Goal: Task Accomplishment & Management: Use online tool/utility

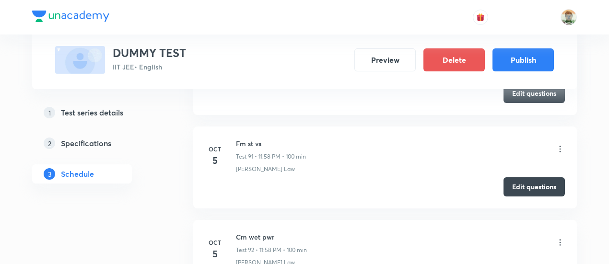
scroll to position [8975, 0]
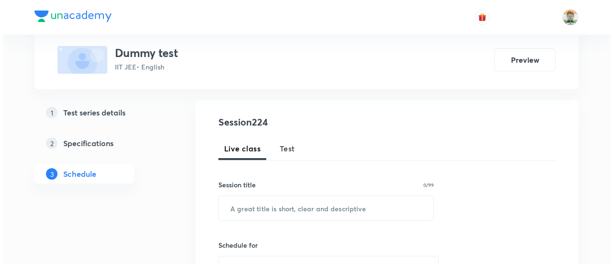
scroll to position [107, 0]
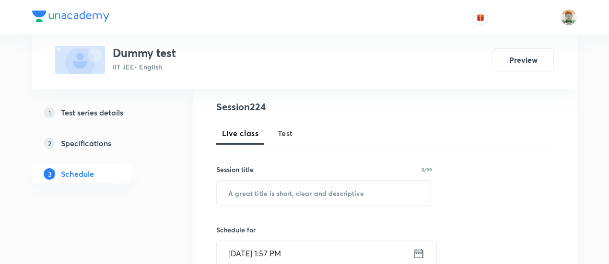
click at [287, 144] on button "Test" at bounding box center [285, 133] width 27 height 23
click at [574, 24] on picture at bounding box center [568, 17] width 16 height 16
click at [571, 19] on img at bounding box center [568, 17] width 16 height 16
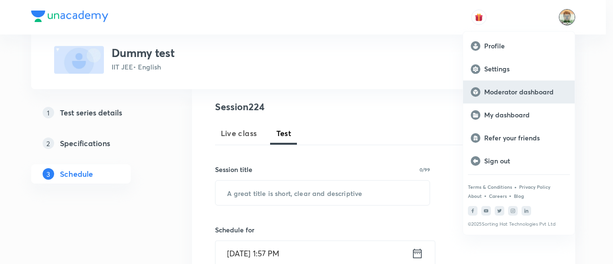
click at [509, 83] on div "Moderator dashboard" at bounding box center [519, 92] width 112 height 23
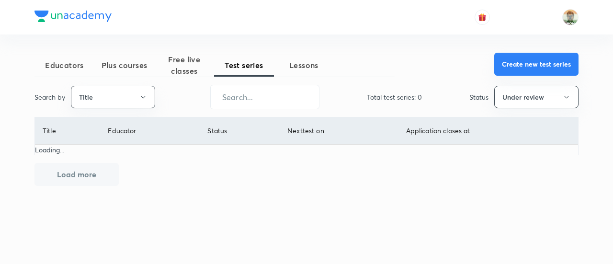
click at [523, 62] on button "Create new test series" at bounding box center [537, 64] width 84 height 23
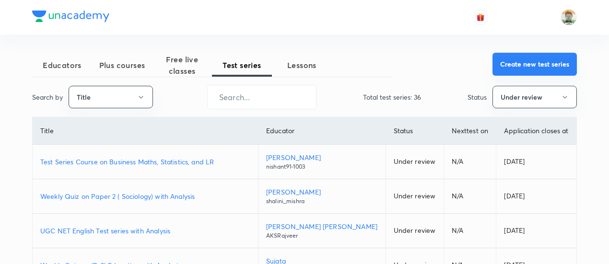
click at [500, 67] on button "Create new test series" at bounding box center [534, 64] width 84 height 23
click at [507, 63] on button "Create new test series" at bounding box center [534, 64] width 84 height 23
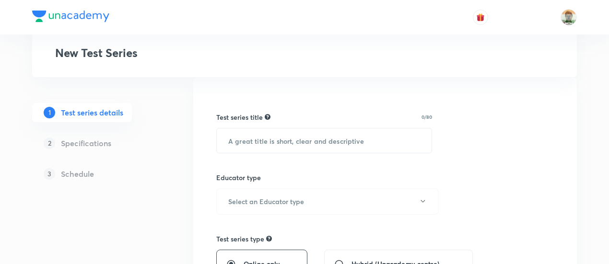
scroll to position [74, 0]
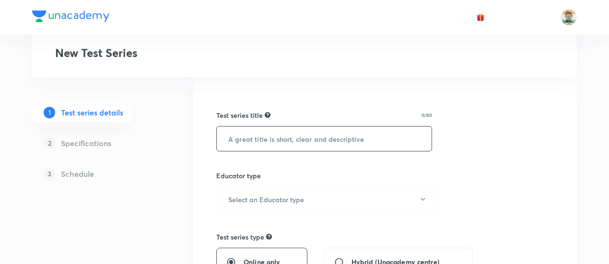
click at [321, 149] on input "text" at bounding box center [324, 139] width 215 height 24
paste input "IIT JEE Practice Series by Aditya Kumar Jha"
click at [321, 139] on input "IIT JEE Practice Series by Aditya Kumar Jha" at bounding box center [324, 139] width 215 height 24
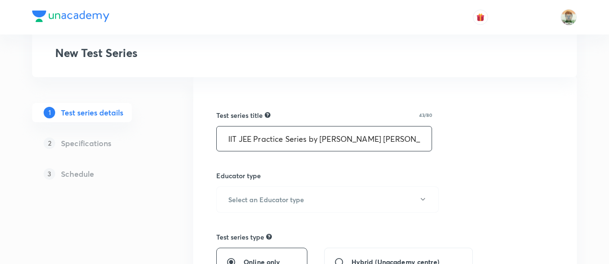
drag, startPoint x: 321, startPoint y: 139, endPoint x: 300, endPoint y: 136, distance: 20.7
click at [300, 136] on input "IIT JEE Practice Series by Aditya Kumar Jha" at bounding box center [324, 139] width 215 height 24
type input "IIT JEE Practice Series by Aditya Kumar Jha"
click at [402, 199] on button "Select an Educator type" at bounding box center [327, 199] width 222 height 26
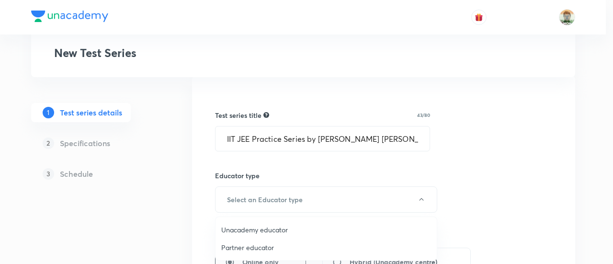
click at [285, 226] on span "Unacademy educator" at bounding box center [326, 230] width 210 height 10
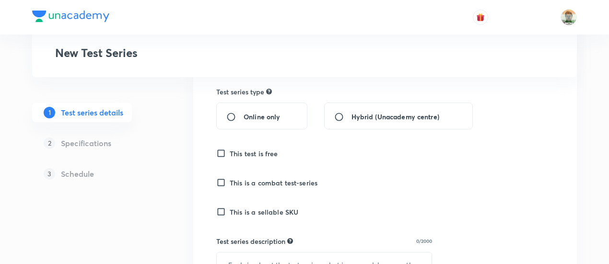
scroll to position [224, 0]
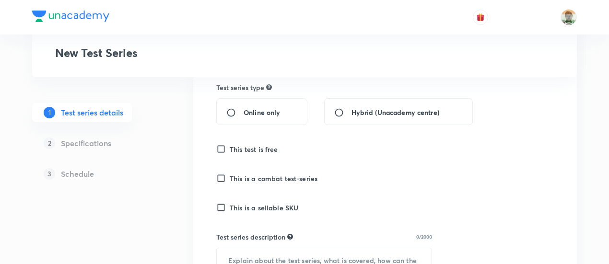
click at [249, 111] on span "Online only" at bounding box center [261, 112] width 36 height 10
click at [243, 111] on input "Online only" at bounding box center [234, 113] width 17 height 10
radio input "true"
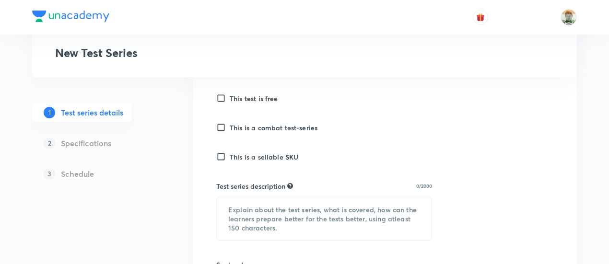
scroll to position [277, 0]
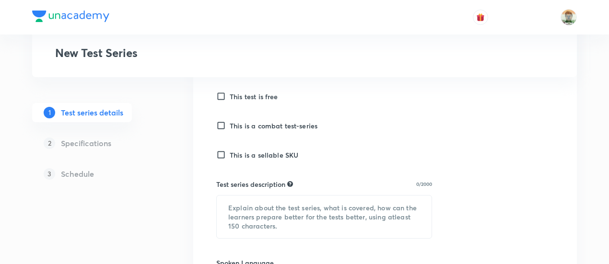
click at [248, 94] on h6 "This test is free" at bounding box center [254, 97] width 48 height 10
click at [230, 94] on input "This test is free" at bounding box center [222, 97] width 13 height 10
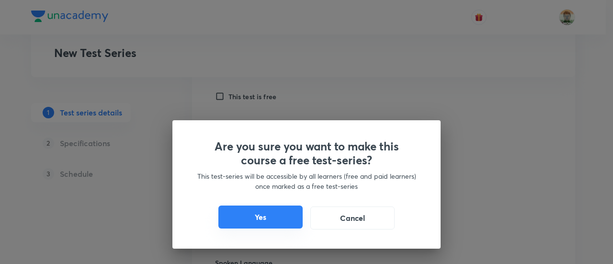
click at [276, 214] on button "Yes" at bounding box center [261, 217] width 84 height 23
checkbox input "true"
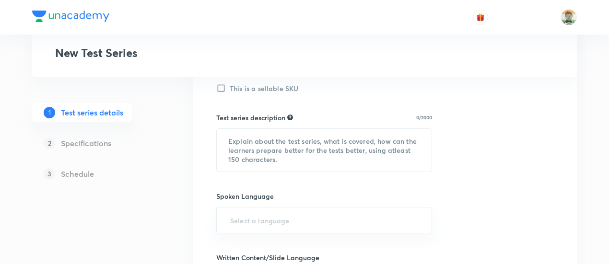
scroll to position [344, 0]
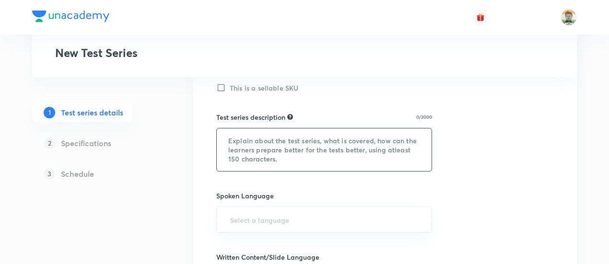
click at [275, 150] on textarea at bounding box center [324, 149] width 215 height 43
click at [325, 139] on textarea at bounding box center [324, 149] width 215 height 43
paste textarea "NEET UG Practice Series by Seep Pahuja — a topic-wise test series meticulously …"
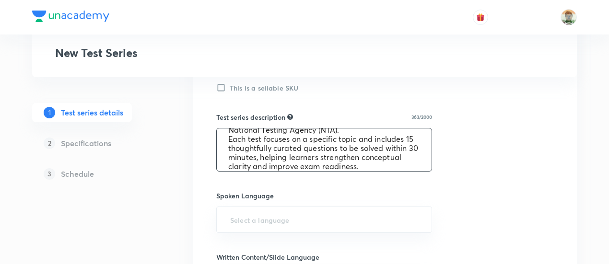
scroll to position [0, 0]
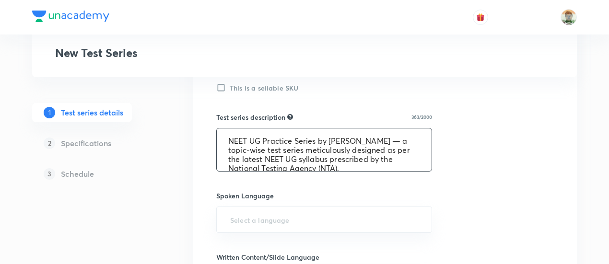
type textarea "NEET UG Practice Series by Seep Pahuja — a topic-wise test series meticulously …"
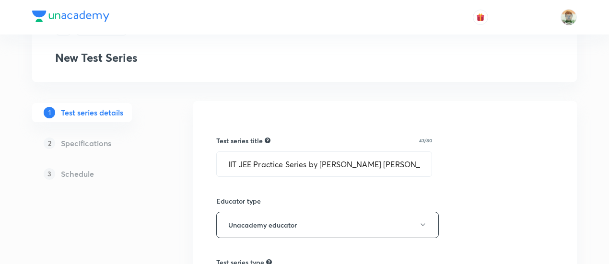
scroll to position [45, 0]
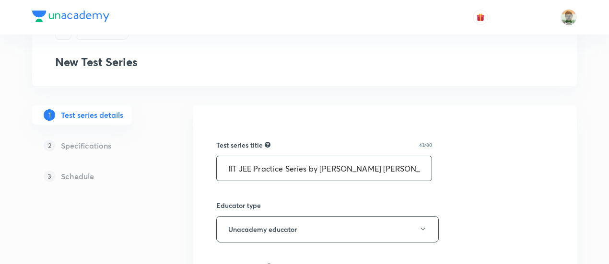
click at [336, 161] on input "IIT JEE Practice Series by Aditya Kumar Jha" at bounding box center [324, 168] width 215 height 24
paste input "NEET UG Practice Series by Anubhav Shrivastava"
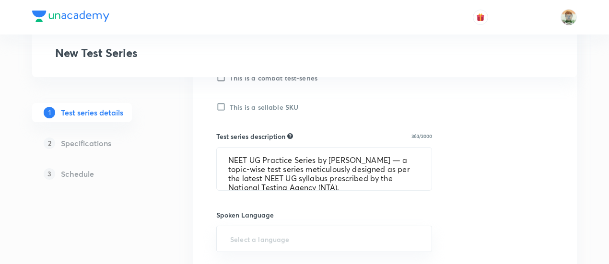
scroll to position [326, 0]
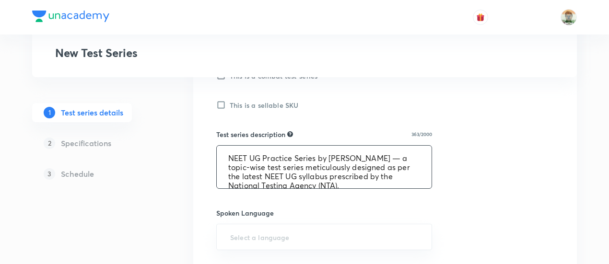
type input "NEET UG Practice Series by Anubhav Shrivastava"
click at [374, 156] on textarea "NEET UG Practice Series by Seep Pahuja — a topic-wise test series meticulously …" at bounding box center [324, 167] width 215 height 43
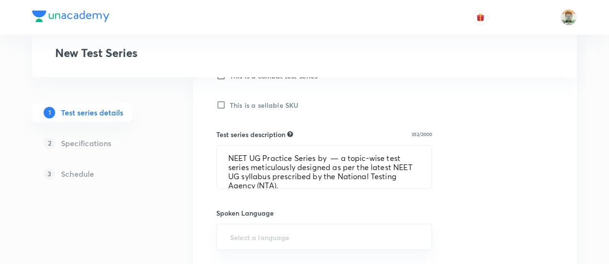
click at [366, 124] on div "Test series title 46/80 NEET UG Practice Series by Anubhav Shrivastava ​ Educat…" at bounding box center [384, 186] width 337 height 694
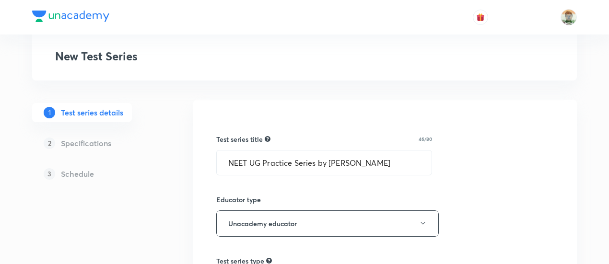
scroll to position [50, 0]
drag, startPoint x: 329, startPoint y: 161, endPoint x: 412, endPoint y: 162, distance: 82.9
click at [412, 162] on input "NEET UG Practice Series by Anubhav Shrivastava" at bounding box center [324, 163] width 215 height 24
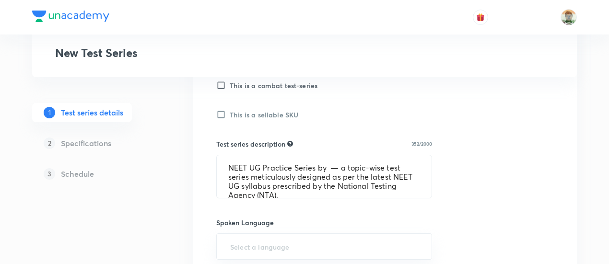
scroll to position [317, 0]
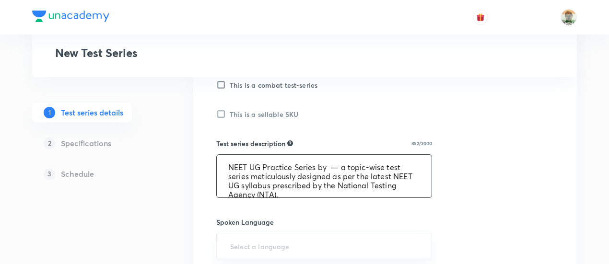
click at [327, 164] on textarea "NEET UG Practice Series by — a topic-wise test series meticulously designed as …" at bounding box center [324, 176] width 215 height 43
paste textarea "Anubhav Shrivastava"
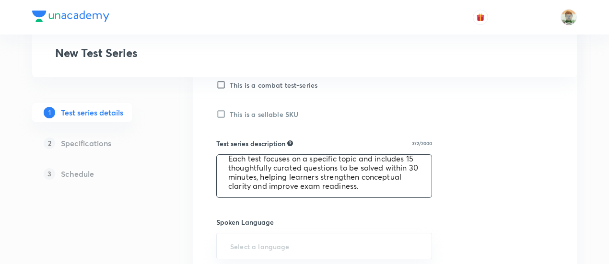
scroll to position [45, 0]
click at [259, 171] on textarea "NEET UG Practice Series by Anubhav Shrivastava — a topic-wise test series metic…" at bounding box center [324, 176] width 215 height 43
click at [261, 176] on textarea "NEET UG Practice Series by Anubhav Shrivastava — a topic-wise test series metic…" at bounding box center [324, 176] width 215 height 43
type textarea "NEET UG Practice Series by [PERSON_NAME] — a topic-wise test series meticulousl…"
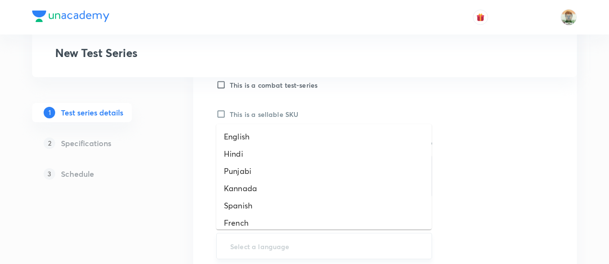
click at [291, 239] on input "text" at bounding box center [324, 246] width 192 height 18
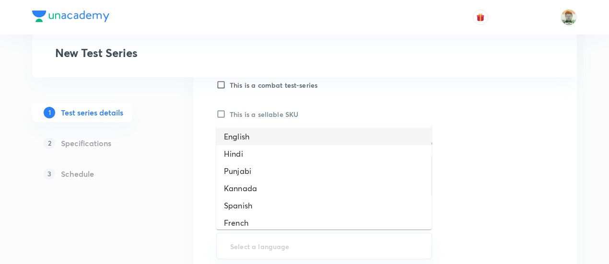
click at [263, 136] on li "English" at bounding box center [323, 136] width 215 height 17
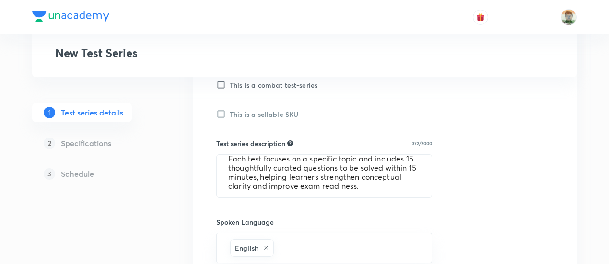
click at [204, 173] on div "Test series title 46/80 NEET UG Practice Series by Anubhav Shrivastava ​ Educat…" at bounding box center [384, 197] width 383 height 728
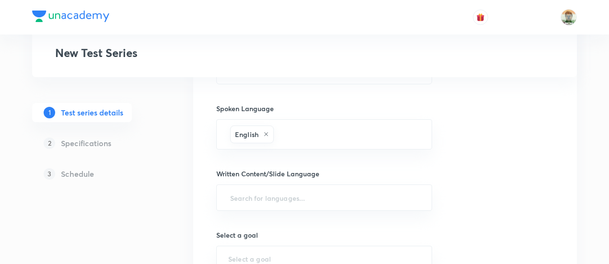
scroll to position [431, 0]
click at [295, 122] on div "English ​" at bounding box center [324, 134] width 216 height 30
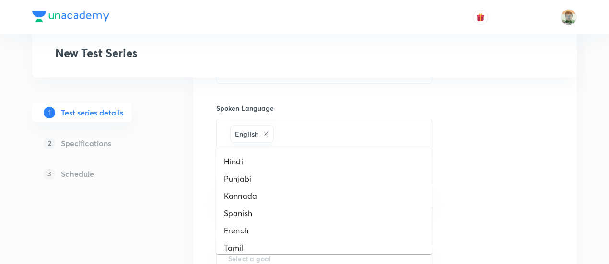
click at [298, 128] on input "text" at bounding box center [348, 134] width 144 height 18
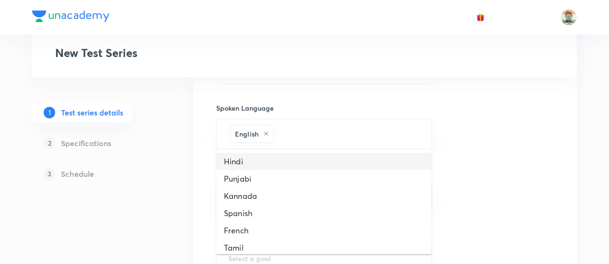
click at [270, 159] on li "Hindi" at bounding box center [323, 161] width 215 height 17
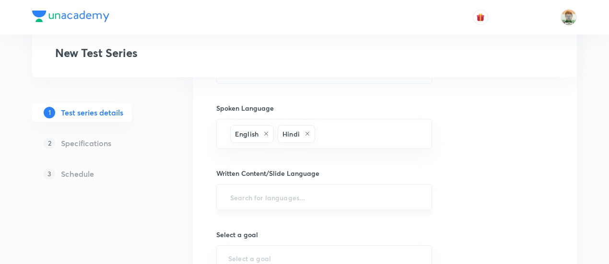
click at [274, 190] on input "text" at bounding box center [324, 197] width 192 height 18
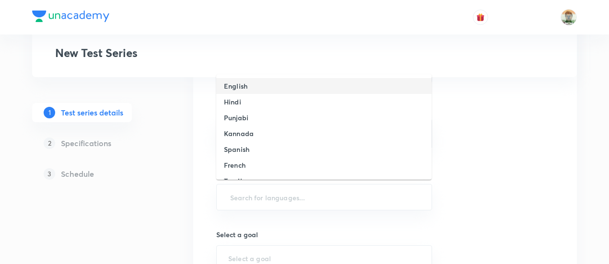
click at [248, 83] on li "English" at bounding box center [323, 86] width 215 height 16
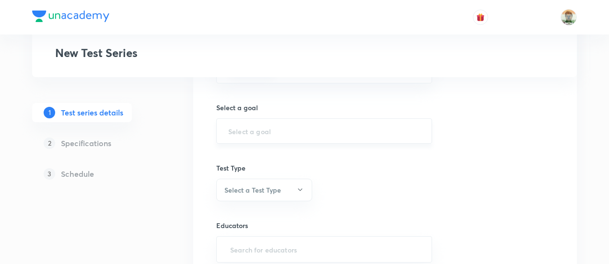
scroll to position [564, 0]
click at [258, 121] on div "​" at bounding box center [324, 129] width 216 height 25
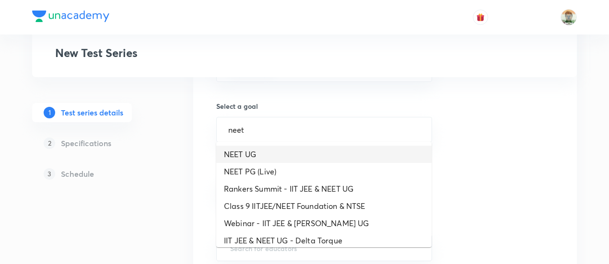
click at [248, 158] on li "NEET UG" at bounding box center [323, 154] width 215 height 17
type input "NEET UG"
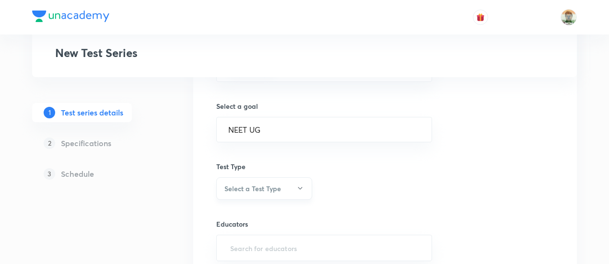
click at [252, 184] on h6 "Select a Test Type" at bounding box center [252, 189] width 57 height 10
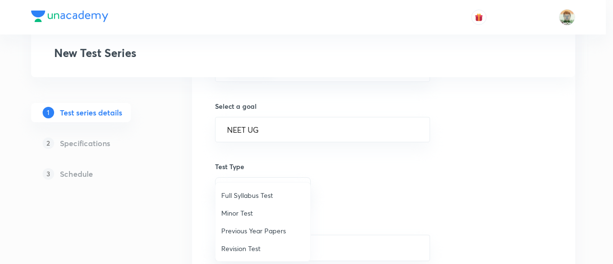
click at [247, 215] on span "Minor Test" at bounding box center [262, 213] width 83 height 10
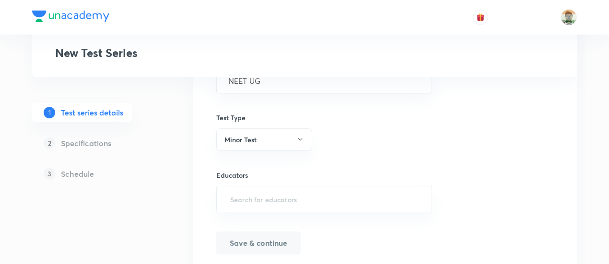
scroll to position [645, 0]
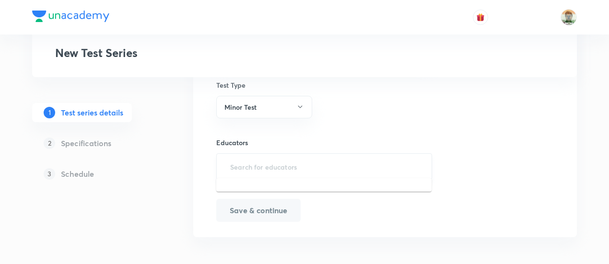
click at [259, 161] on input "text" at bounding box center [324, 167] width 192 height 18
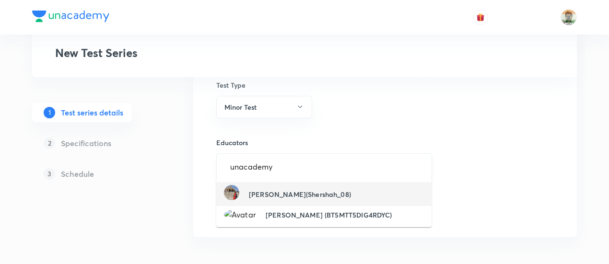
click at [280, 160] on input "unacademy" at bounding box center [324, 167] width 192 height 18
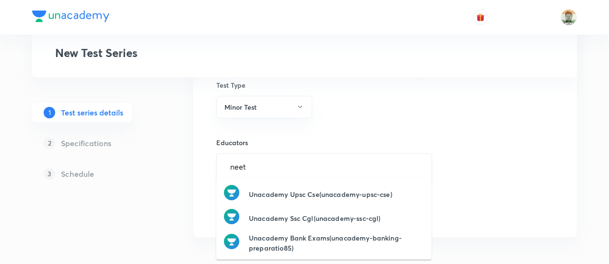
click at [358, 153] on div "neet ​" at bounding box center [324, 166] width 216 height 26
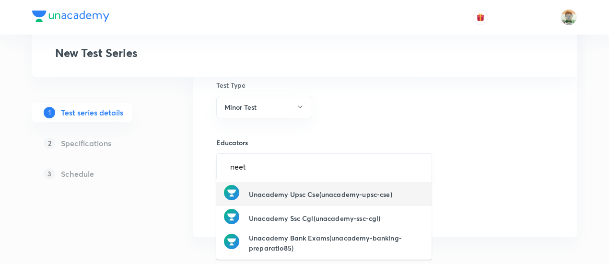
click at [295, 161] on input "neet" at bounding box center [324, 167] width 192 height 18
type input "neet"
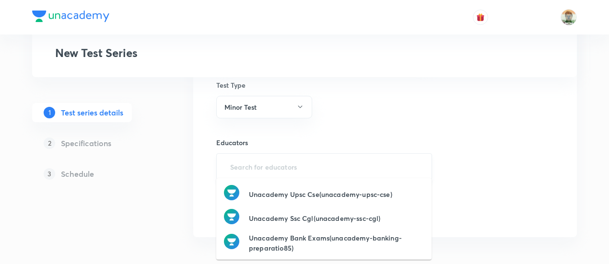
click at [327, 161] on input "text" at bounding box center [324, 167] width 192 height 18
type input "neet ug"
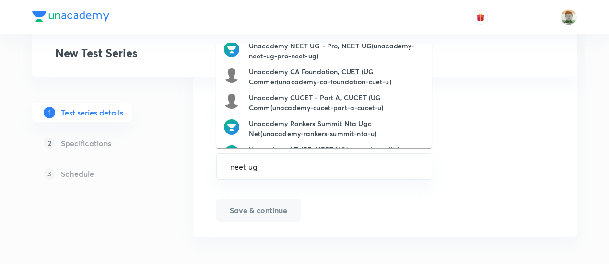
scroll to position [0, 0]
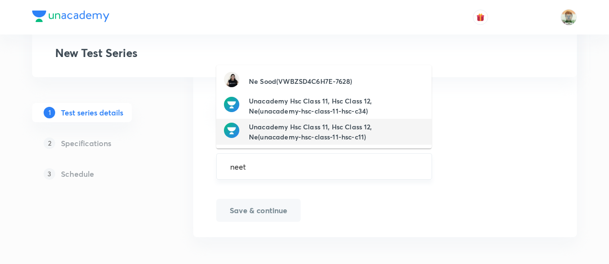
click at [310, 161] on input "neet" at bounding box center [324, 167] width 192 height 18
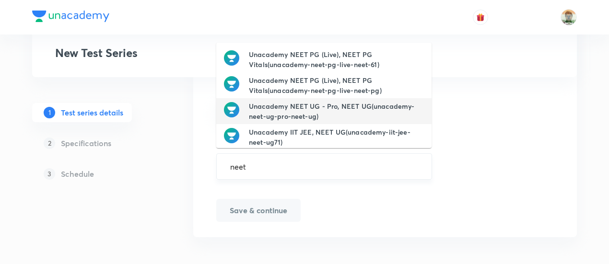
click at [310, 161] on input "neet" at bounding box center [324, 167] width 192 height 18
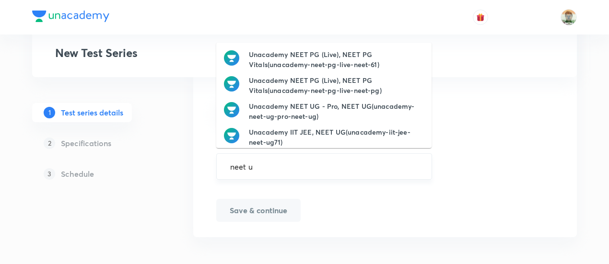
type input "neet ug"
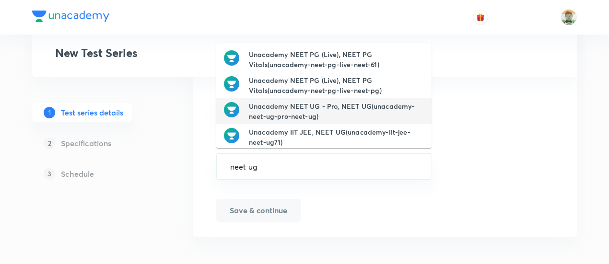
click at [304, 117] on h6 "Unacademy NEET UG - Pro, NEET UG(unacademy-neet-ug-pro-neet-ug)" at bounding box center [336, 111] width 175 height 20
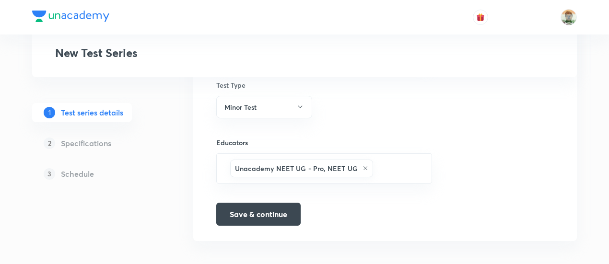
scroll to position [649, 0]
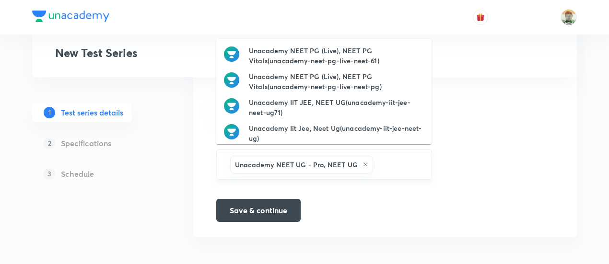
click at [375, 161] on input "text" at bounding box center [397, 165] width 45 height 18
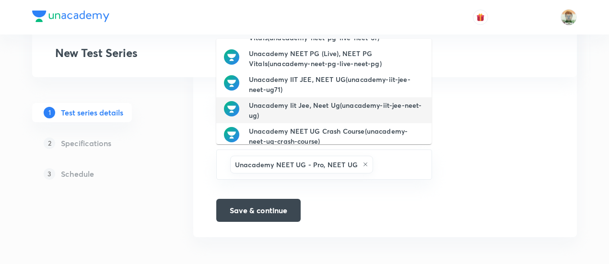
scroll to position [23, 0]
click at [361, 112] on h6 "Unacademy Iit Jee, Neet Ug(unacademy-iit-jee-neet-ug)" at bounding box center [336, 110] width 175 height 20
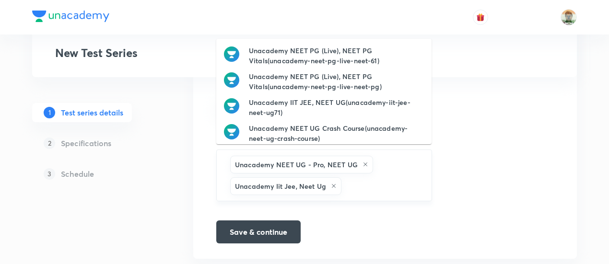
click at [365, 177] on input "text" at bounding box center [381, 186] width 77 height 18
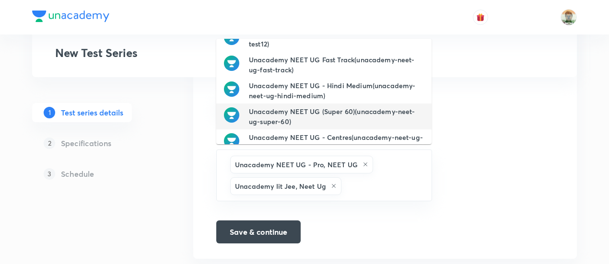
scroll to position [109, 0]
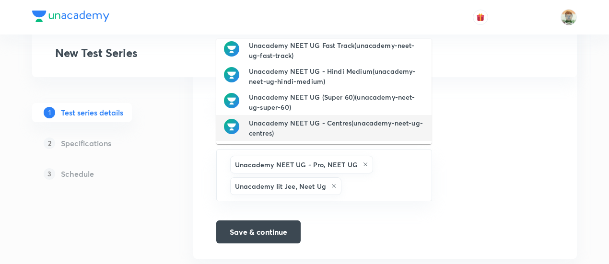
click at [314, 128] on h6 "Unacademy NEET UG - Centres(unacademy-neet-ug-centres)" at bounding box center [336, 128] width 175 height 20
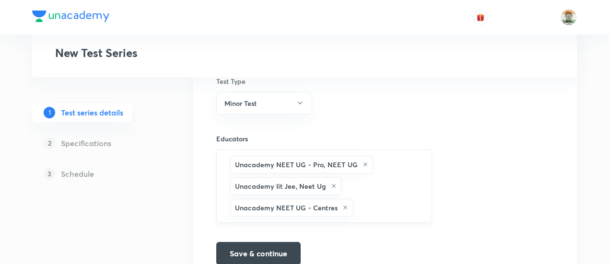
click at [333, 184] on icon at bounding box center [334, 186] width 4 height 4
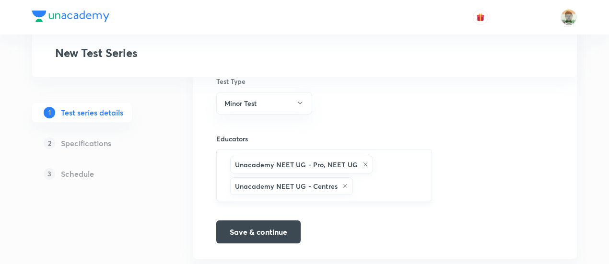
click at [363, 162] on icon at bounding box center [365, 165] width 6 height 6
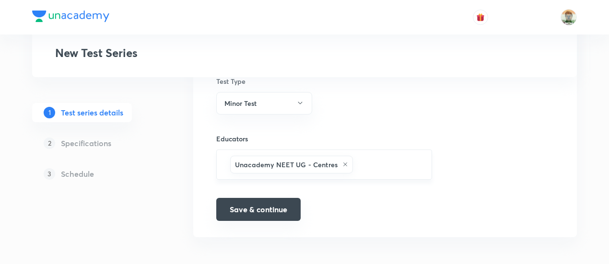
click at [277, 207] on button "Save & continue" at bounding box center [258, 209] width 84 height 23
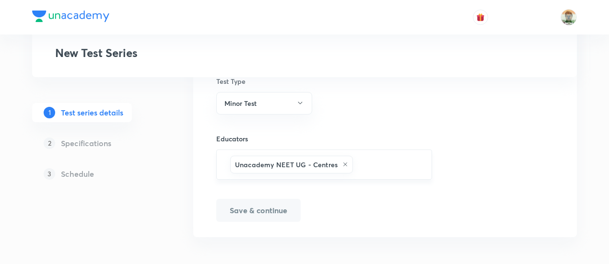
scroll to position [661, 0]
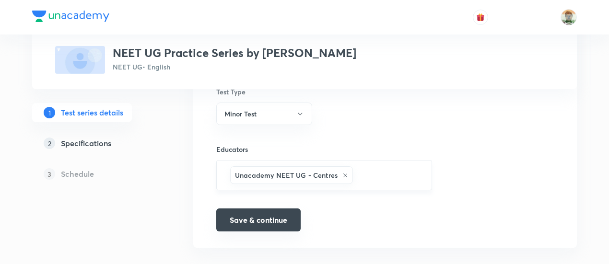
click at [276, 224] on button "Save & continue" at bounding box center [258, 219] width 84 height 23
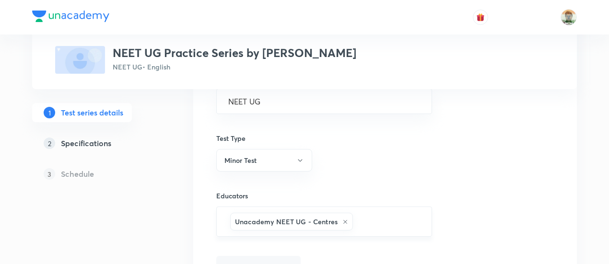
scroll to position [671, 0]
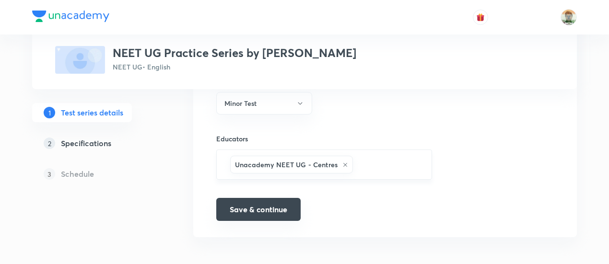
click at [273, 212] on button "Save & continue" at bounding box center [258, 209] width 84 height 23
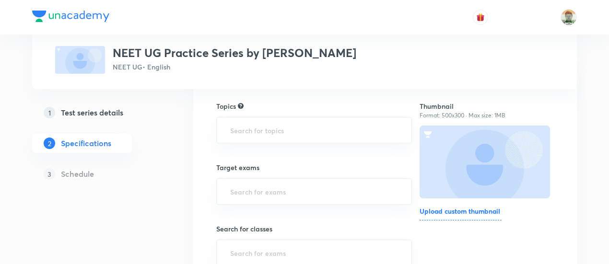
scroll to position [96, 0]
click at [277, 131] on input "text" at bounding box center [314, 130] width 172 height 18
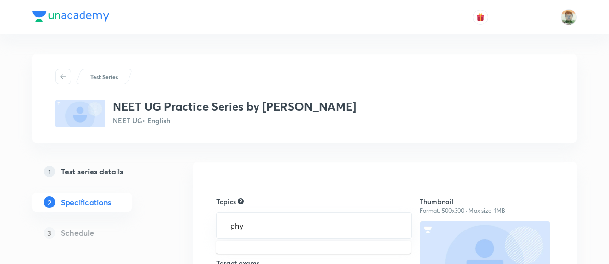
type input "phy"
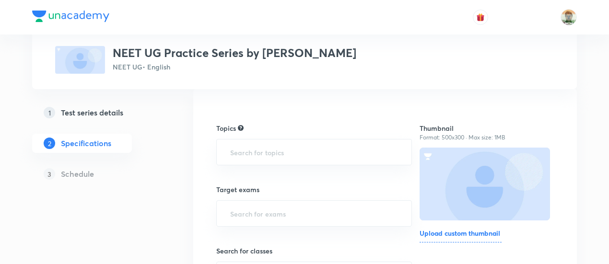
scroll to position [74, 0]
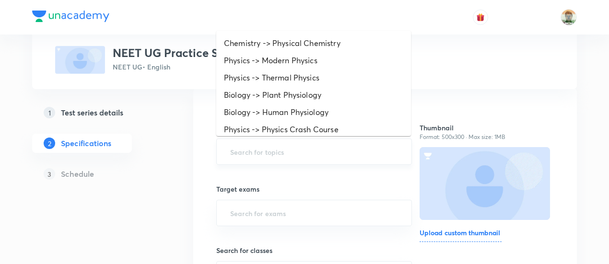
click at [287, 146] on input "text" at bounding box center [314, 152] width 172 height 18
click at [286, 58] on li "Physics -> Modern Physics" at bounding box center [313, 60] width 195 height 17
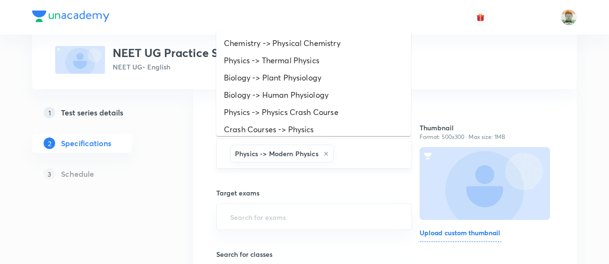
click at [358, 147] on input "text" at bounding box center [367, 154] width 64 height 18
click at [323, 67] on li "Physics -> Thermal Physics" at bounding box center [313, 60] width 195 height 17
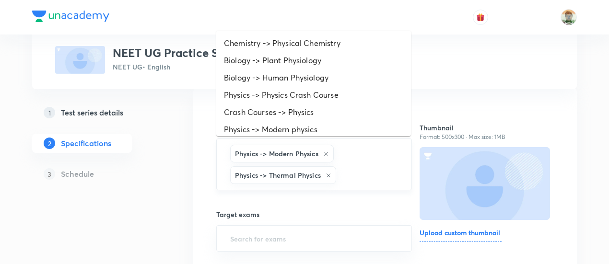
click at [362, 178] on input "text" at bounding box center [369, 175] width 62 height 18
click at [297, 96] on li "Physics -> Physics Crash Course" at bounding box center [313, 94] width 195 height 17
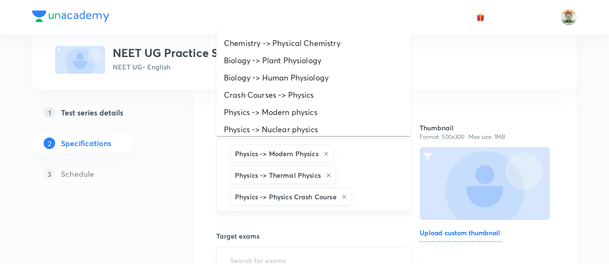
click at [370, 199] on input "text" at bounding box center [377, 197] width 46 height 18
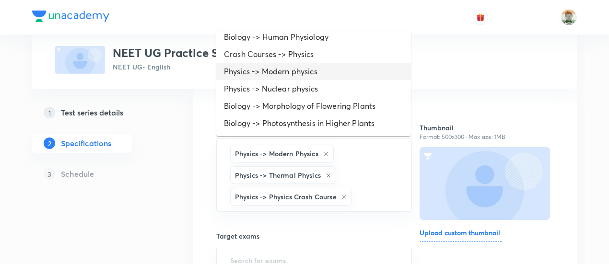
scroll to position [47, 0]
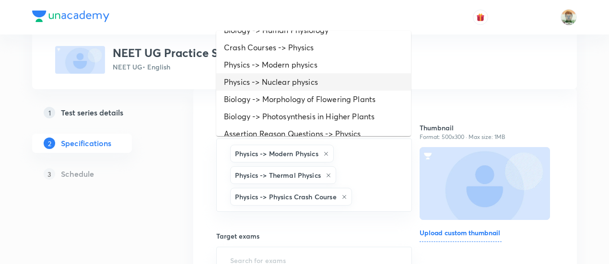
click at [323, 82] on li "Physics -> Nuclear physics" at bounding box center [313, 81] width 195 height 17
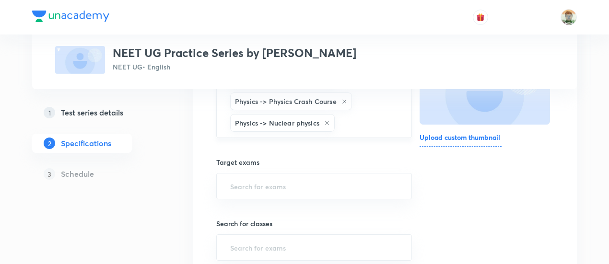
scroll to position [170, 0]
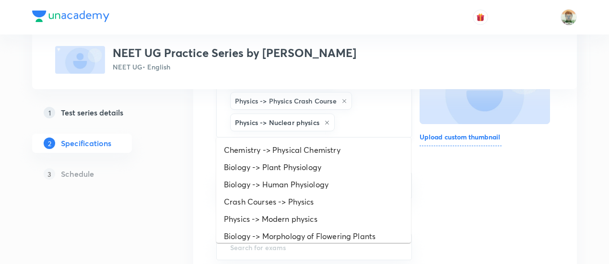
click at [350, 120] on input "text" at bounding box center [367, 123] width 63 height 18
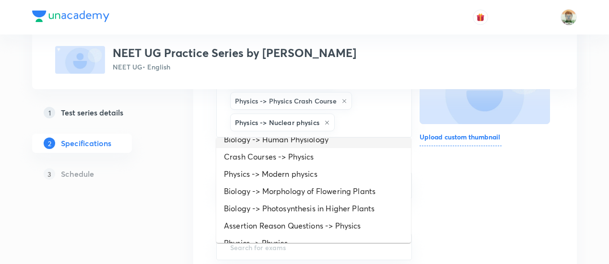
scroll to position [46, 0]
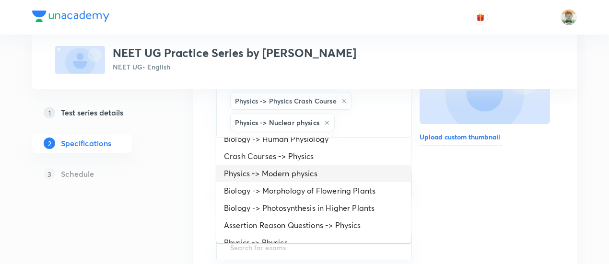
click at [313, 174] on li "Physics -> Modern physics" at bounding box center [313, 173] width 195 height 17
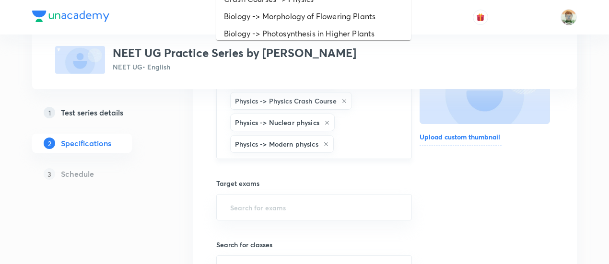
click at [372, 135] on input "text" at bounding box center [367, 144] width 64 height 18
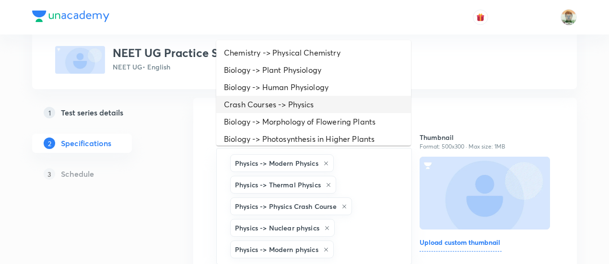
scroll to position [40, 0]
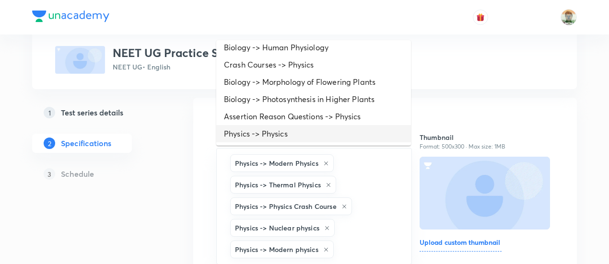
click at [344, 134] on li "Physics -> Physics" at bounding box center [313, 133] width 195 height 17
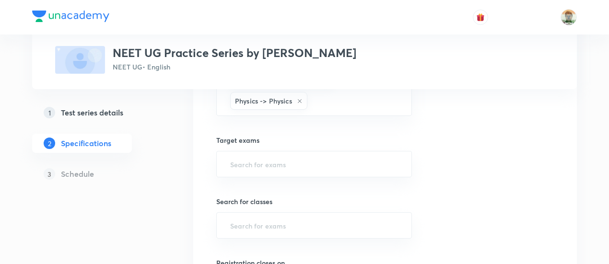
scroll to position [235, 0]
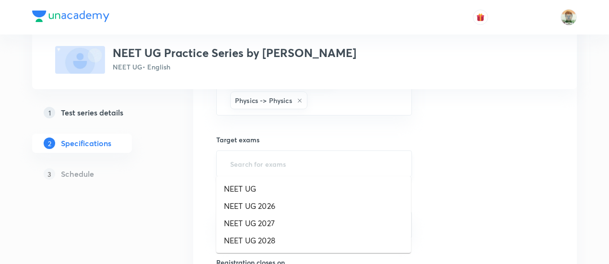
click at [312, 162] on input "text" at bounding box center [314, 164] width 172 height 18
click at [270, 203] on li "NEET UG 2026" at bounding box center [313, 205] width 195 height 17
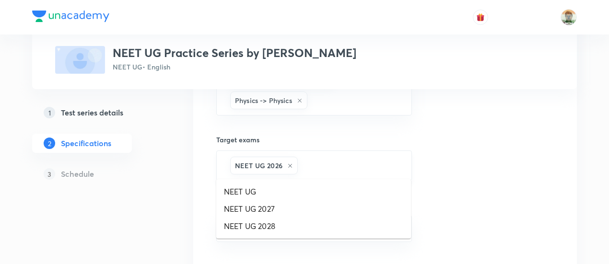
click at [324, 165] on input "text" at bounding box center [350, 166] width 100 height 18
click at [286, 213] on li "NEET UG 2027" at bounding box center [313, 208] width 195 height 17
click at [386, 157] on input "text" at bounding box center [384, 166] width 29 height 18
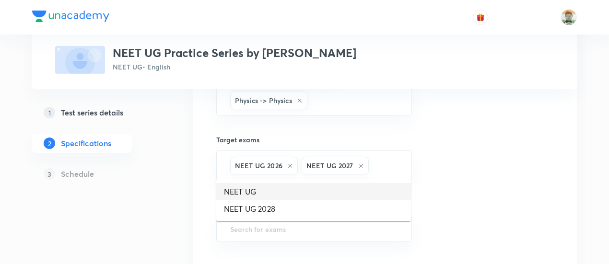
click at [336, 191] on li "NEET UG" at bounding box center [313, 191] width 195 height 17
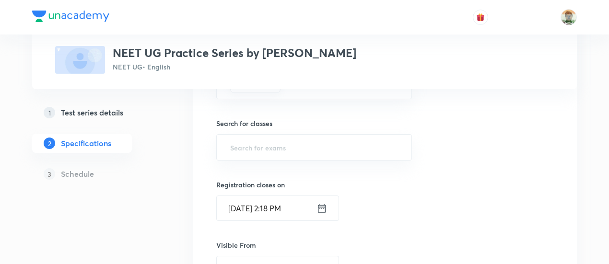
scroll to position [342, 0]
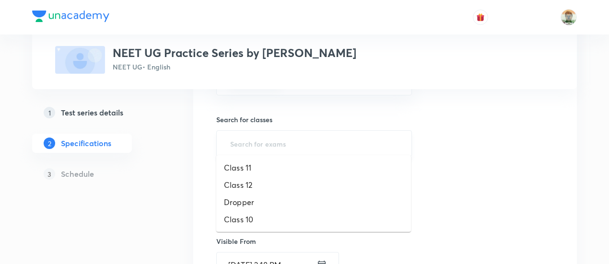
click at [302, 137] on input "text" at bounding box center [314, 144] width 172 height 18
click at [269, 168] on li "Class 11" at bounding box center [313, 167] width 195 height 17
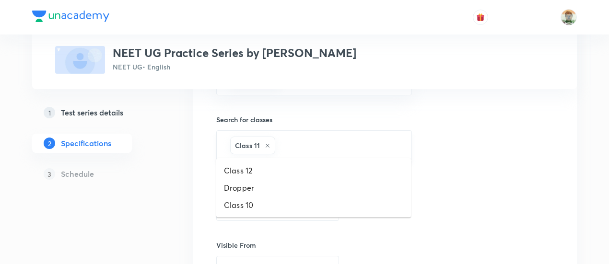
click at [311, 145] on input "text" at bounding box center [338, 146] width 122 height 18
click at [287, 173] on li "Class 12" at bounding box center [313, 170] width 195 height 17
click at [341, 143] on input "text" at bounding box center [362, 146] width 73 height 18
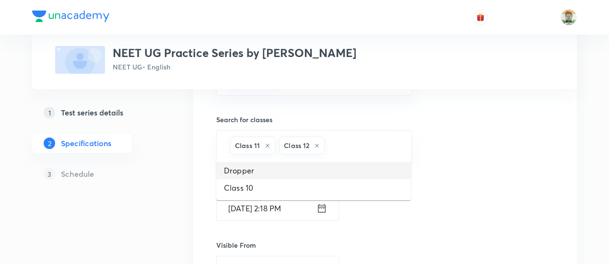
click at [312, 172] on li "Dropper" at bounding box center [313, 170] width 195 height 17
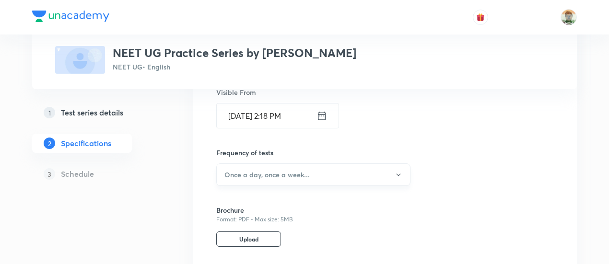
scroll to position [495, 0]
click at [305, 171] on h6 "Once a day, once a week..." at bounding box center [266, 174] width 85 height 10
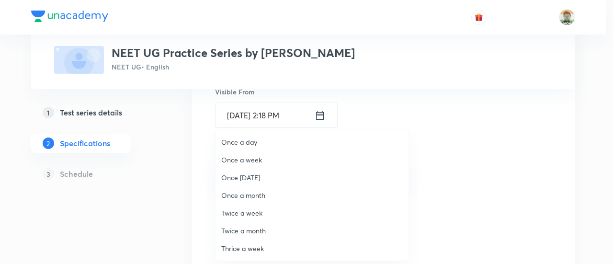
click at [257, 140] on span "Once a day" at bounding box center [312, 142] width 182 height 10
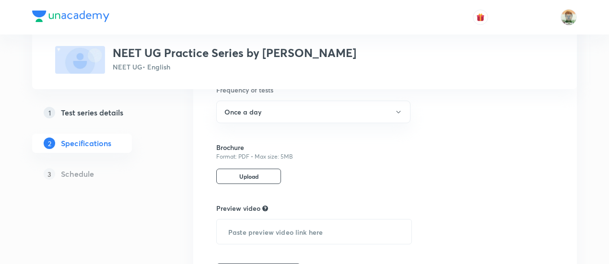
scroll to position [620, 0]
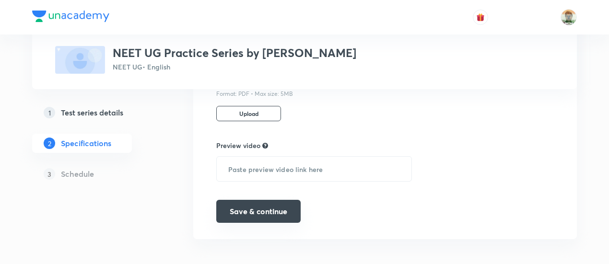
click at [268, 208] on button "Save & continue" at bounding box center [258, 211] width 84 height 23
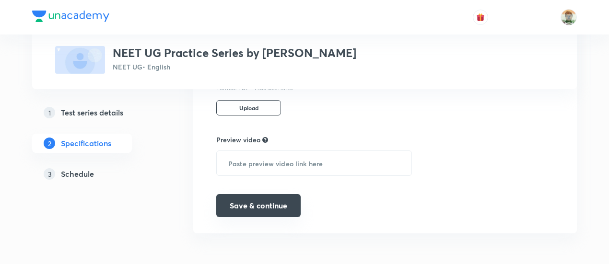
scroll to position [578, 0]
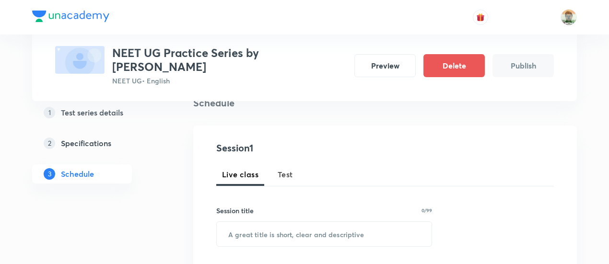
scroll to position [79, 0]
click at [285, 173] on span "Test" at bounding box center [284, 174] width 15 height 12
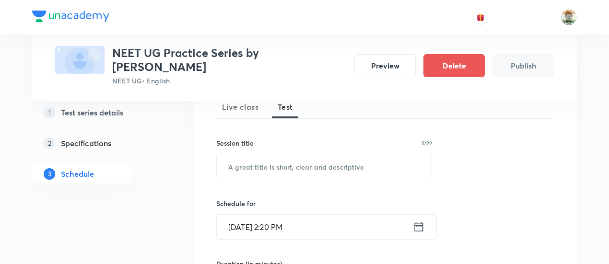
scroll to position [145, 0]
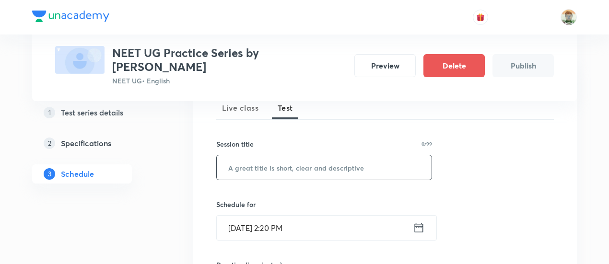
click at [281, 170] on input "text" at bounding box center [324, 167] width 215 height 24
click at [263, 163] on input "Daily Test Minor Test" at bounding box center [324, 167] width 215 height 24
click at [303, 172] on input "Daily Minor Test" at bounding box center [324, 167] width 215 height 24
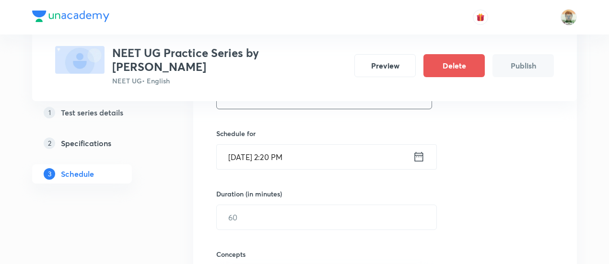
scroll to position [217, 0]
type input "Daily Minor Test 1"
click at [417, 156] on icon at bounding box center [419, 155] width 12 height 13
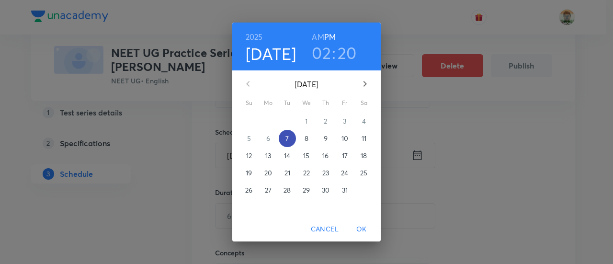
click at [292, 139] on span "7" at bounding box center [287, 139] width 17 height 10
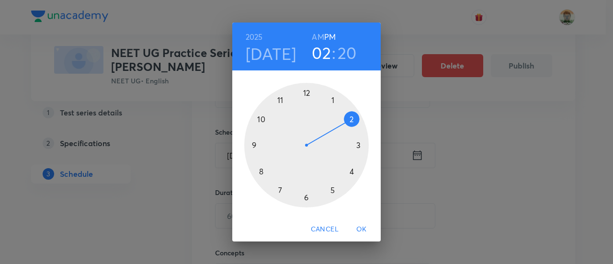
click at [308, 201] on div at bounding box center [306, 145] width 125 height 125
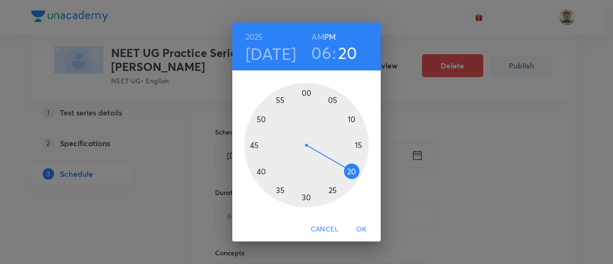
click at [312, 93] on div at bounding box center [306, 145] width 125 height 125
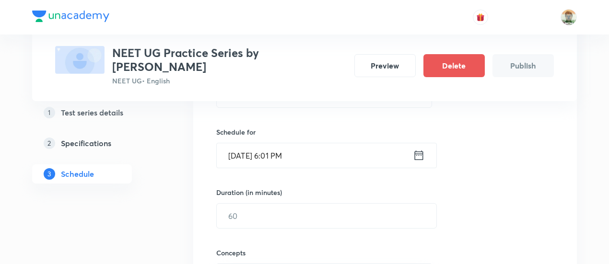
scroll to position [240, 0]
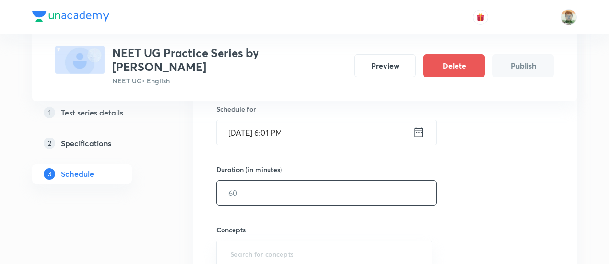
click at [292, 182] on input "text" at bounding box center [327, 193] width 220 height 24
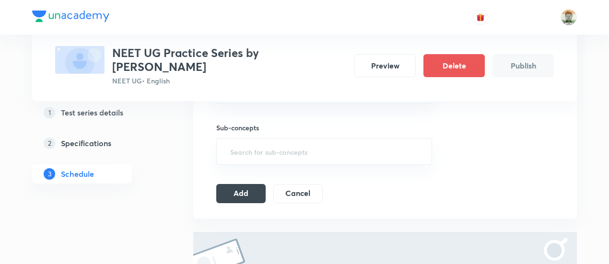
scroll to position [418, 0]
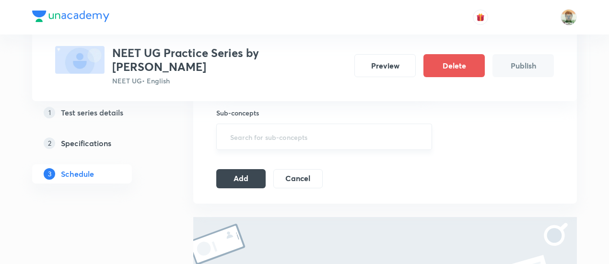
type input "15"
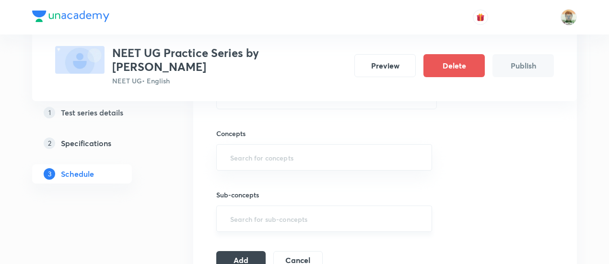
scroll to position [332, 0]
click at [308, 165] on input "text" at bounding box center [324, 162] width 192 height 18
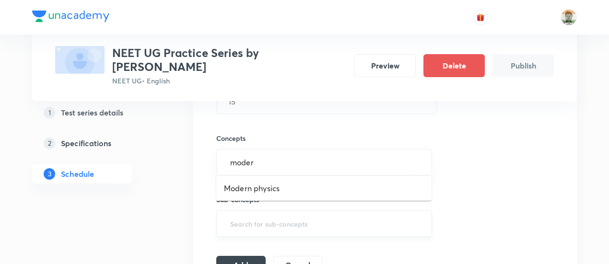
type input "modern"
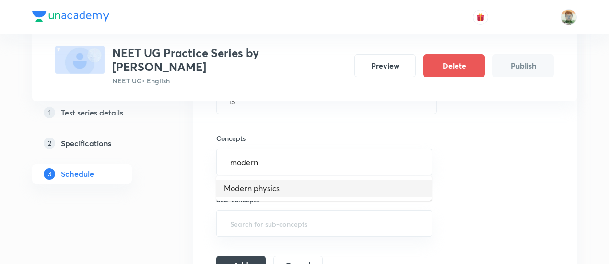
click at [303, 185] on li "Modern physics" at bounding box center [323, 188] width 215 height 17
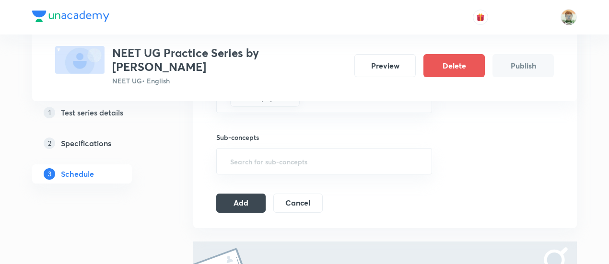
scroll to position [399, 0]
click at [248, 189] on div "Session 1 Live class Test Session title 19/99 Daily Minor Test 1 ​ Schedule for…" at bounding box center [384, 16] width 337 height 392
click at [250, 198] on button "Add" at bounding box center [240, 200] width 49 height 19
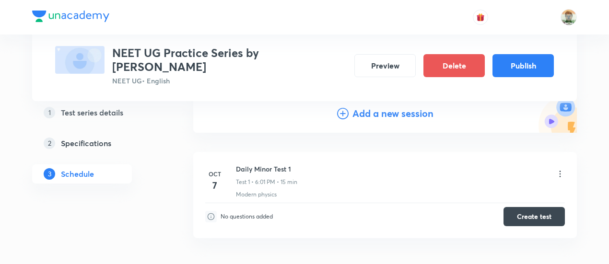
scroll to position [106, 0]
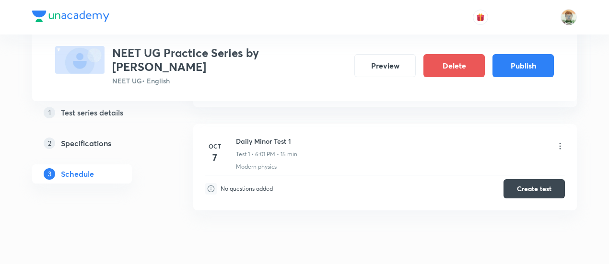
scroll to position [520, 0]
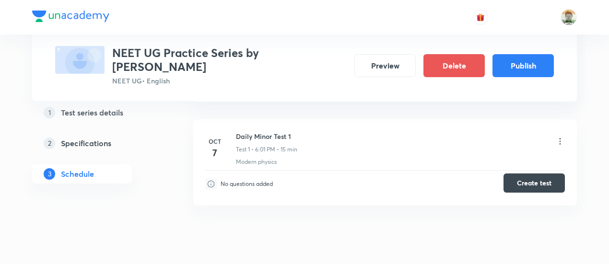
click at [522, 183] on button "Create test" at bounding box center [533, 182] width 61 height 19
click at [534, 57] on button "Publish" at bounding box center [522, 64] width 61 height 23
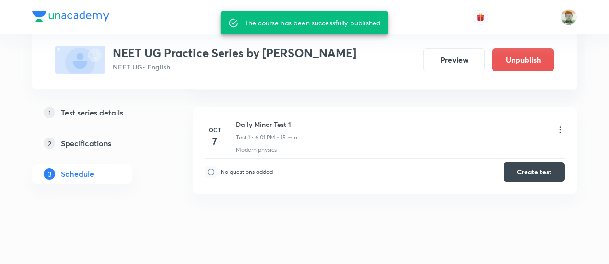
scroll to position [508, 0]
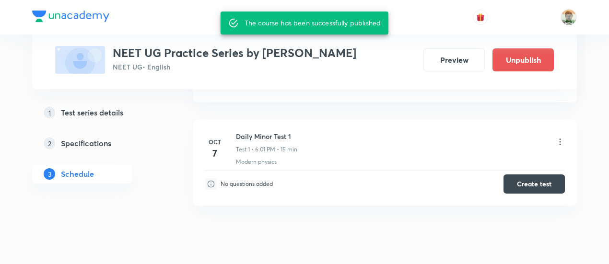
click at [346, 53] on h3 "NEET UG Practice Series by Anubhav Shrivastava" at bounding box center [234, 53] width 243 height 14
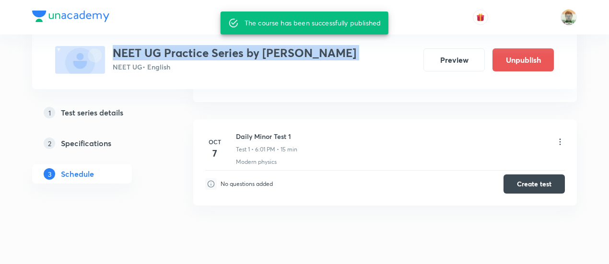
click at [346, 53] on h3 "NEET UG Practice Series by Anubhav Shrivastava" at bounding box center [234, 53] width 243 height 14
copy h3 "NEET UG Practice Series by Anubhav Shrivastava"
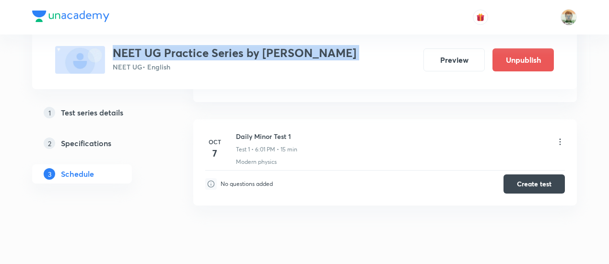
click at [105, 116] on h5 "Test series details" at bounding box center [92, 113] width 62 height 12
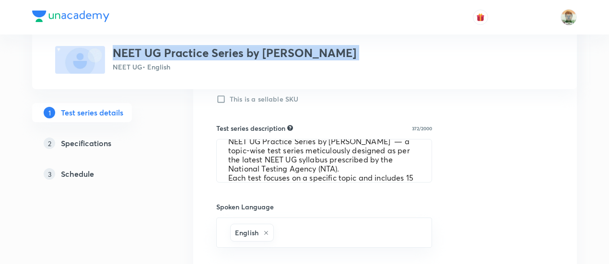
scroll to position [13, 0]
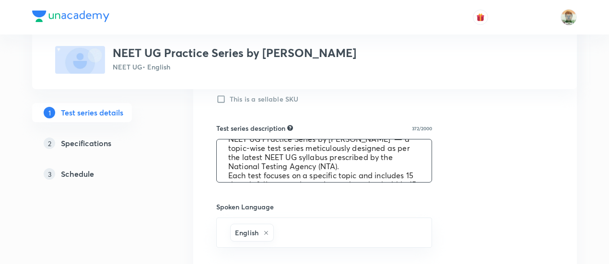
click at [316, 151] on textarea "NEET UG Practice Series by Anubhav Shrivastava — a topic-wise test series metic…" at bounding box center [324, 160] width 215 height 43
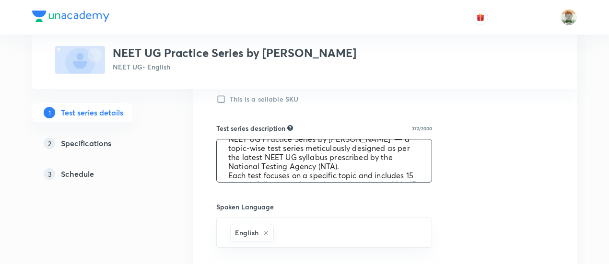
click at [316, 151] on textarea "NEET UG Practice Series by Anubhav Shrivastava — a topic-wise test series metic…" at bounding box center [324, 160] width 215 height 43
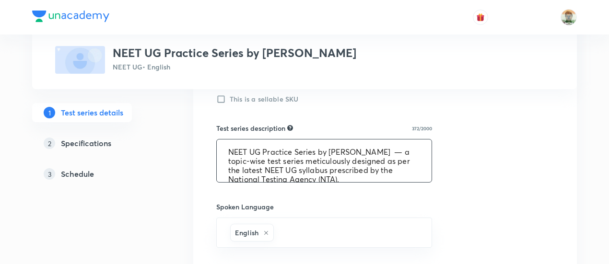
scroll to position [45, 0]
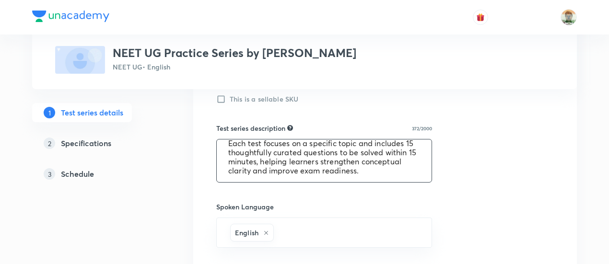
drag, startPoint x: 227, startPoint y: 151, endPoint x: 404, endPoint y: 164, distance: 178.3
click at [404, 164] on textarea "NEET UG Practice Series by Anubhav Shrivastava — a topic-wise test series metic…" at bounding box center [324, 160] width 215 height 43
drag, startPoint x: 227, startPoint y: 149, endPoint x: 402, endPoint y: 173, distance: 176.1
click at [402, 173] on textarea "NEET UG Practice Series by Anubhav Shrivastava — a topic-wise test series metic…" at bounding box center [324, 160] width 215 height 43
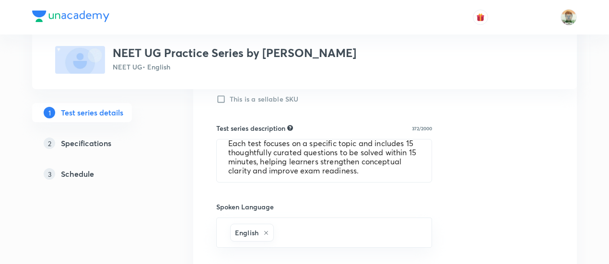
click at [79, 174] on h5 "Schedule" at bounding box center [77, 174] width 33 height 12
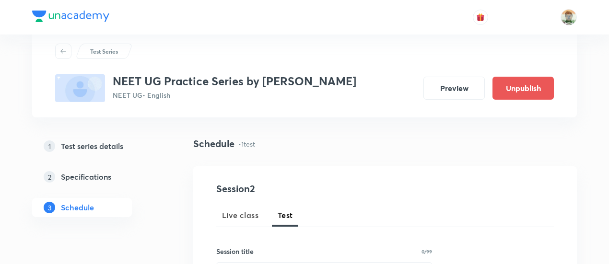
scroll to position [27, 0]
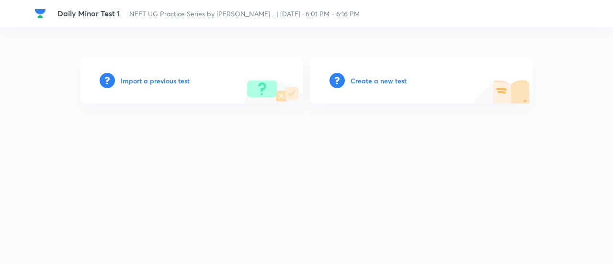
click at [367, 82] on h6 "Create a new test" at bounding box center [379, 81] width 56 height 10
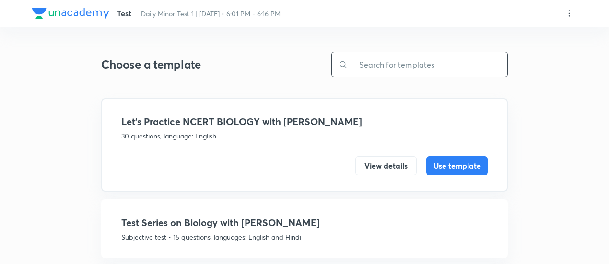
click at [367, 66] on input "text" at bounding box center [427, 64] width 160 height 24
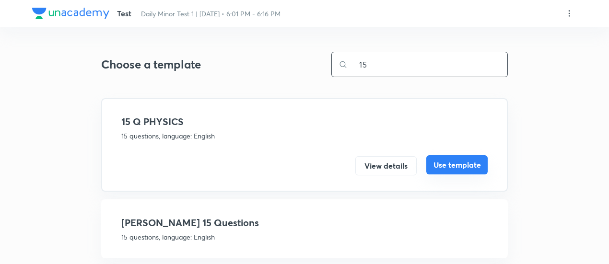
type input "15"
click at [473, 171] on button "Use template" at bounding box center [456, 164] width 61 height 19
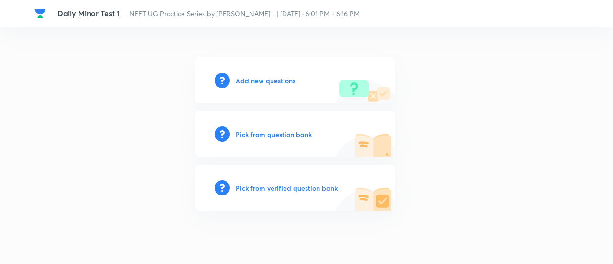
click at [319, 189] on h6 "Pick from verified question bank" at bounding box center [287, 188] width 102 height 10
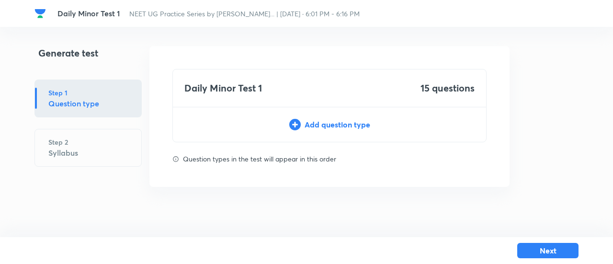
click at [325, 123] on div "Add question type" at bounding box center [329, 125] width 313 height 12
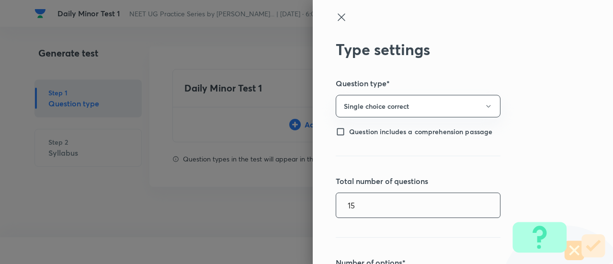
type input "15"
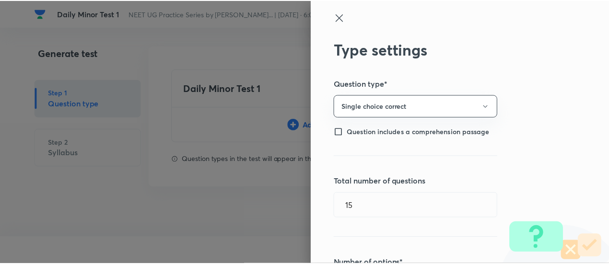
scroll to position [230, 0]
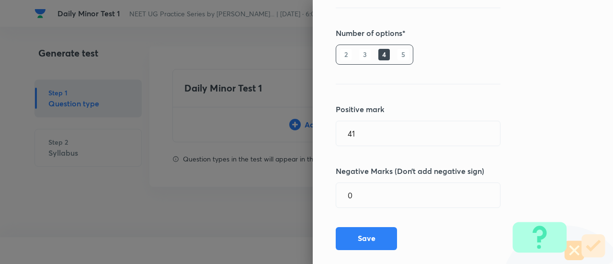
click at [325, 123] on div "Type settings Question type* Single choice correct Question includes a comprehe…" at bounding box center [463, 132] width 300 height 264
click at [345, 130] on input "41" at bounding box center [418, 133] width 164 height 24
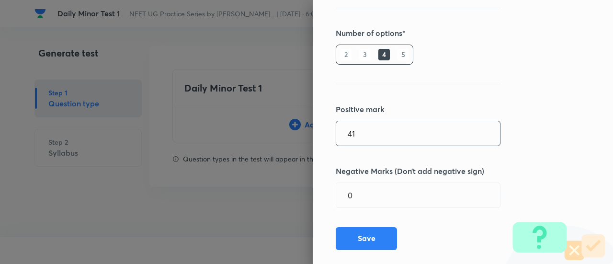
click at [345, 130] on input "41" at bounding box center [418, 133] width 164 height 24
type input "4"
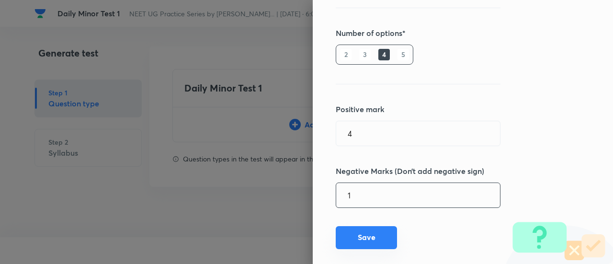
type input "1"
click at [358, 232] on button "Save" at bounding box center [366, 237] width 61 height 23
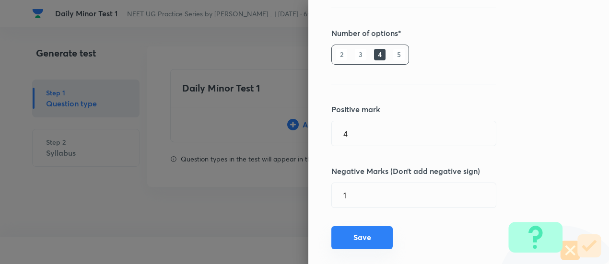
type input "1"
type input "0"
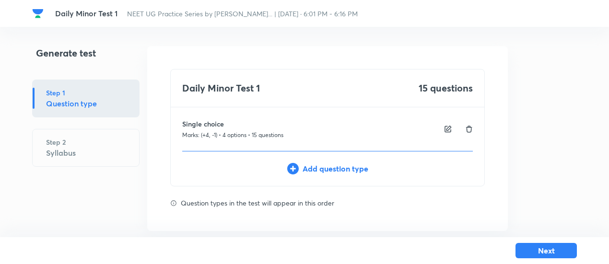
scroll to position [12, 0]
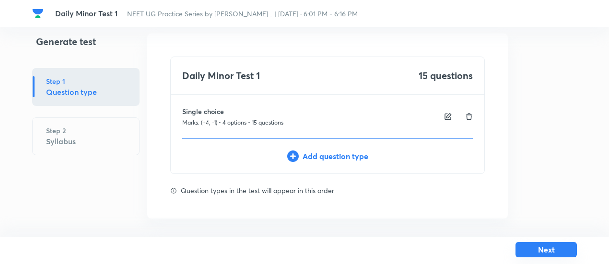
click at [547, 247] on button "Next" at bounding box center [545, 249] width 61 height 15
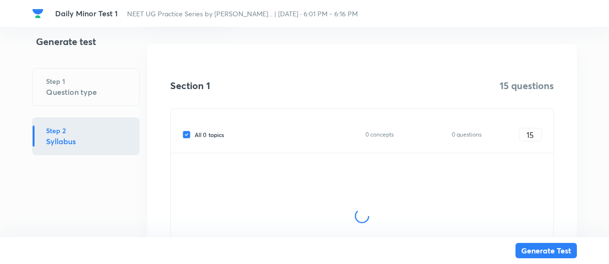
scroll to position [127, 0]
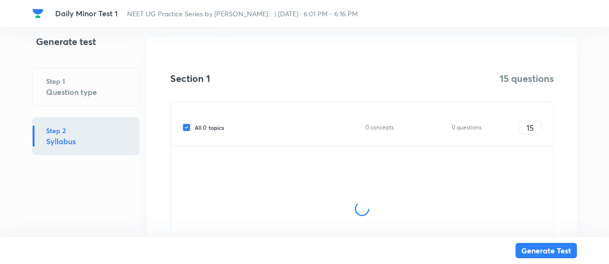
click at [218, 127] on span "All 0 topics" at bounding box center [209, 127] width 29 height 9
click at [195, 127] on input "All 0 topics" at bounding box center [188, 127] width 12 height 9
checkbox input "false"
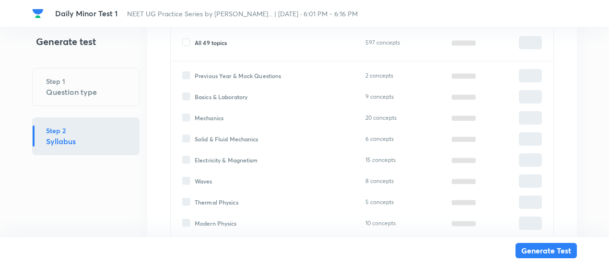
type input "0"
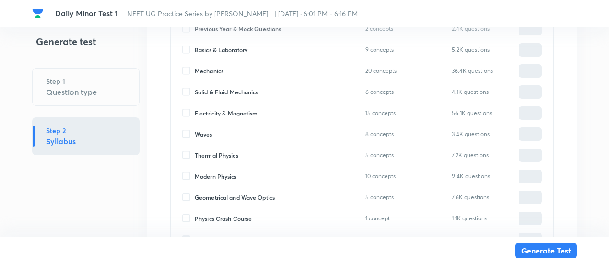
scroll to position [277, 0]
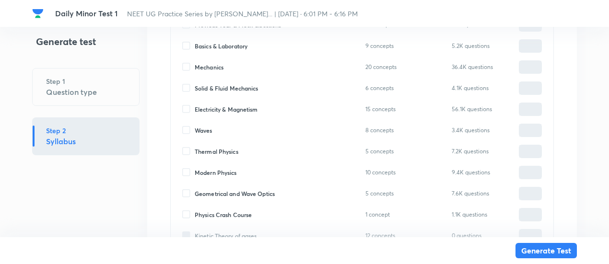
click at [231, 173] on span "Modern Physics" at bounding box center [216, 172] width 42 height 9
click at [195, 173] on input "Modern Physics" at bounding box center [188, 172] width 12 height 9
checkbox input "true"
click at [530, 174] on input "0" at bounding box center [530, 172] width 22 height 17
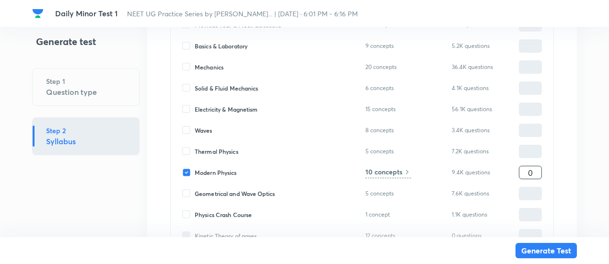
type input "1"
type input "15"
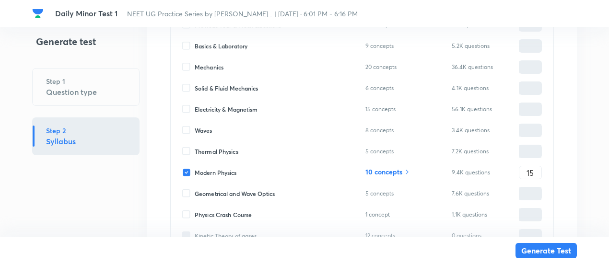
click at [397, 172] on h6 "10 concepts" at bounding box center [383, 172] width 37 height 10
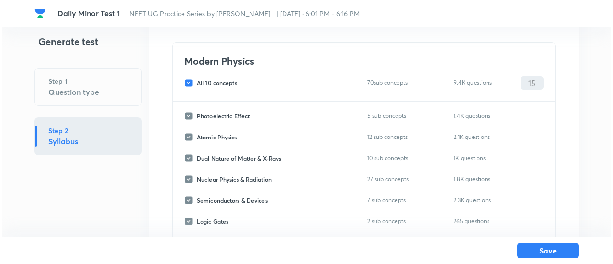
scroll to position [57, 0]
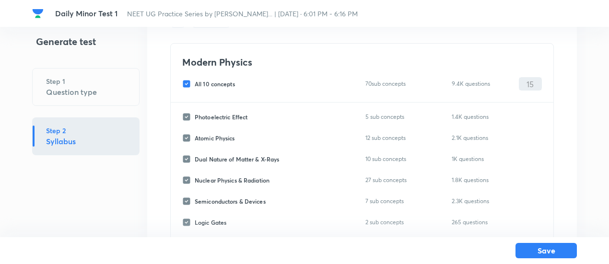
click at [225, 81] on span "All 10 concepts" at bounding box center [215, 84] width 40 height 9
click at [195, 81] on input "All 10 concepts" at bounding box center [188, 84] width 12 height 9
checkbox input "false"
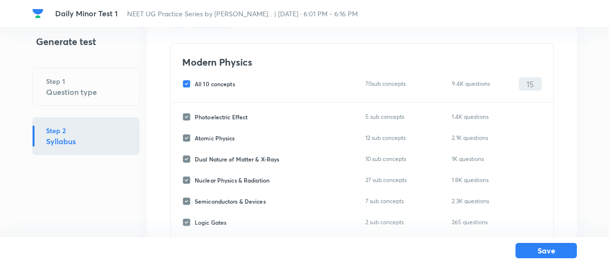
checkbox input "false"
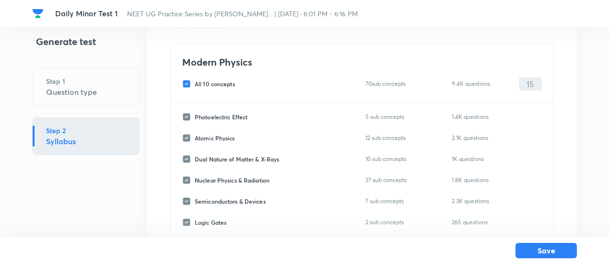
checkbox input "false"
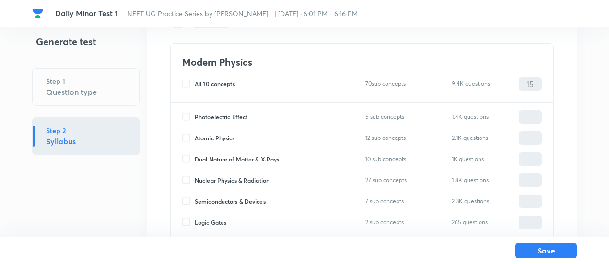
click at [235, 117] on span "Photoelectric Effect" at bounding box center [221, 117] width 53 height 9
click at [195, 117] on input "Photoelectric Effect" at bounding box center [188, 117] width 12 height 9
checkbox input "true"
click at [525, 116] on input "0" at bounding box center [530, 117] width 22 height 17
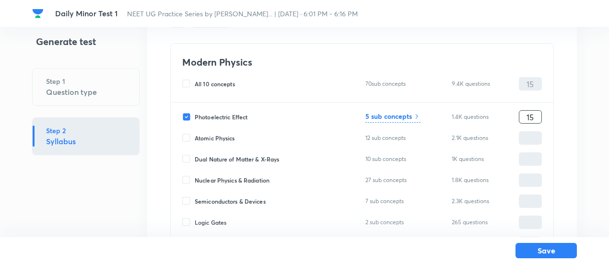
type input "15"
click at [392, 117] on h6 "5 sub concepts" at bounding box center [388, 116] width 46 height 10
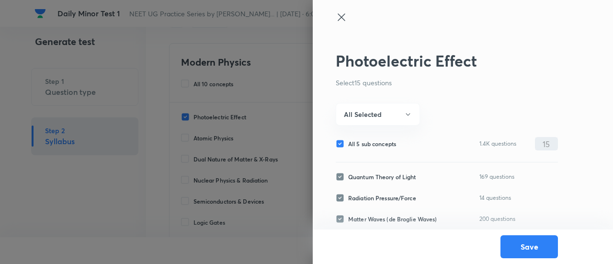
click at [388, 143] on span "All 5 sub concepts" at bounding box center [372, 143] width 48 height 9
click at [348, 143] on input "All 5 sub concepts" at bounding box center [342, 143] width 12 height 9
checkbox input "false"
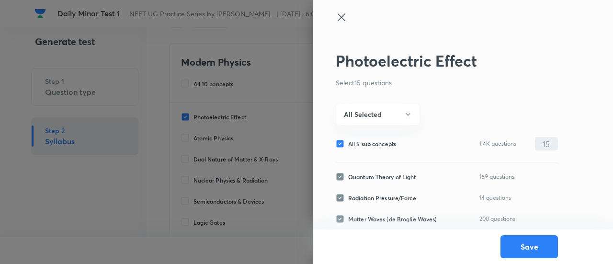
checkbox input "false"
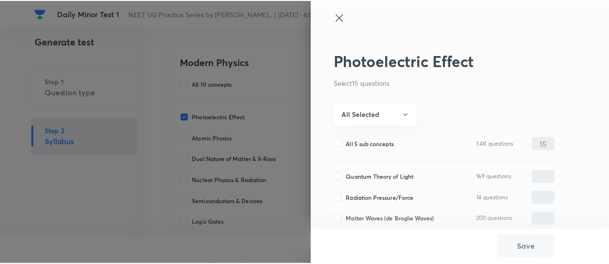
scroll to position [46, 0]
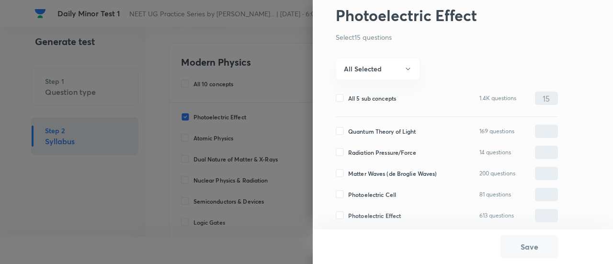
click at [389, 173] on span "Matter Waves (de Broglie Waves)" at bounding box center [392, 173] width 89 height 9
click at [348, 173] on input "Matter Waves (de Broglie Waves)" at bounding box center [342, 173] width 12 height 9
checkbox input "true"
type input "0"
click at [372, 148] on span "Radiation Pressure/Force" at bounding box center [382, 152] width 68 height 9
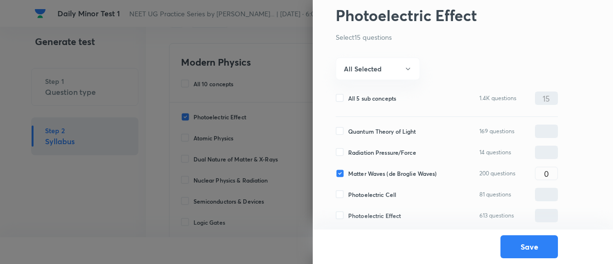
click at [348, 148] on input "Radiation Pressure/Force" at bounding box center [342, 152] width 12 height 9
checkbox input "true"
type input "0"
click at [369, 130] on span "Quantum Theory of Light" at bounding box center [382, 131] width 68 height 9
click at [348, 130] on input "Quantum Theory of Light" at bounding box center [342, 131] width 12 height 9
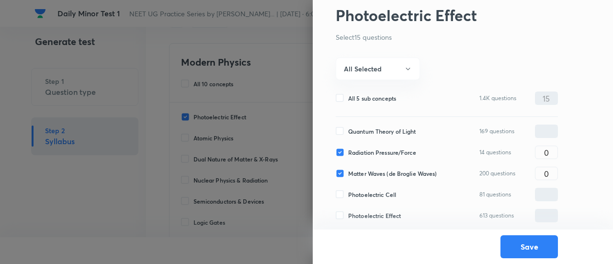
checkbox input "true"
type input "0"
click at [376, 196] on span "Photoelectric Cell" at bounding box center [372, 194] width 48 height 9
click at [348, 196] on input "Photoelectric Cell" at bounding box center [342, 194] width 12 height 9
checkbox input "true"
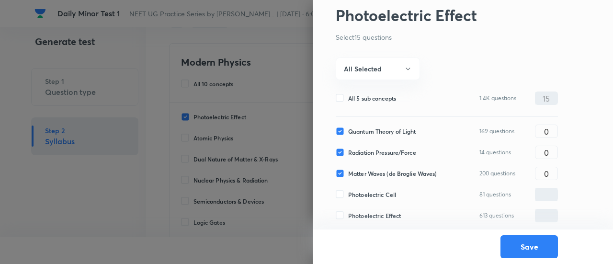
type input "0"
click at [378, 215] on span "Photoelectric Effect" at bounding box center [374, 215] width 53 height 9
click at [348, 215] on input "Photoelectric Effect" at bounding box center [342, 215] width 12 height 9
checkbox input "true"
type input "0"
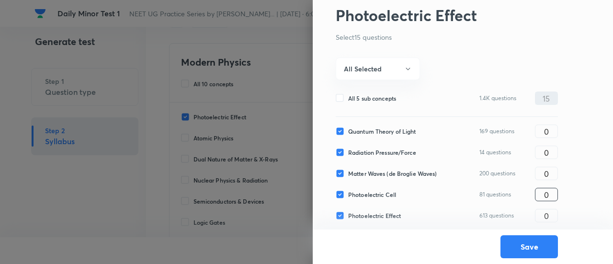
click at [552, 187] on input "0" at bounding box center [547, 194] width 22 height 17
type input "2"
click at [551, 124] on input "0" at bounding box center [547, 131] width 22 height 17
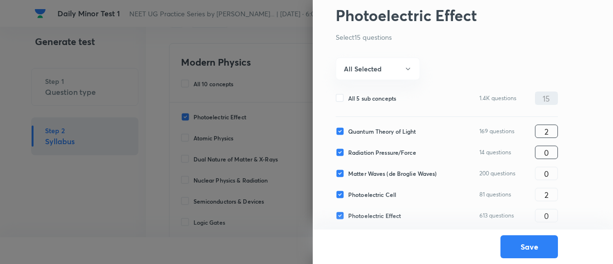
type input "2"
click at [557, 148] on input "0" at bounding box center [547, 152] width 22 height 17
type input "2"
click at [555, 175] on input "0" at bounding box center [547, 173] width 22 height 17
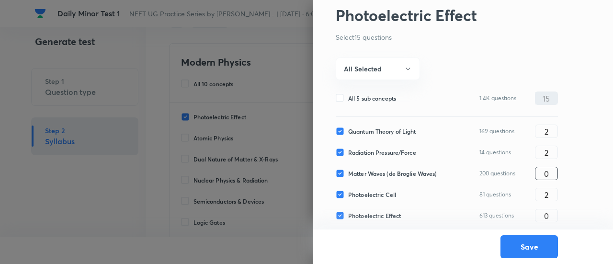
click at [555, 175] on input "0" at bounding box center [547, 173] width 22 height 17
type input "3"
type input "6"
click at [391, 77] on button "All Selected" at bounding box center [378, 69] width 84 height 23
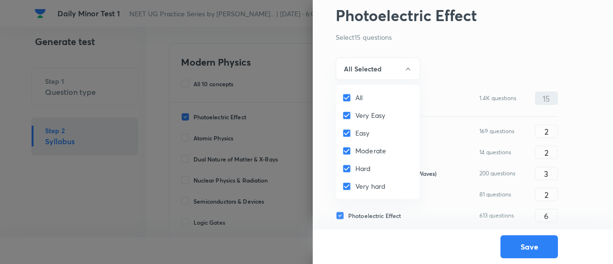
click at [393, 63] on div at bounding box center [306, 132] width 613 height 264
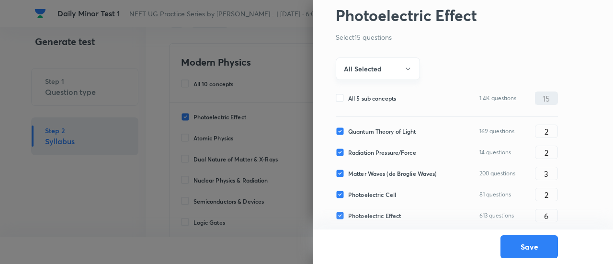
click at [406, 66] on icon "button" at bounding box center [408, 69] width 8 height 8
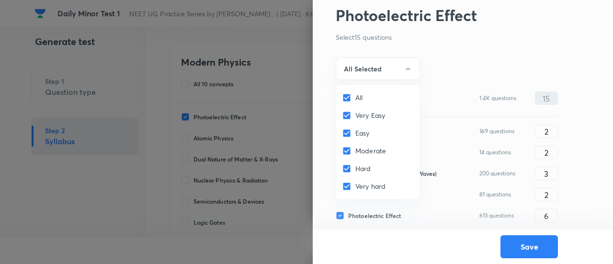
click at [354, 94] on input "All" at bounding box center [348, 98] width 13 height 10
checkbox input "false"
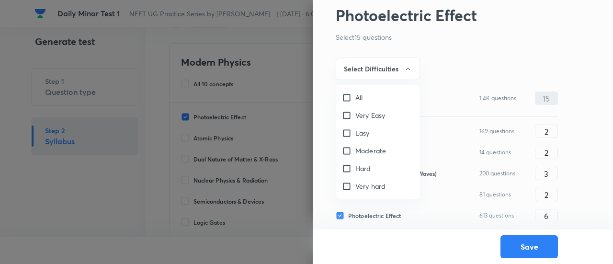
checkbox input "false"
click at [351, 134] on input "Easy" at bounding box center [348, 133] width 13 height 10
checkbox input "true"
click at [351, 145] on div "Moderate" at bounding box center [377, 151] width 83 height 18
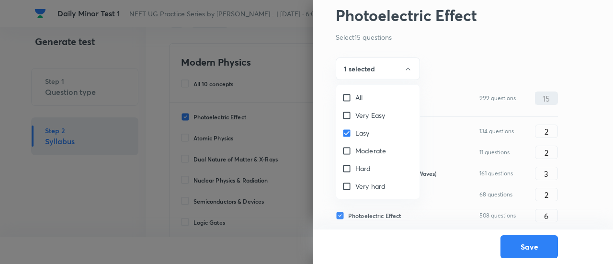
click at [352, 150] on input "Moderate" at bounding box center [348, 151] width 13 height 10
checkbox input "true"
click at [366, 70] on div at bounding box center [306, 132] width 613 height 264
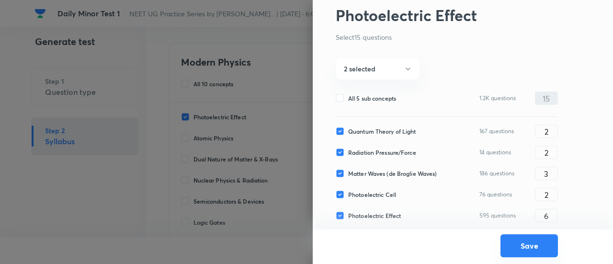
click at [527, 249] on button "Save" at bounding box center [530, 245] width 58 height 23
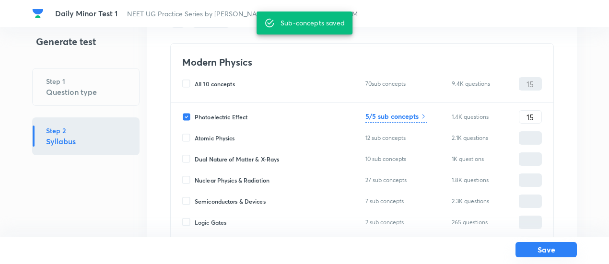
click at [559, 250] on button "Save" at bounding box center [545, 249] width 61 height 15
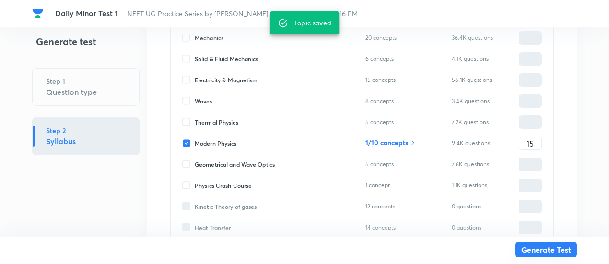
scroll to position [306, 0]
click at [550, 251] on button "Generate Test" at bounding box center [545, 249] width 61 height 15
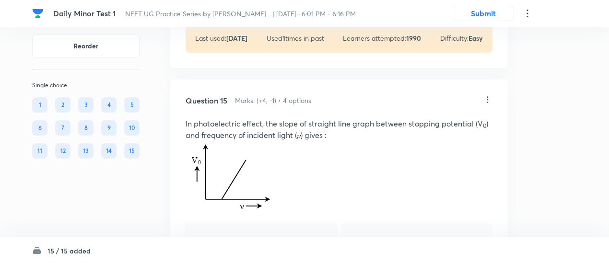
scroll to position [4013, 0]
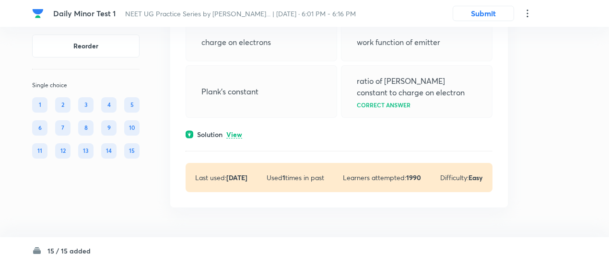
click at [231, 135] on p "View" at bounding box center [234, 134] width 16 height 7
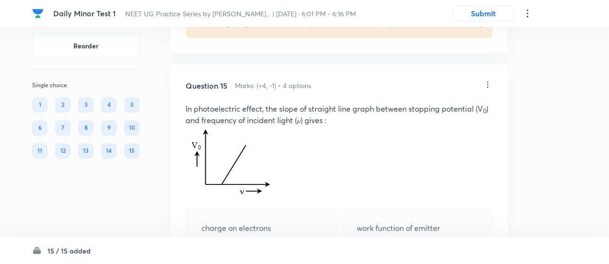
scroll to position [3826, 0]
click at [485, 87] on icon at bounding box center [488, 86] width 10 height 10
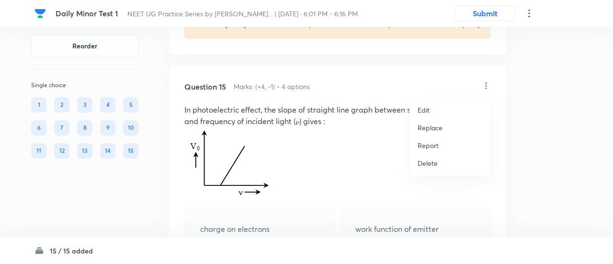
click at [430, 127] on p "Replace" at bounding box center [430, 128] width 25 height 10
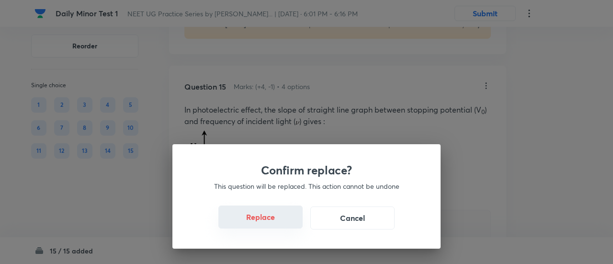
click at [269, 224] on button "Replace" at bounding box center [261, 217] width 84 height 23
click at [288, 223] on button "Replace" at bounding box center [261, 217] width 84 height 23
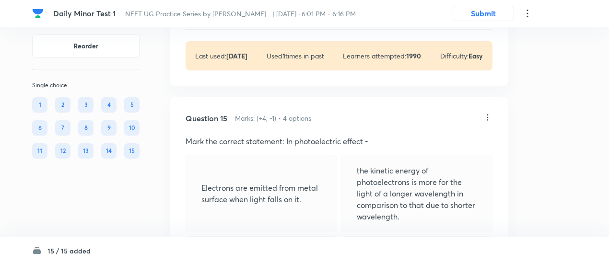
scroll to position [3788, 0]
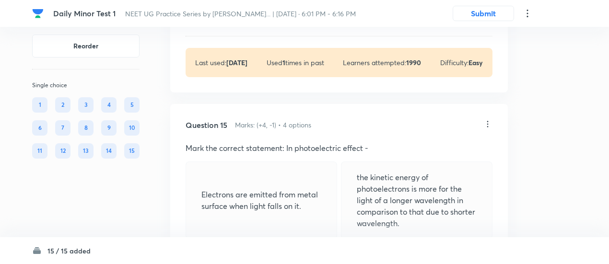
click at [487, 123] on icon at bounding box center [488, 124] width 10 height 10
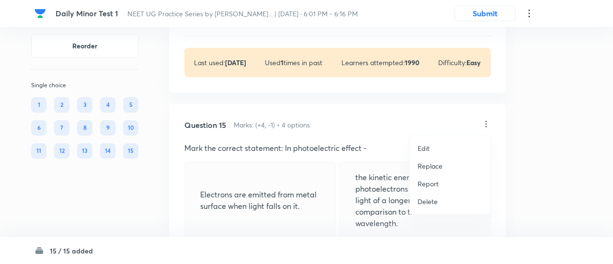
click at [429, 165] on p "Replace" at bounding box center [430, 166] width 25 height 10
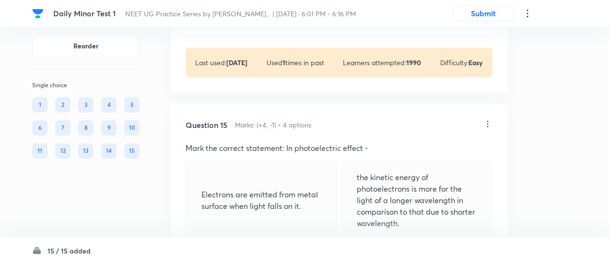
click at [489, 122] on icon at bounding box center [488, 124] width 10 height 10
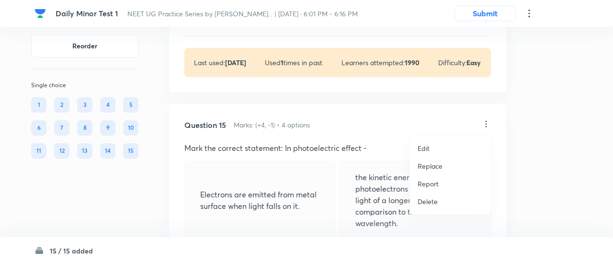
click at [430, 163] on p "Replace" at bounding box center [430, 166] width 25 height 10
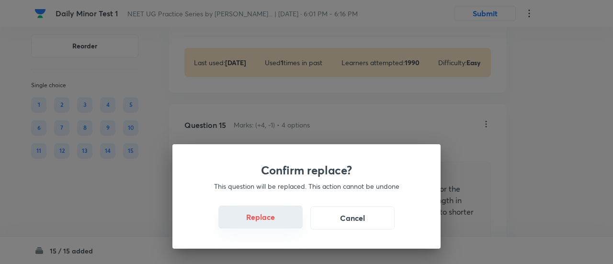
click at [278, 218] on button "Replace" at bounding box center [261, 217] width 84 height 23
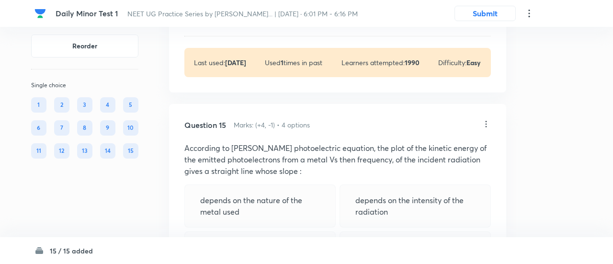
click at [278, 220] on div "Confirm replace? This question will be replaced. This action cannot be undone R…" at bounding box center [306, 132] width 613 height 264
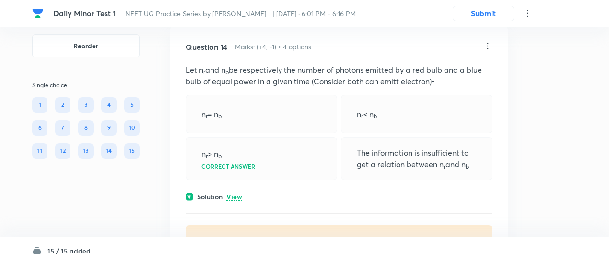
scroll to position [3610, 0]
click at [236, 197] on p "View" at bounding box center [234, 198] width 16 height 7
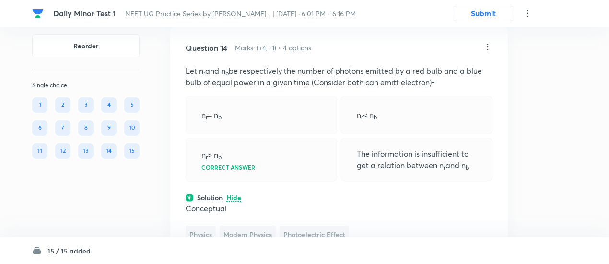
click at [486, 46] on icon at bounding box center [488, 47] width 10 height 10
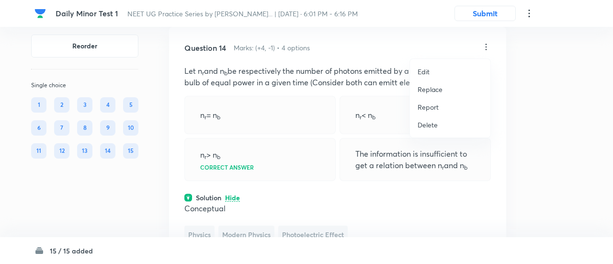
click at [435, 92] on p "Replace" at bounding box center [430, 89] width 25 height 10
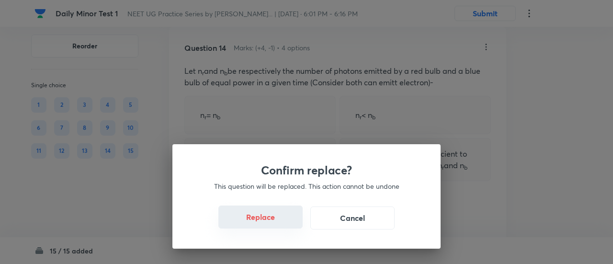
click at [269, 223] on button "Replace" at bounding box center [261, 217] width 84 height 23
click at [269, 223] on button "Replace" at bounding box center [261, 218] width 84 height 23
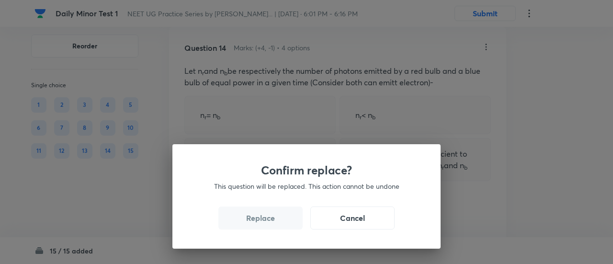
click at [269, 223] on button "Replace" at bounding box center [261, 218] width 84 height 23
click at [269, 223] on div "Confirm replace? This question will be replaced. This action cannot be undone R…" at bounding box center [307, 196] width 268 height 104
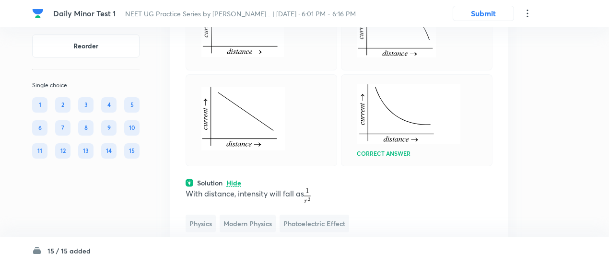
click at [292, 156] on div at bounding box center [260, 120] width 151 height 92
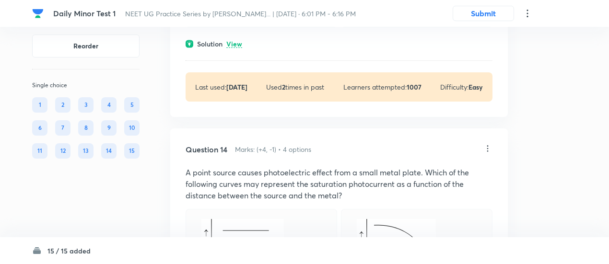
scroll to position [3502, 0]
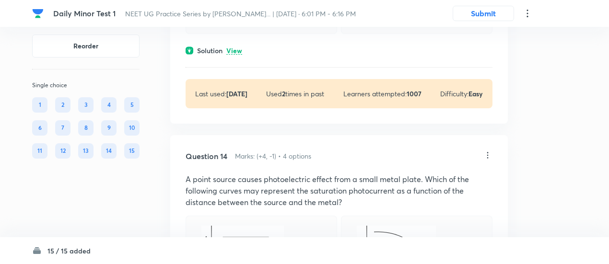
click at [490, 157] on icon at bounding box center [488, 155] width 10 height 10
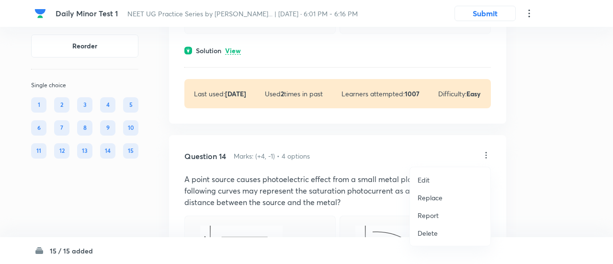
click at [428, 197] on p "Replace" at bounding box center [430, 198] width 25 height 10
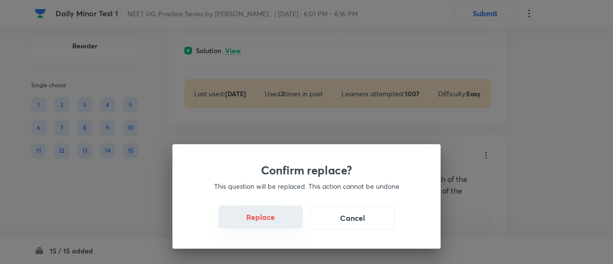
click at [274, 222] on button "Replace" at bounding box center [261, 217] width 84 height 23
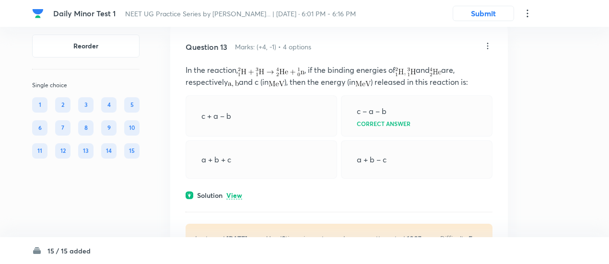
scroll to position [3354, 0]
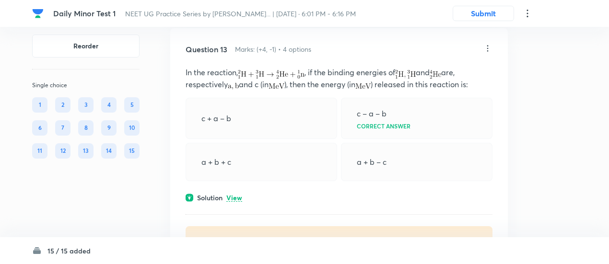
click at [235, 197] on p "View" at bounding box center [234, 198] width 16 height 7
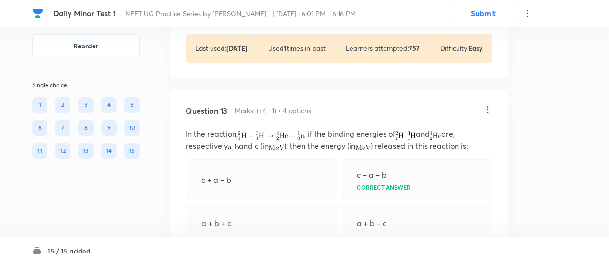
scroll to position [3292, 0]
click at [489, 109] on icon at bounding box center [488, 111] width 10 height 10
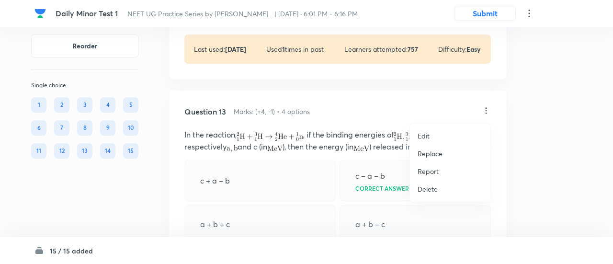
click at [438, 152] on p "Replace" at bounding box center [430, 154] width 25 height 10
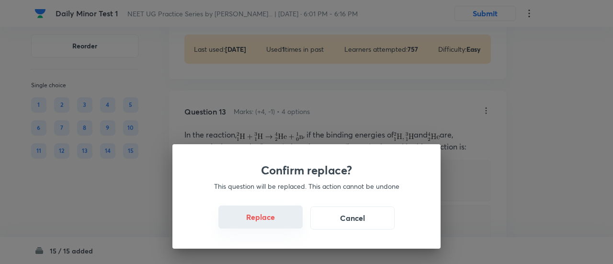
click at [273, 220] on button "Replace" at bounding box center [261, 217] width 84 height 23
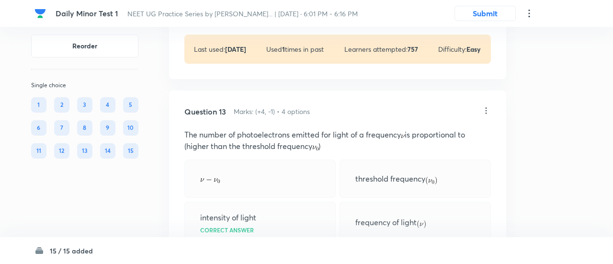
click at [273, 218] on div "Confirm replace? This question will be replaced. This action cannot be undone R…" at bounding box center [306, 132] width 613 height 264
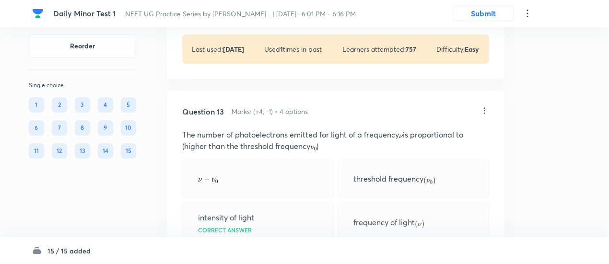
click at [273, 218] on div "intensity of light Correct answer" at bounding box center [257, 222] width 151 height 41
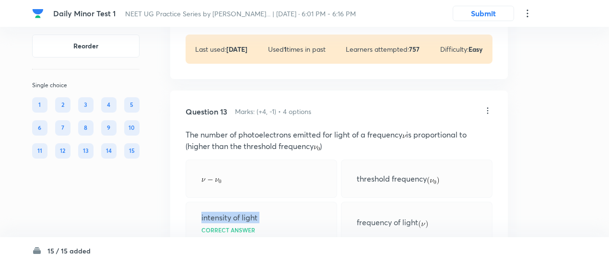
click at [273, 218] on div "intensity of light Correct answer" at bounding box center [260, 222] width 151 height 41
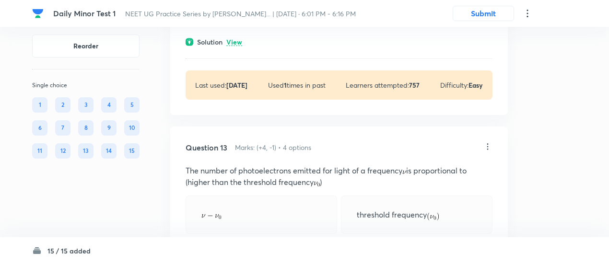
scroll to position [3250, 0]
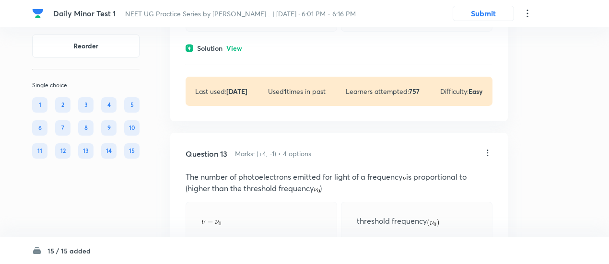
click at [486, 156] on icon at bounding box center [488, 153] width 10 height 10
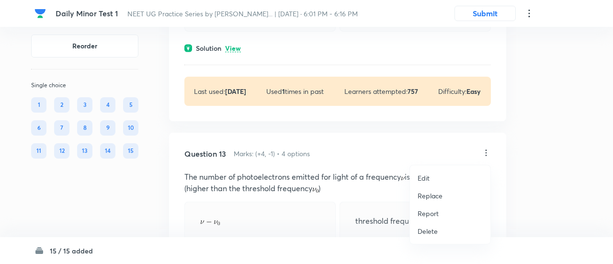
click at [431, 198] on p "Replace" at bounding box center [430, 196] width 25 height 10
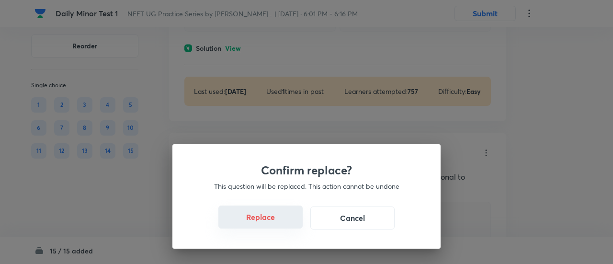
click at [272, 225] on button "Replace" at bounding box center [261, 217] width 84 height 23
click at [272, 220] on button "Replace" at bounding box center [261, 217] width 84 height 23
click at [272, 220] on button "Replace" at bounding box center [261, 218] width 84 height 23
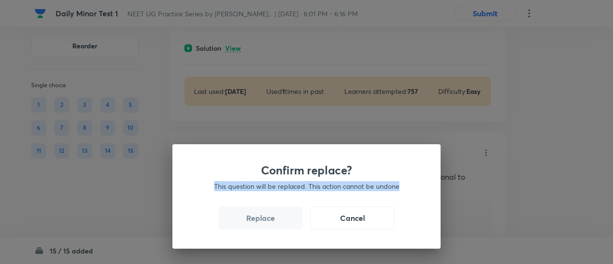
click at [272, 220] on div "Confirm replace? This question will be replaced. This action cannot be undone R…" at bounding box center [306, 132] width 613 height 264
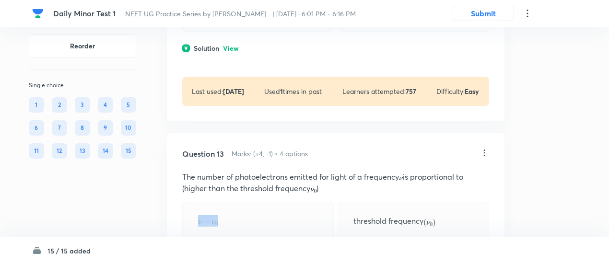
click at [272, 220] on div at bounding box center [257, 221] width 151 height 38
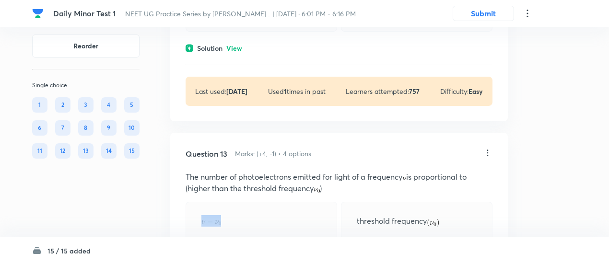
click at [272, 220] on div at bounding box center [260, 221] width 151 height 38
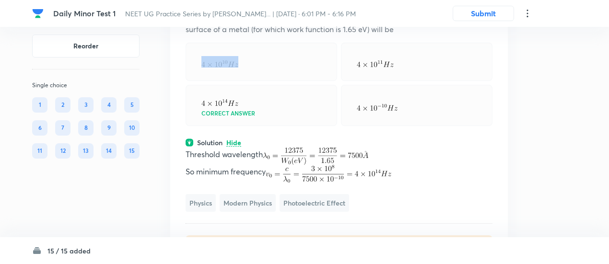
scroll to position [3409, 0]
click at [291, 168] on img at bounding box center [329, 173] width 126 height 18
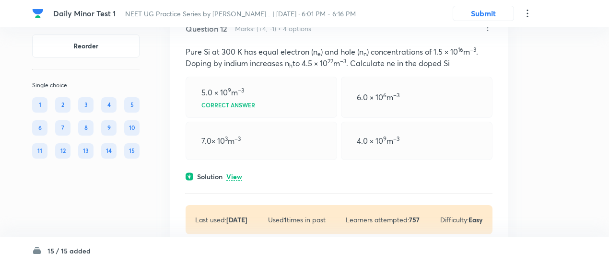
scroll to position [3121, 0]
click at [235, 178] on p "View" at bounding box center [234, 177] width 16 height 7
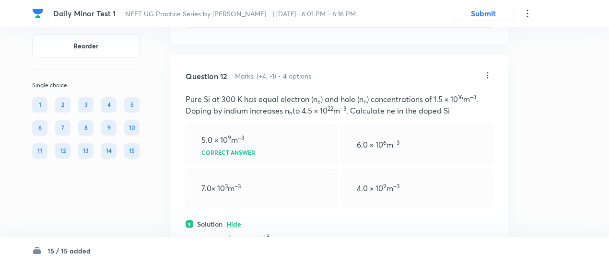
scroll to position [3073, 0]
click at [488, 77] on icon at bounding box center [488, 76] width 10 height 10
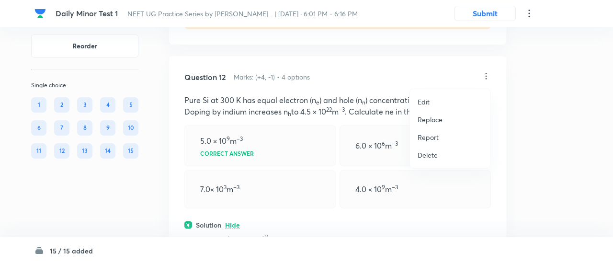
click at [438, 122] on p "Replace" at bounding box center [430, 120] width 25 height 10
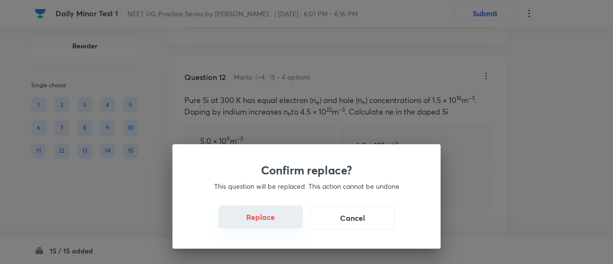
click at [271, 216] on button "Replace" at bounding box center [261, 217] width 84 height 23
click at [273, 223] on div "Confirm replace? This question will be replaced. This action cannot be undone R…" at bounding box center [306, 132] width 613 height 264
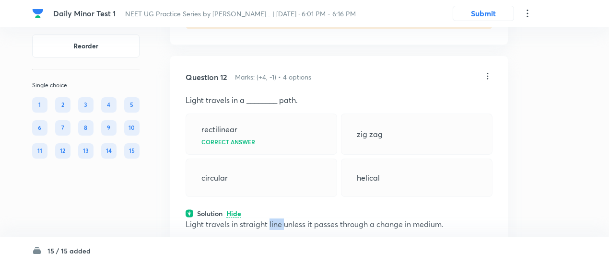
click at [273, 223] on p "Light travels in straight line unless it passes through a change in medium." at bounding box center [338, 225] width 307 height 12
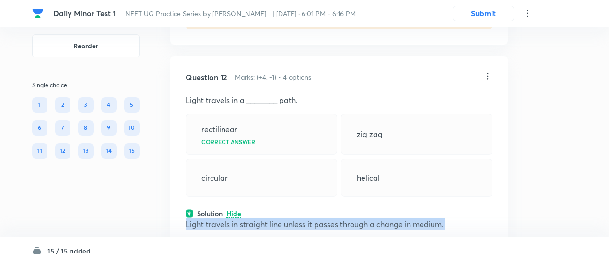
click at [273, 223] on p "Light travels in straight line unless it passes through a change in medium." at bounding box center [338, 225] width 307 height 12
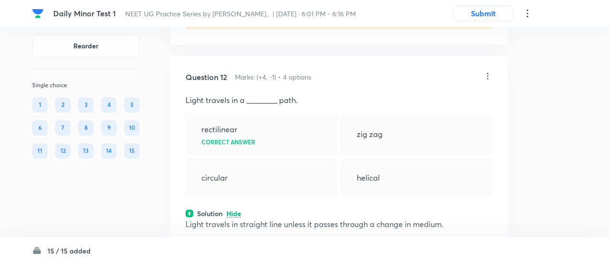
click at [487, 81] on icon at bounding box center [488, 76] width 10 height 10
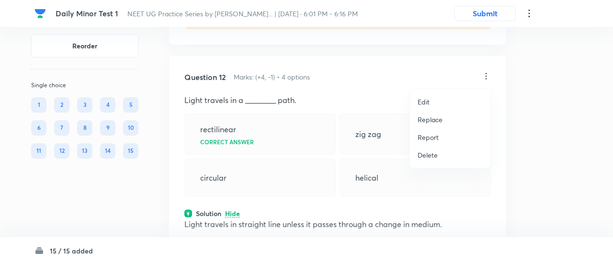
click at [438, 118] on p "Replace" at bounding box center [430, 120] width 25 height 10
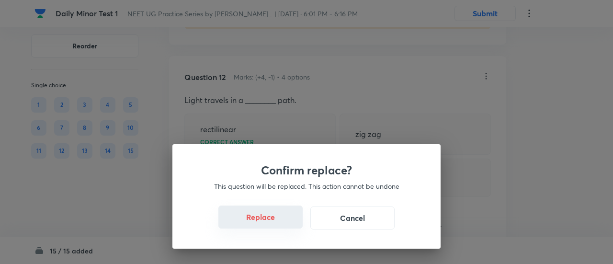
click at [273, 221] on button "Replace" at bounding box center [261, 217] width 84 height 23
click at [273, 221] on button "Replace" at bounding box center [261, 218] width 84 height 23
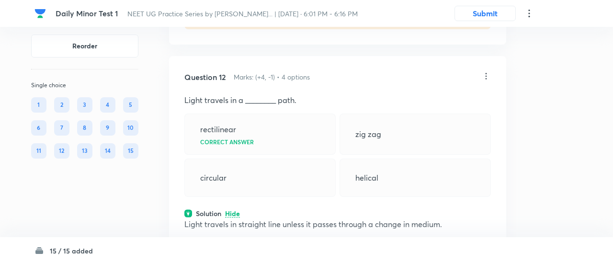
click at [273, 221] on div "Confirm replace? This question will be replaced. This action cannot be undone R…" at bounding box center [306, 132] width 613 height 264
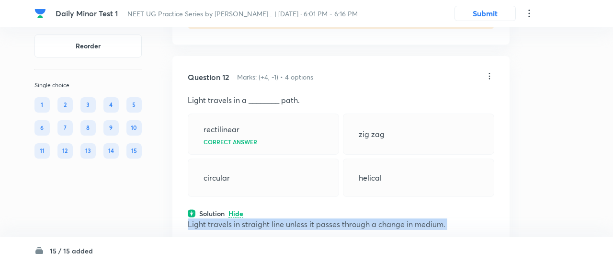
click at [273, 221] on p "Light travels in straight line unless it passes through a change in medium." at bounding box center [341, 225] width 307 height 12
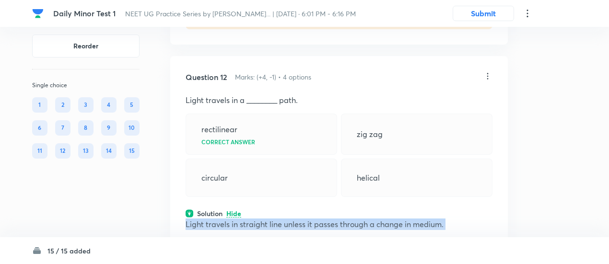
click at [273, 221] on p "Light travels in straight line unless it passes through a change in medium." at bounding box center [338, 225] width 307 height 12
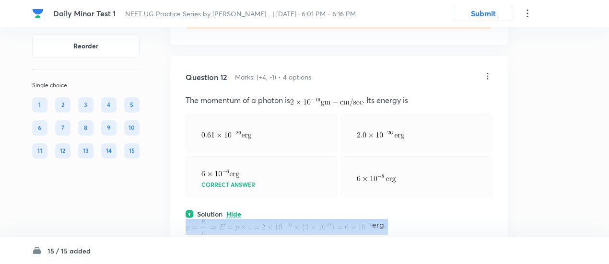
click at [273, 221] on img at bounding box center [278, 227] width 186 height 16
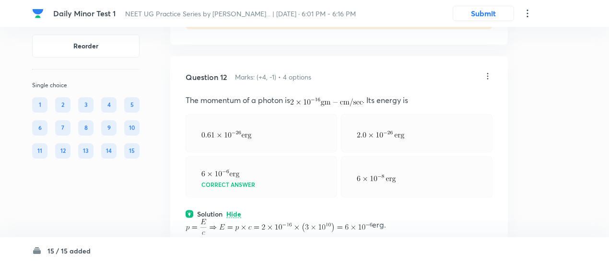
click at [303, 133] on div at bounding box center [260, 133] width 151 height 38
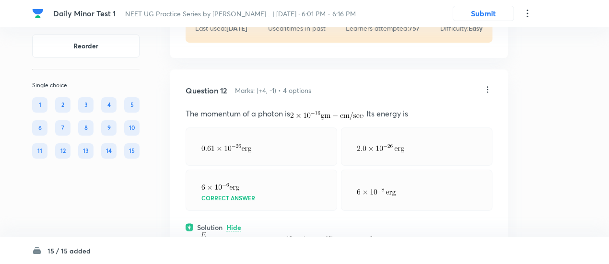
scroll to position [3055, 0]
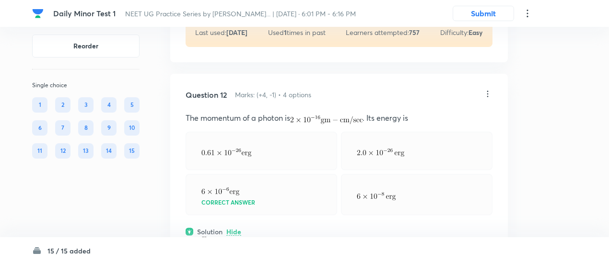
click at [486, 95] on icon at bounding box center [488, 94] width 10 height 10
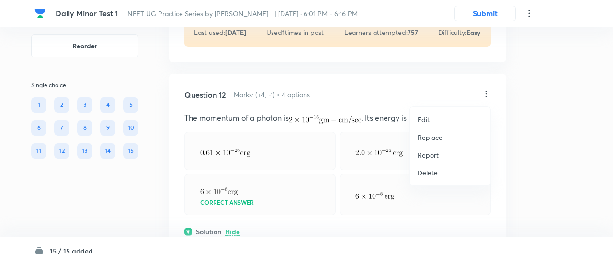
click at [420, 141] on p "Replace" at bounding box center [430, 137] width 25 height 10
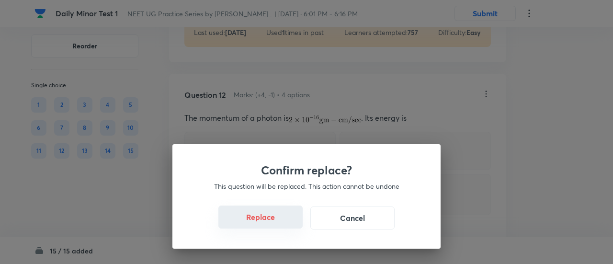
click at [275, 226] on button "Replace" at bounding box center [261, 217] width 84 height 23
click at [274, 222] on button "Replace" at bounding box center [261, 217] width 84 height 23
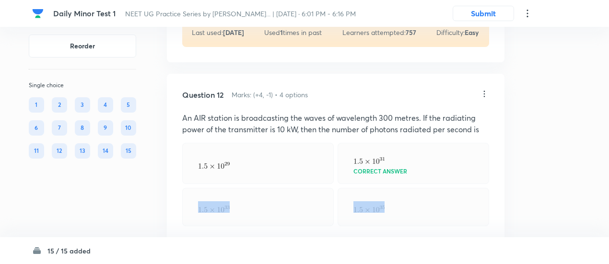
click at [274, 222] on div at bounding box center [257, 207] width 151 height 38
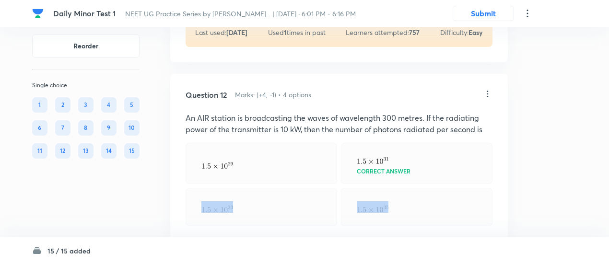
click at [274, 222] on div at bounding box center [260, 207] width 151 height 38
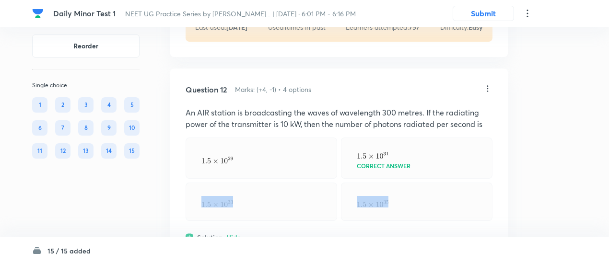
scroll to position [3060, 0]
click at [326, 123] on p "An AIR station is broadcasting the waves of wavelength 300 metres. If the radia…" at bounding box center [338, 118] width 307 height 23
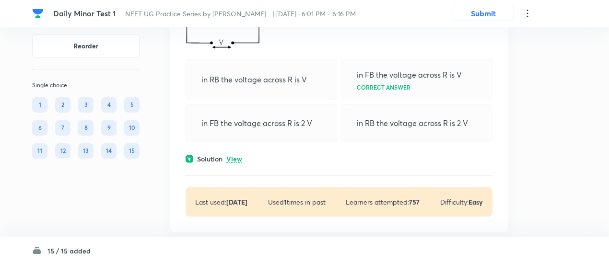
scroll to position [2879, 0]
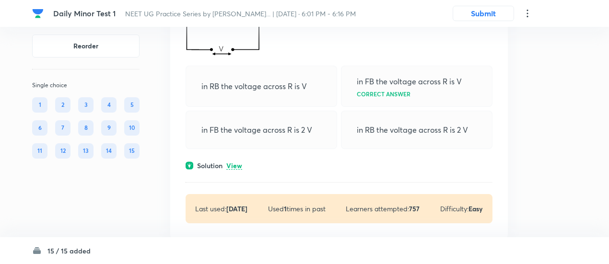
click at [238, 170] on p "View" at bounding box center [234, 165] width 16 height 7
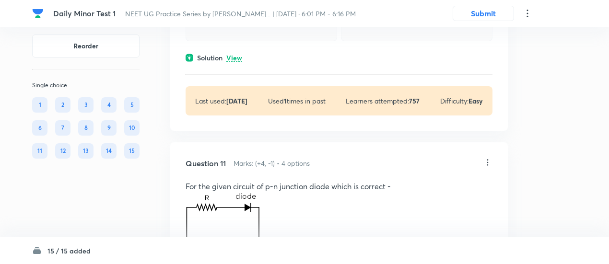
scroll to position [2674, 0]
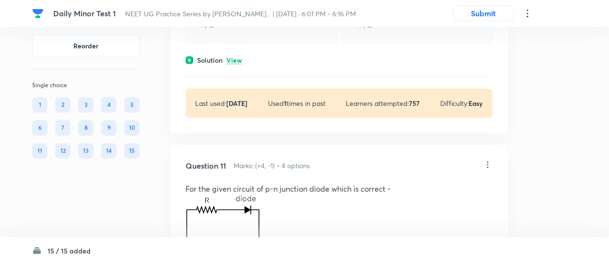
click at [486, 163] on icon at bounding box center [488, 165] width 10 height 10
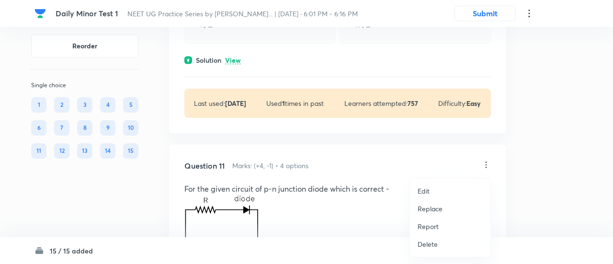
click at [428, 209] on p "Replace" at bounding box center [430, 209] width 25 height 10
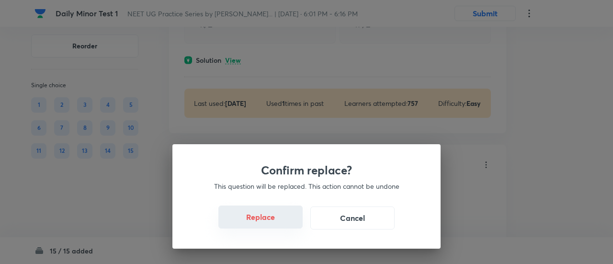
click at [257, 220] on button "Replace" at bounding box center [261, 217] width 84 height 23
click at [269, 221] on button "Replace" at bounding box center [261, 217] width 84 height 23
click at [269, 221] on button "Replace" at bounding box center [261, 218] width 84 height 23
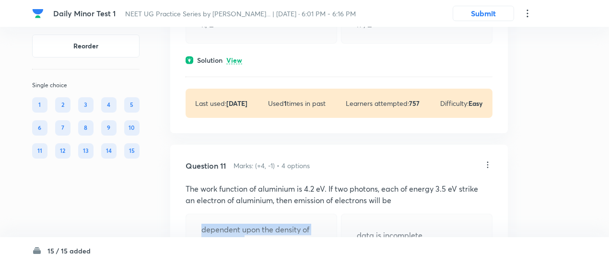
click at [269, 221] on div "dependent upon the density of the surface." at bounding box center [260, 235] width 151 height 43
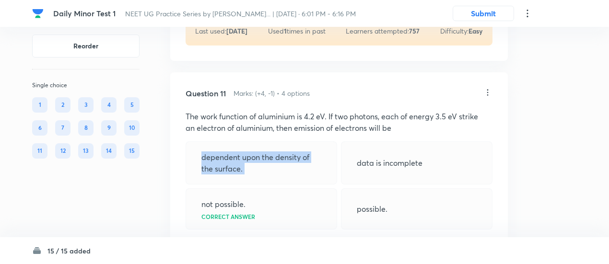
scroll to position [2746, 0]
click at [489, 95] on icon at bounding box center [488, 93] width 10 height 10
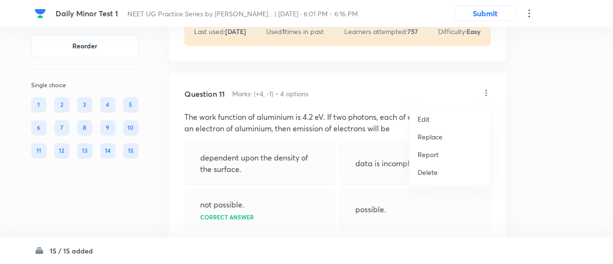
click at [317, 170] on div at bounding box center [306, 132] width 613 height 264
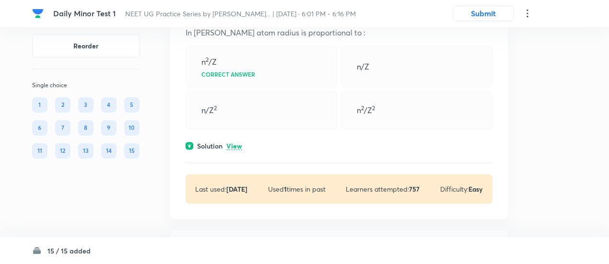
scroll to position [2587, 0]
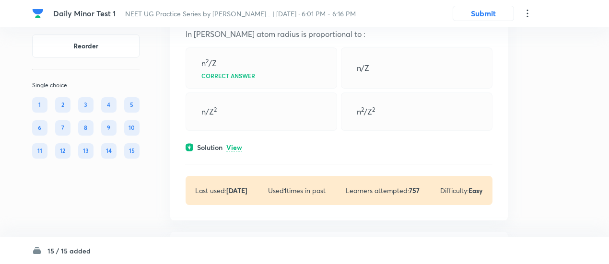
click at [234, 150] on p "View" at bounding box center [234, 147] width 16 height 7
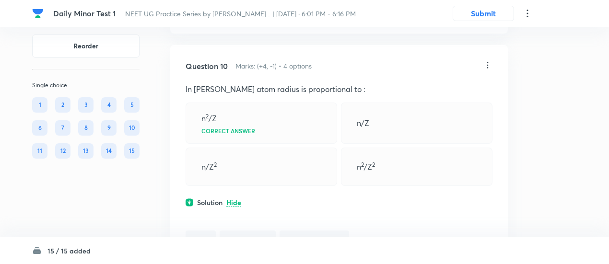
scroll to position [2519, 0]
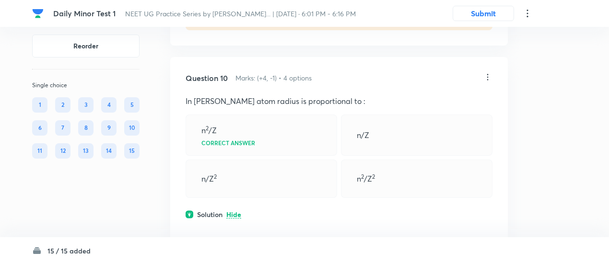
click at [488, 79] on icon at bounding box center [488, 77] width 10 height 10
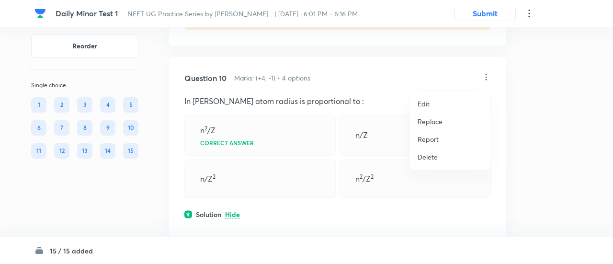
click at [425, 124] on p "Replace" at bounding box center [430, 121] width 25 height 10
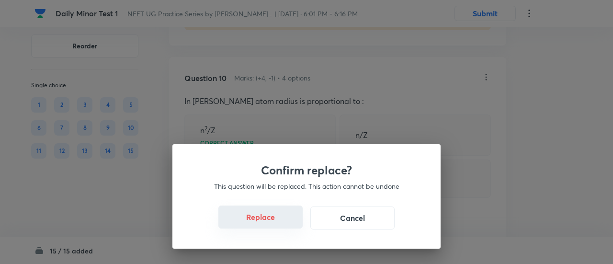
click at [266, 217] on button "Replace" at bounding box center [261, 217] width 84 height 23
click at [270, 222] on div "Confirm replace? This question will be replaced. This action cannot be undone R…" at bounding box center [306, 132] width 613 height 264
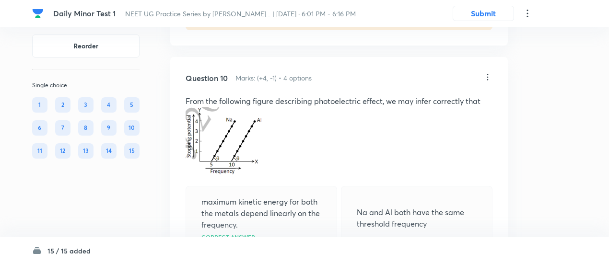
click at [270, 222] on div "maximum kinetic energy for both the metals depend linearly on the frequency. Co…" at bounding box center [338, 247] width 307 height 123
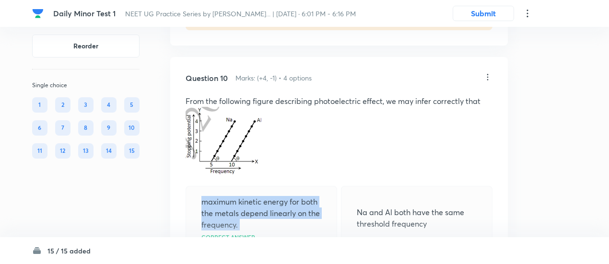
click at [270, 222] on p "maximum kinetic energy for both the metals depend linearly on the frequency." at bounding box center [261, 213] width 120 height 35
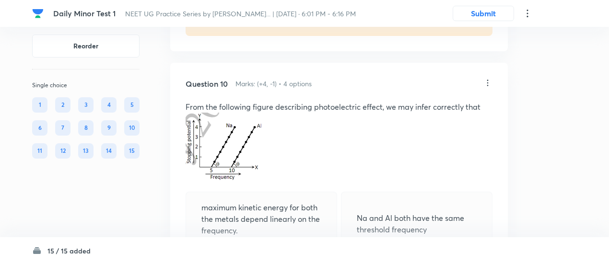
scroll to position [2513, 0]
click at [488, 86] on icon at bounding box center [488, 84] width 10 height 10
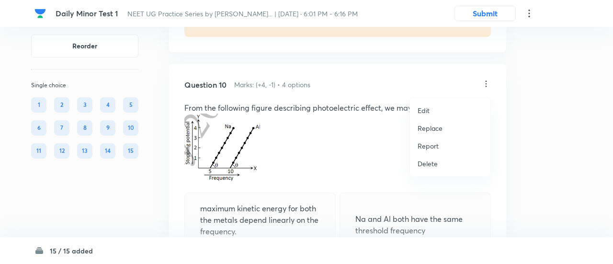
click at [430, 126] on p "Replace" at bounding box center [430, 128] width 25 height 10
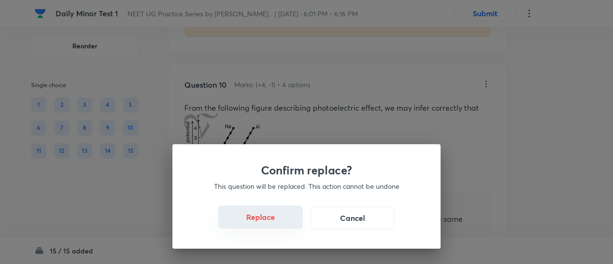
click at [275, 219] on button "Replace" at bounding box center [261, 217] width 84 height 23
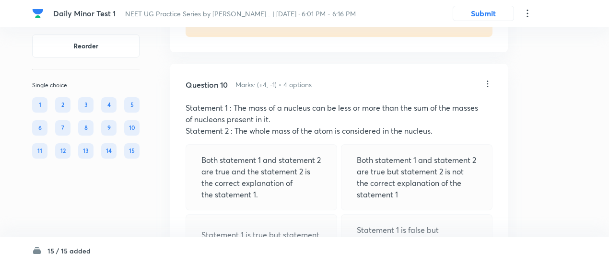
click at [277, 222] on div "Statement 1 is true but statement 2 is false." at bounding box center [260, 240] width 151 height 53
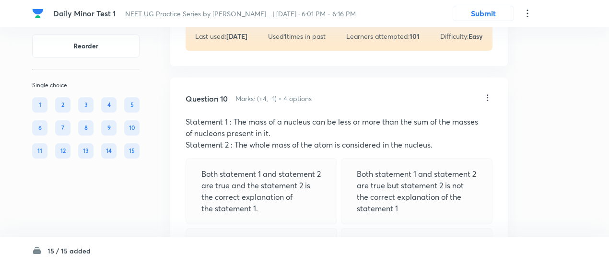
scroll to position [2489, 0]
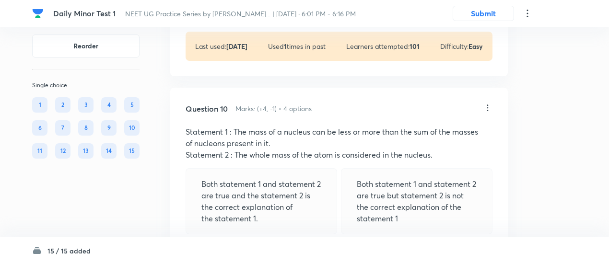
click at [485, 109] on icon at bounding box center [488, 108] width 10 height 10
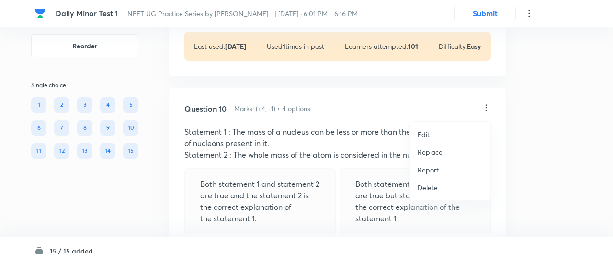
click at [439, 155] on p "Replace" at bounding box center [430, 152] width 25 height 10
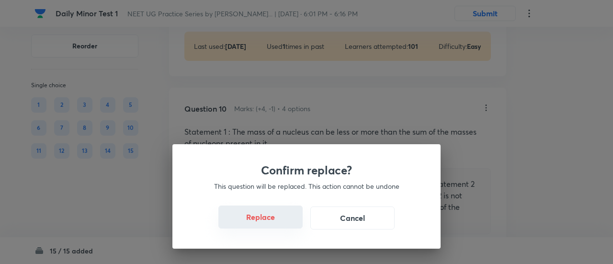
click at [264, 225] on button "Replace" at bounding box center [261, 217] width 84 height 23
click at [264, 225] on div "Confirm replace? This question will be replaced. This action cannot be undone R…" at bounding box center [306, 132] width 613 height 264
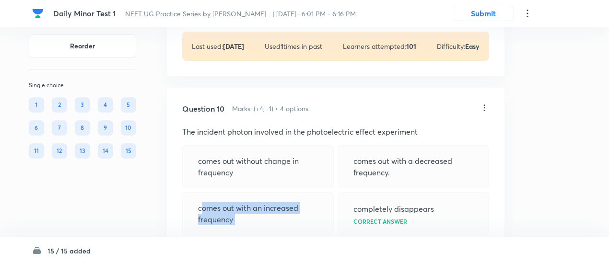
click at [264, 225] on p "comes out with an increased frequency" at bounding box center [258, 213] width 120 height 23
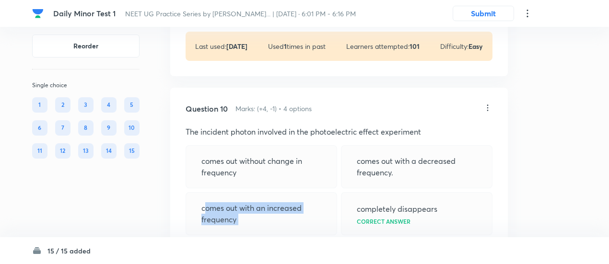
click at [264, 225] on p "comes out with an increased frequency" at bounding box center [261, 213] width 120 height 23
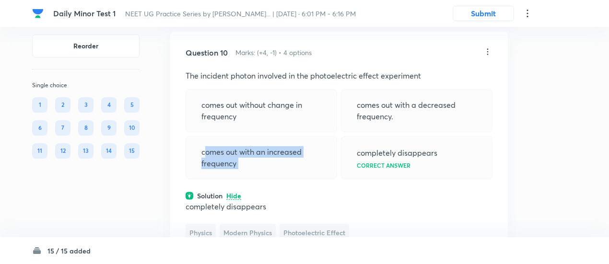
scroll to position [2545, 0]
click at [279, 185] on div "Question 10 Marks: (+4, -1) • 4 options The incident photon involved in the pho…" at bounding box center [338, 170] width 337 height 278
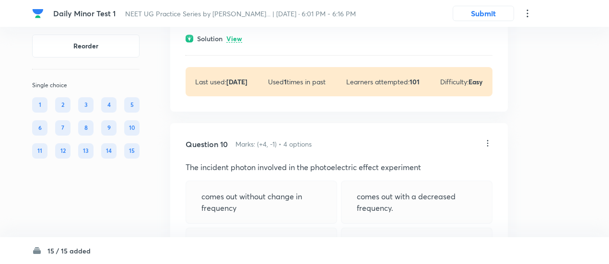
scroll to position [2453, 0]
click at [488, 144] on icon at bounding box center [488, 144] width 10 height 10
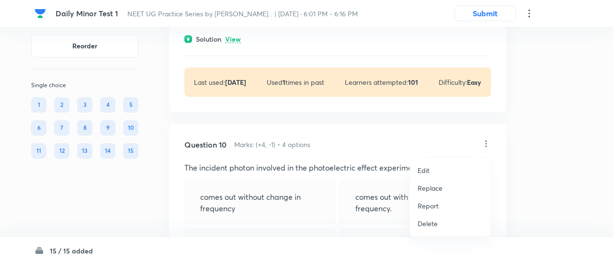
click at [427, 188] on p "Replace" at bounding box center [430, 188] width 25 height 10
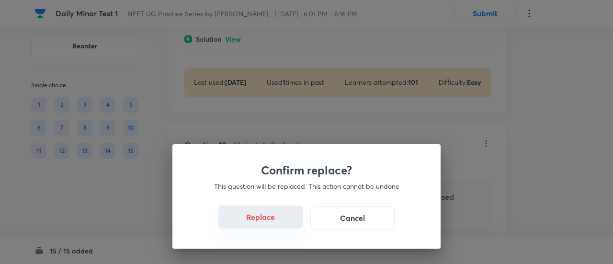
click at [264, 220] on button "Replace" at bounding box center [261, 217] width 84 height 23
click at [269, 223] on button "Replace" at bounding box center [261, 217] width 84 height 23
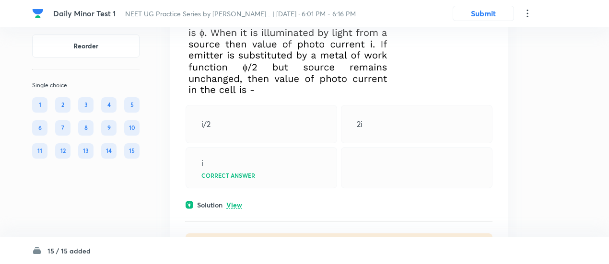
scroll to position [2278, 0]
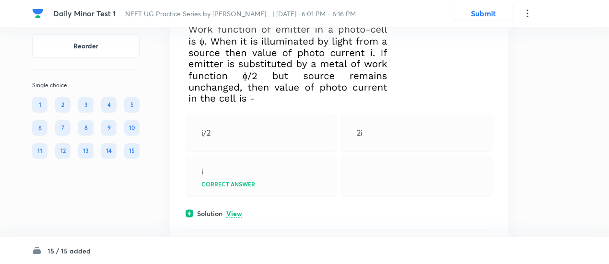
click at [243, 218] on div "Solution View" at bounding box center [338, 213] width 307 height 10
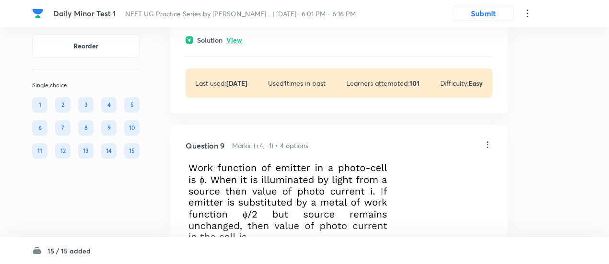
scroll to position [2138, 0]
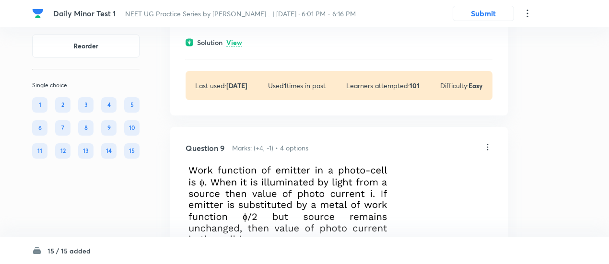
click at [489, 149] on icon at bounding box center [488, 147] width 10 height 10
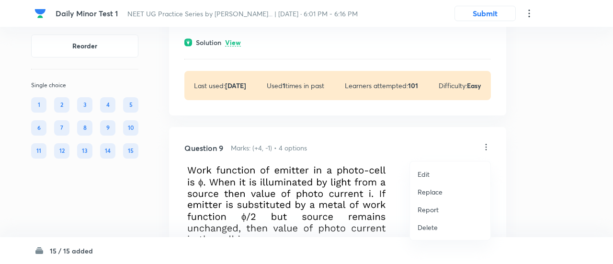
click at [437, 192] on p "Replace" at bounding box center [430, 192] width 25 height 10
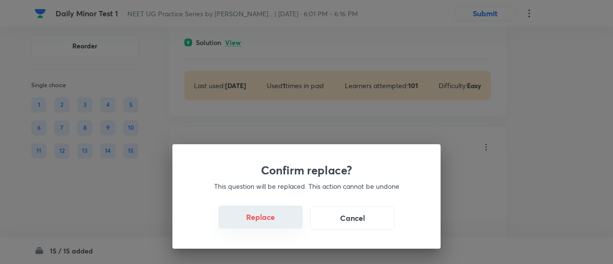
click at [264, 224] on button "Replace" at bounding box center [261, 217] width 84 height 23
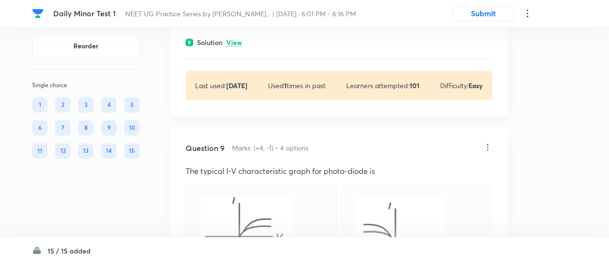
click at [277, 222] on div at bounding box center [260, 238] width 151 height 107
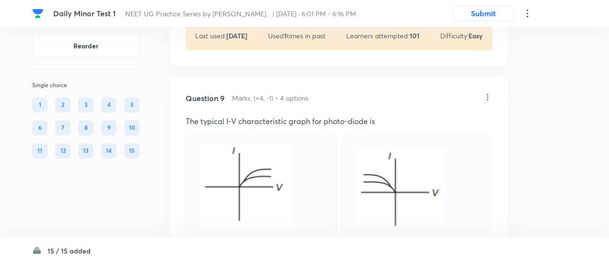
scroll to position [2183, 0]
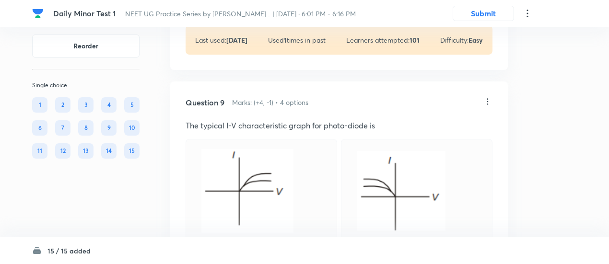
click at [488, 106] on icon at bounding box center [488, 102] width 10 height 10
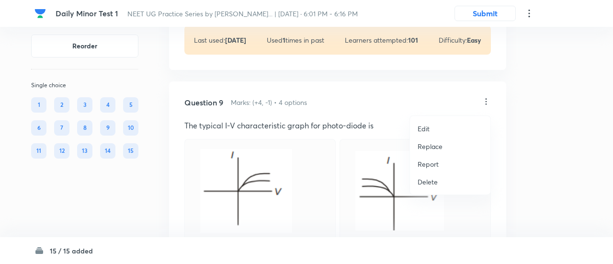
click at [430, 146] on p "Replace" at bounding box center [430, 146] width 25 height 10
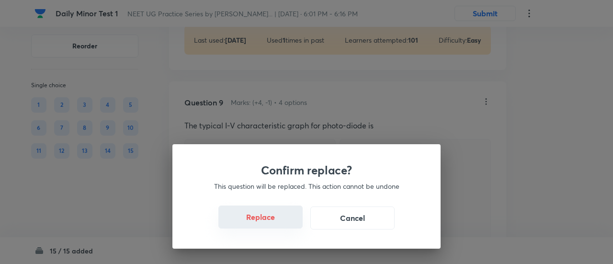
click at [276, 214] on button "Replace" at bounding box center [261, 217] width 84 height 23
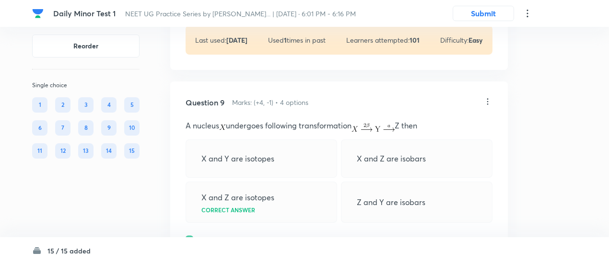
click at [277, 223] on div "X and Z are isotopes Correct answer" at bounding box center [260, 202] width 151 height 41
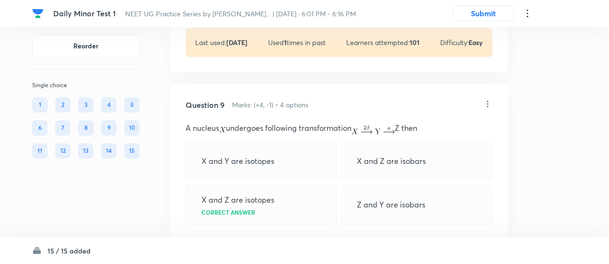
scroll to position [2173, 0]
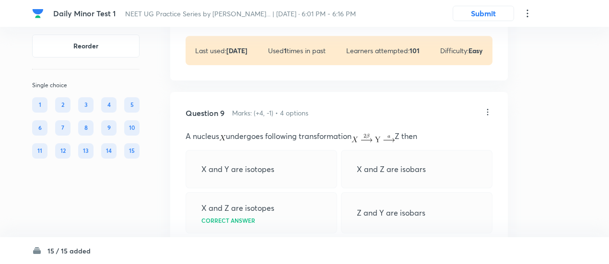
click at [488, 113] on icon at bounding box center [488, 112] width 10 height 10
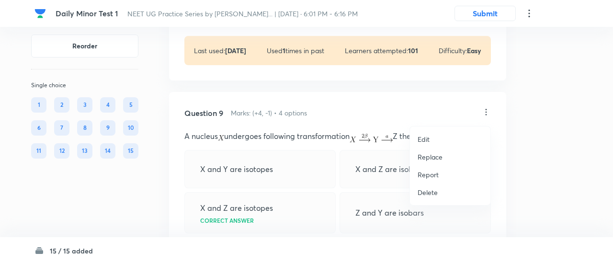
click at [434, 159] on p "Replace" at bounding box center [430, 157] width 25 height 10
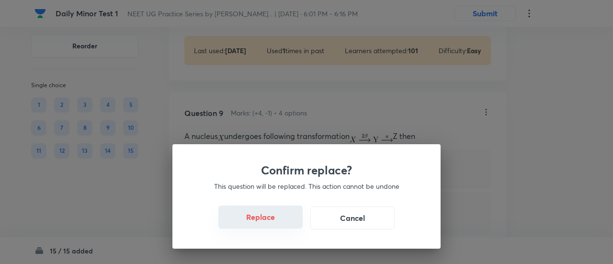
click at [264, 218] on button "Replace" at bounding box center [261, 217] width 84 height 23
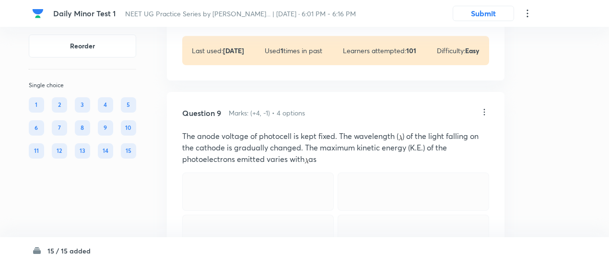
click at [278, 224] on div at bounding box center [257, 235] width 151 height 41
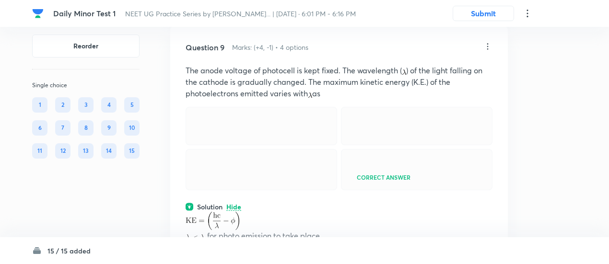
scroll to position [2238, 0]
click at [488, 48] on icon at bounding box center [488, 47] width 10 height 10
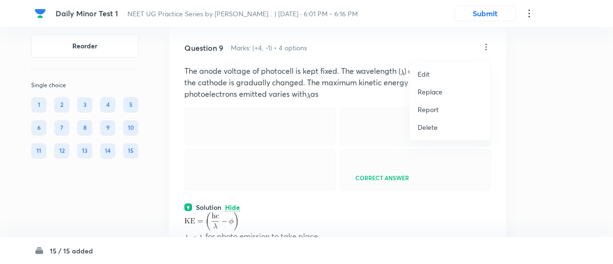
click at [432, 92] on p "Replace" at bounding box center [430, 92] width 25 height 10
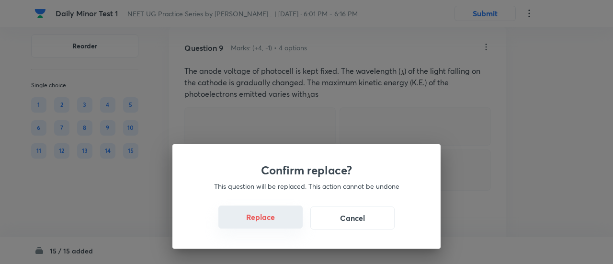
click at [281, 221] on button "Replace" at bounding box center [261, 217] width 84 height 23
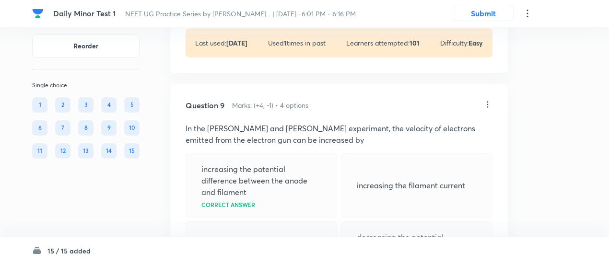
scroll to position [2180, 0]
click at [486, 108] on icon at bounding box center [488, 105] width 10 height 10
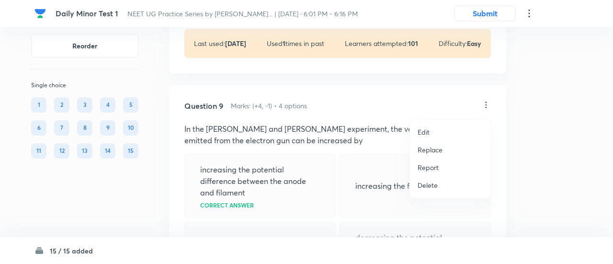
click at [437, 154] on p "Replace" at bounding box center [430, 150] width 25 height 10
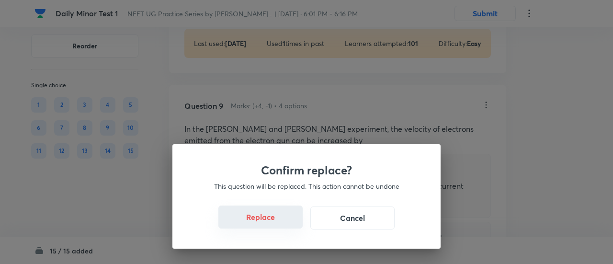
click at [266, 219] on button "Replace" at bounding box center [261, 217] width 84 height 23
click at [266, 219] on div "Confirm replace? This question will be replaced. This action cannot be undone R…" at bounding box center [307, 196] width 268 height 104
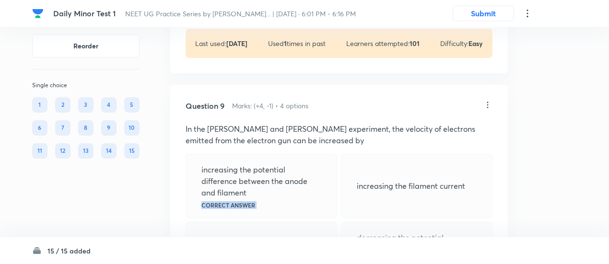
click at [266, 218] on div "increasing the potential difference between the anode and filament Correct answ…" at bounding box center [260, 186] width 151 height 64
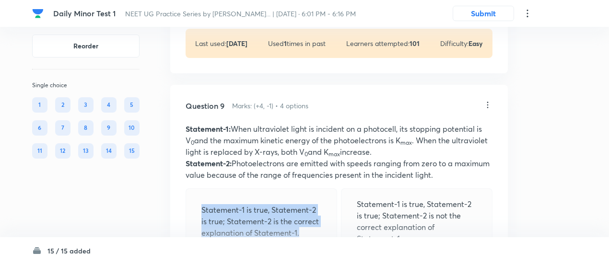
click at [266, 219] on p "Statement-1 is true, Statement-2 is true; Statement-2 is the correct explanatio…" at bounding box center [261, 221] width 120 height 35
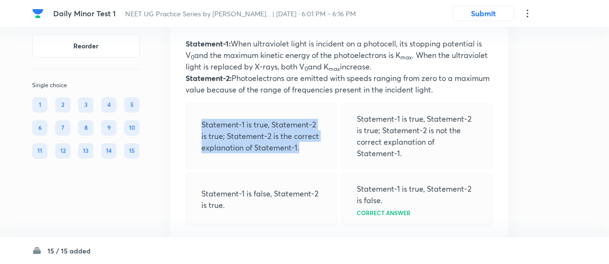
click at [284, 149] on p "Statement-1 is true, Statement-2 is true; Statement-2 is the correct explanatio…" at bounding box center [261, 136] width 120 height 35
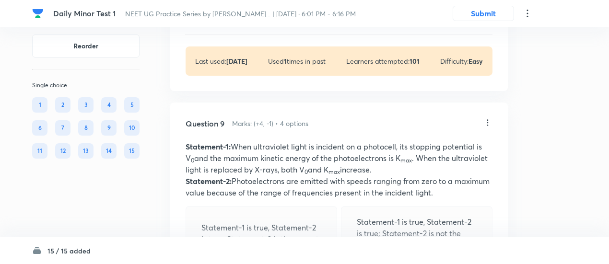
scroll to position [2163, 0]
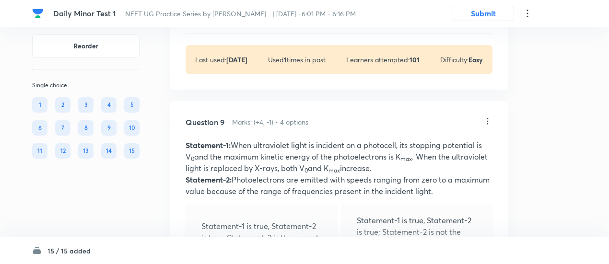
click at [483, 121] on icon at bounding box center [488, 121] width 10 height 10
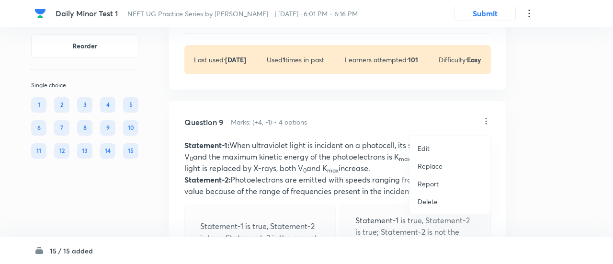
click at [432, 167] on p "Replace" at bounding box center [430, 166] width 25 height 10
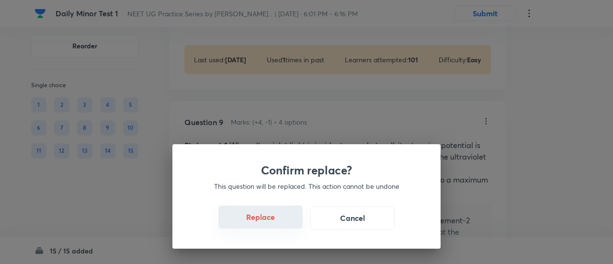
click at [276, 223] on button "Replace" at bounding box center [261, 217] width 84 height 23
click at [276, 223] on button "Replace" at bounding box center [261, 218] width 84 height 23
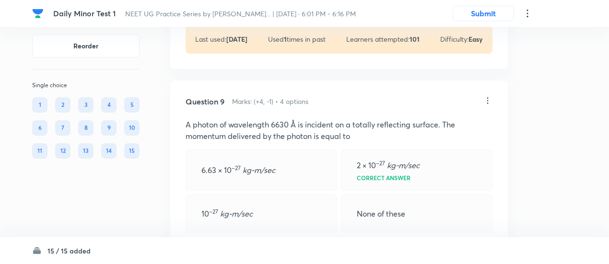
scroll to position [2184, 0]
click at [489, 105] on icon at bounding box center [488, 101] width 10 height 10
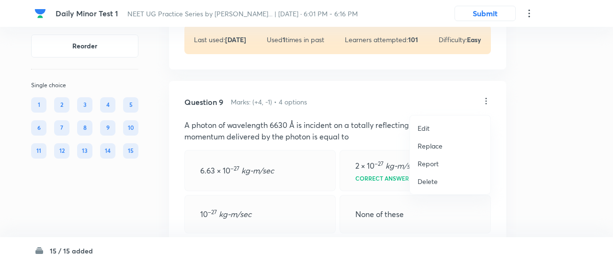
click at [434, 152] on li "Replace" at bounding box center [450, 146] width 81 height 18
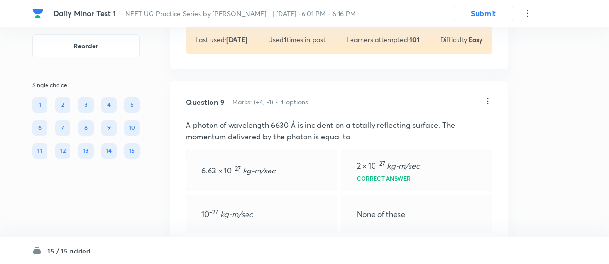
click at [485, 103] on icon at bounding box center [488, 101] width 10 height 10
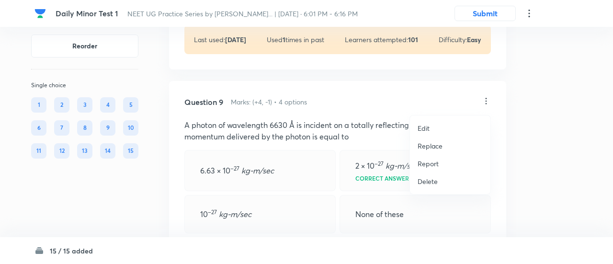
click at [439, 144] on p "Replace" at bounding box center [430, 146] width 25 height 10
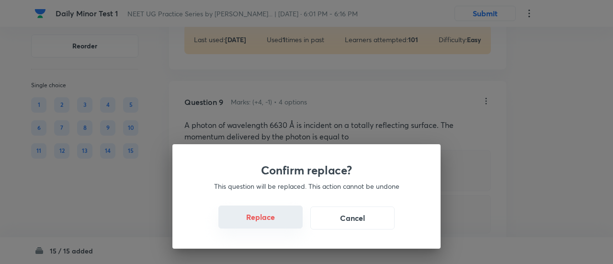
click at [272, 220] on button "Replace" at bounding box center [261, 217] width 84 height 23
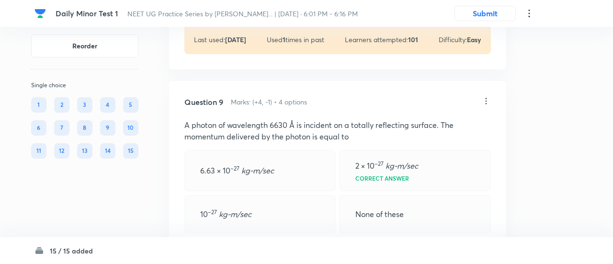
click at [272, 220] on div "Confirm replace? This question will be replaced. This action cannot be undone R…" at bounding box center [306, 132] width 613 height 264
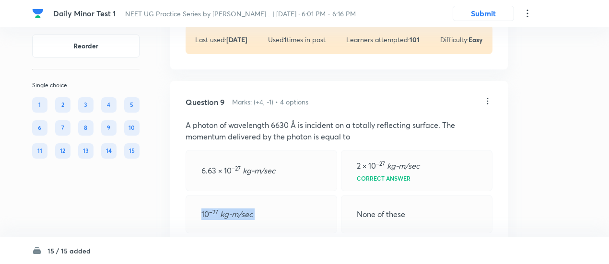
click at [272, 220] on div "10 –27 kg-m/sec" at bounding box center [260, 214] width 151 height 38
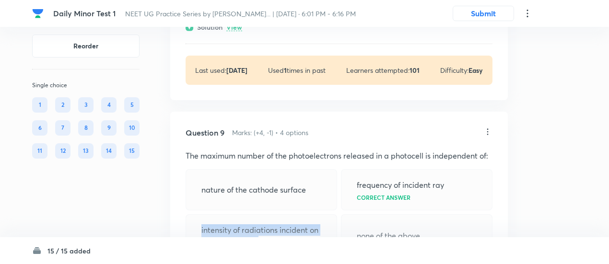
scroll to position [2152, 0]
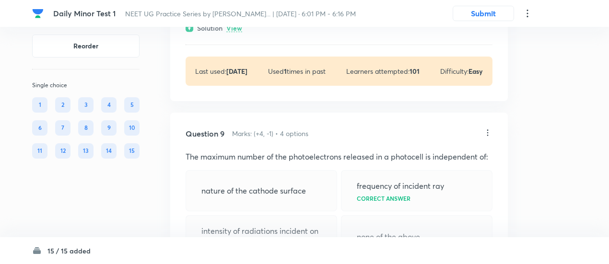
click at [487, 137] on icon at bounding box center [488, 133] width 10 height 10
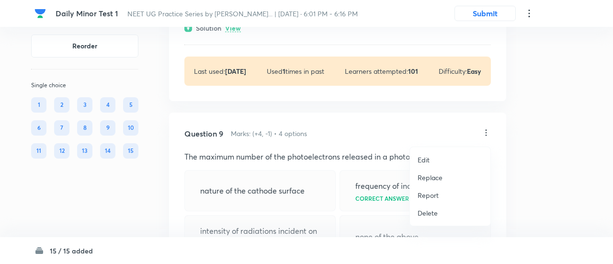
click at [428, 174] on p "Replace" at bounding box center [430, 178] width 25 height 10
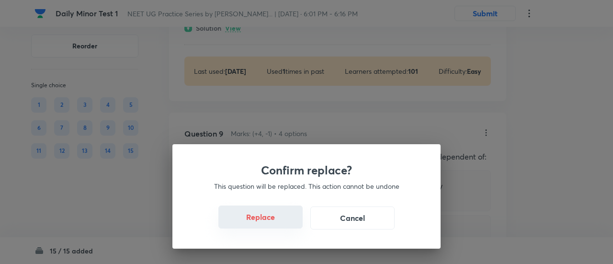
click at [274, 216] on button "Replace" at bounding box center [261, 217] width 84 height 23
click at [275, 222] on button "Replace" at bounding box center [261, 217] width 84 height 23
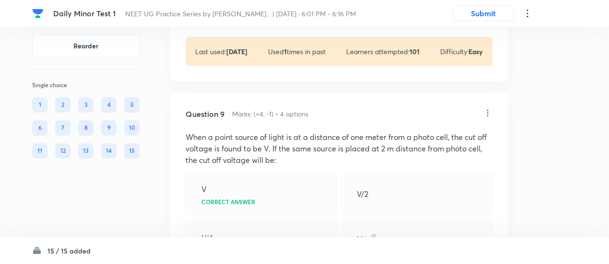
scroll to position [2171, 0]
click at [487, 116] on icon at bounding box center [487, 113] width 1 height 6
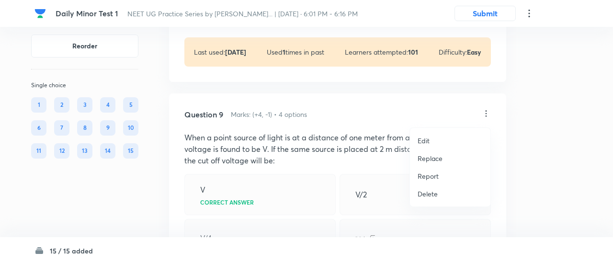
click at [434, 159] on p "Replace" at bounding box center [430, 158] width 25 height 10
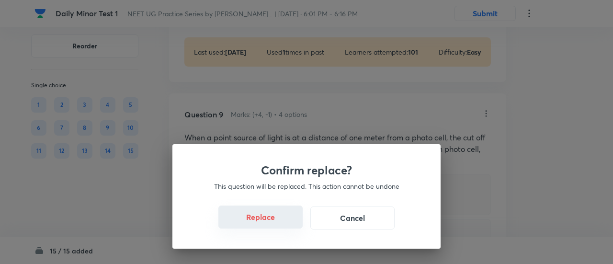
click at [278, 222] on button "Replace" at bounding box center [261, 217] width 84 height 23
click at [287, 227] on div "Confirm replace? This question will be replaced. This action cannot be undone R…" at bounding box center [306, 132] width 613 height 264
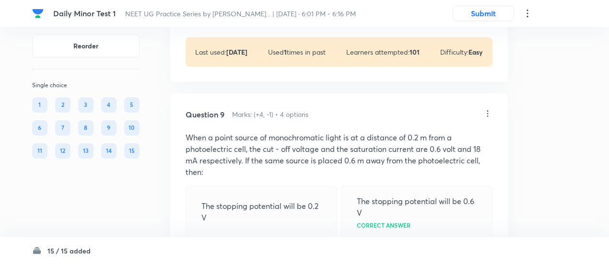
click at [287, 227] on div "The stopping potential will be 0.2 V" at bounding box center [260, 211] width 151 height 53
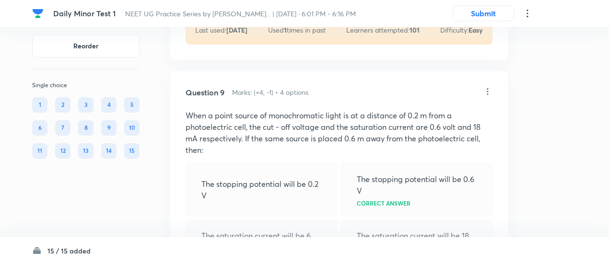
scroll to position [2188, 0]
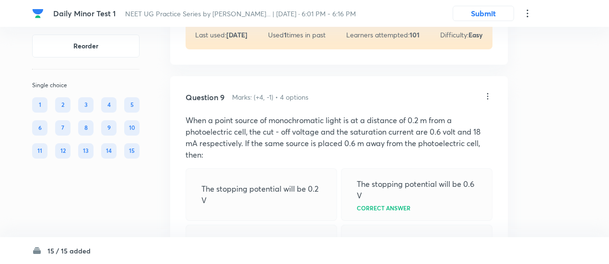
click at [486, 97] on icon at bounding box center [488, 97] width 10 height 10
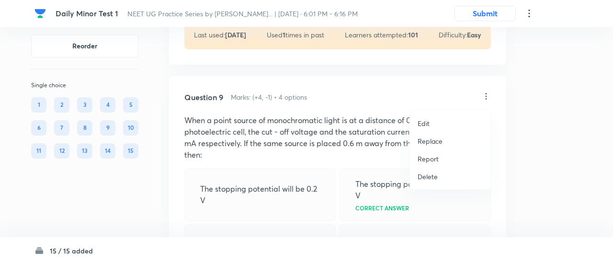
click at [430, 142] on p "Replace" at bounding box center [430, 141] width 25 height 10
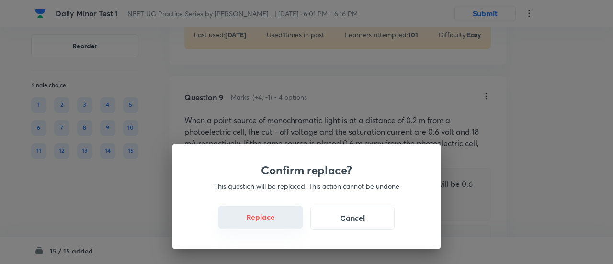
click at [263, 220] on button "Replace" at bounding box center [261, 217] width 84 height 23
click at [263, 220] on button "Replace" at bounding box center [261, 218] width 84 height 23
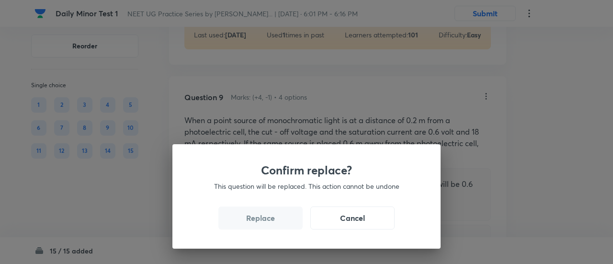
click at [263, 220] on button "Replace" at bounding box center [261, 218] width 84 height 23
click at [263, 220] on div "Confirm replace? This question will be replaced. This action cannot be undone R…" at bounding box center [307, 196] width 268 height 104
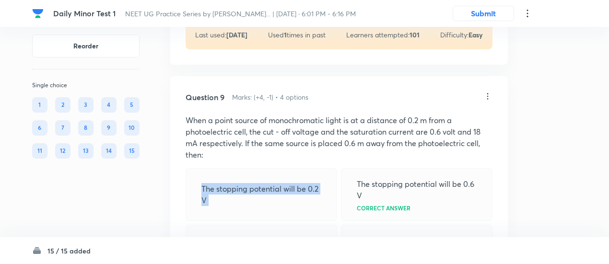
click at [263, 220] on div "The stopping potential will be 0.2 V" at bounding box center [260, 194] width 151 height 53
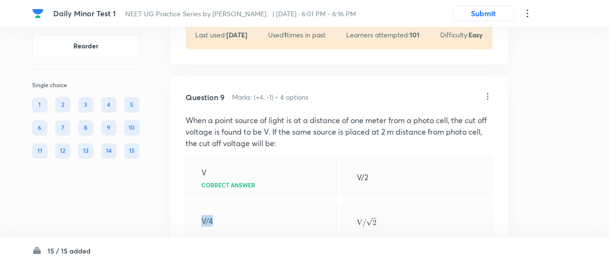
click at [263, 220] on div "V/4" at bounding box center [260, 221] width 151 height 38
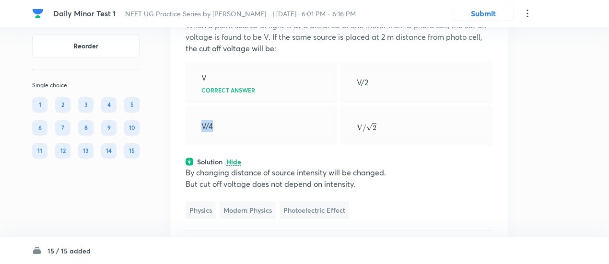
click at [279, 128] on div "V/4" at bounding box center [260, 126] width 151 height 38
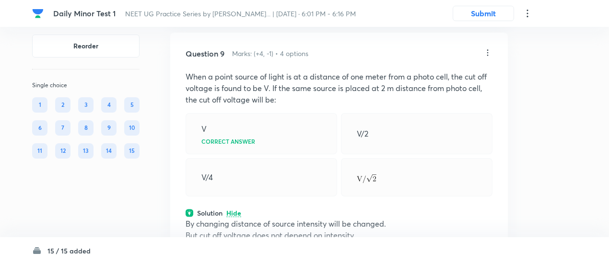
scroll to position [2229, 0]
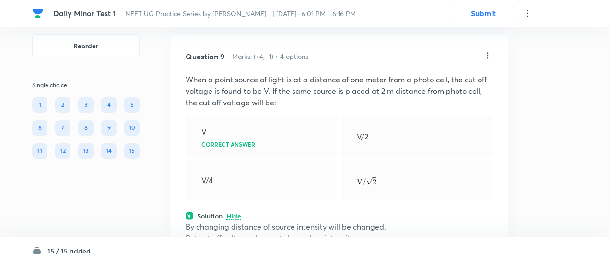
click at [489, 56] on icon at bounding box center [488, 56] width 10 height 10
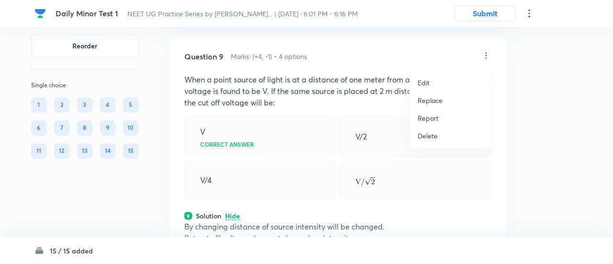
click at [433, 101] on p "Replace" at bounding box center [430, 100] width 25 height 10
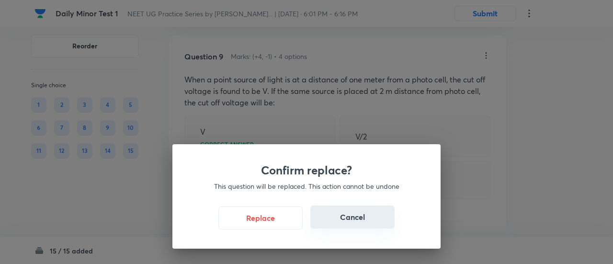
click at [352, 212] on button "Cancel" at bounding box center [353, 217] width 84 height 23
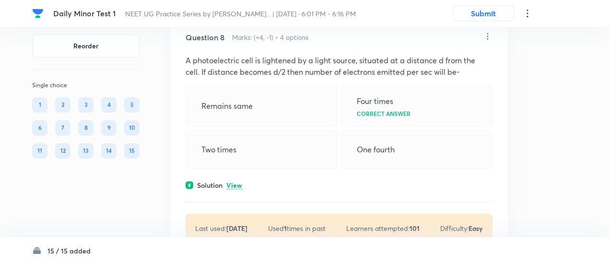
scroll to position [1993, 0]
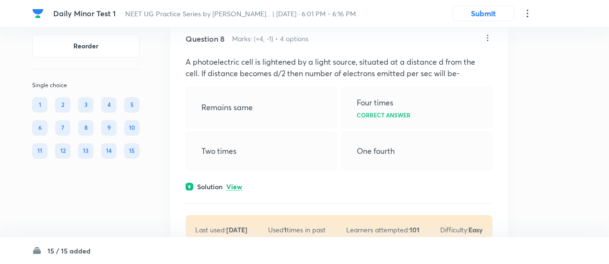
click at [240, 196] on div "Question 8 Marks: (+4, -1) • 4 options A photoelectric cell is lightened by a l…" at bounding box center [338, 139] width 337 height 242
click at [238, 190] on p "View" at bounding box center [234, 187] width 16 height 7
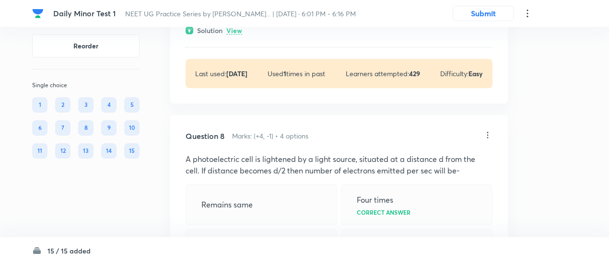
scroll to position [1895, 0]
click at [490, 140] on icon at bounding box center [488, 136] width 10 height 10
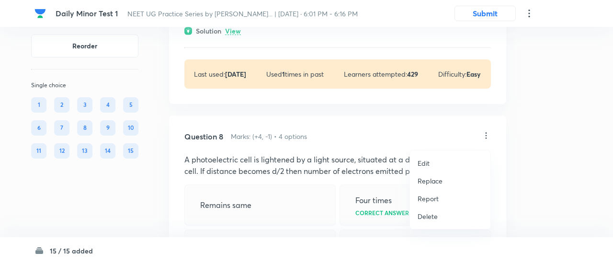
click at [436, 181] on p "Replace" at bounding box center [430, 181] width 25 height 10
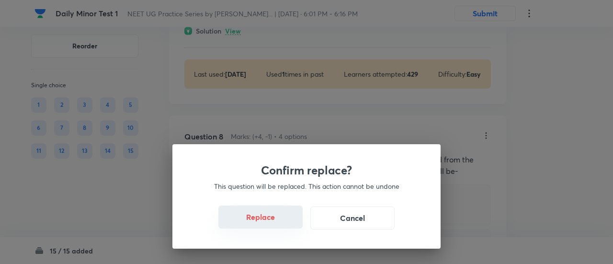
click at [269, 220] on button "Replace" at bounding box center [261, 217] width 84 height 23
click at [274, 225] on div "Confirm replace? This question will be replaced. This action cannot be undone R…" at bounding box center [306, 132] width 613 height 264
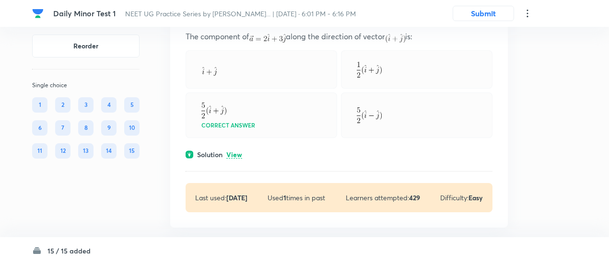
scroll to position [1771, 0]
click at [238, 157] on p "View" at bounding box center [234, 155] width 16 height 7
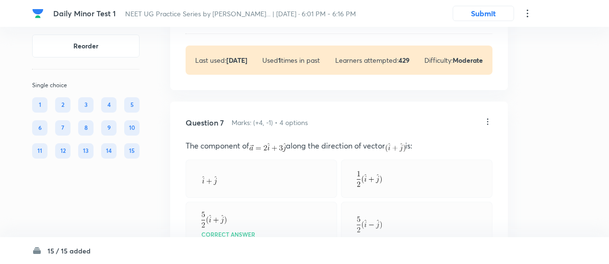
scroll to position [1661, 0]
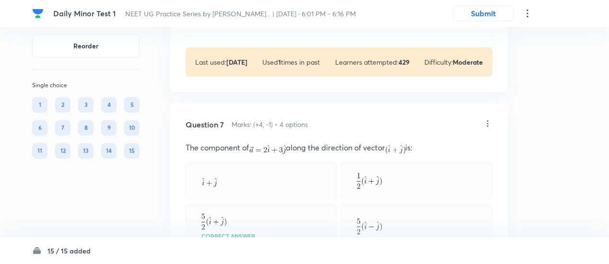
click at [487, 126] on icon at bounding box center [488, 124] width 10 height 10
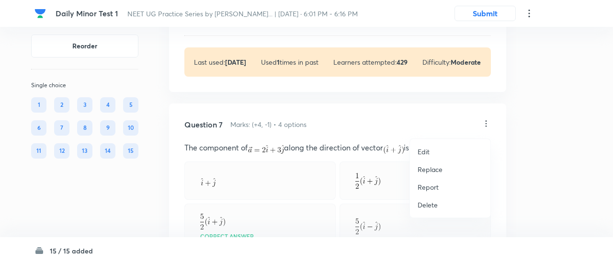
click at [436, 172] on p "Replace" at bounding box center [430, 169] width 25 height 10
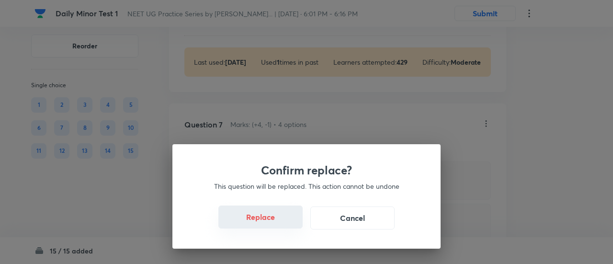
click at [274, 229] on button "Replace" at bounding box center [261, 217] width 84 height 23
click at [275, 221] on button "Replace" at bounding box center [261, 217] width 84 height 23
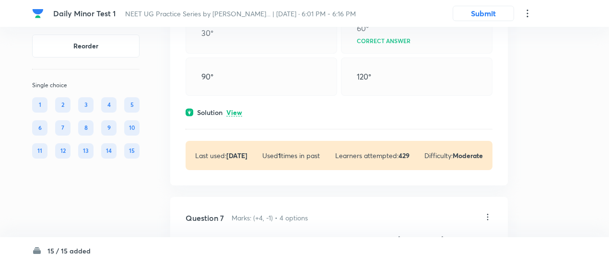
scroll to position [1566, 0]
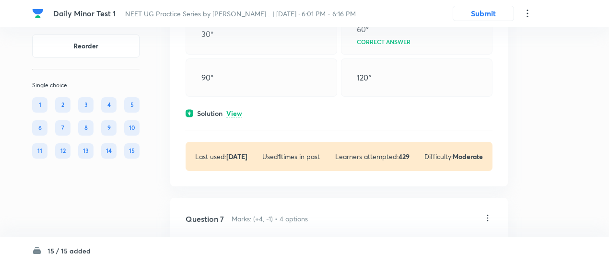
click at [241, 117] on p "View" at bounding box center [234, 113] width 16 height 7
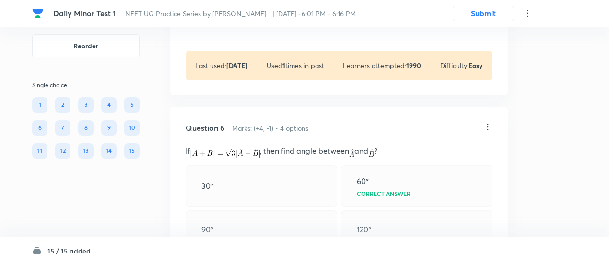
scroll to position [1414, 0]
click at [483, 128] on icon at bounding box center [488, 128] width 10 height 10
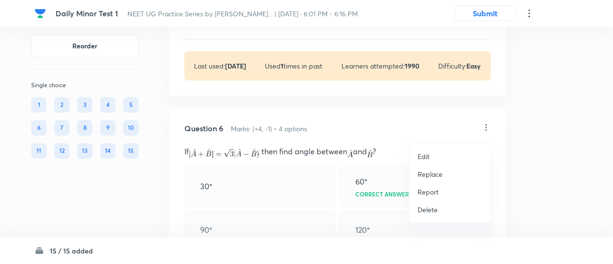
click at [429, 172] on p "Replace" at bounding box center [430, 174] width 25 height 10
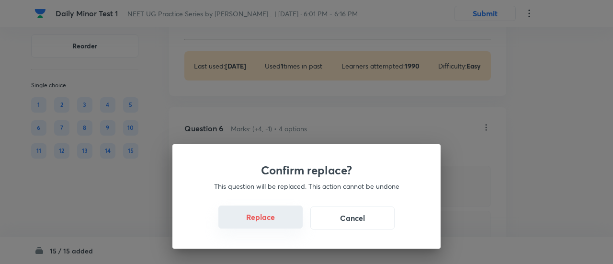
click at [277, 219] on button "Replace" at bounding box center [261, 217] width 84 height 23
click at [277, 219] on button "Replace" at bounding box center [261, 218] width 84 height 23
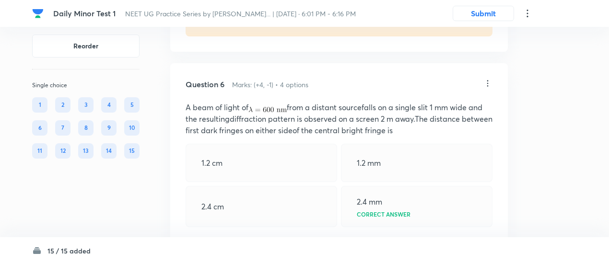
scroll to position [1457, 0]
click at [490, 88] on icon at bounding box center [488, 84] width 10 height 10
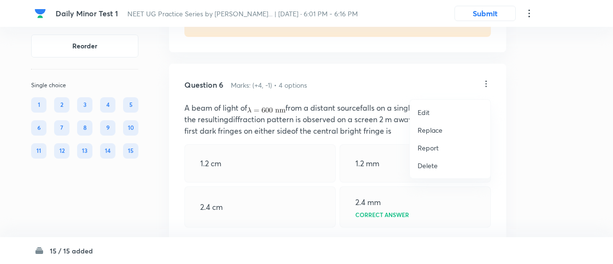
click at [442, 134] on p "Replace" at bounding box center [430, 130] width 25 height 10
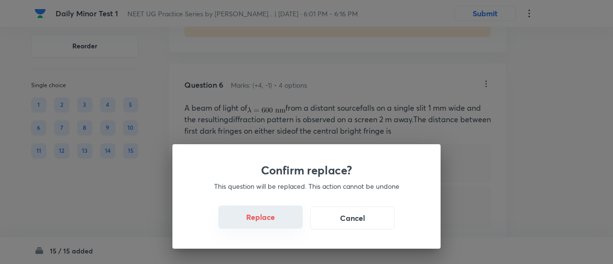
click at [268, 218] on button "Replace" at bounding box center [261, 217] width 84 height 23
click at [270, 220] on button "Replace" at bounding box center [261, 217] width 84 height 23
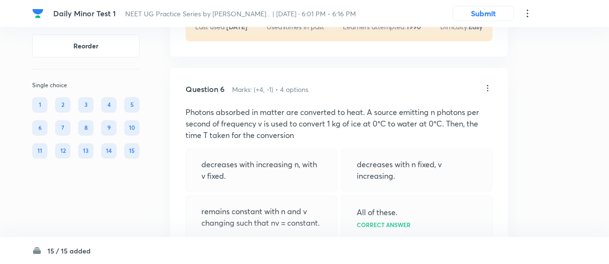
scroll to position [1453, 0]
click at [487, 93] on icon at bounding box center [488, 89] width 10 height 10
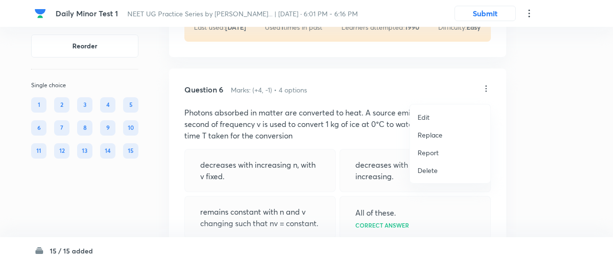
click at [434, 139] on p "Replace" at bounding box center [430, 135] width 25 height 10
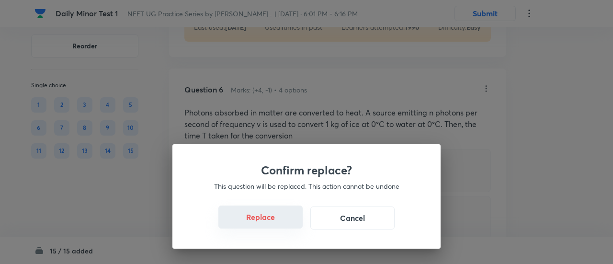
click at [266, 222] on button "Replace" at bounding box center [261, 217] width 84 height 23
click at [266, 222] on button "Replace" at bounding box center [261, 218] width 84 height 23
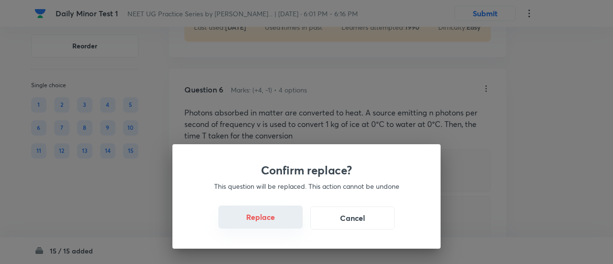
click at [266, 222] on button "Replace" at bounding box center [261, 217] width 84 height 23
click at [266, 222] on div "Confirm replace? This question will be replaced. This action cannot be undone R…" at bounding box center [306, 132] width 613 height 264
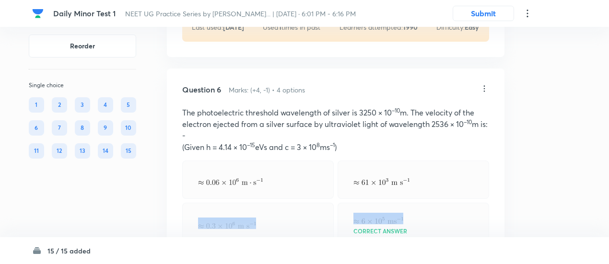
click at [266, 222] on div at bounding box center [257, 223] width 151 height 41
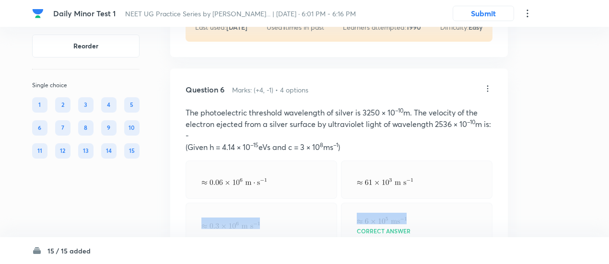
click at [266, 222] on div at bounding box center [260, 223] width 151 height 41
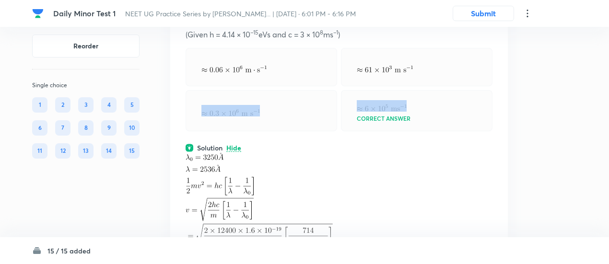
scroll to position [1566, 0]
click at [264, 152] on div "Solution Hide" at bounding box center [338, 147] width 307 height 10
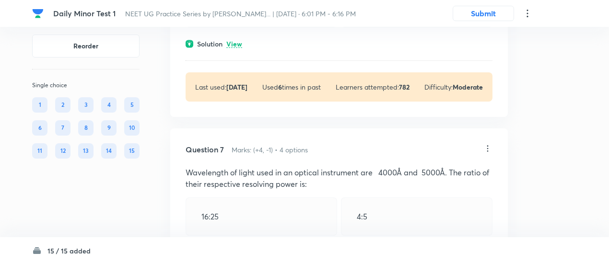
scroll to position [1670, 0]
click at [238, 47] on p "View" at bounding box center [234, 43] width 16 height 7
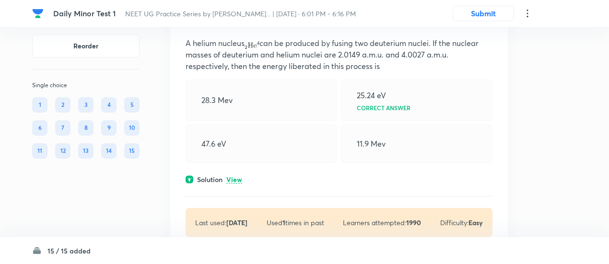
scroll to position [1256, 0]
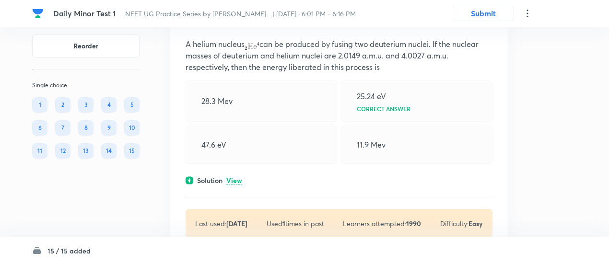
click at [239, 185] on p "View" at bounding box center [234, 180] width 16 height 7
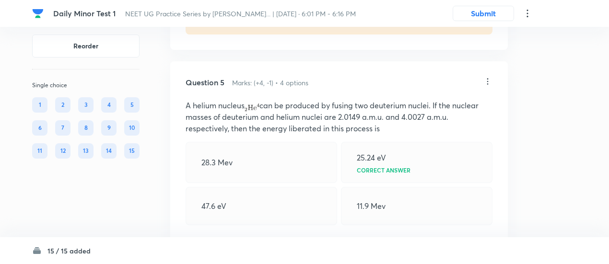
scroll to position [1192, 0]
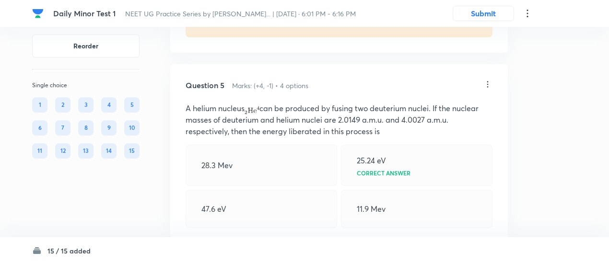
click at [485, 87] on icon at bounding box center [488, 85] width 10 height 10
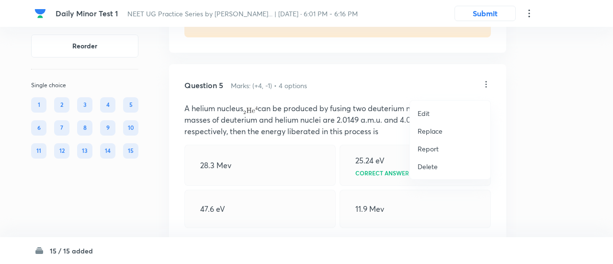
click at [429, 131] on p "Replace" at bounding box center [430, 131] width 25 height 10
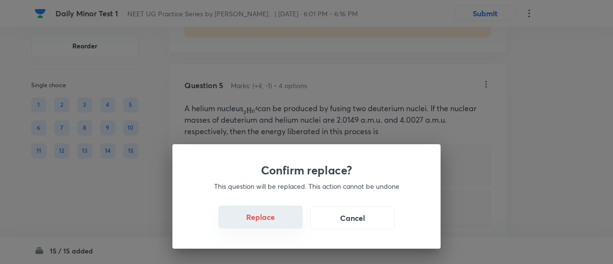
click at [262, 223] on button "Replace" at bounding box center [261, 217] width 84 height 23
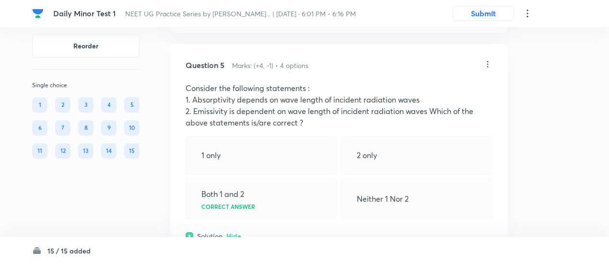
scroll to position [1212, 0]
click at [491, 69] on icon at bounding box center [488, 65] width 10 height 10
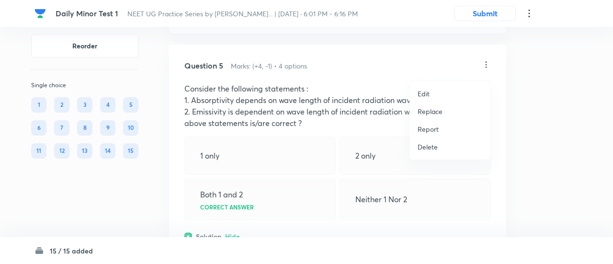
click at [432, 110] on p "Replace" at bounding box center [430, 111] width 25 height 10
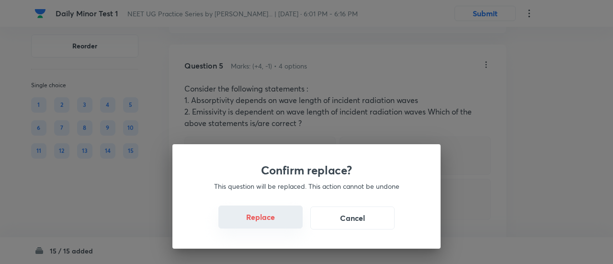
click at [279, 219] on button "Replace" at bounding box center [261, 217] width 84 height 23
click at [279, 219] on button "Replace" at bounding box center [261, 218] width 84 height 23
click at [279, 219] on button "Replace" at bounding box center [261, 217] width 84 height 23
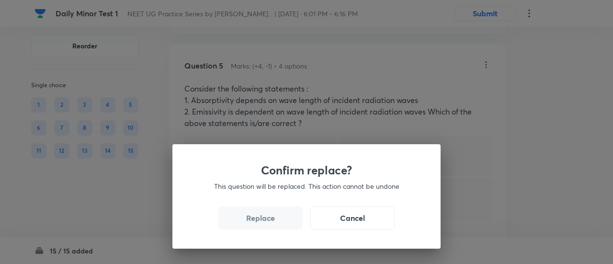
drag, startPoint x: 279, startPoint y: 219, endPoint x: 280, endPoint y: 226, distance: 7.2
click at [280, 226] on button "Replace" at bounding box center [261, 218] width 84 height 23
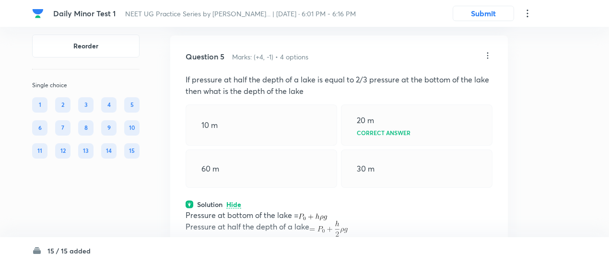
scroll to position [1214, 0]
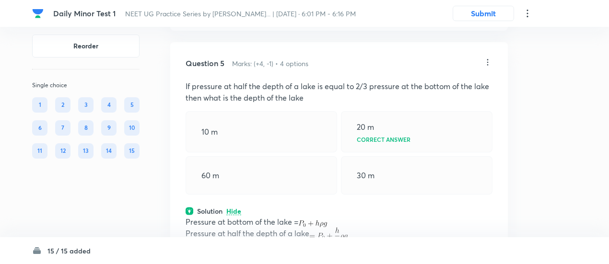
click at [487, 61] on div "Question 5 Marks: (+4, -1) • 4 options If pressure at half the depth of a lake …" at bounding box center [338, 215] width 337 height 347
click at [487, 67] on icon at bounding box center [488, 63] width 10 height 10
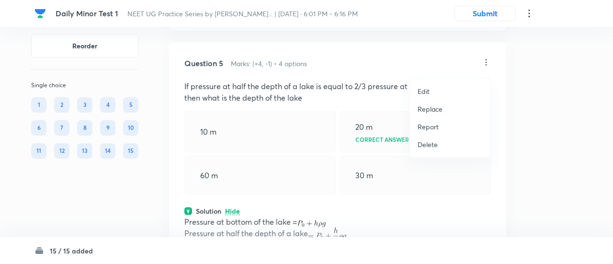
click at [435, 106] on p "Replace" at bounding box center [430, 109] width 25 height 10
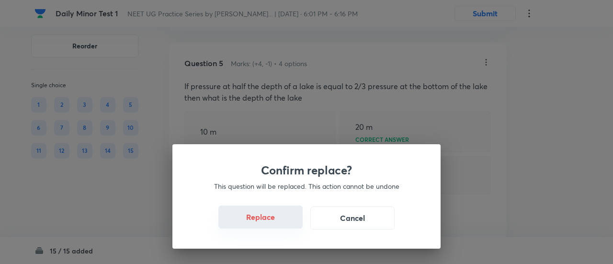
click at [273, 222] on button "Replace" at bounding box center [261, 217] width 84 height 23
click at [273, 222] on button "Replace" at bounding box center [261, 218] width 84 height 23
click at [273, 222] on div "Confirm replace? This question will be replaced. This action cannot be undone R…" at bounding box center [306, 132] width 613 height 264
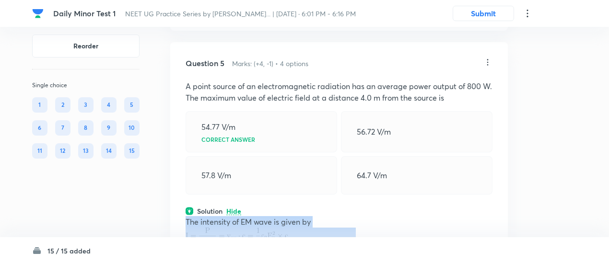
click at [273, 222] on p "The intensity of EM wave is given by" at bounding box center [338, 222] width 307 height 12
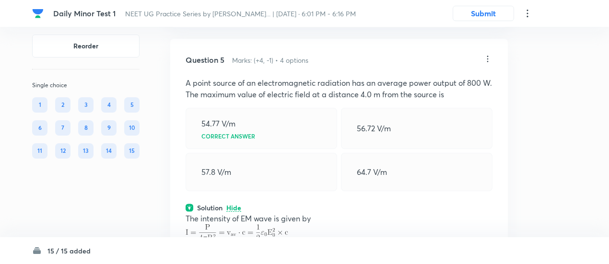
scroll to position [1215, 0]
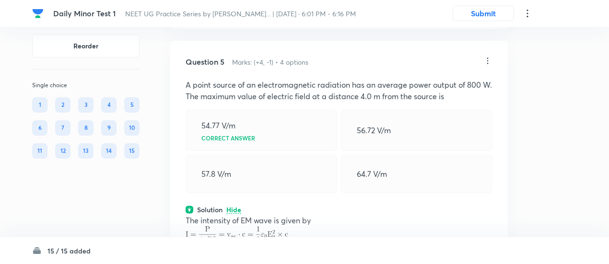
click at [487, 66] on icon at bounding box center [488, 61] width 10 height 10
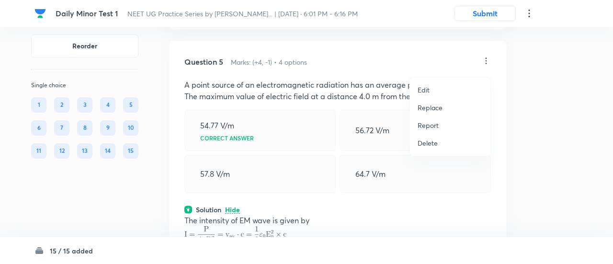
click at [426, 108] on p "Replace" at bounding box center [430, 108] width 25 height 10
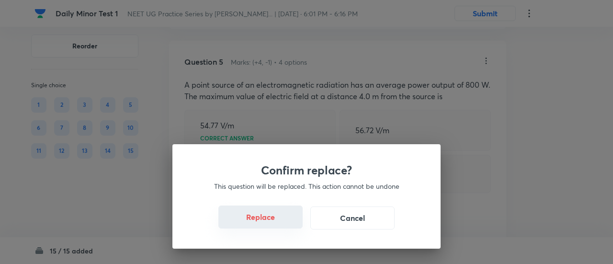
click at [266, 216] on button "Replace" at bounding box center [261, 217] width 84 height 23
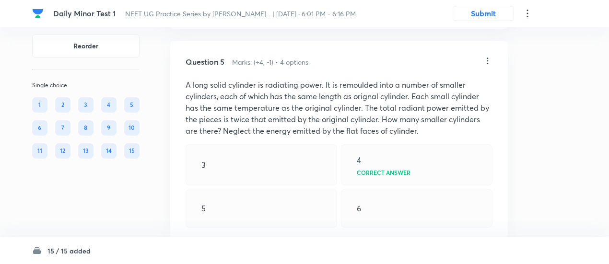
click at [269, 224] on div "5" at bounding box center [260, 208] width 151 height 38
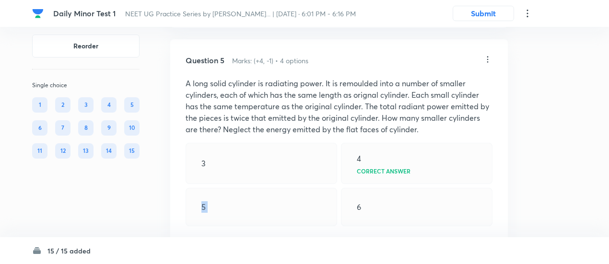
scroll to position [1216, 0]
click at [487, 63] on icon at bounding box center [487, 60] width 1 height 6
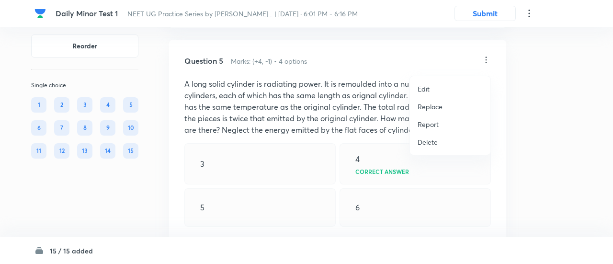
click at [429, 108] on p "Replace" at bounding box center [430, 107] width 25 height 10
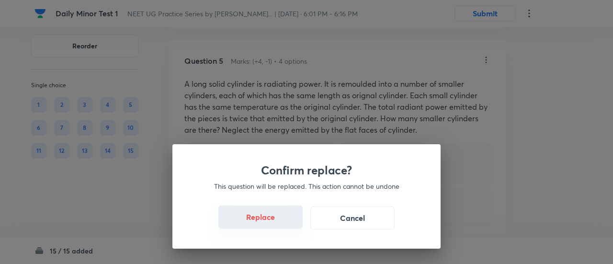
click at [267, 223] on button "Replace" at bounding box center [261, 217] width 84 height 23
click at [267, 223] on button "Replace" at bounding box center [261, 218] width 84 height 23
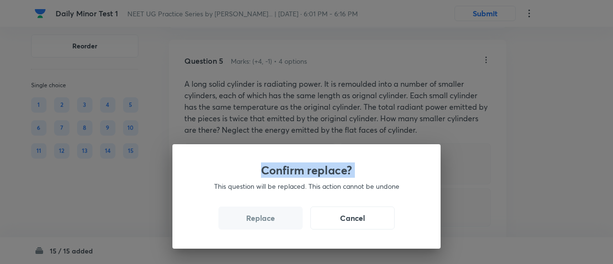
click at [267, 223] on div "Confirm replace? This question will be replaced. This action cannot be undone R…" at bounding box center [306, 132] width 613 height 264
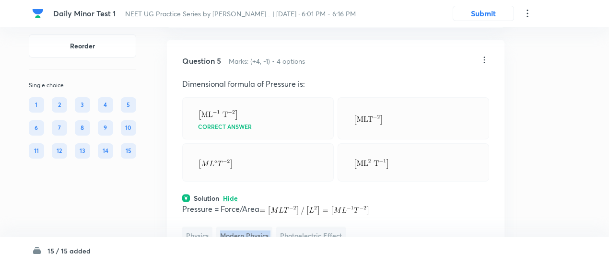
click at [267, 223] on div "Pressure = Force/Area Physics Modern Physics Photoelectric Effect" at bounding box center [335, 224] width 307 height 42
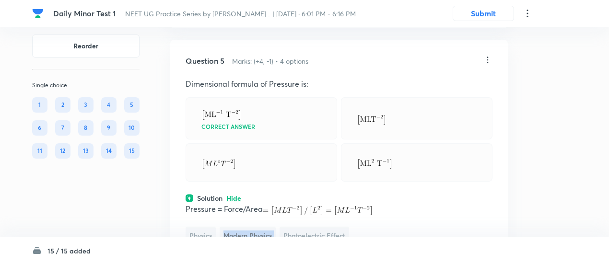
click at [267, 223] on div "Pressure = Force/Area Physics Modern Physics Photoelectric Effect" at bounding box center [338, 224] width 307 height 42
click at [489, 72] on div "Question 5 Marks: (+4, -1) • 4 options Dimensional formula of Pressure is: Corr…" at bounding box center [338, 176] width 337 height 273
click at [488, 66] on div at bounding box center [488, 60] width 10 height 11
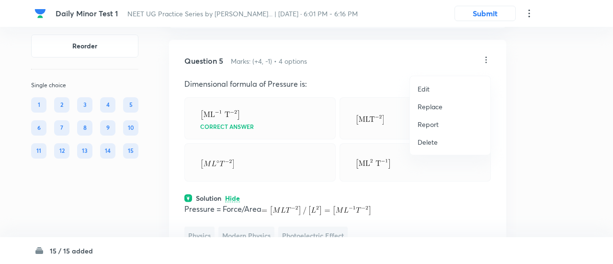
click at [434, 108] on p "Replace" at bounding box center [430, 107] width 25 height 10
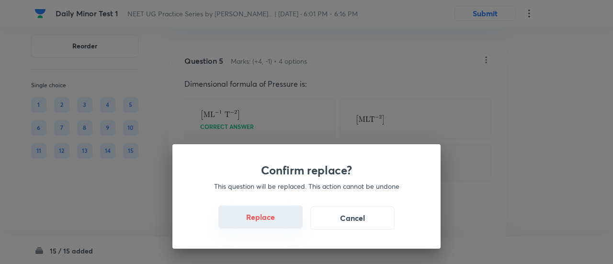
click at [279, 222] on button "Replace" at bounding box center [261, 217] width 84 height 23
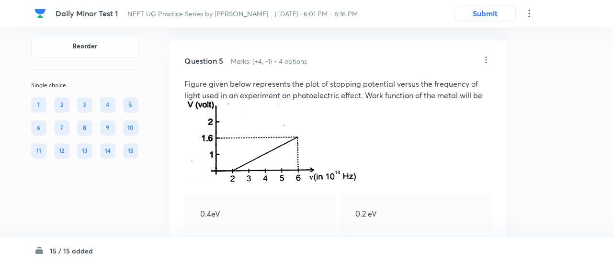
click at [279, 222] on div "Confirm replace? This question will be replaced. This action cannot be undone R…" at bounding box center [306, 132] width 613 height 264
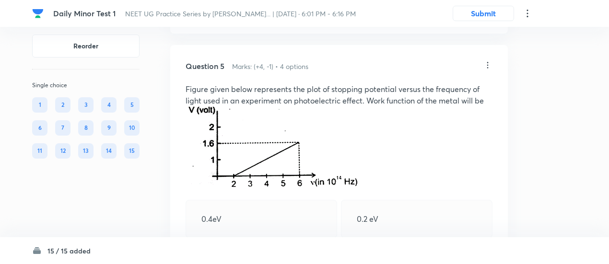
scroll to position [1211, 0]
click at [485, 70] on icon at bounding box center [488, 66] width 10 height 10
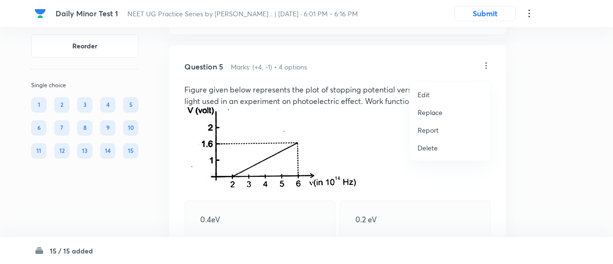
click at [422, 114] on p "Replace" at bounding box center [430, 112] width 25 height 10
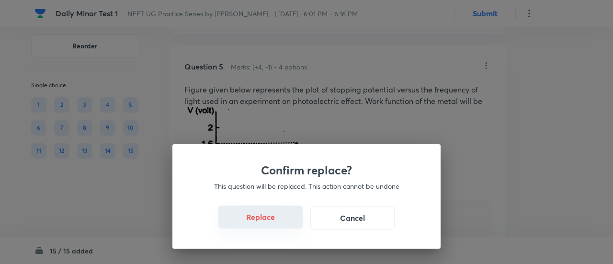
click at [260, 214] on button "Replace" at bounding box center [261, 217] width 84 height 23
click at [264, 220] on div "Confirm replace? This question will be replaced. This action cannot be undone R…" at bounding box center [307, 196] width 268 height 104
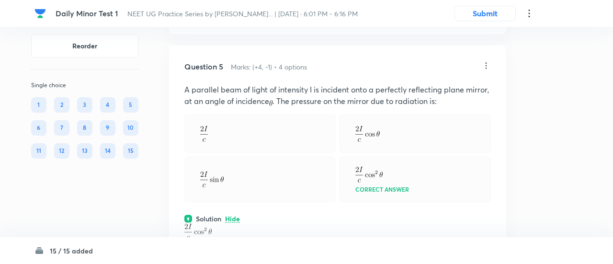
click at [264, 220] on div "Confirm replace? This question will be replaced. This action cannot be undone R…" at bounding box center [306, 132] width 613 height 264
click at [264, 220] on div "Solution Hide" at bounding box center [338, 219] width 307 height 10
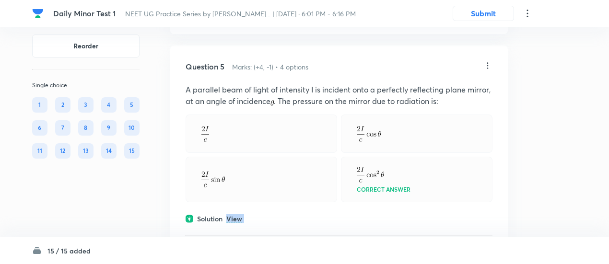
click at [264, 220] on div "Solution View" at bounding box center [338, 219] width 307 height 10
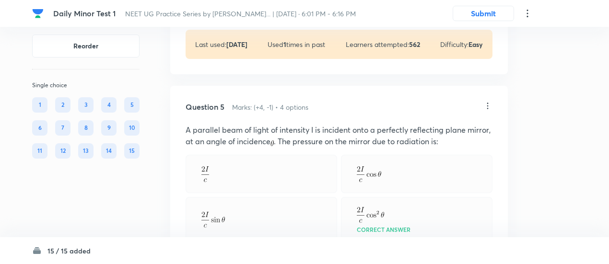
scroll to position [1166, 0]
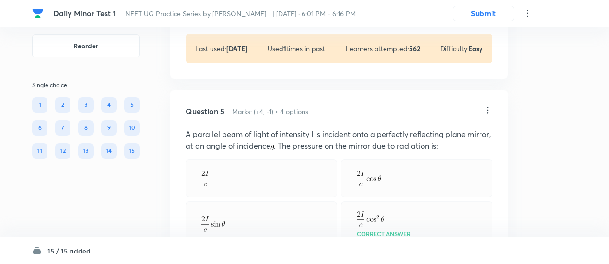
click at [487, 115] on icon at bounding box center [488, 110] width 10 height 10
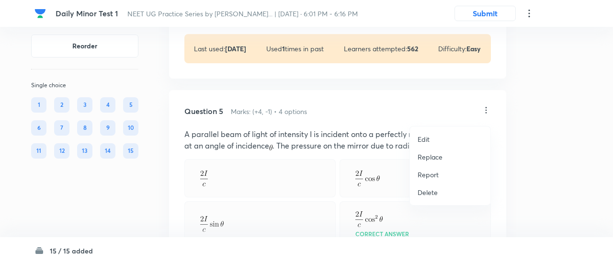
click at [429, 155] on p "Replace" at bounding box center [430, 157] width 25 height 10
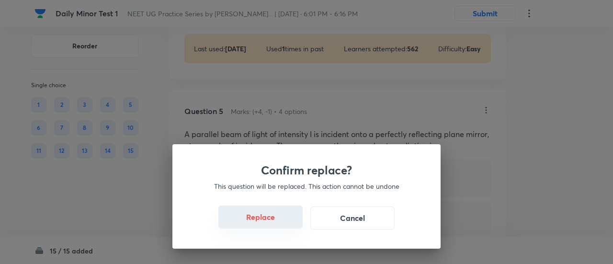
click at [283, 219] on button "Replace" at bounding box center [261, 217] width 84 height 23
click at [283, 223] on button "Replace" at bounding box center [261, 217] width 84 height 23
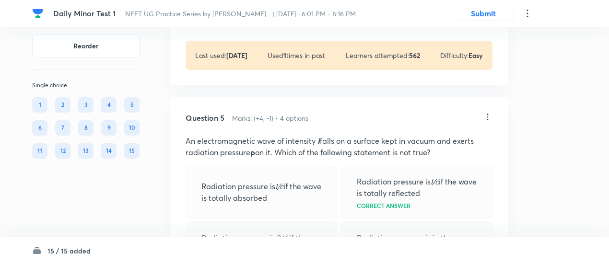
scroll to position [1155, 0]
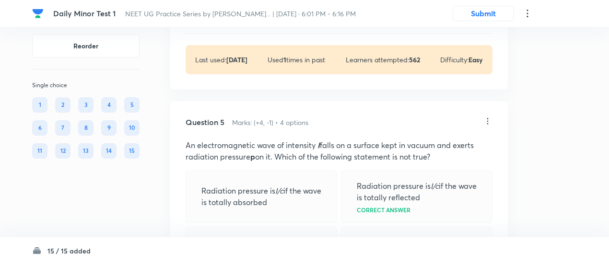
click at [489, 126] on icon at bounding box center [488, 121] width 10 height 10
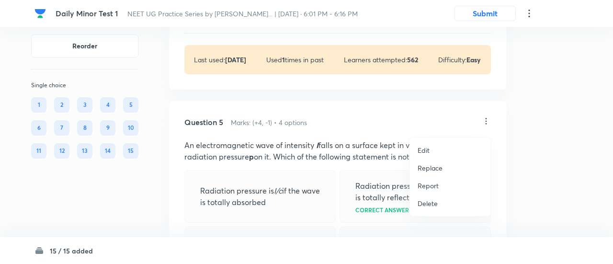
click at [429, 164] on p "Replace" at bounding box center [430, 168] width 25 height 10
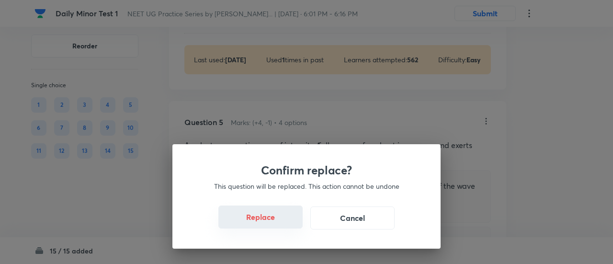
click at [263, 217] on button "Replace" at bounding box center [261, 217] width 84 height 23
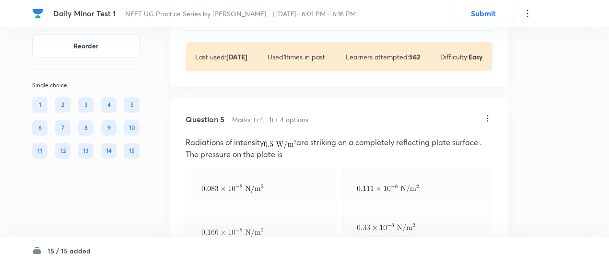
scroll to position [1156, 0]
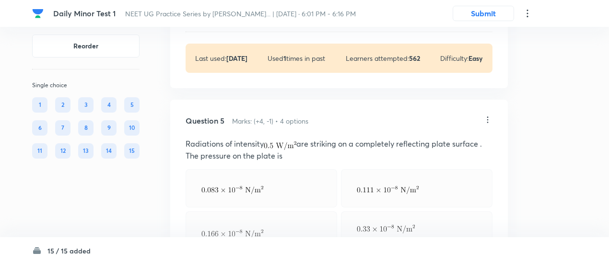
click at [490, 125] on icon at bounding box center [488, 120] width 10 height 10
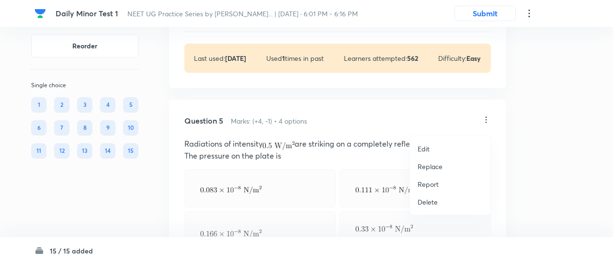
click at [432, 168] on p "Replace" at bounding box center [430, 167] width 25 height 10
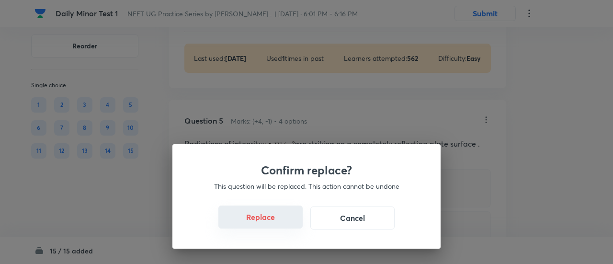
click at [272, 218] on button "Replace" at bounding box center [261, 217] width 84 height 23
click at [274, 225] on button "Replace" at bounding box center [261, 217] width 84 height 23
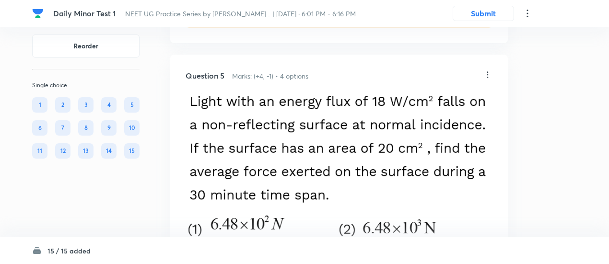
scroll to position [1199, 0]
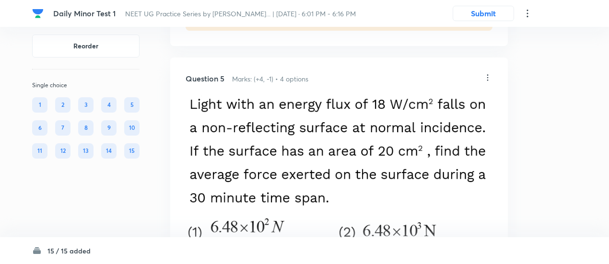
click at [488, 81] on icon at bounding box center [488, 78] width 10 height 10
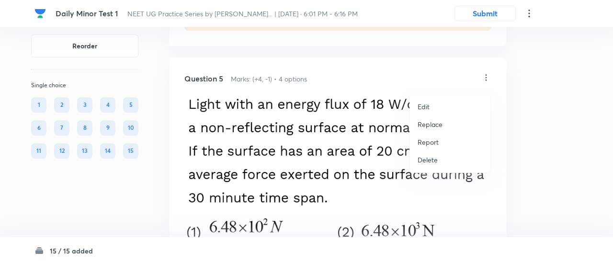
click at [432, 124] on p "Replace" at bounding box center [430, 124] width 25 height 10
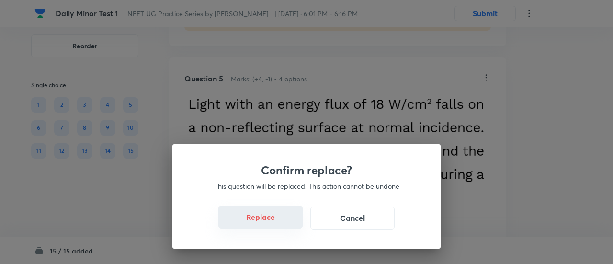
click at [257, 224] on button "Replace" at bounding box center [261, 217] width 84 height 23
click at [272, 221] on button "Replace" at bounding box center [261, 217] width 84 height 23
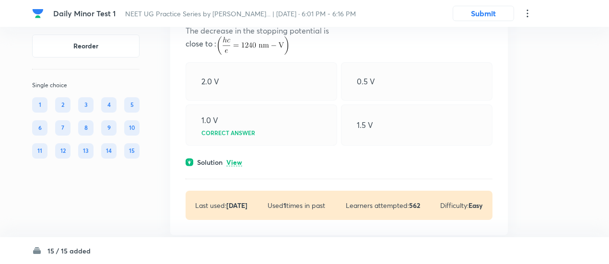
scroll to position [1008, 0]
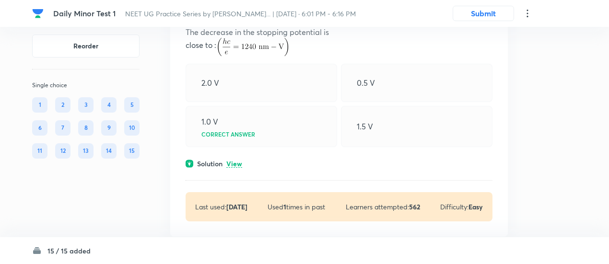
click at [236, 168] on p "View" at bounding box center [234, 164] width 16 height 7
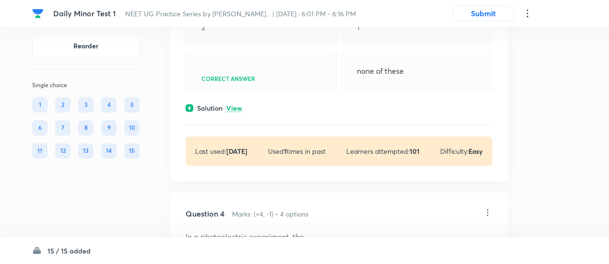
scroll to position [768, 0]
click at [234, 109] on p "View" at bounding box center [234, 108] width 16 height 7
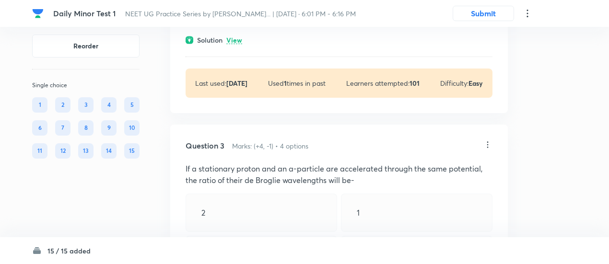
scroll to position [583, 0]
click at [488, 142] on icon at bounding box center [488, 145] width 10 height 10
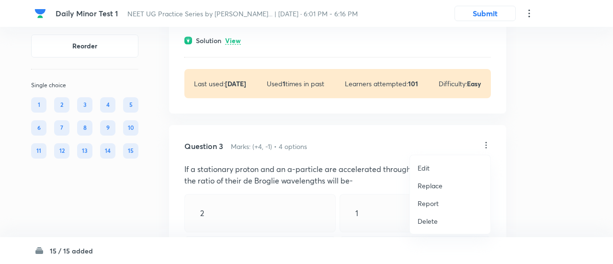
click at [436, 184] on p "Replace" at bounding box center [430, 186] width 25 height 10
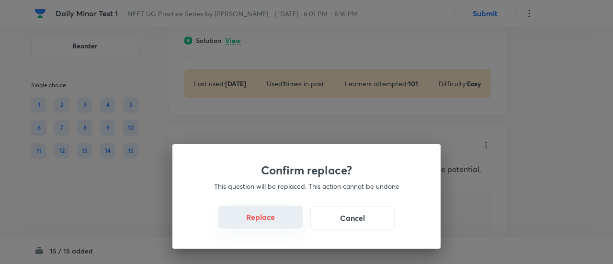
click at [259, 219] on button "Replace" at bounding box center [261, 217] width 84 height 23
click at [270, 223] on button "Replace" at bounding box center [261, 217] width 84 height 23
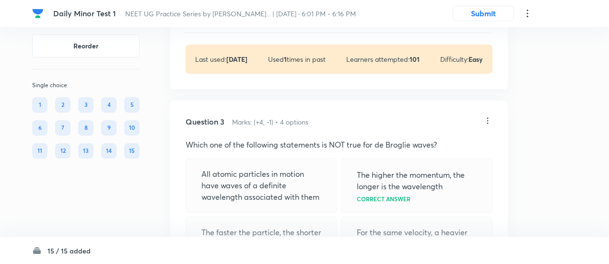
scroll to position [604, 0]
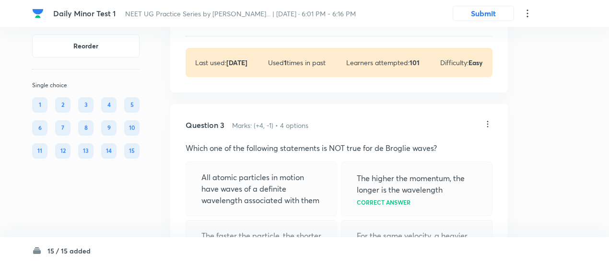
click at [488, 124] on icon at bounding box center [488, 124] width 10 height 10
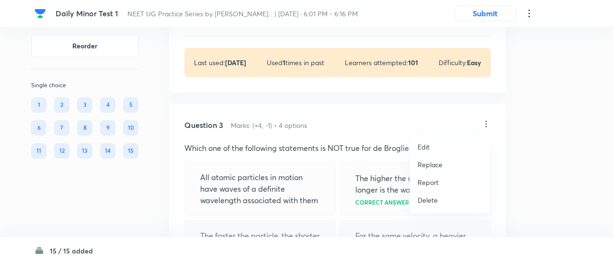
click at [435, 167] on p "Replace" at bounding box center [430, 165] width 25 height 10
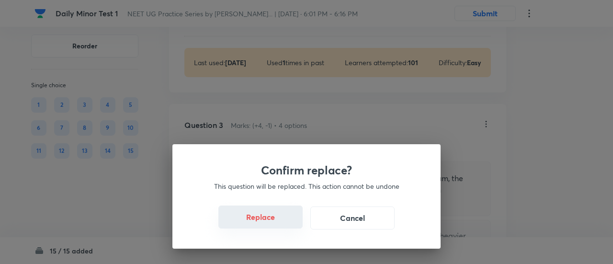
click at [294, 221] on button "Replace" at bounding box center [261, 217] width 84 height 23
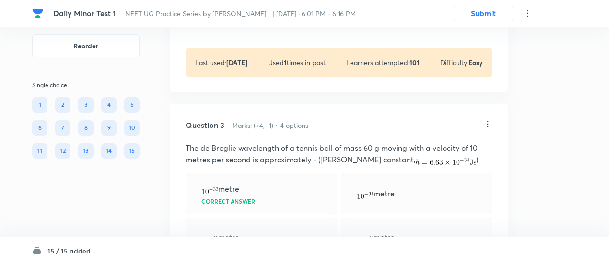
click at [293, 221] on div "metre" at bounding box center [260, 237] width 151 height 38
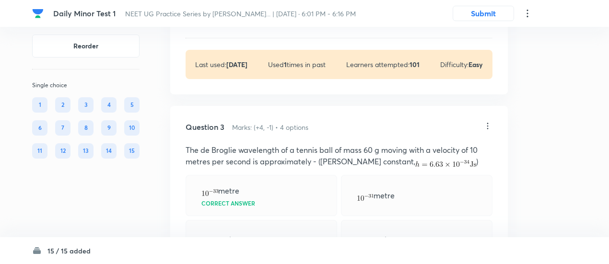
scroll to position [598, 0]
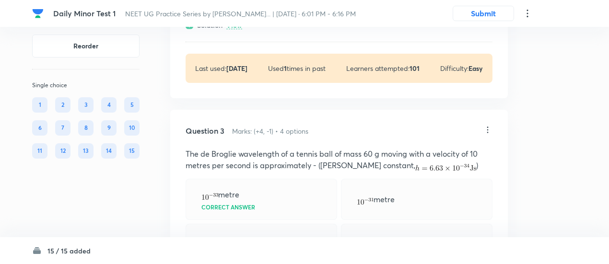
click at [487, 129] on icon at bounding box center [488, 130] width 10 height 10
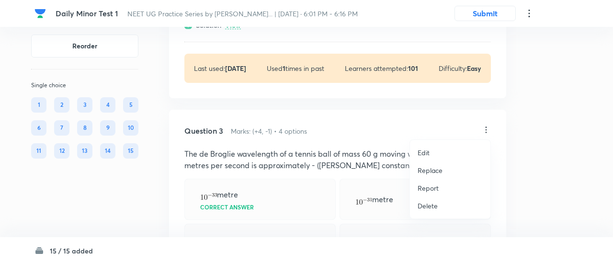
click at [428, 172] on p "Replace" at bounding box center [430, 170] width 25 height 10
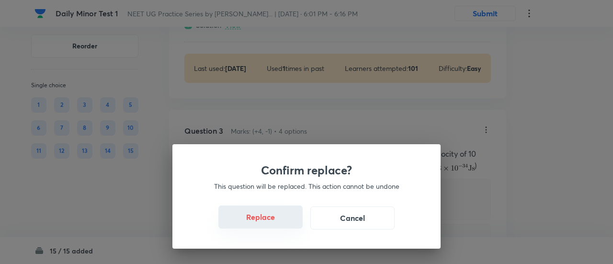
click at [273, 224] on button "Replace" at bounding box center [261, 217] width 84 height 23
click at [273, 224] on div "Confirm replace? This question will be replaced. This action cannot be undone R…" at bounding box center [307, 196] width 268 height 104
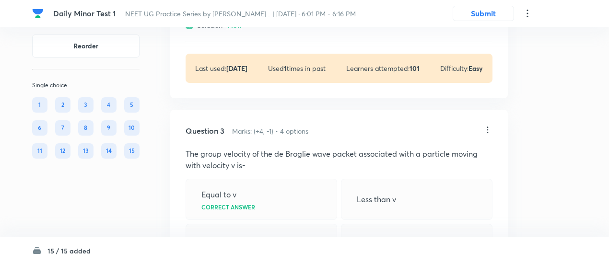
click at [273, 224] on div "Greater than v" at bounding box center [260, 243] width 151 height 38
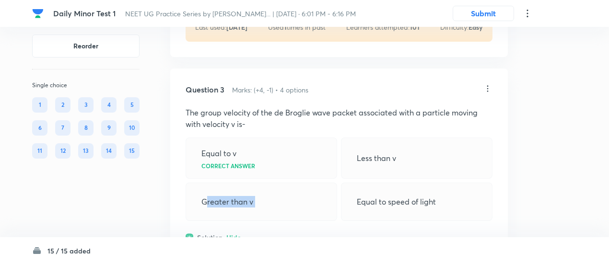
scroll to position [638, 0]
click at [489, 87] on icon at bounding box center [488, 90] width 10 height 10
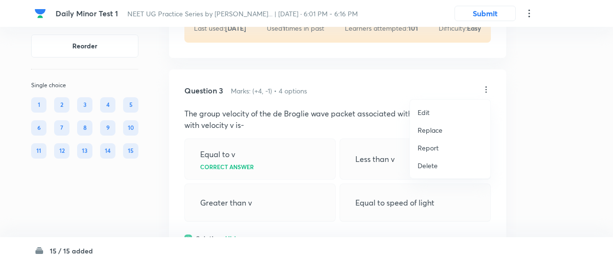
click at [436, 128] on p "Replace" at bounding box center [430, 130] width 25 height 10
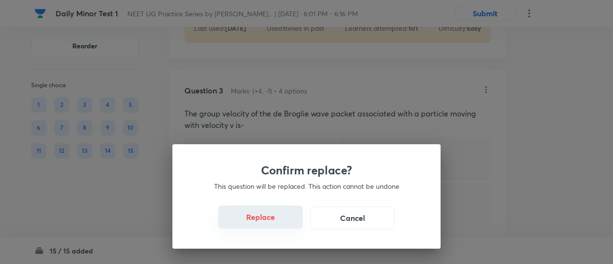
click at [282, 220] on button "Replace" at bounding box center [261, 217] width 84 height 23
click at [282, 220] on div "Confirm replace? This question will be replaced. This action cannot be undone R…" at bounding box center [307, 196] width 268 height 104
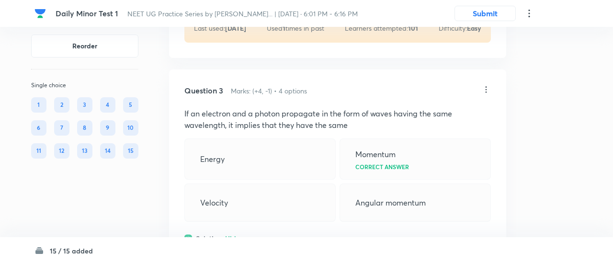
click at [282, 220] on div "Confirm replace? This question will be replaced. This action cannot be undone R…" at bounding box center [306, 132] width 613 height 264
click at [282, 220] on div "Question 3 Marks: (+4, -1) • 4 options If an electron and a photon propagate in…" at bounding box center [337, 224] width 337 height 310
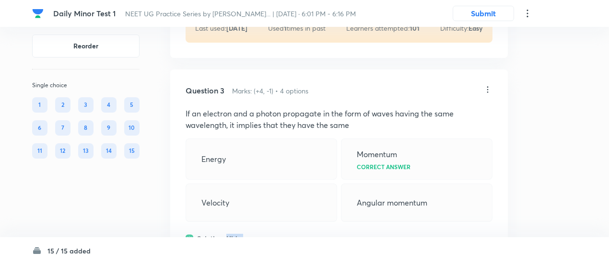
click at [282, 220] on div "Question 3 Marks: (+4, -1) • 4 options If an electron and a photon propagate in…" at bounding box center [338, 224] width 337 height 310
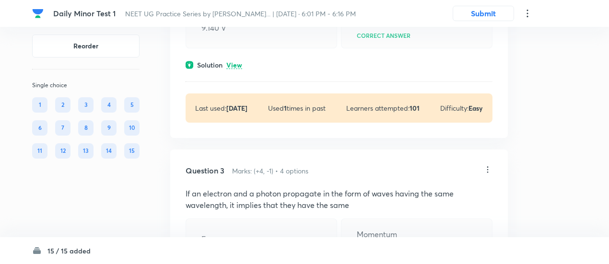
scroll to position [488, 0]
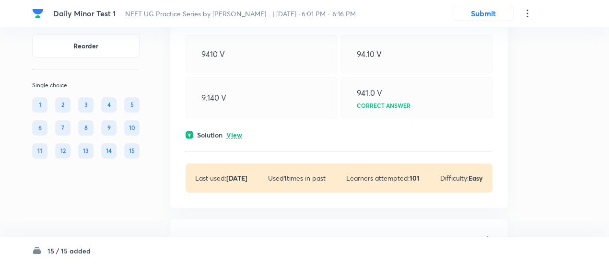
click at [235, 132] on p "View" at bounding box center [234, 135] width 16 height 7
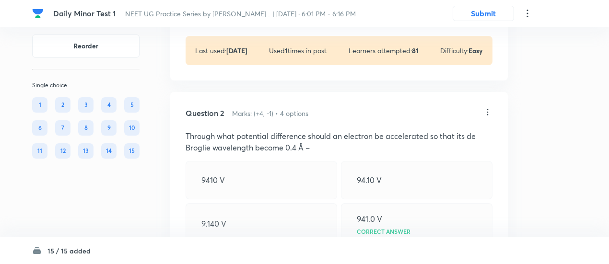
scroll to position [360, 0]
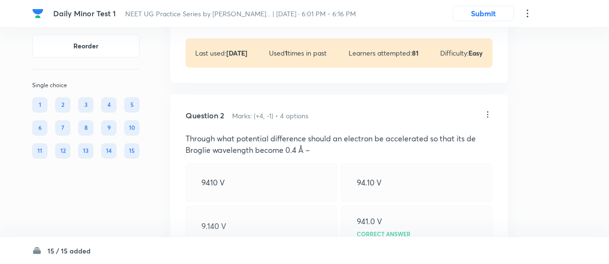
click at [490, 110] on icon at bounding box center [488, 115] width 10 height 10
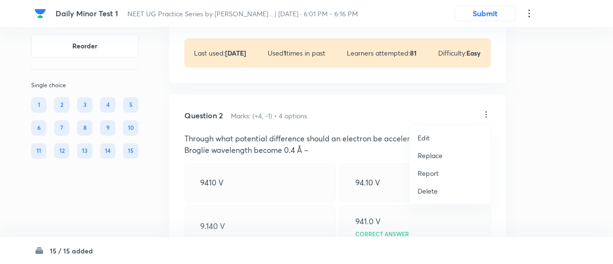
click at [430, 154] on p "Replace" at bounding box center [430, 155] width 25 height 10
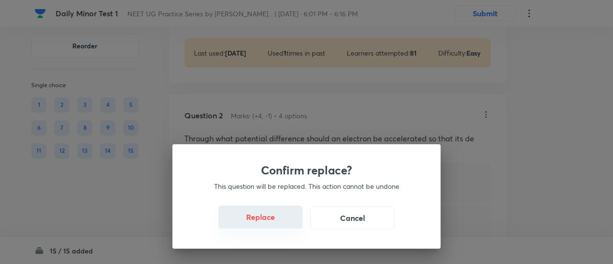
click at [273, 225] on button "Replace" at bounding box center [261, 217] width 84 height 23
click at [273, 225] on div "Confirm replace? This question will be replaced. This action cannot be undone R…" at bounding box center [306, 132] width 613 height 264
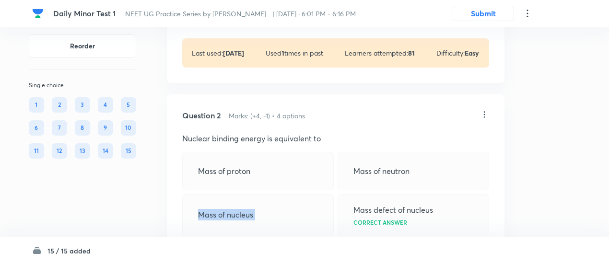
click at [273, 225] on div "Mass of nucleus" at bounding box center [257, 214] width 151 height 41
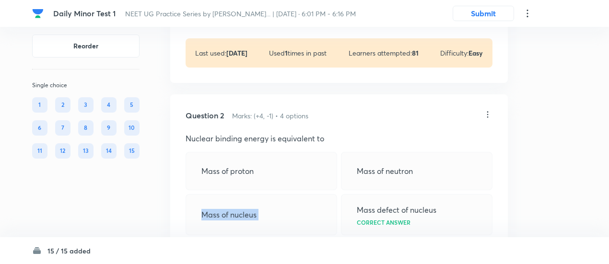
click at [273, 225] on div "Mass of nucleus" at bounding box center [260, 214] width 151 height 41
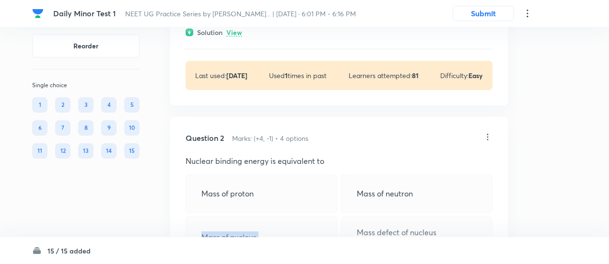
scroll to position [336, 0]
click at [488, 139] on icon at bounding box center [487, 138] width 1 height 6
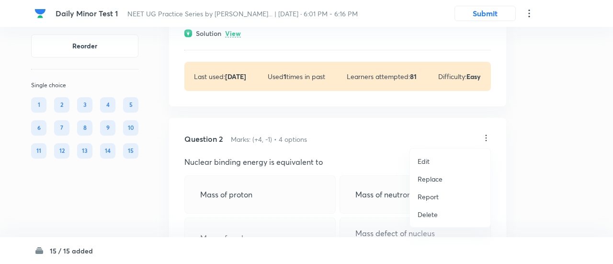
click at [434, 178] on p "Replace" at bounding box center [430, 179] width 25 height 10
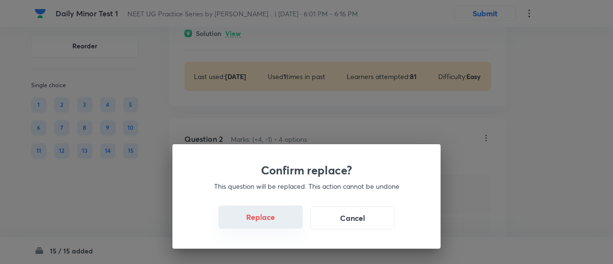
click at [272, 215] on button "Replace" at bounding box center [261, 217] width 84 height 23
click at [273, 223] on button "Replace" at bounding box center [261, 217] width 84 height 23
click at [273, 223] on button "Replace" at bounding box center [261, 218] width 84 height 23
click at [273, 223] on div "Confirm replace? This question will be replaced. This action cannot be undone R…" at bounding box center [306, 132] width 613 height 264
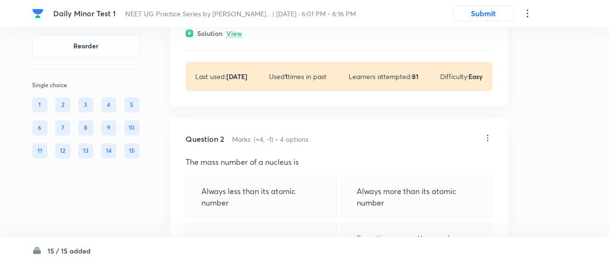
click at [273, 223] on div "Always equal to its atomic number" at bounding box center [260, 254] width 151 height 64
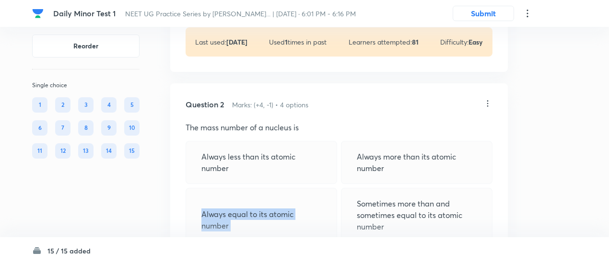
scroll to position [368, 0]
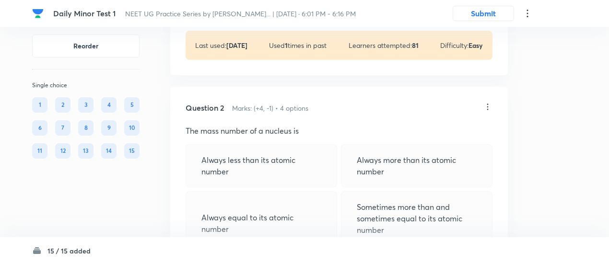
click at [485, 105] on icon at bounding box center [488, 107] width 10 height 10
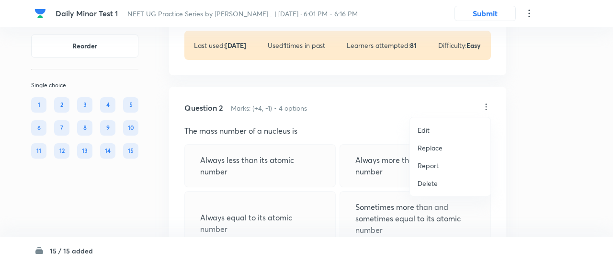
click at [432, 151] on p "Replace" at bounding box center [430, 148] width 25 height 10
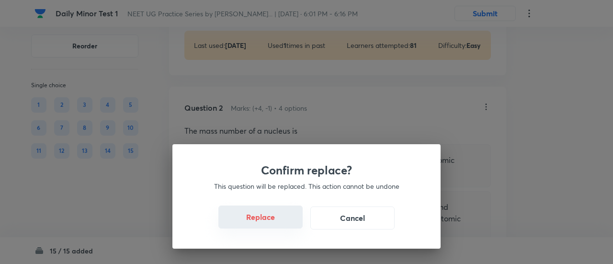
click at [273, 221] on button "Replace" at bounding box center [261, 217] width 84 height 23
click at [273, 221] on div "Confirm replace? This question will be replaced. This action cannot be undone R…" at bounding box center [307, 196] width 268 height 104
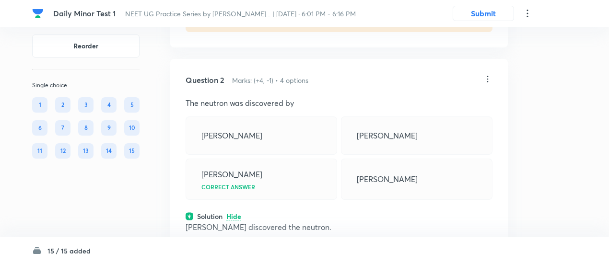
scroll to position [390, 0]
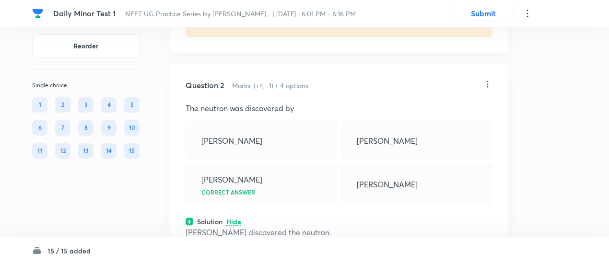
click at [493, 87] on div "Question 2 Marks: (+4, -1) • 4 options The neutron was discovered by Marie Curi…" at bounding box center [338, 199] width 337 height 271
click at [490, 84] on icon at bounding box center [488, 85] width 10 height 10
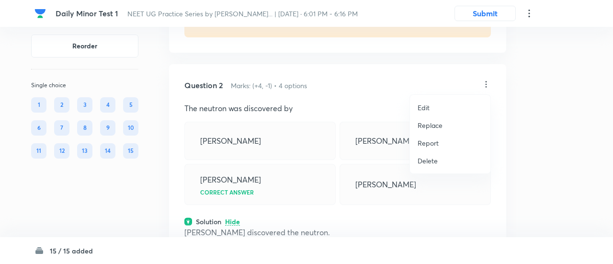
click at [429, 131] on li "Replace" at bounding box center [450, 125] width 81 height 18
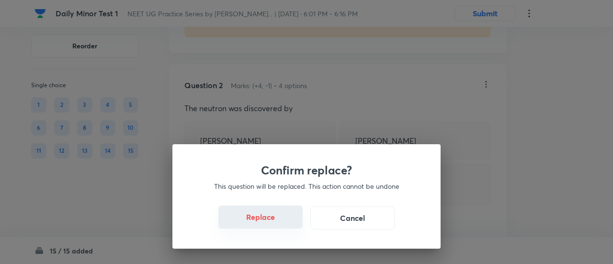
click at [264, 219] on button "Replace" at bounding box center [261, 217] width 84 height 23
click at [267, 224] on button "Replace" at bounding box center [261, 218] width 84 height 23
click at [267, 224] on div "Confirm replace? This question will be replaced. This action cannot be undone R…" at bounding box center [307, 196] width 268 height 104
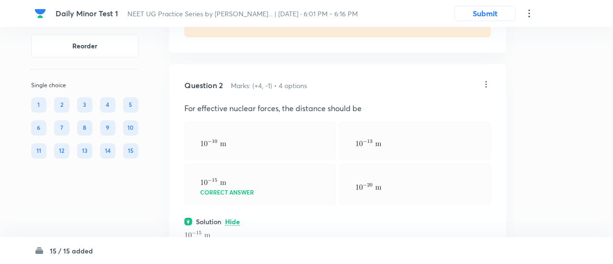
click at [267, 224] on div "Confirm replace? This question will be replaced. This action cannot be undone R…" at bounding box center [306, 132] width 613 height 264
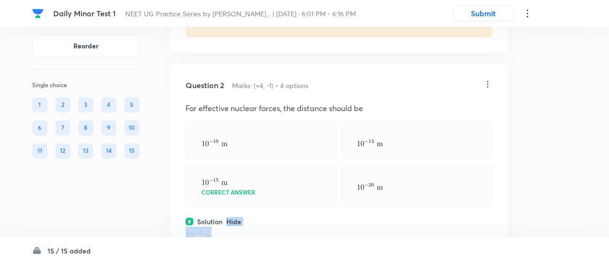
click at [267, 224] on div "Solution Hide" at bounding box center [338, 222] width 307 height 10
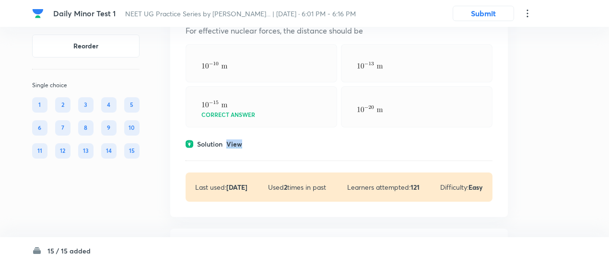
scroll to position [468, 0]
click at [233, 140] on p "View" at bounding box center [234, 143] width 16 height 7
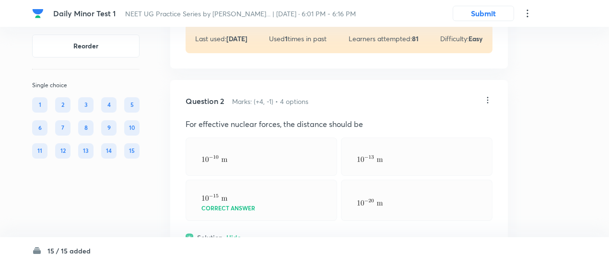
scroll to position [374, 0]
click at [490, 96] on icon at bounding box center [488, 101] width 10 height 10
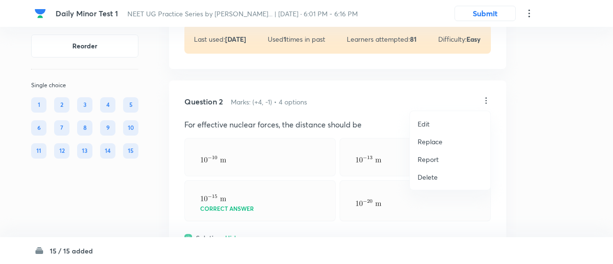
click at [434, 144] on p "Replace" at bounding box center [430, 142] width 25 height 10
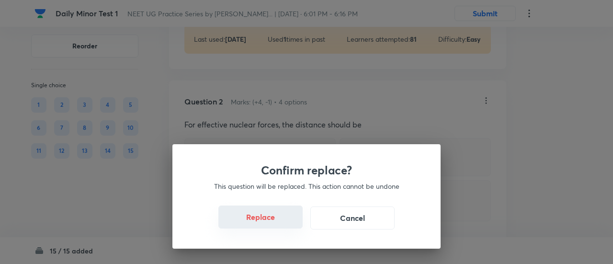
click at [272, 224] on button "Replace" at bounding box center [261, 217] width 84 height 23
click at [272, 224] on button "Replace" at bounding box center [261, 218] width 84 height 23
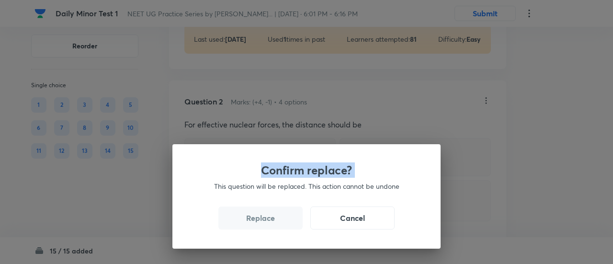
click at [272, 224] on div "Confirm replace? This question will be replaced. This action cannot be undone R…" at bounding box center [306, 132] width 613 height 264
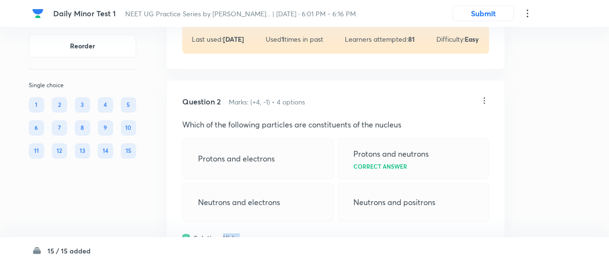
click at [272, 224] on div "Question 2 Marks: (+4, -1) • 4 options Which of the following particles are con…" at bounding box center [335, 216] width 337 height 271
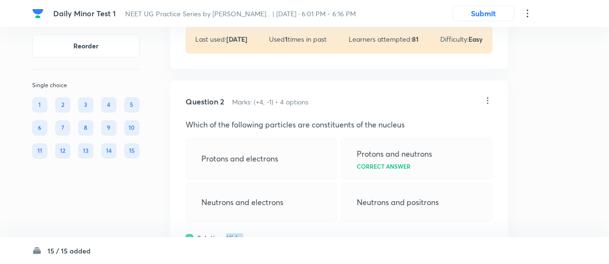
click at [272, 224] on div "Question 2 Marks: (+4, -1) • 4 options Which of the following particles are con…" at bounding box center [338, 216] width 337 height 271
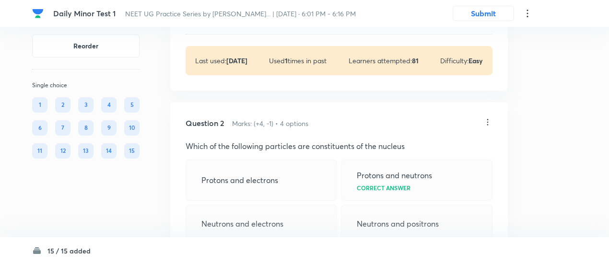
scroll to position [349, 0]
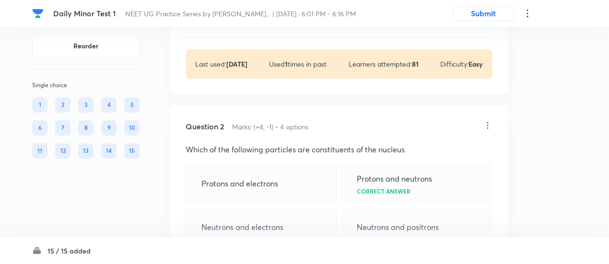
click at [485, 125] on icon at bounding box center [488, 126] width 10 height 10
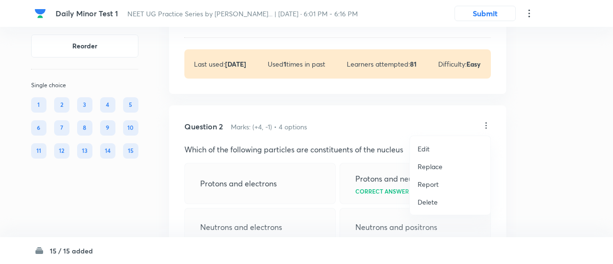
click at [424, 166] on p "Replace" at bounding box center [430, 167] width 25 height 10
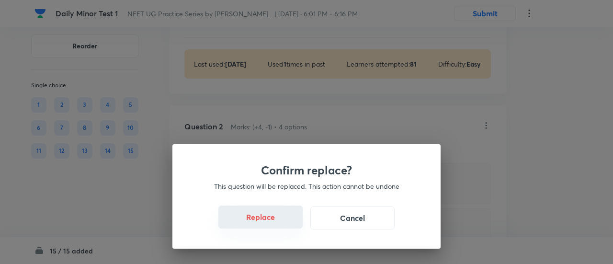
click at [261, 225] on button "Replace" at bounding box center [261, 217] width 84 height 23
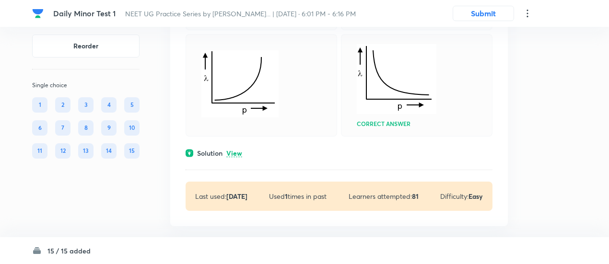
scroll to position [215, 0]
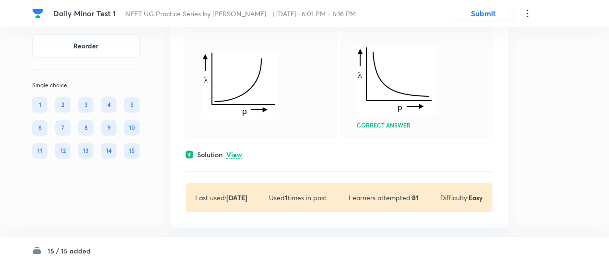
click at [234, 159] on div "Question 1 Marks: (+4, -1) • 4 options The graph which show the variation of th…" at bounding box center [338, 50] width 337 height 355
click at [236, 151] on p "View" at bounding box center [234, 154] width 16 height 7
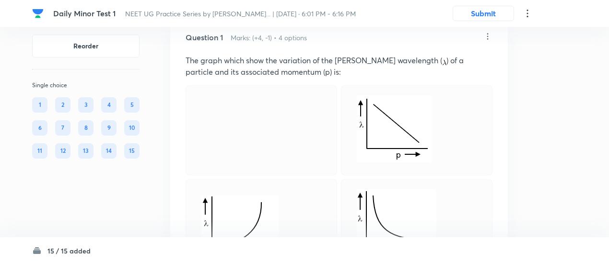
scroll to position [0, 0]
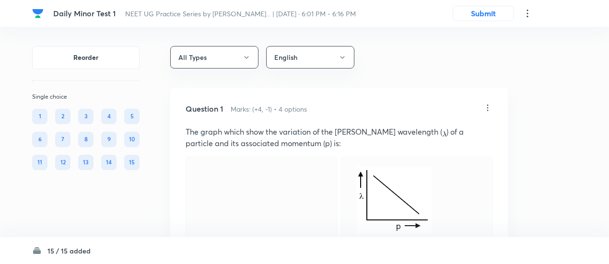
click at [487, 107] on icon at bounding box center [488, 108] width 10 height 10
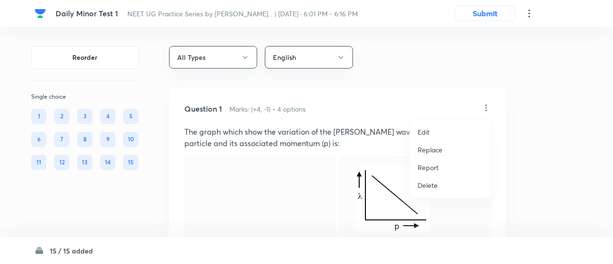
click at [425, 149] on p "Replace" at bounding box center [430, 150] width 25 height 10
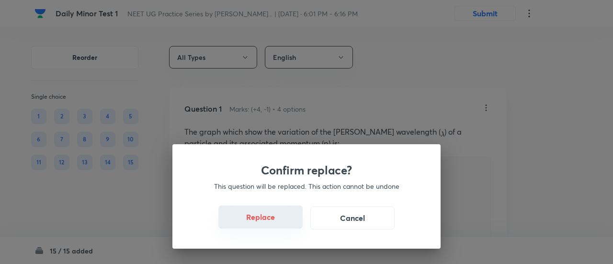
click at [273, 226] on button "Replace" at bounding box center [261, 217] width 84 height 23
click at [273, 226] on div "Confirm replace? This question will be replaced. This action cannot be undone R…" at bounding box center [306, 132] width 613 height 264
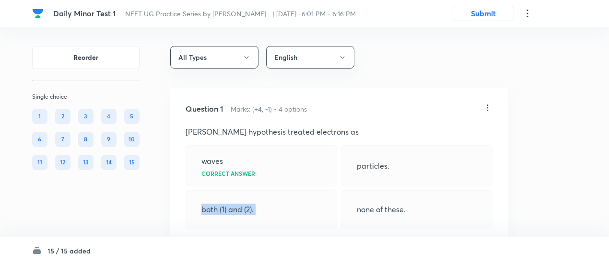
click at [273, 226] on div "both (1) and (2)." at bounding box center [260, 209] width 151 height 38
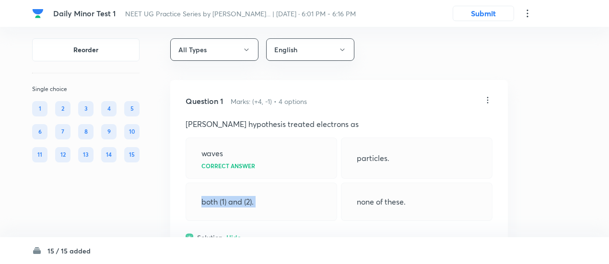
scroll to position [2, 0]
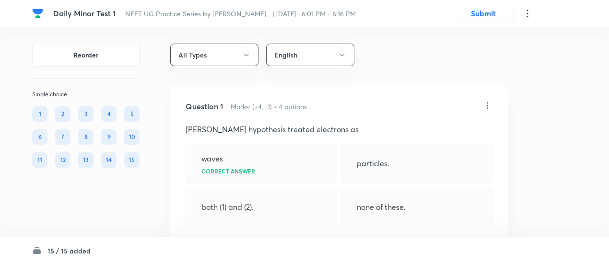
click at [491, 102] on icon at bounding box center [488, 106] width 10 height 10
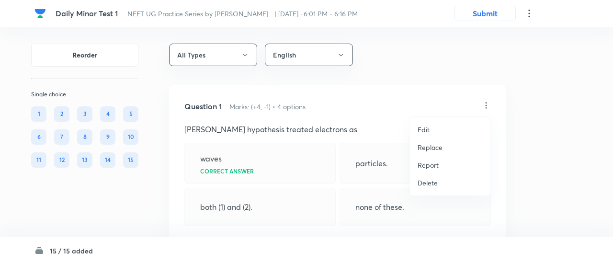
click at [435, 146] on p "Replace" at bounding box center [430, 147] width 25 height 10
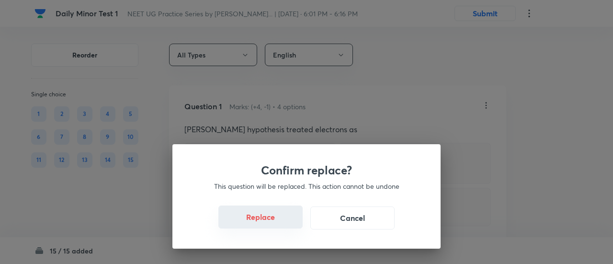
click at [270, 219] on button "Replace" at bounding box center [261, 217] width 84 height 23
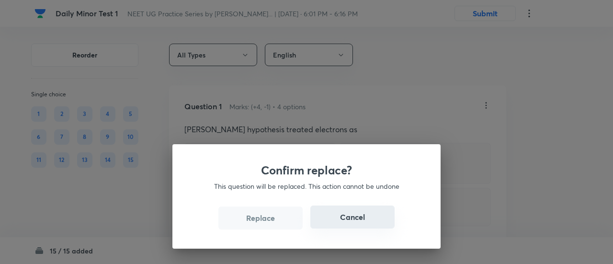
click at [357, 220] on button "Cancel" at bounding box center [353, 217] width 84 height 23
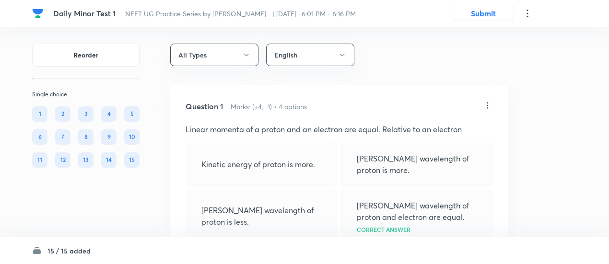
click at [485, 106] on icon at bounding box center [488, 106] width 10 height 10
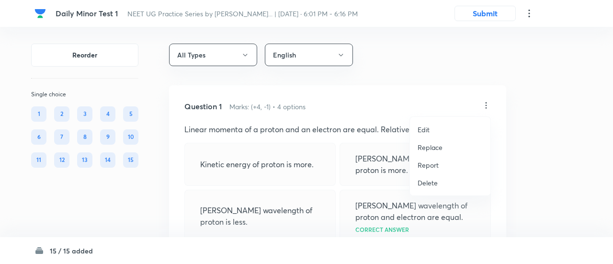
click at [279, 137] on div at bounding box center [306, 132] width 613 height 264
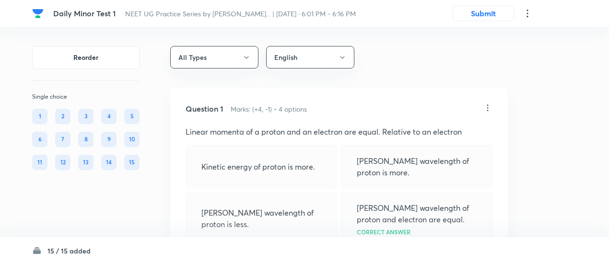
scroll to position [18, 0]
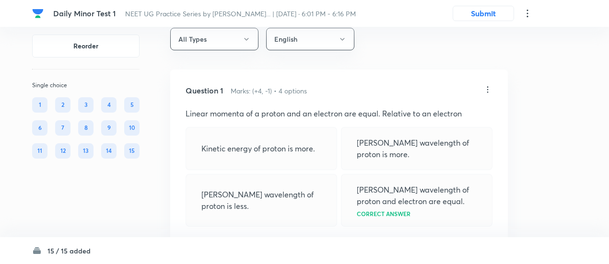
click at [485, 92] on icon at bounding box center [488, 90] width 10 height 10
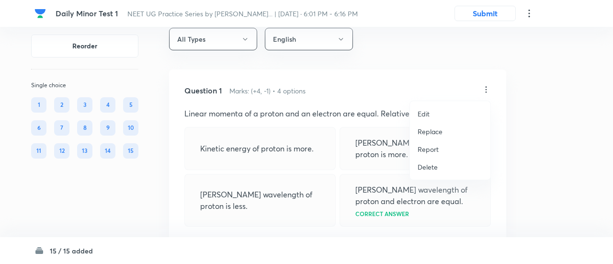
click at [437, 131] on p "Replace" at bounding box center [430, 132] width 25 height 10
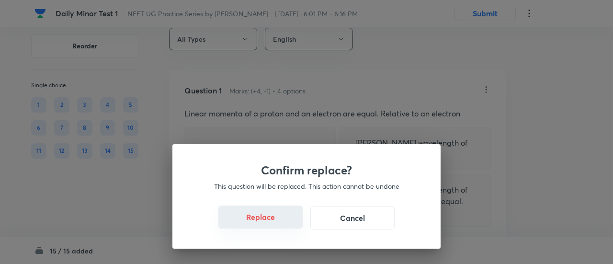
click at [252, 225] on button "Replace" at bounding box center [261, 217] width 84 height 23
click at [289, 225] on button "Replace" at bounding box center [261, 217] width 84 height 23
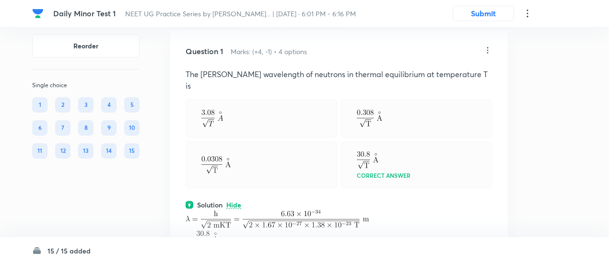
scroll to position [57, 0]
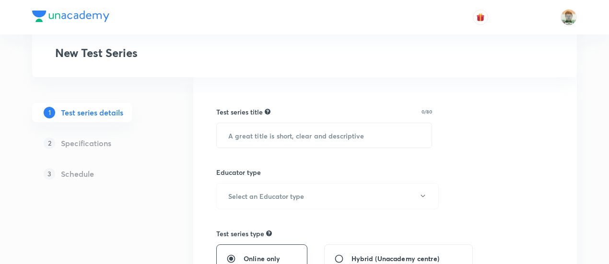
scroll to position [94, 0]
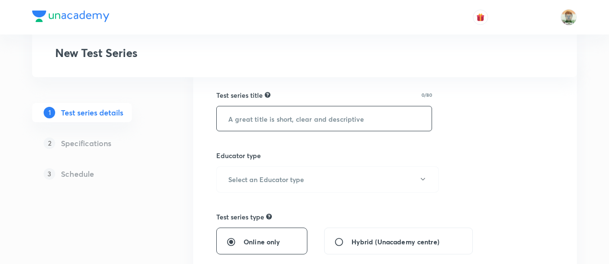
click at [269, 119] on input "text" at bounding box center [324, 118] width 215 height 24
paste input "NEET UG Practice Series by [PERSON_NAME]"
click at [389, 112] on input "NEET UG Practice Series by [PERSON_NAME]" at bounding box center [324, 118] width 215 height 24
click at [382, 116] on input "NEET UG Practice Series by [PERSON_NAME]" at bounding box center [324, 118] width 215 height 24
type input "NEET UG Practice Series by [PERSON_NAME]"
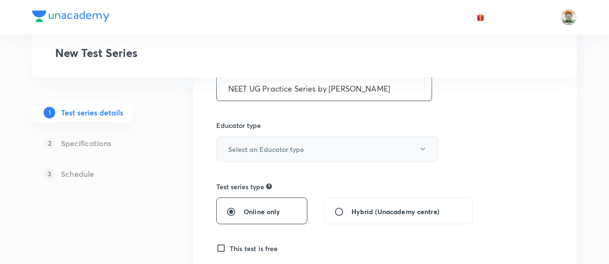
scroll to position [109, 0]
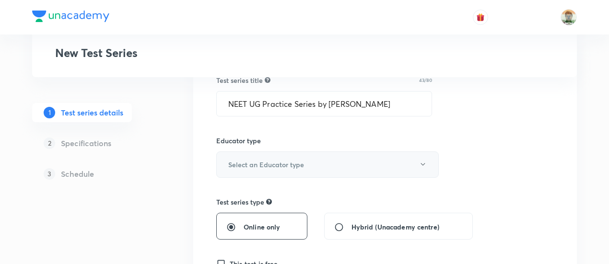
click at [320, 162] on button "Select an Educator type" at bounding box center [327, 164] width 222 height 26
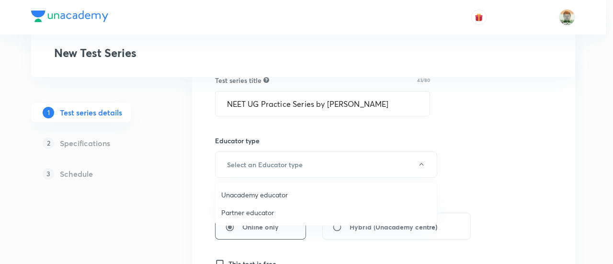
click at [271, 196] on span "Unacademy educator" at bounding box center [326, 195] width 210 height 10
radio input "false"
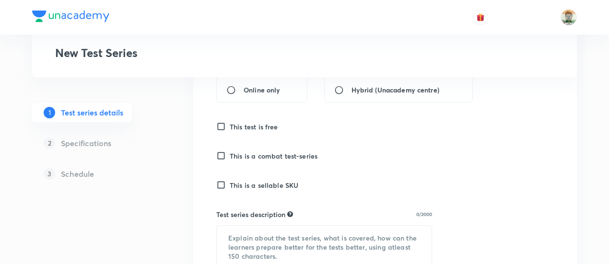
scroll to position [248, 0]
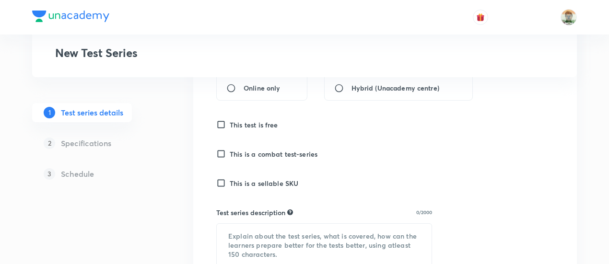
click at [254, 121] on h6 "This test is free" at bounding box center [254, 125] width 48 height 10
click at [230, 121] on input "This test is free" at bounding box center [222, 125] width 13 height 10
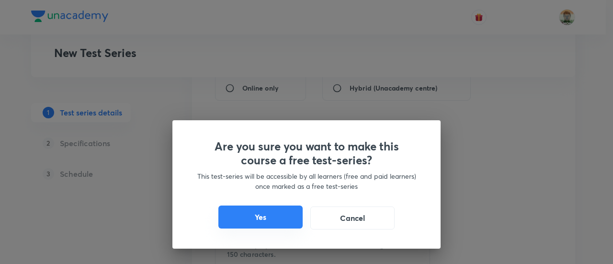
click at [280, 218] on button "Yes" at bounding box center [261, 217] width 84 height 23
checkbox input "true"
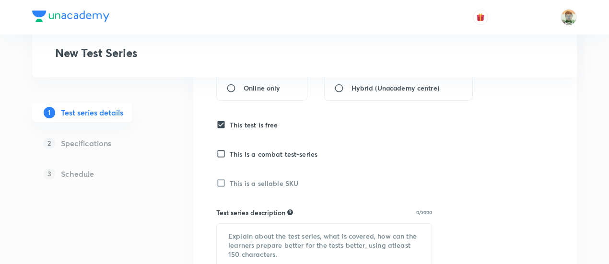
click at [261, 90] on span "Online only" at bounding box center [261, 88] width 36 height 10
click at [243, 90] on input "Online only" at bounding box center [234, 88] width 17 height 10
radio input "true"
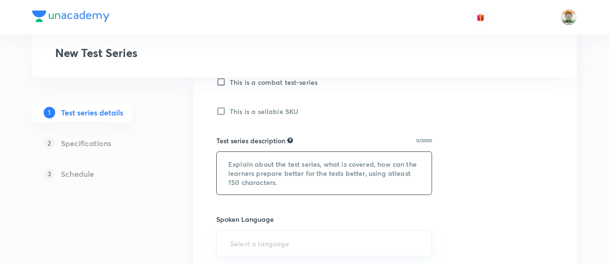
scroll to position [322, 0]
click at [294, 177] on textarea at bounding box center [324, 171] width 215 height 43
paste textarea "NEET UG Practice Series by [PERSON_NAME] — a topic-wise test series meticulousl…"
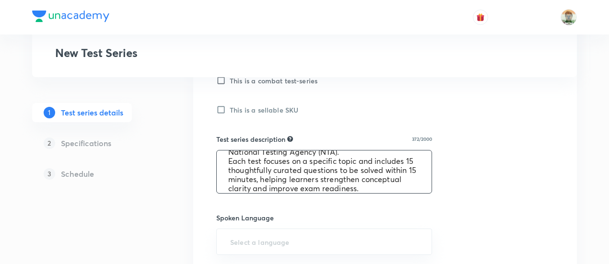
scroll to position [0, 0]
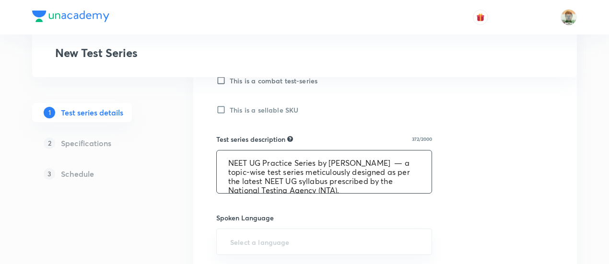
click at [406, 159] on textarea "NEET UG Practice Series by [PERSON_NAME] — a topic-wise test series meticulousl…" at bounding box center [324, 171] width 215 height 43
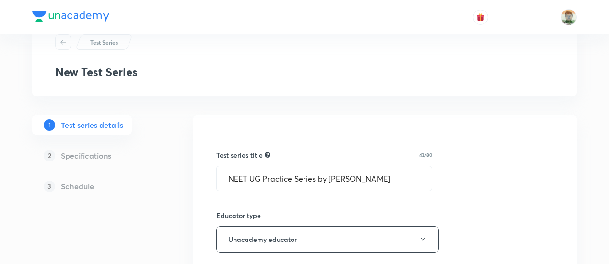
scroll to position [39, 0]
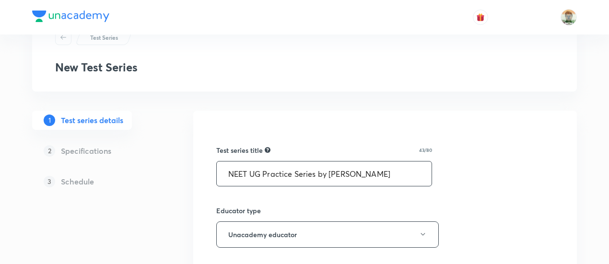
drag, startPoint x: 329, startPoint y: 174, endPoint x: 423, endPoint y: 179, distance: 93.6
click at [423, 179] on input "NEET UG Practice Series by [PERSON_NAME]" at bounding box center [324, 174] width 215 height 24
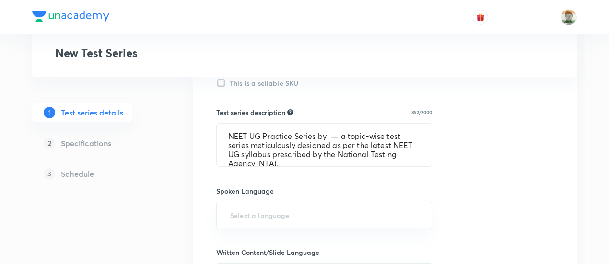
scroll to position [352, 0]
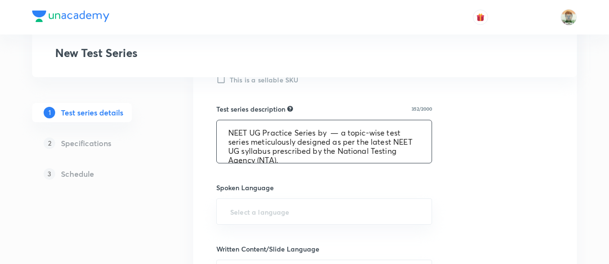
click at [326, 132] on textarea "NEET UG Practice Series by — a topic-wise test series meticulously designed as …" at bounding box center [324, 141] width 215 height 43
paste textarea "[PERSON_NAME]"
type textarea "NEET UG Practice Series by [PERSON_NAME] — a topic-wise test series meticulousl…"
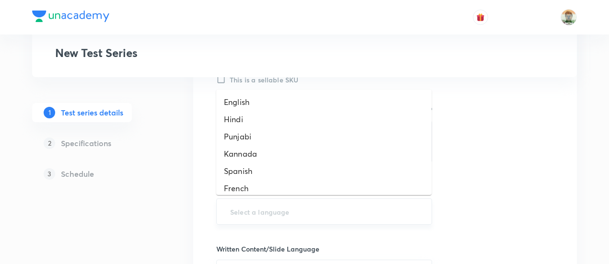
click at [314, 206] on input "text" at bounding box center [324, 212] width 192 height 18
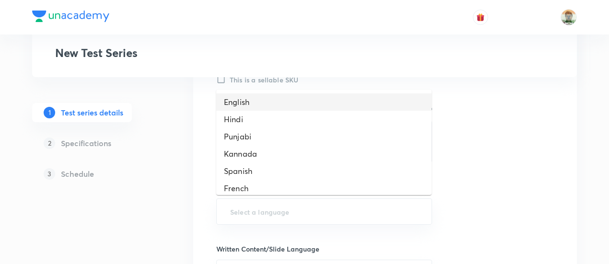
click at [263, 103] on li "English" at bounding box center [323, 101] width 215 height 17
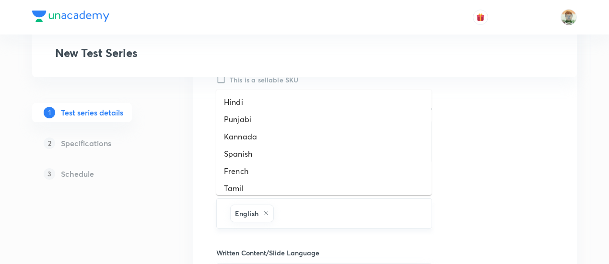
click at [331, 214] on input "text" at bounding box center [348, 214] width 144 height 18
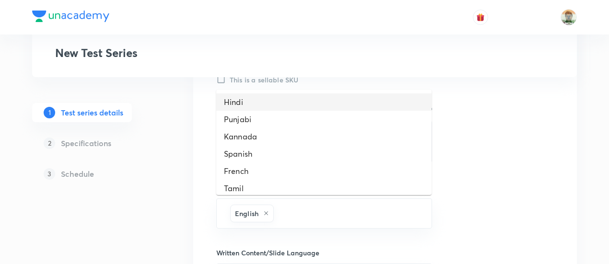
click at [253, 99] on li "Hindi" at bounding box center [323, 101] width 215 height 17
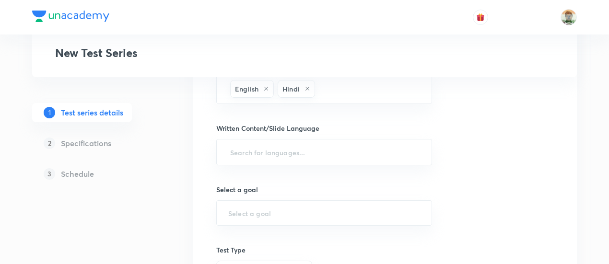
scroll to position [480, 0]
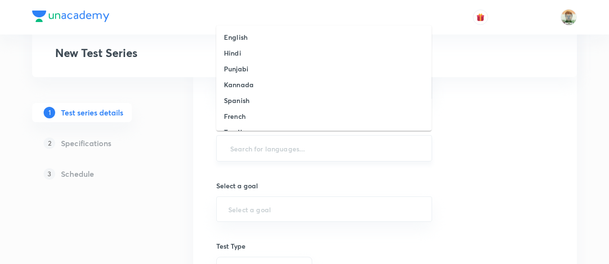
click at [274, 147] on input "text" at bounding box center [324, 148] width 192 height 18
click at [259, 40] on li "English" at bounding box center [323, 37] width 215 height 16
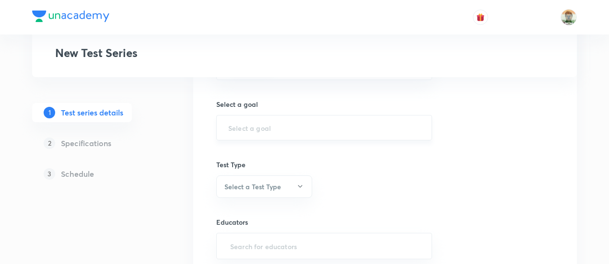
scroll to position [566, 0]
click at [282, 127] on input "text" at bounding box center [324, 127] width 192 height 9
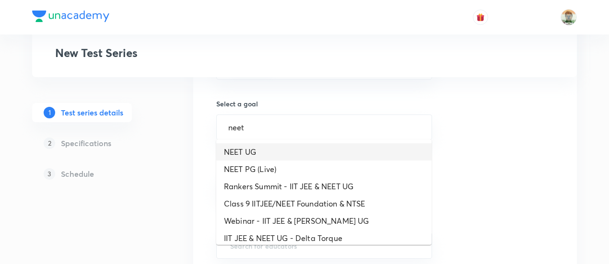
click at [266, 159] on li "NEET UG" at bounding box center [323, 151] width 215 height 17
type input "NEET UG"
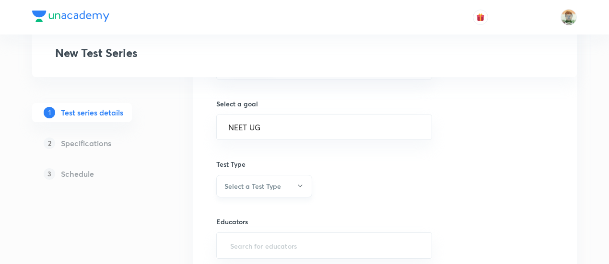
click at [266, 185] on h6 "Select a Test Type" at bounding box center [252, 186] width 57 height 10
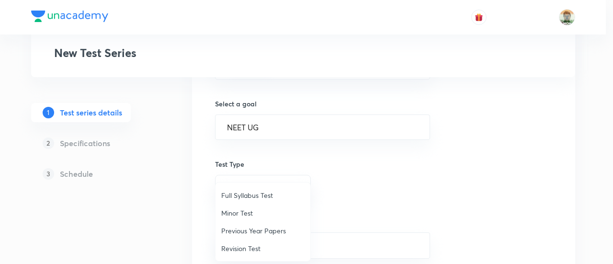
click at [234, 209] on span "Minor Test" at bounding box center [262, 213] width 83 height 10
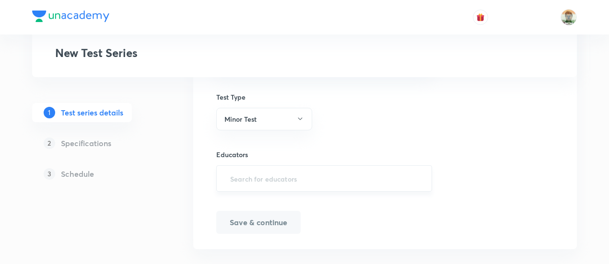
scroll to position [634, 0]
click at [245, 177] on input "text" at bounding box center [324, 178] width 192 height 18
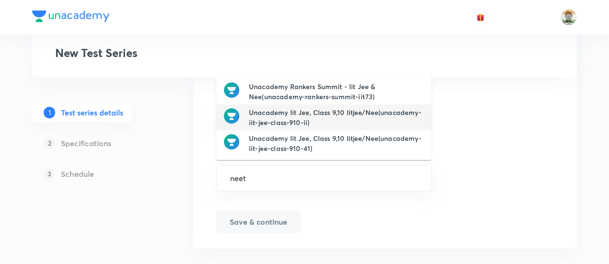
scroll to position [645, 0]
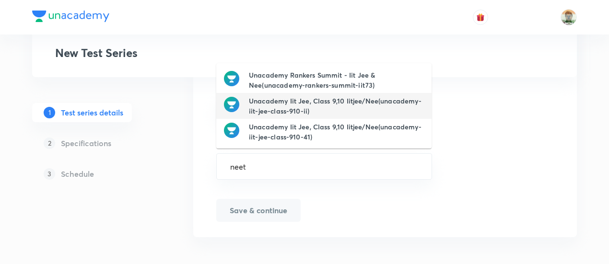
type input "neet"
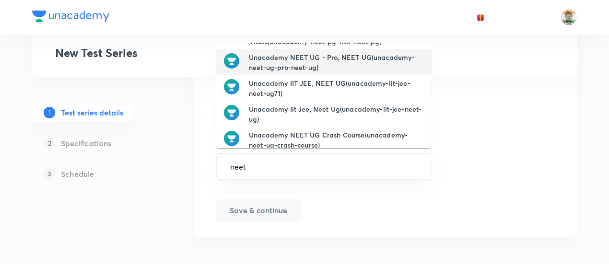
scroll to position [50, 0]
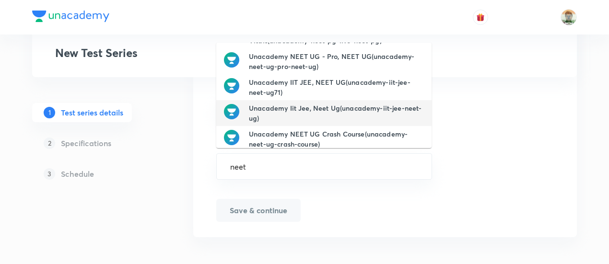
click at [280, 114] on h6 "Unacademy Iit Jee, Neet Ug(unacademy-iit-jee-neet-ug)" at bounding box center [336, 113] width 175 height 20
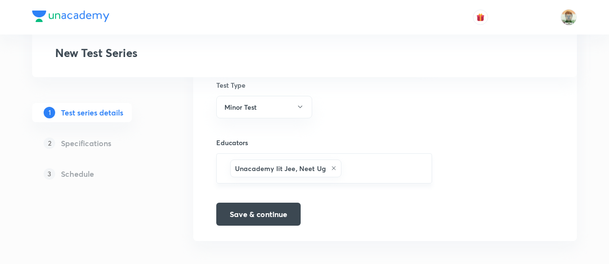
scroll to position [649, 0]
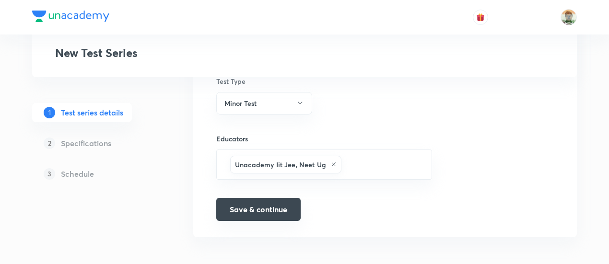
click at [273, 204] on button "Save & continue" at bounding box center [258, 209] width 84 height 23
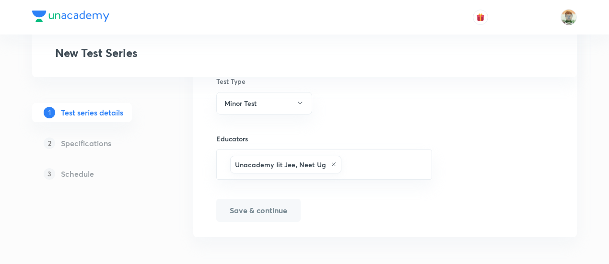
scroll to position [661, 0]
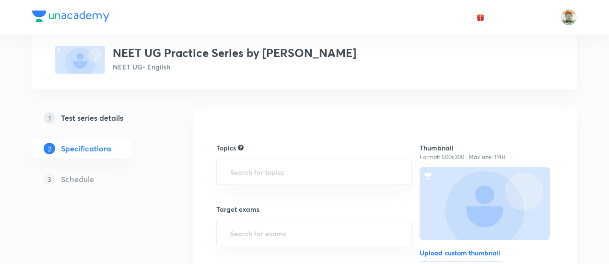
scroll to position [57, 0]
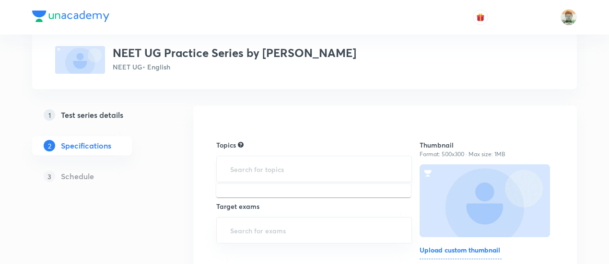
click at [275, 169] on input "text" at bounding box center [314, 169] width 172 height 18
click at [281, 168] on input "text" at bounding box center [314, 169] width 172 height 18
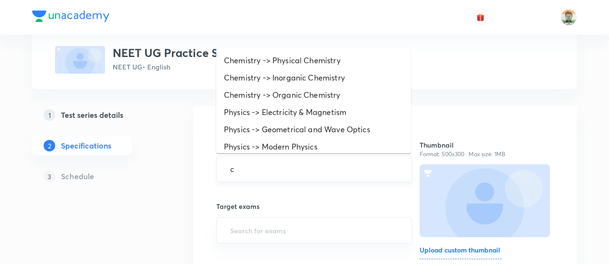
type input "ca"
click at [281, 149] on li "Physics -> Modern Physics" at bounding box center [313, 146] width 195 height 17
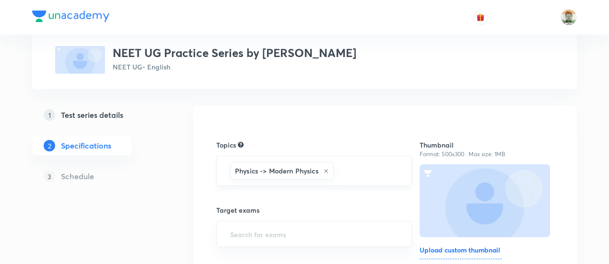
click at [360, 180] on div "Physics -> Modern Physics ​" at bounding box center [314, 171] width 196 height 30
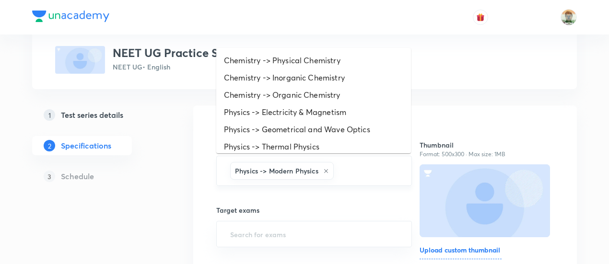
type input "c"
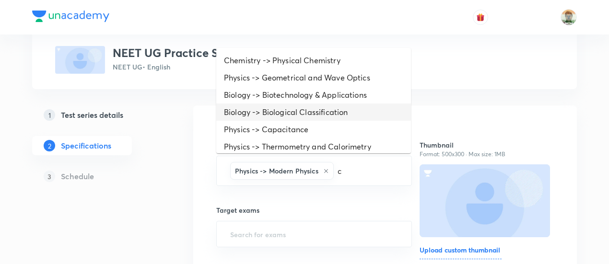
click at [323, 111] on li "Biology -> Biological Classification" at bounding box center [313, 112] width 195 height 17
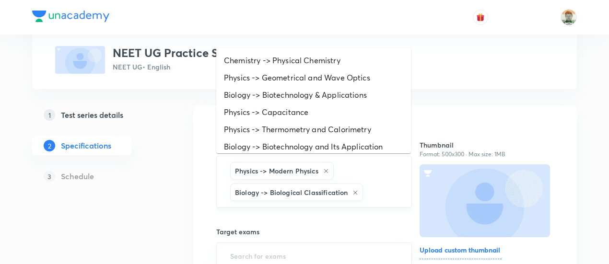
click at [382, 192] on input "text" at bounding box center [382, 193] width 35 height 18
click at [355, 192] on icon at bounding box center [355, 193] width 6 height 6
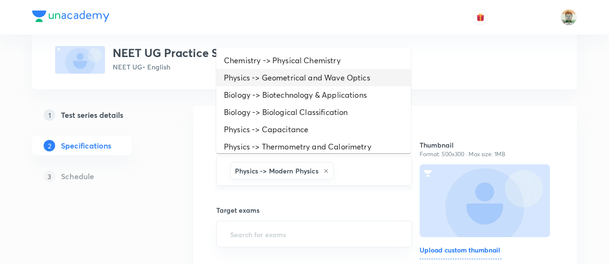
click at [312, 75] on li "Physics -> Geometrical and Wave Optics" at bounding box center [313, 77] width 195 height 17
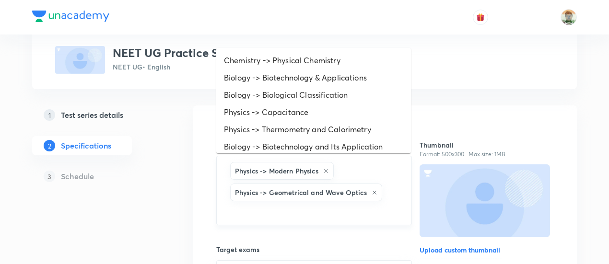
click at [370, 209] on input "text" at bounding box center [314, 212] width 172 height 18
click at [311, 115] on li "Physics -> Capacitance" at bounding box center [313, 112] width 195 height 17
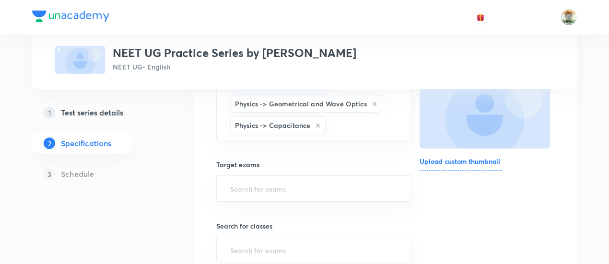
scroll to position [154, 0]
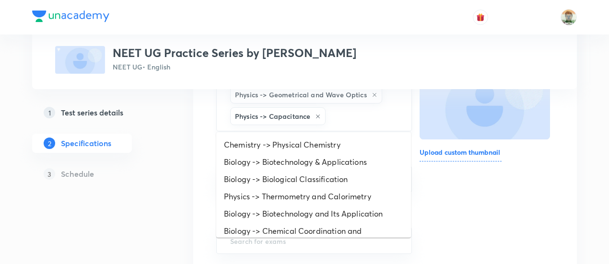
click at [334, 114] on input "text" at bounding box center [363, 116] width 72 height 18
click at [337, 196] on li "Physics -> Thermometry and Calorimetry" at bounding box center [313, 196] width 195 height 17
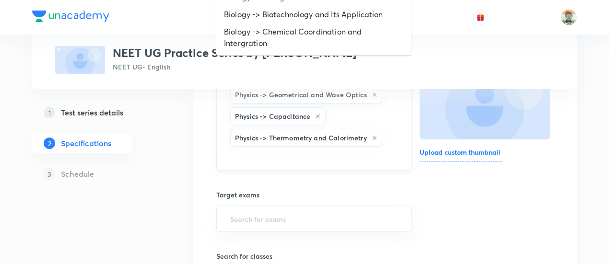
click at [330, 156] on input "text" at bounding box center [314, 158] width 172 height 18
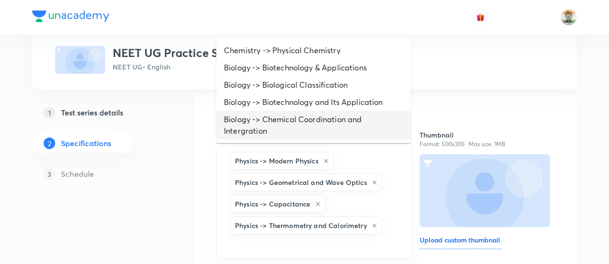
scroll to position [17, 0]
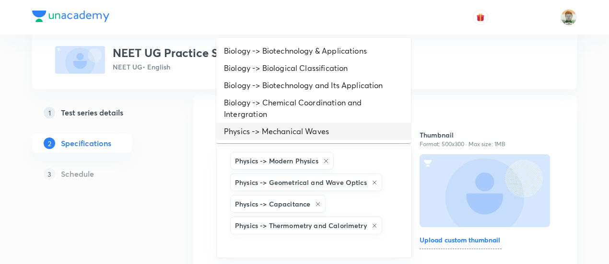
click at [323, 131] on li "Physics -> Mechanical Waves" at bounding box center [313, 131] width 195 height 17
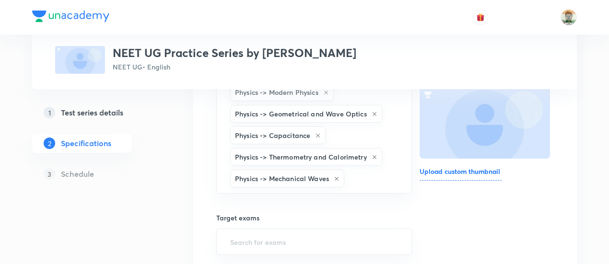
scroll to position [137, 0]
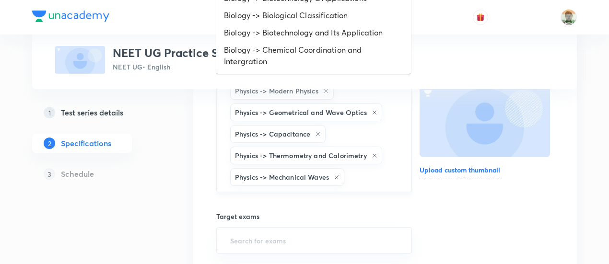
click at [366, 181] on input "text" at bounding box center [372, 177] width 53 height 18
type input "elec"
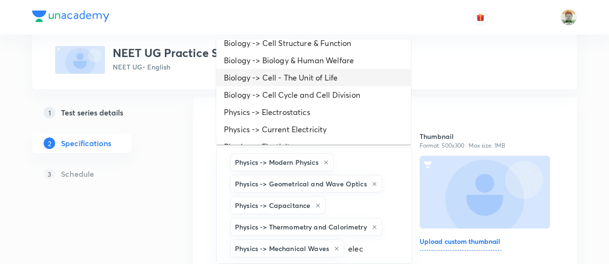
scroll to position [28, 0]
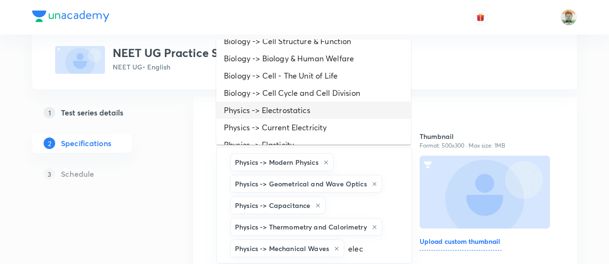
click at [348, 102] on li "Physics -> Electrostatics" at bounding box center [313, 110] width 195 height 17
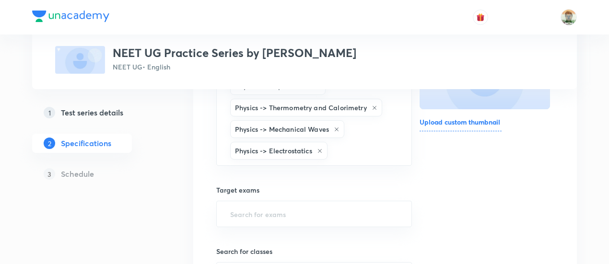
scroll to position [193, 0]
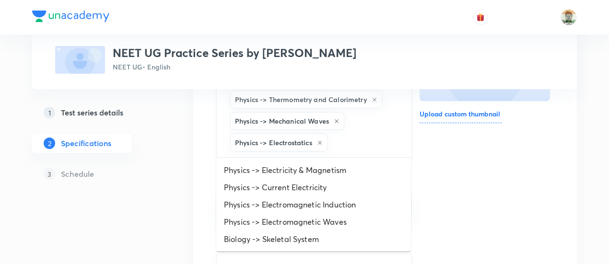
click at [355, 145] on input "text" at bounding box center [364, 143] width 70 height 18
click at [352, 172] on li "Physics -> Electricity & Magnetism" at bounding box center [313, 170] width 195 height 17
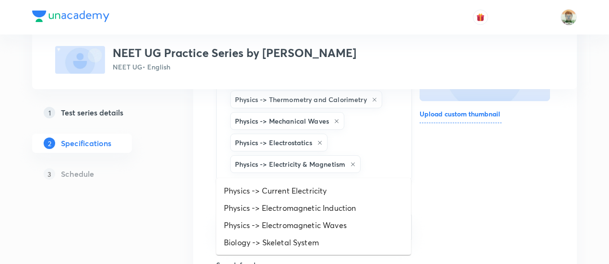
click at [373, 162] on input "text" at bounding box center [380, 164] width 37 height 18
click at [355, 207] on li "Physics -> Electromagnetic Induction" at bounding box center [313, 207] width 195 height 17
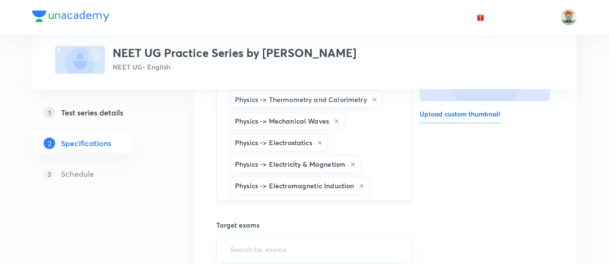
click at [388, 178] on input "text" at bounding box center [385, 186] width 28 height 18
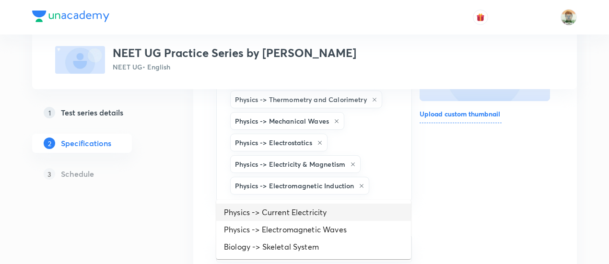
click at [362, 212] on li "Physics -> Current Electricity" at bounding box center [313, 212] width 195 height 17
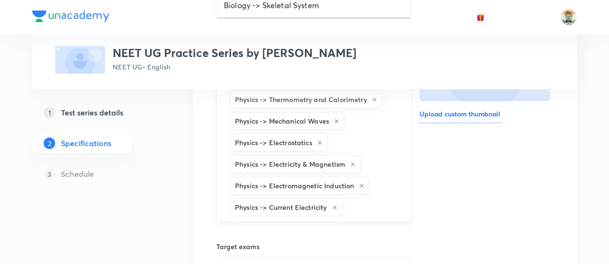
click at [367, 203] on input "text" at bounding box center [372, 207] width 56 height 18
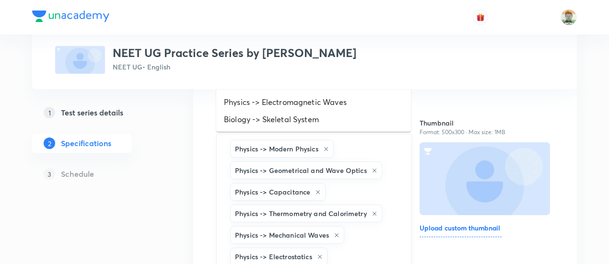
scroll to position [76, 0]
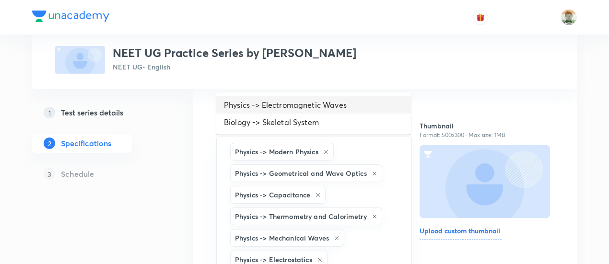
click at [328, 108] on li "Physics -> Electromagnetic Waves" at bounding box center [313, 104] width 195 height 17
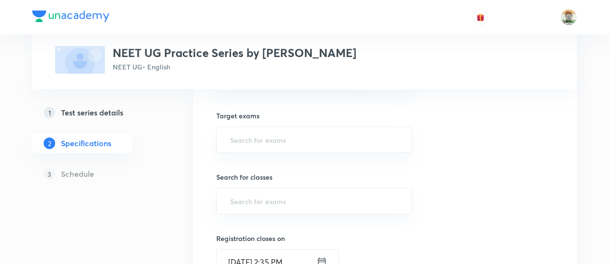
scroll to position [349, 0]
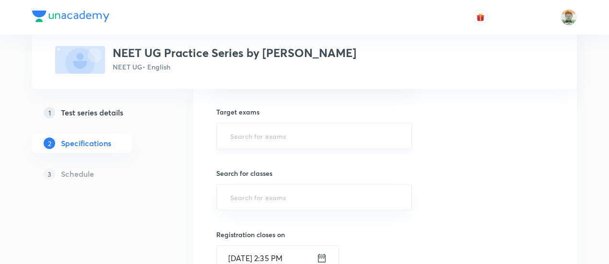
click at [297, 123] on div "​" at bounding box center [314, 136] width 196 height 26
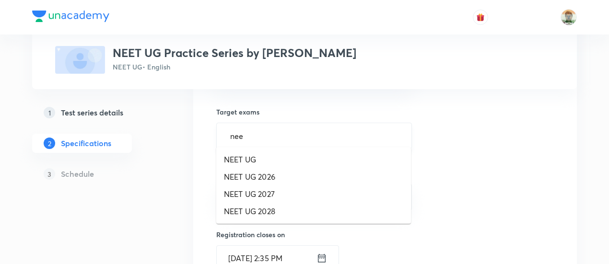
type input "neet"
click at [251, 153] on li "NEET UG" at bounding box center [313, 159] width 195 height 17
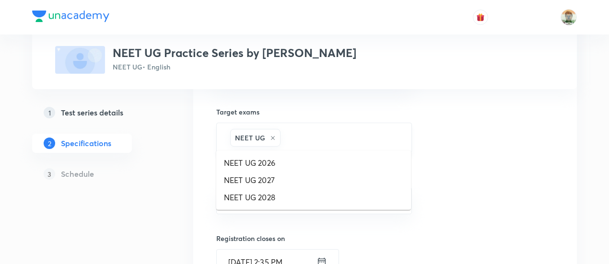
click at [302, 132] on input "text" at bounding box center [340, 138] width 117 height 18
click at [292, 163] on li "NEET UG 2026" at bounding box center [313, 162] width 195 height 17
click at [370, 134] on input "text" at bounding box center [377, 138] width 46 height 18
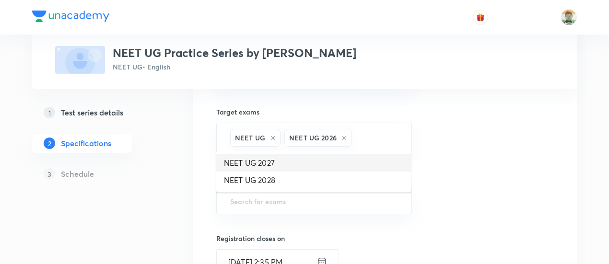
click at [345, 164] on li "NEET UG 2027" at bounding box center [313, 162] width 195 height 17
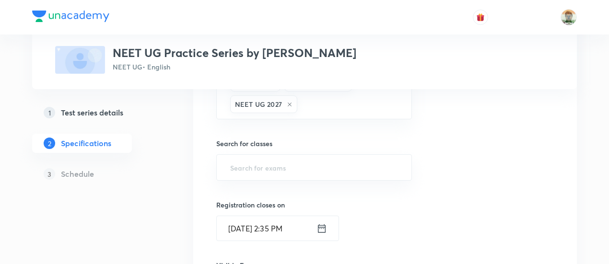
scroll to position [405, 0]
click at [305, 160] on input "text" at bounding box center [314, 167] width 172 height 18
click at [278, 185] on li "Class 11" at bounding box center [313, 189] width 195 height 17
click at [311, 170] on input "text" at bounding box center [338, 169] width 122 height 18
click at [301, 196] on li "Class 12" at bounding box center [313, 192] width 195 height 17
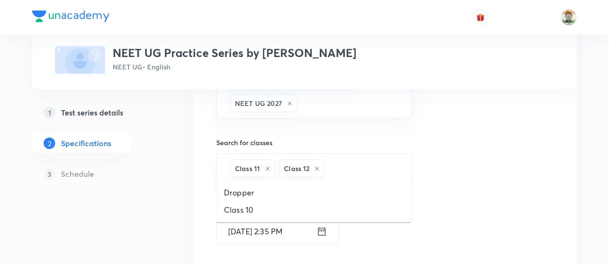
click at [336, 171] on input "text" at bounding box center [362, 169] width 73 height 18
click at [322, 196] on li "Dropper" at bounding box center [313, 192] width 195 height 17
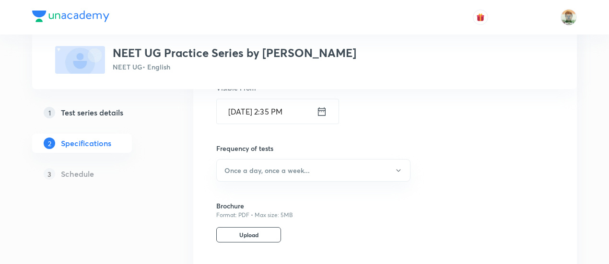
scroll to position [587, 0]
click at [313, 164] on button "Once a day, once a week..." at bounding box center [313, 168] width 194 height 23
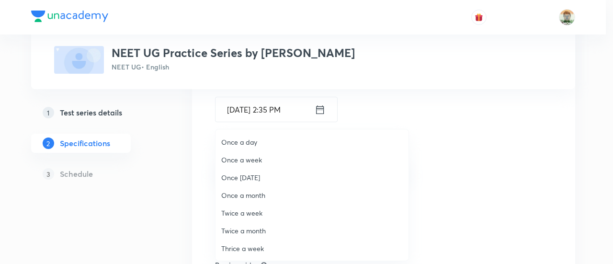
click at [246, 144] on span "Once a day" at bounding box center [312, 142] width 182 height 10
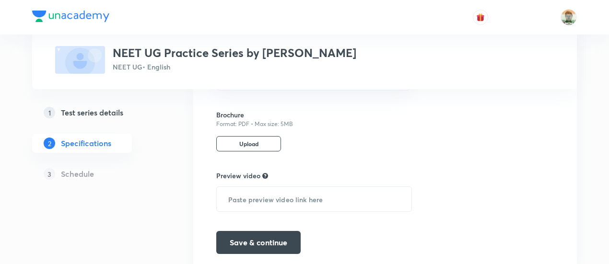
scroll to position [677, 0]
click at [271, 238] on button "Save & continue" at bounding box center [258, 240] width 84 height 23
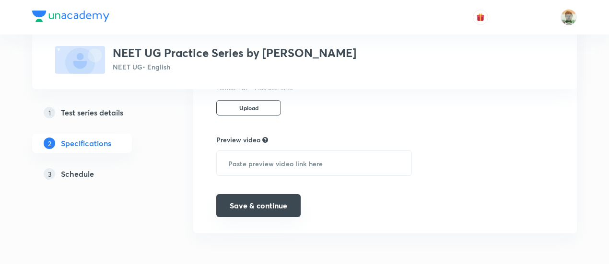
scroll to position [663, 0]
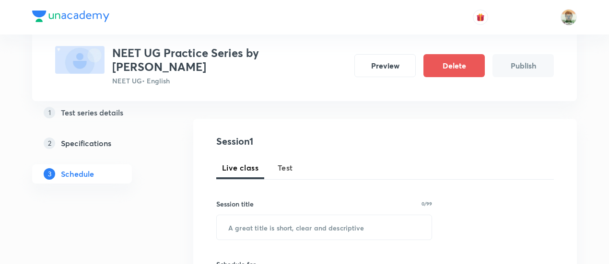
scroll to position [89, 0]
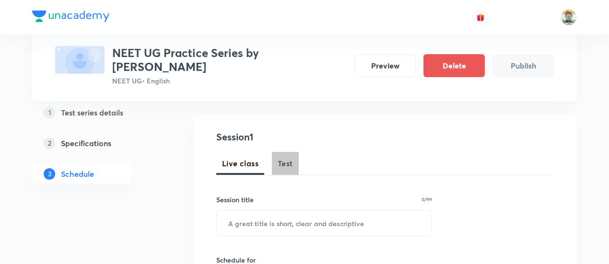
click at [293, 164] on button "Test" at bounding box center [285, 163] width 27 height 23
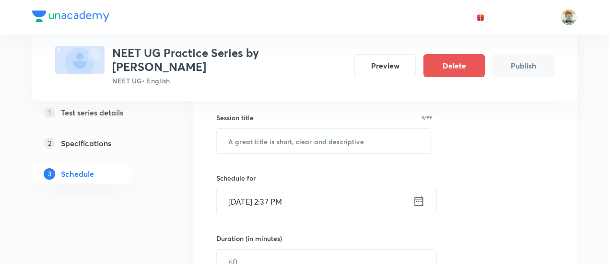
scroll to position [172, 0]
click at [286, 162] on div "Session 1 Live class Test Session title 0/99 ​ Schedule for [DATE] 2:37 PM ​ Du…" at bounding box center [384, 241] width 337 height 388
click at [283, 157] on div "Session 1 Live class Test Session title 0/99 ​ Schedule for [DATE] 2:37 PM ​ Du…" at bounding box center [384, 241] width 337 height 388
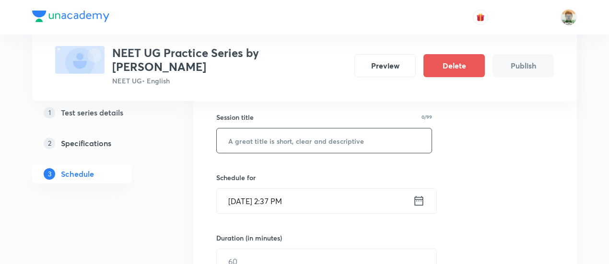
click at [276, 136] on input "text" at bounding box center [324, 140] width 215 height 24
type input "Daily Minor Test 1"
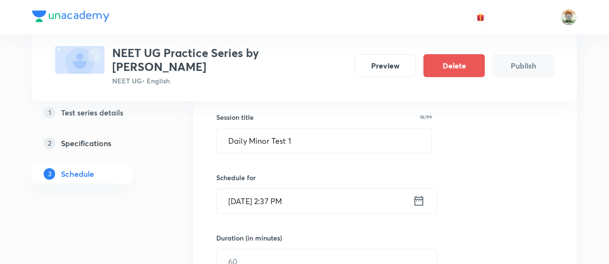
click at [417, 196] on icon at bounding box center [419, 200] width 12 height 13
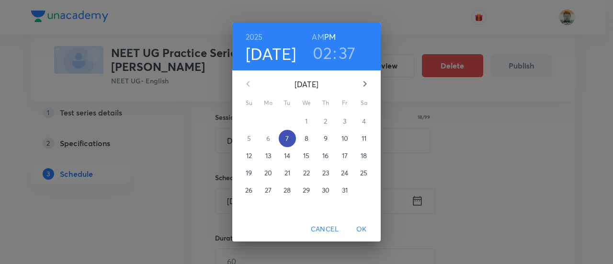
click at [293, 139] on span "7" at bounding box center [287, 139] width 17 height 10
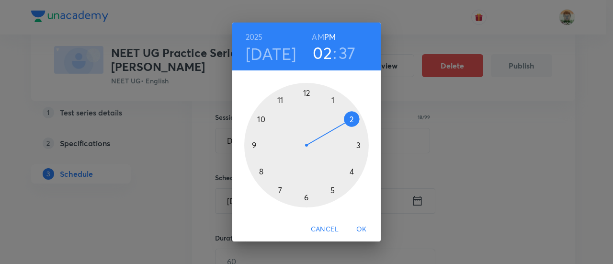
click at [306, 197] on div at bounding box center [306, 145] width 125 height 125
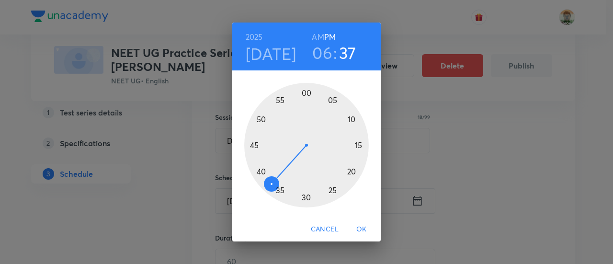
click at [309, 93] on div at bounding box center [306, 145] width 125 height 125
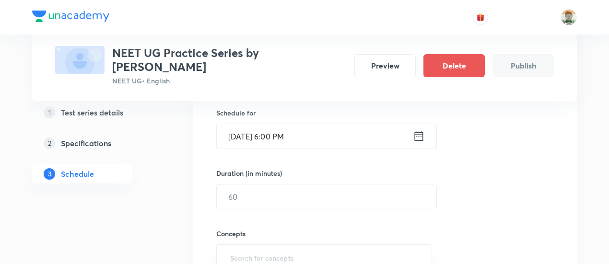
scroll to position [240, 0]
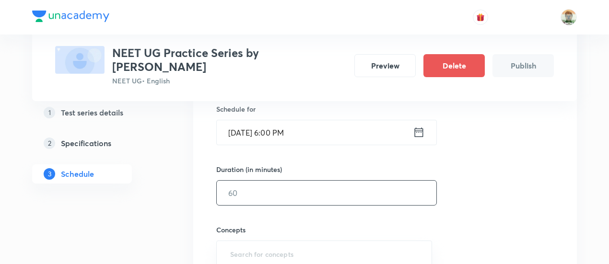
click at [310, 188] on input "text" at bounding box center [327, 193] width 220 height 24
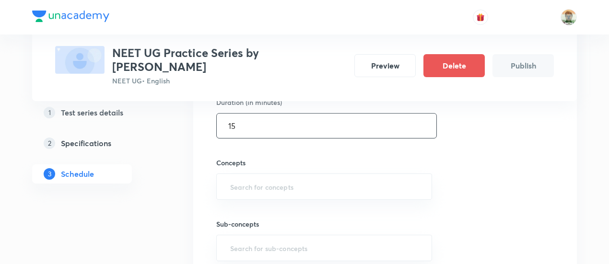
scroll to position [317, 0]
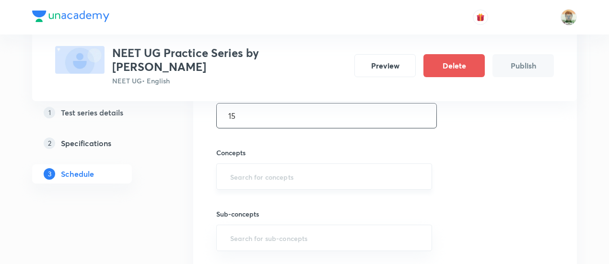
type input "15"
click at [309, 181] on input "text" at bounding box center [324, 177] width 192 height 18
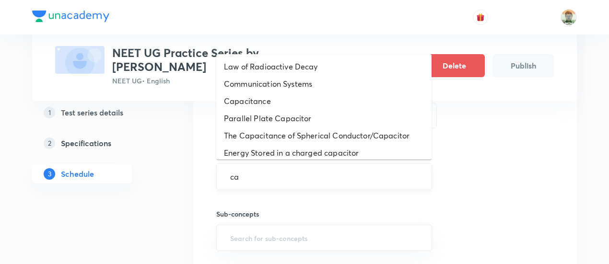
type input "cap"
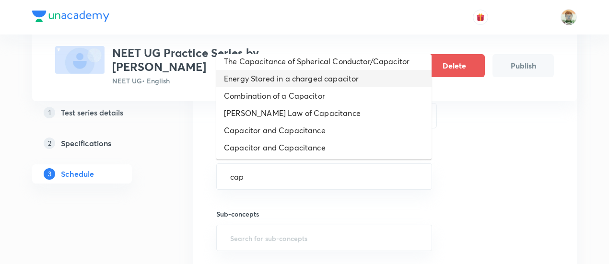
scroll to position [43, 0]
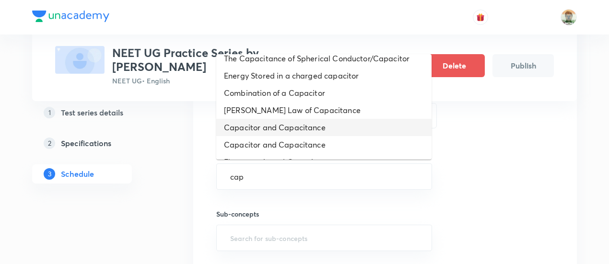
click at [292, 126] on li "Capacitor and Capacitance" at bounding box center [323, 127] width 215 height 17
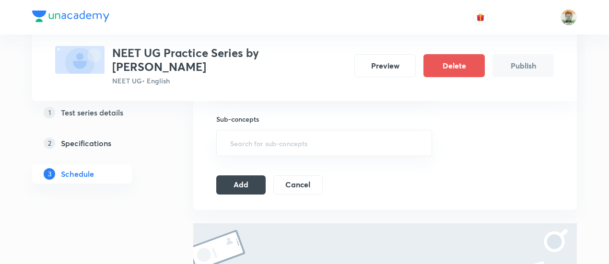
scroll to position [417, 0]
click at [254, 180] on button "Add" at bounding box center [240, 182] width 49 height 19
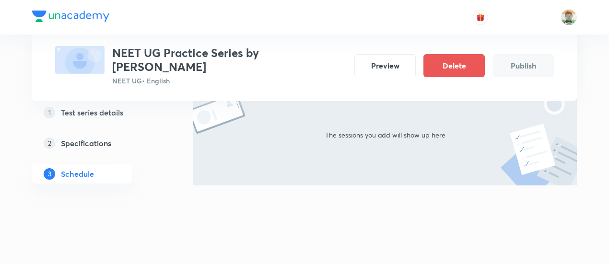
scroll to position [171, 0]
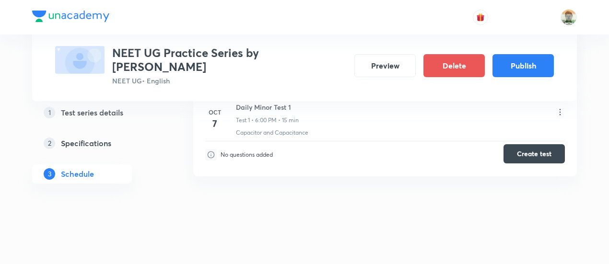
click at [536, 151] on button "Create test" at bounding box center [533, 153] width 61 height 19
click at [541, 69] on button "Publish" at bounding box center [522, 64] width 61 height 23
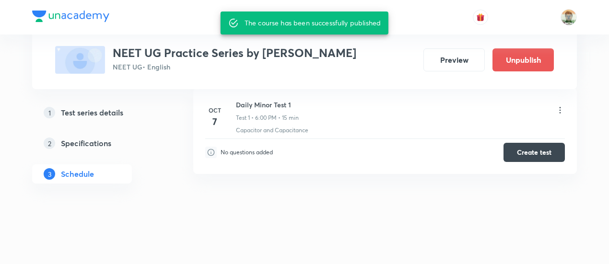
scroll to position [159, 0]
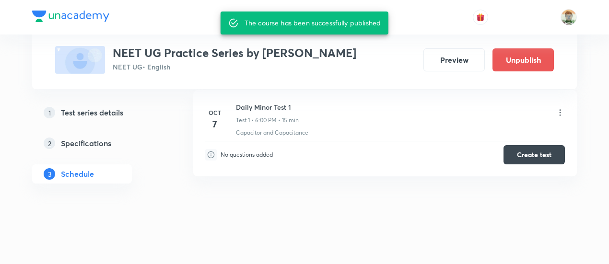
click at [266, 50] on h3 "NEET UG Practice Series by [PERSON_NAME]" at bounding box center [234, 53] width 243 height 14
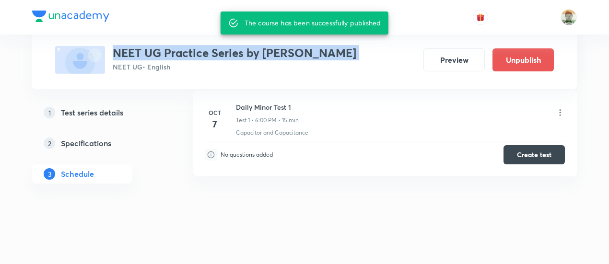
click at [266, 50] on h3 "NEET UG Practice Series by [PERSON_NAME]" at bounding box center [234, 53] width 243 height 14
copy h3 "NEET UG Practice Series by [PERSON_NAME]"
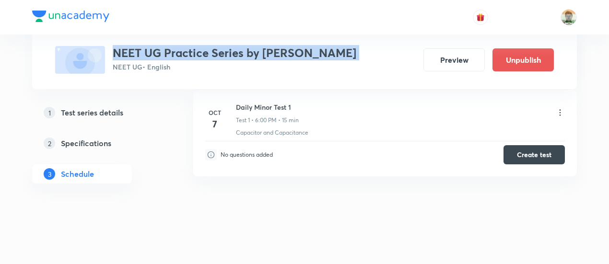
click at [107, 121] on link "1 Test series details" at bounding box center [97, 112] width 130 height 19
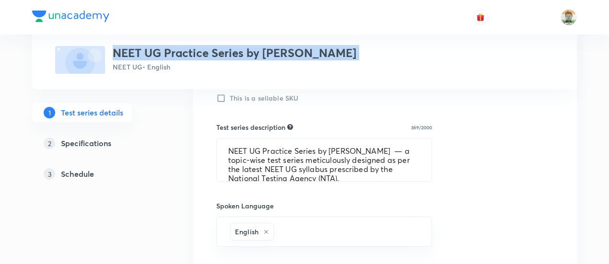
scroll to position [359, 0]
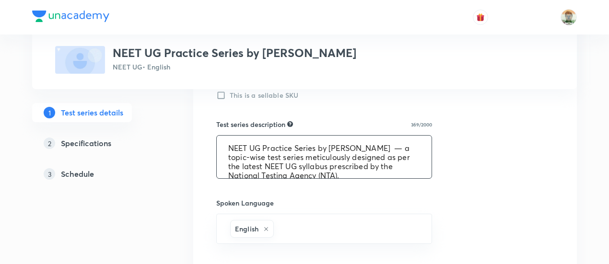
click at [346, 153] on textarea "NEET UG Practice Series by [PERSON_NAME] — a topic-wise test series meticulousl…" at bounding box center [324, 157] width 215 height 43
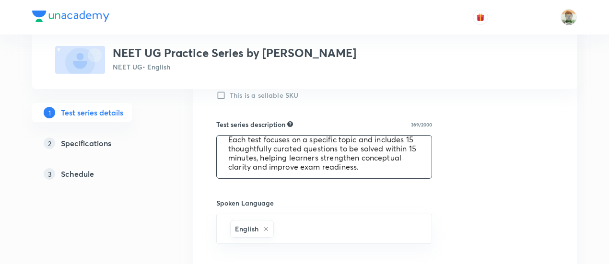
scroll to position [0, 0]
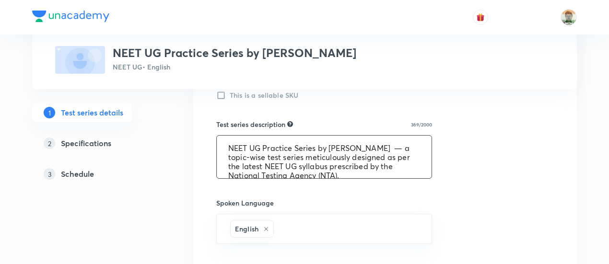
click at [229, 147] on textarea "NEET UG Practice Series by [PERSON_NAME] — a topic-wise test series meticulousl…" at bounding box center [324, 157] width 215 height 43
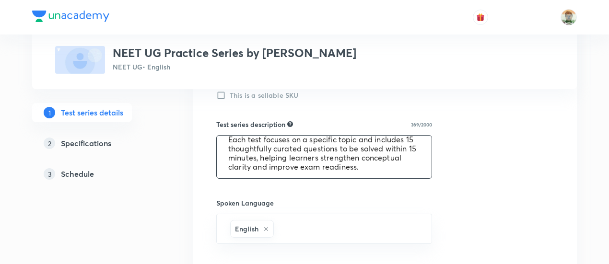
drag, startPoint x: 229, startPoint y: 147, endPoint x: 403, endPoint y: 166, distance: 175.0
click at [403, 166] on textarea "NEET UG Practice Series by [PERSON_NAME] — a topic-wise test series meticulousl…" at bounding box center [324, 157] width 215 height 43
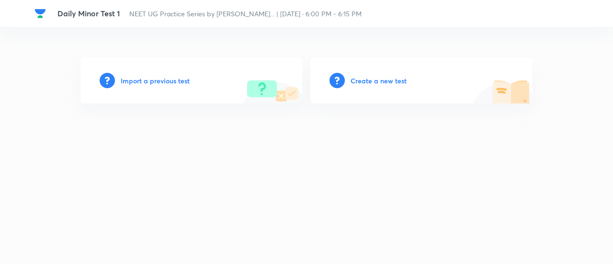
click at [370, 83] on h6 "Create a new test" at bounding box center [379, 81] width 56 height 10
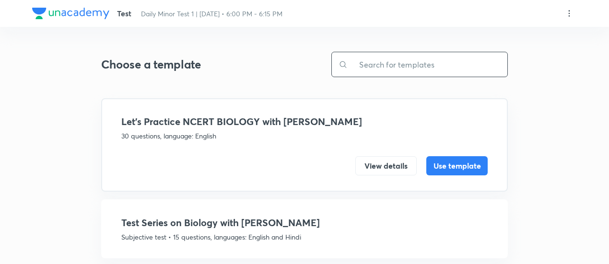
click at [366, 58] on input "text" at bounding box center [427, 64] width 160 height 24
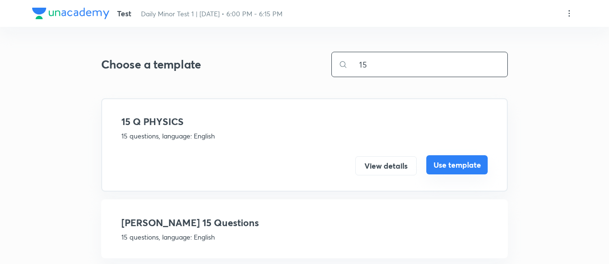
type input "15"
click at [442, 168] on button "Use template" at bounding box center [456, 164] width 61 height 19
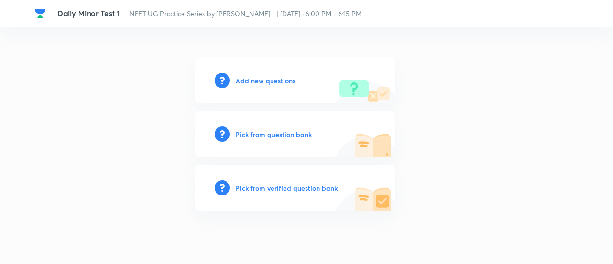
click at [312, 185] on h6 "Pick from verified question bank" at bounding box center [287, 188] width 102 height 10
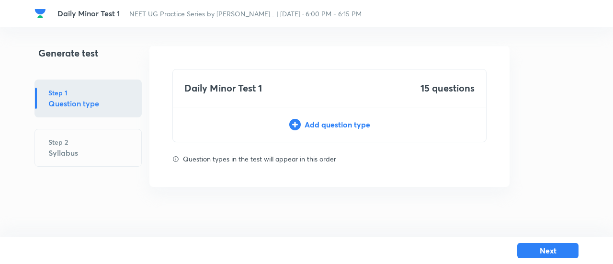
click at [339, 124] on div "Add question type" at bounding box center [329, 125] width 313 height 12
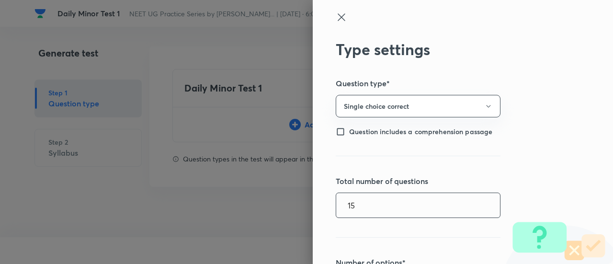
type input "15"
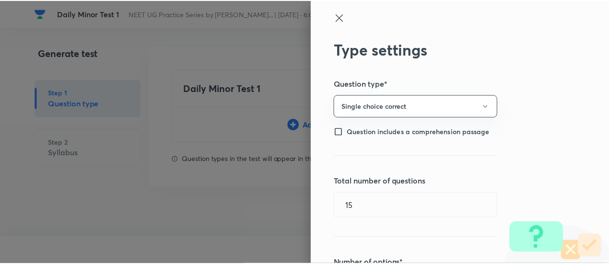
scroll to position [230, 0]
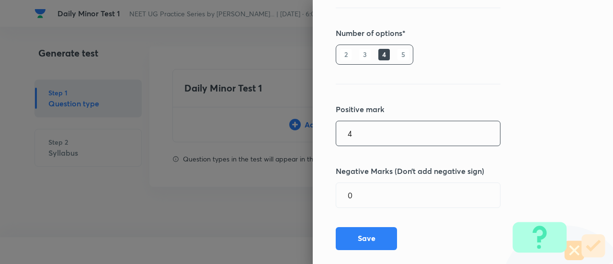
type input "4"
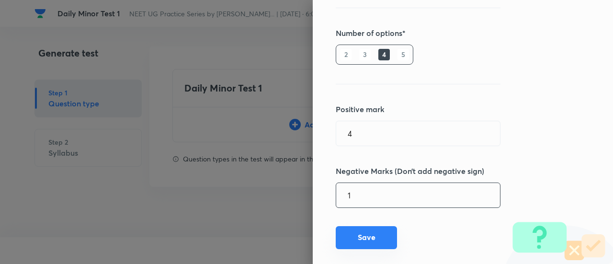
type input "1"
click at [360, 236] on button "Save" at bounding box center [366, 237] width 61 height 23
type input "1"
type input "0"
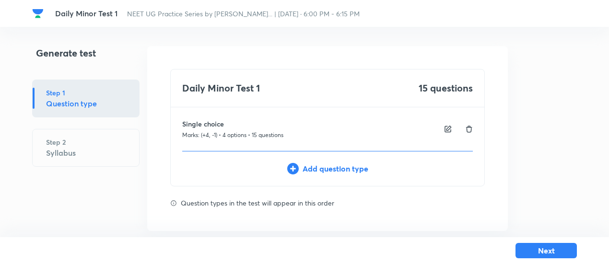
scroll to position [12, 0]
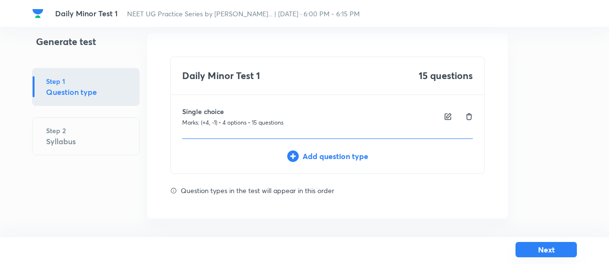
click at [543, 249] on button "Next" at bounding box center [545, 249] width 61 height 15
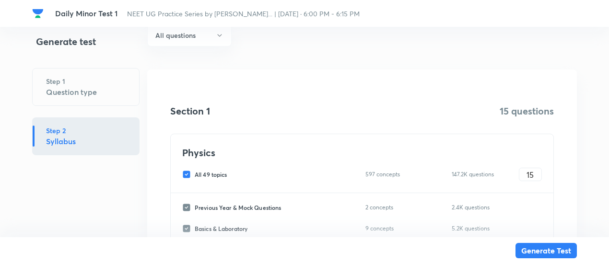
click at [207, 176] on span "All 49 topics" at bounding box center [211, 174] width 32 height 9
click at [195, 176] on input "All 49 topics" at bounding box center [188, 174] width 12 height 9
checkbox input "false"
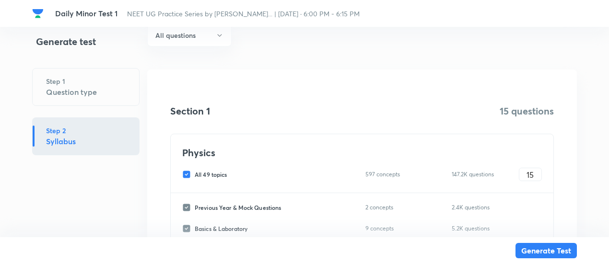
checkbox input "false"
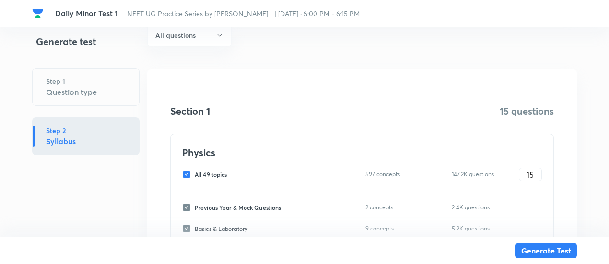
checkbox input "false"
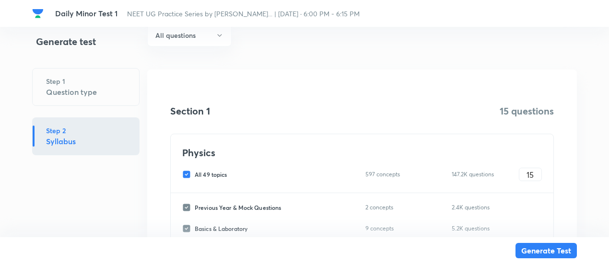
checkbox input "false"
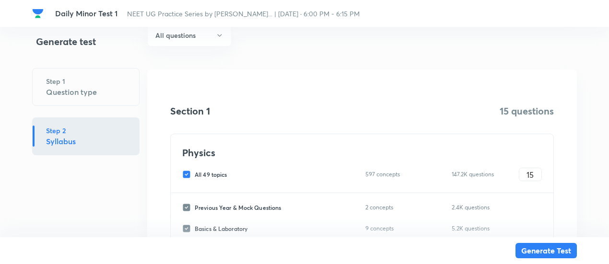
checkbox input "false"
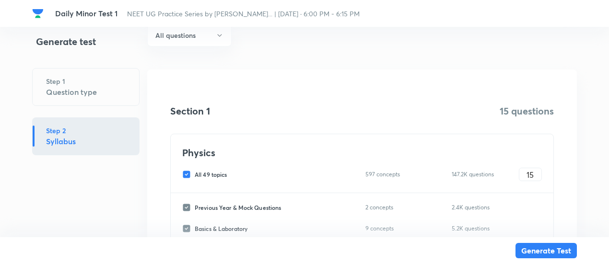
checkbox input "false"
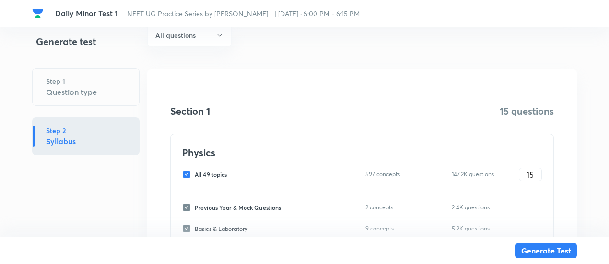
checkbox input "false"
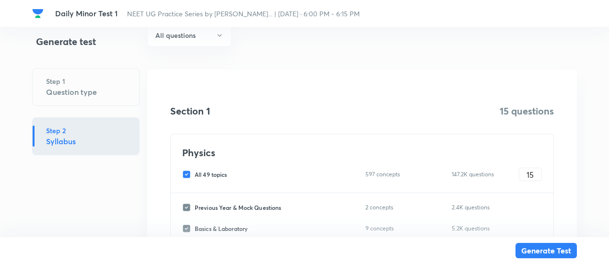
checkbox input "false"
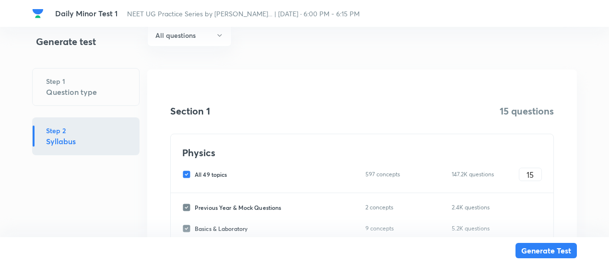
checkbox input "false"
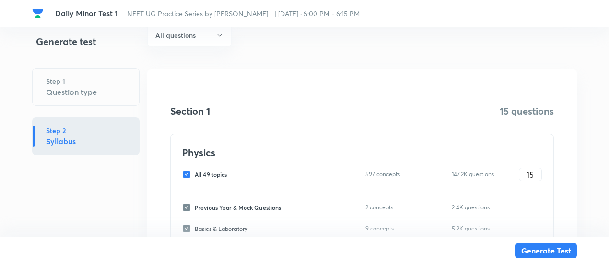
checkbox input "false"
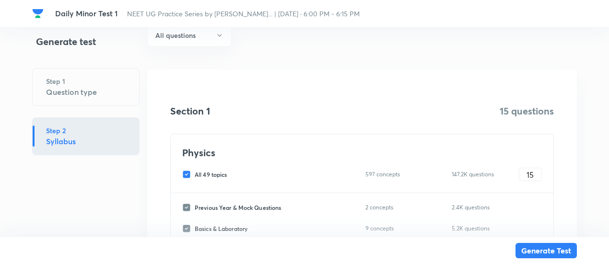
checkbox input "false"
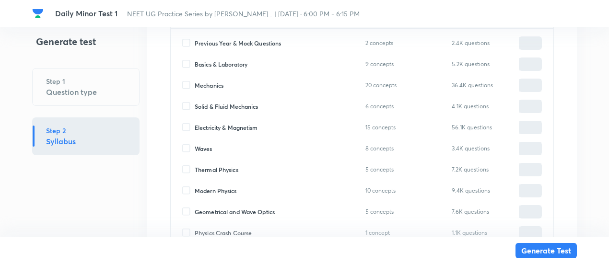
scroll to position [259, 0]
click at [219, 127] on span "Electricity & Magnetism" at bounding box center [226, 127] width 63 height 9
click at [195, 127] on input "Electricity & Magnetism" at bounding box center [188, 127] width 12 height 9
checkbox input "true"
type input "0"
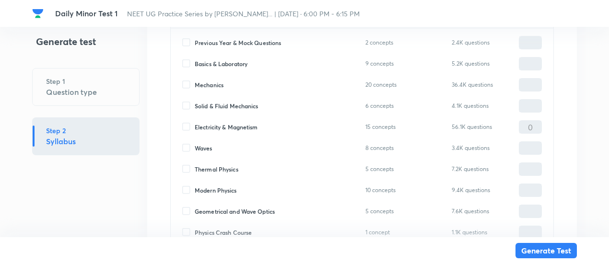
type input "0"
click at [523, 124] on input "0" at bounding box center [530, 127] width 22 height 17
type input "1"
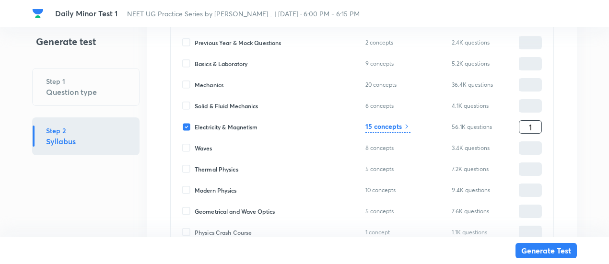
type input "15"
click at [386, 124] on h6 "15 concepts" at bounding box center [383, 126] width 36 height 10
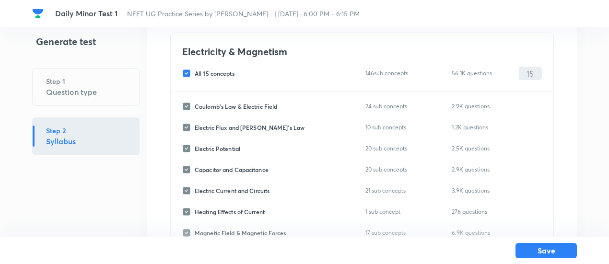
scroll to position [52, 0]
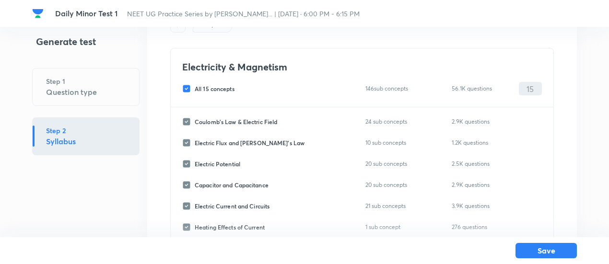
click at [209, 88] on span "All 15 concepts" at bounding box center [215, 88] width 40 height 9
click at [195, 88] on input "All 15 concepts" at bounding box center [188, 88] width 12 height 9
checkbox input "false"
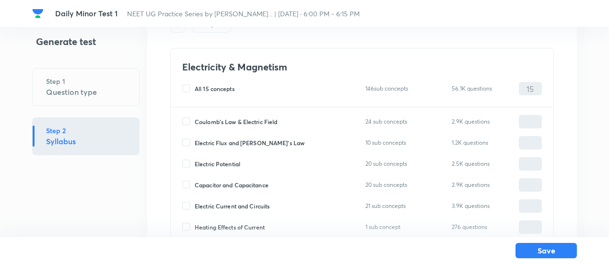
checkbox input "false"
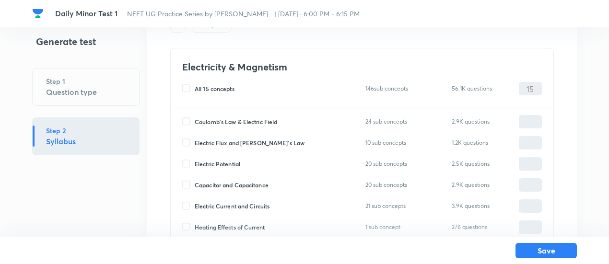
checkbox input "false"
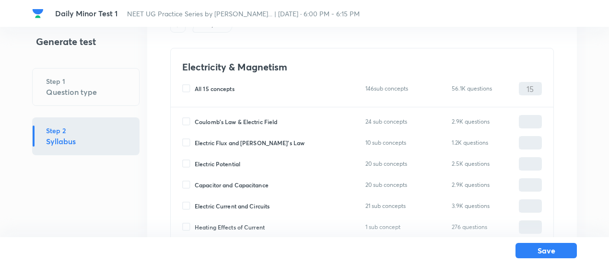
checkbox input "false"
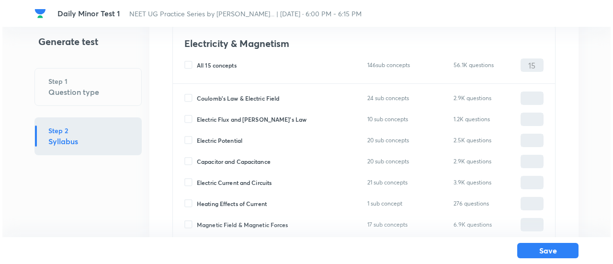
scroll to position [76, 0]
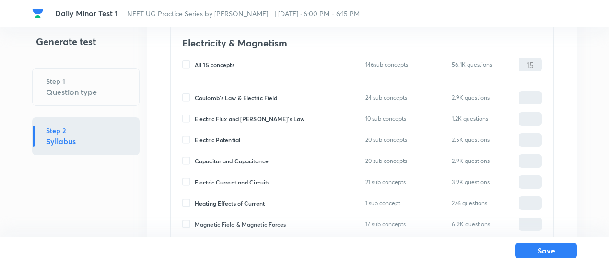
click at [249, 162] on span "Capacitor and Capacitance" at bounding box center [232, 161] width 74 height 9
click at [195, 162] on input "Capacitor and Capacitance" at bounding box center [188, 161] width 12 height 9
checkbox input "true"
click at [523, 157] on input "0" at bounding box center [530, 161] width 22 height 17
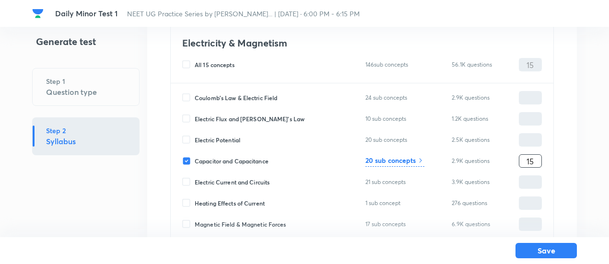
type input "15"
click at [395, 162] on h6 "20 sub concepts" at bounding box center [390, 160] width 50 height 10
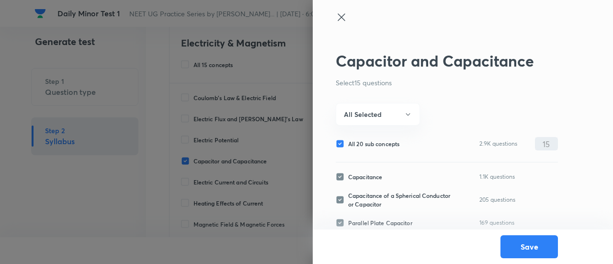
click at [383, 143] on span "All 20 sub concepts" at bounding box center [373, 143] width 51 height 9
click at [348, 143] on input "All 20 sub concepts" at bounding box center [342, 143] width 12 height 9
checkbox input "false"
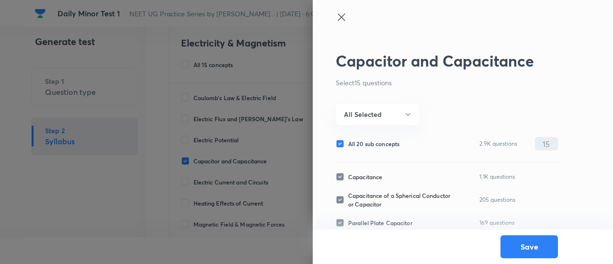
checkbox input "false"
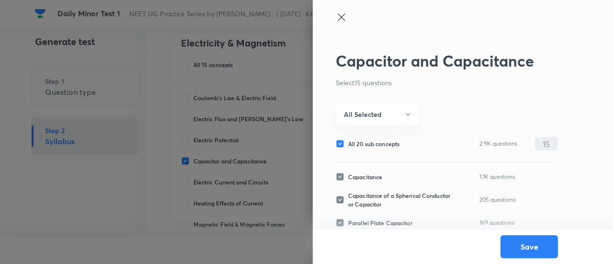
checkbox input "false"
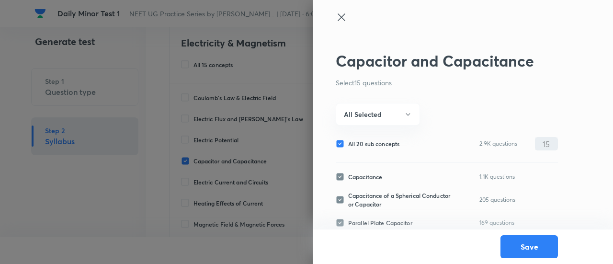
checkbox input "false"
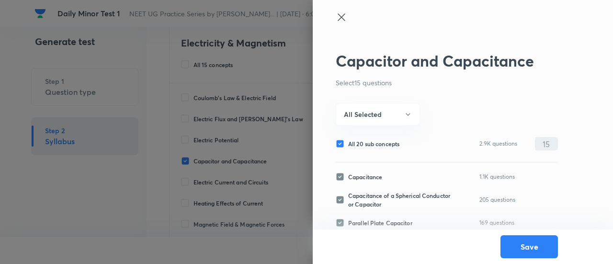
checkbox input "false"
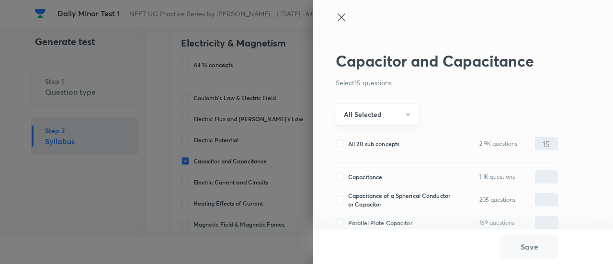
click at [381, 118] on button "All Selected" at bounding box center [378, 114] width 84 height 23
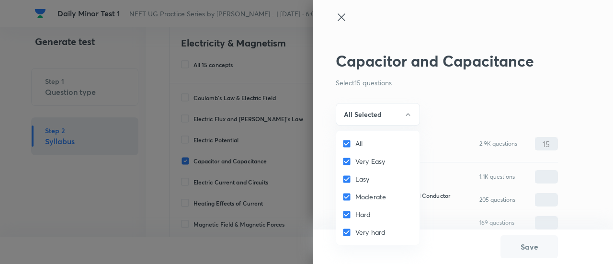
click at [353, 143] on input "All" at bounding box center [348, 144] width 13 height 10
checkbox input "false"
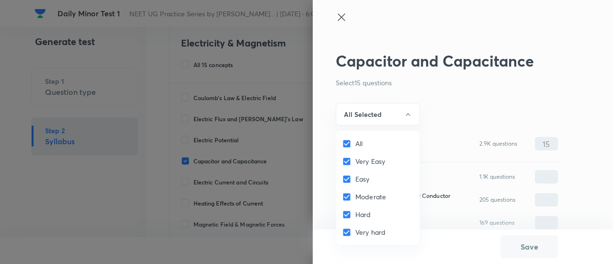
checkbox input "false"
click at [352, 183] on input "Easy" at bounding box center [348, 179] width 13 height 10
checkbox input "true"
click at [355, 196] on input "Moderate" at bounding box center [348, 197] width 13 height 10
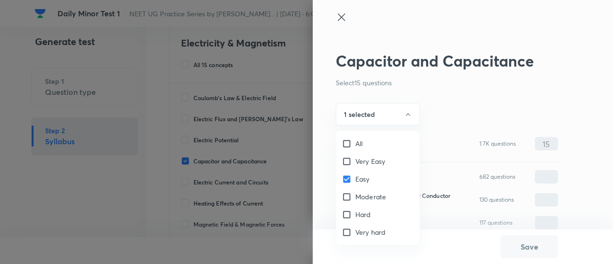
checkbox input "true"
click at [379, 117] on div at bounding box center [306, 132] width 613 height 264
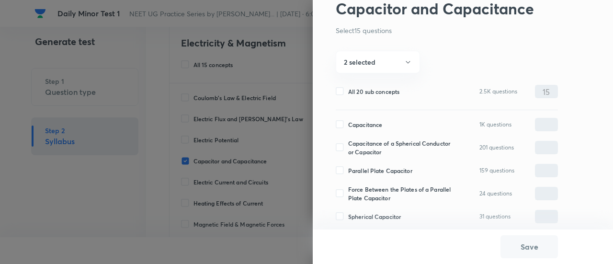
scroll to position [57, 0]
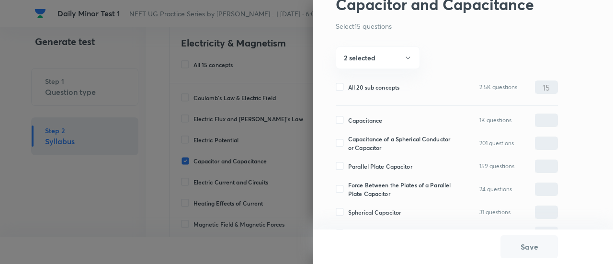
click at [369, 117] on span "Capacitance" at bounding box center [365, 120] width 34 height 9
click at [348, 117] on input "Capacitance" at bounding box center [342, 120] width 12 height 9
checkbox input "true"
type input "0"
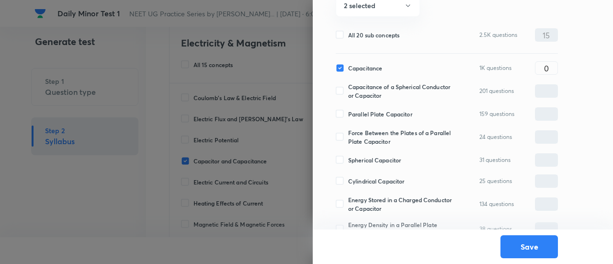
scroll to position [109, 0]
click at [369, 117] on span "Parallel Plate Capacitor" at bounding box center [380, 113] width 64 height 9
click at [348, 117] on input "Parallel Plate Capacitor" at bounding box center [342, 113] width 12 height 9
checkbox input "true"
type input "0"
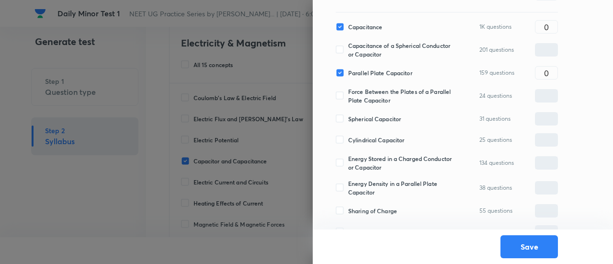
scroll to position [154, 0]
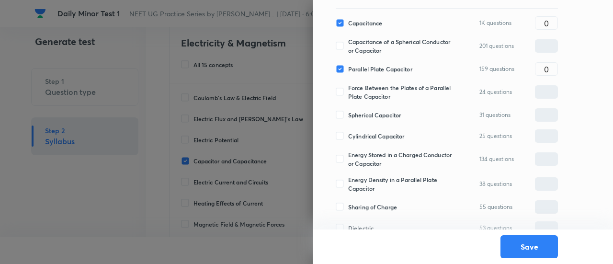
click at [366, 92] on span "Force Between the Plates of a Parallel Plate Capacitor" at bounding box center [400, 91] width 104 height 17
click at [348, 92] on input "Force Between the Plates of a Parallel Plate Capacitor" at bounding box center [342, 92] width 12 height 9
checkbox input "true"
type input "0"
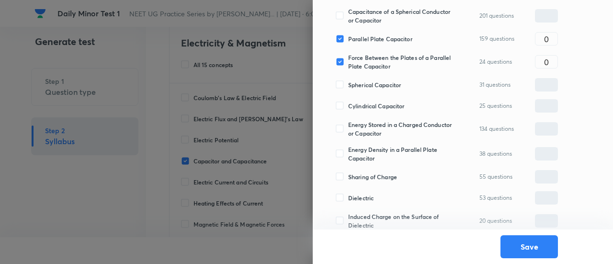
scroll to position [185, 0]
click at [363, 104] on span "Cylindrical Capacitor" at bounding box center [376, 105] width 56 height 9
click at [348, 104] on input "Cylindrical Capacitor" at bounding box center [342, 105] width 12 height 9
checkbox input "true"
type input "0"
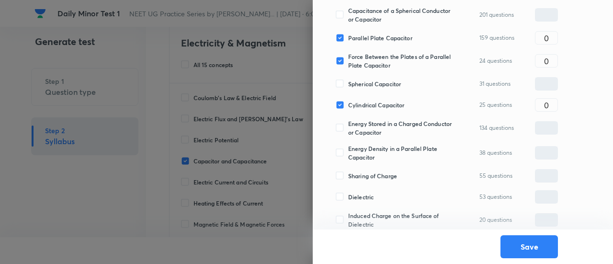
click at [365, 135] on span "Energy Stored in a Charged Conductor or Capacitor" at bounding box center [400, 127] width 104 height 17
click at [348, 132] on input "Energy Stored in a Charged Conductor or Capacitor" at bounding box center [342, 128] width 12 height 9
checkbox input "true"
type input "0"
click at [366, 156] on span "Energy Density in a Parallel Plate Capacitor" at bounding box center [400, 152] width 104 height 17
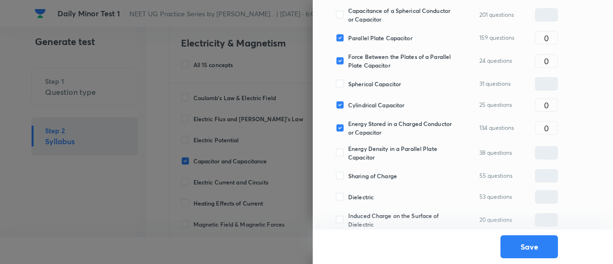
click at [348, 156] on input "Energy Density in a Parallel Plate Capacitor" at bounding box center [342, 153] width 12 height 9
checkbox input "true"
type input "0"
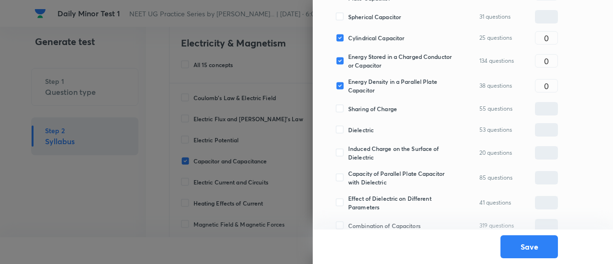
scroll to position [253, 0]
click at [361, 130] on span "Dielectric" at bounding box center [360, 129] width 25 height 9
click at [348, 130] on input "Dielectric" at bounding box center [342, 129] width 12 height 9
checkbox input "true"
type input "0"
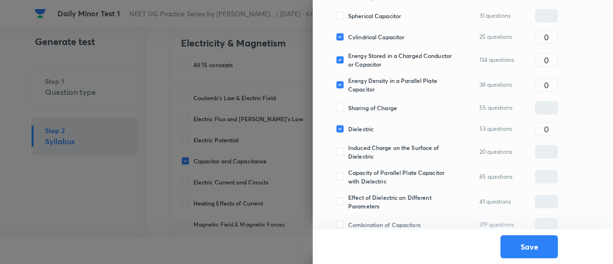
click at [361, 147] on span "Induced Charge on the Surface of Dielectric" at bounding box center [400, 151] width 104 height 17
click at [348, 148] on input "Induced Charge on the Surface of Dielectric" at bounding box center [342, 152] width 12 height 9
checkbox input "true"
type input "0"
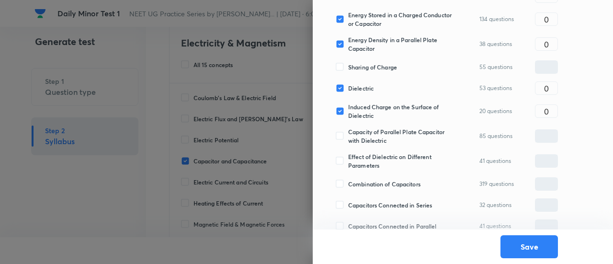
scroll to position [294, 0]
click at [361, 139] on span "Capacity of Parallel Plate Capacitor with Dielectric" at bounding box center [400, 135] width 104 height 17
click at [348, 139] on input "Capacity of Parallel Plate Capacitor with Dielectric" at bounding box center [342, 135] width 12 height 9
checkbox input "true"
type input "0"
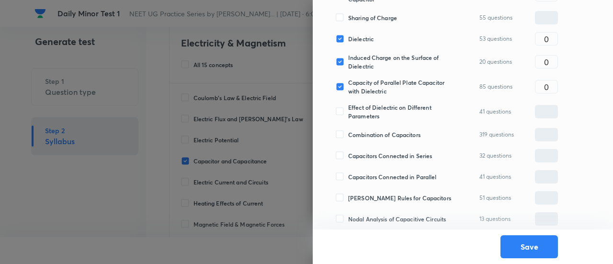
scroll to position [348, 0]
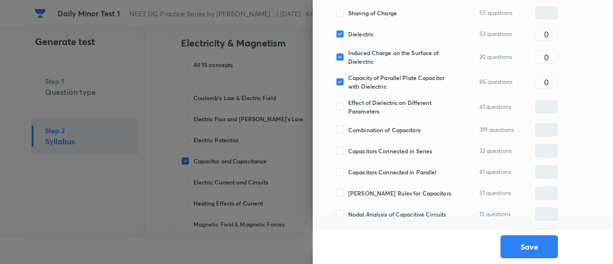
click at [361, 129] on span "Combination of Capacitors" at bounding box center [384, 130] width 72 height 9
click at [348, 129] on input "Combination of Capacitors" at bounding box center [342, 130] width 12 height 9
checkbox input "true"
type input "0"
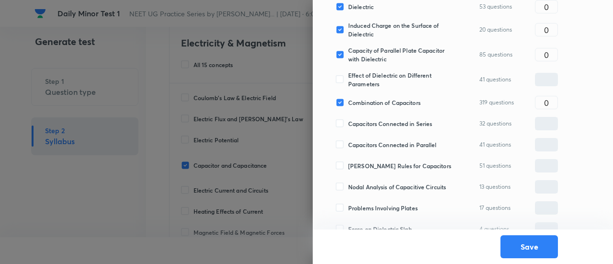
scroll to position [389, 0]
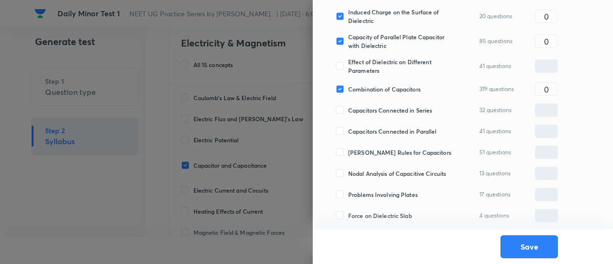
click at [362, 154] on span "[PERSON_NAME] Rules for Capacitors" at bounding box center [399, 152] width 103 height 9
click at [348, 154] on input "[PERSON_NAME] Rules for Capacitors" at bounding box center [342, 152] width 12 height 9
checkbox input "true"
type input "0"
click at [363, 174] on span "Nodal Analysis of Capacitive Circuits" at bounding box center [397, 173] width 98 height 9
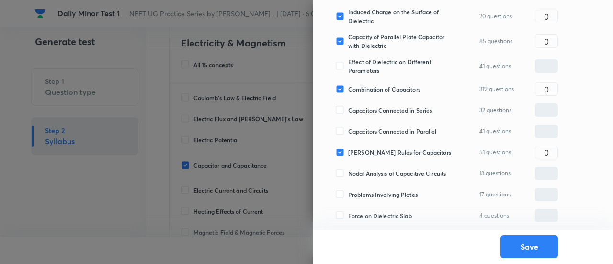
click at [348, 174] on input "Nodal Analysis of Capacitive Circuits" at bounding box center [342, 173] width 12 height 9
checkbox input "true"
type input "0"
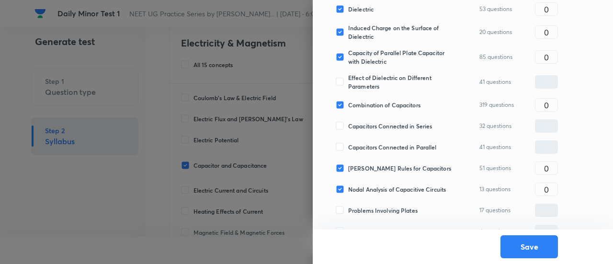
scroll to position [372, 0]
click at [558, 172] on input "0" at bounding box center [547, 169] width 22 height 17
type input "1"
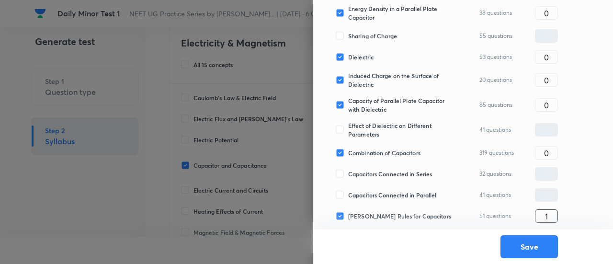
scroll to position [324, 0]
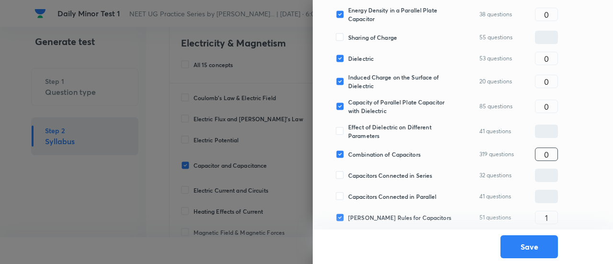
type input "1"
click at [555, 160] on input "0" at bounding box center [547, 154] width 22 height 17
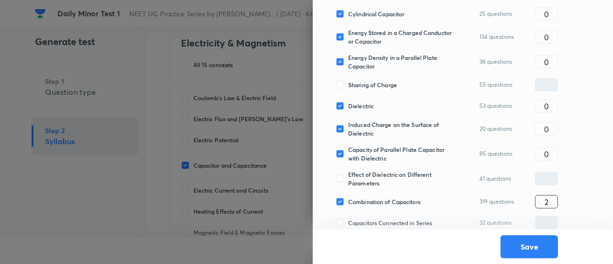
scroll to position [276, 0]
type input "2"
click at [553, 153] on input "0" at bounding box center [547, 154] width 22 height 17
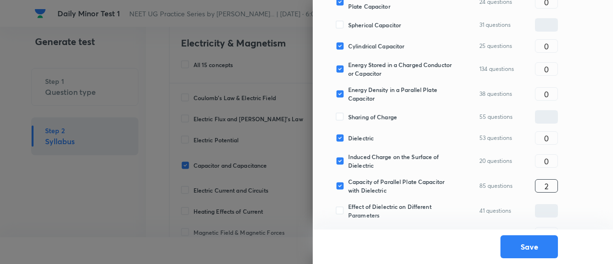
scroll to position [242, 0]
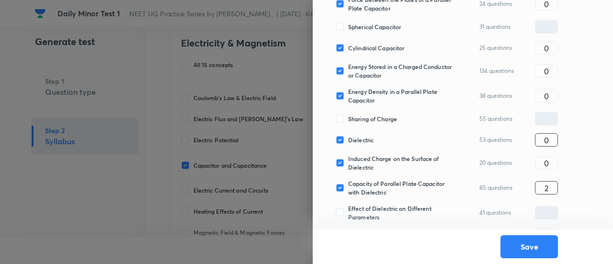
type input "2"
click at [552, 142] on input "0" at bounding box center [547, 140] width 22 height 17
type input "1"
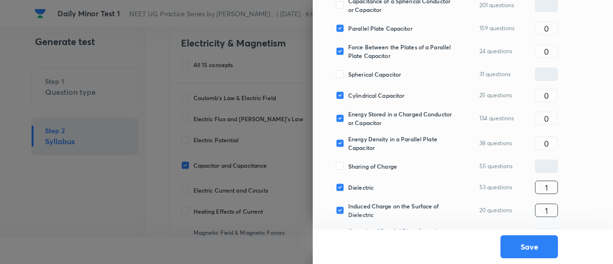
scroll to position [194, 0]
type input "1"
click at [552, 142] on input "0" at bounding box center [547, 144] width 22 height 17
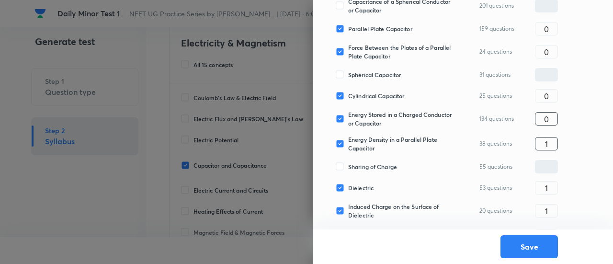
type input "1"
click at [552, 114] on input "0" at bounding box center [547, 119] width 22 height 17
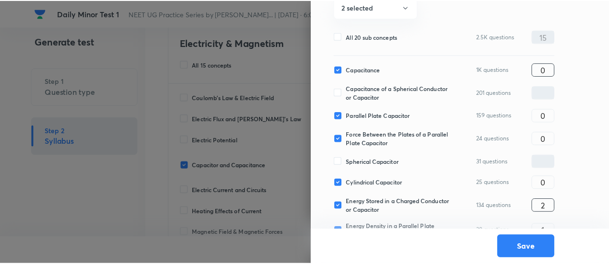
scroll to position [107, 0]
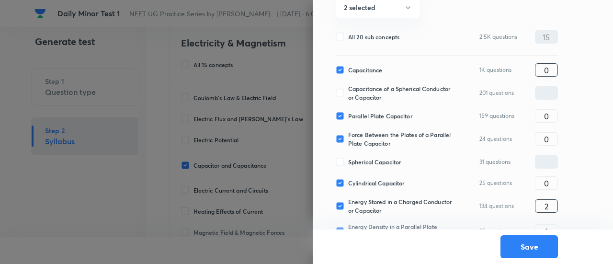
type input "2"
click at [550, 68] on input "0" at bounding box center [547, 70] width 22 height 17
type input "2"
click at [552, 112] on input "0" at bounding box center [547, 116] width 22 height 17
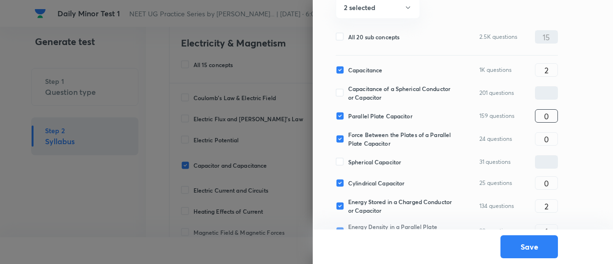
click at [552, 112] on input "0" at bounding box center [547, 116] width 22 height 17
type input "1"
click at [392, 97] on span "Capacitance of a Spherical Conductor or Capacitor" at bounding box center [400, 92] width 104 height 17
click at [348, 97] on input "Capacitance of a Spherical Conductor or Capacitor" at bounding box center [342, 93] width 12 height 9
checkbox input "true"
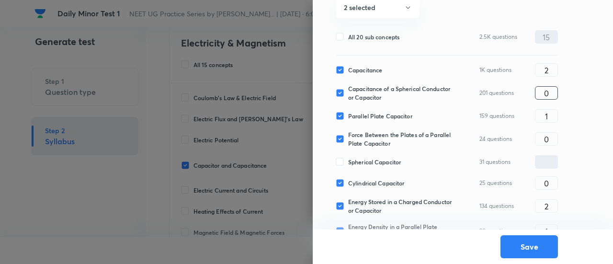
click at [549, 90] on input "0" at bounding box center [547, 93] width 22 height 17
type input "1"
click at [532, 254] on button "Save" at bounding box center [530, 245] width 58 height 23
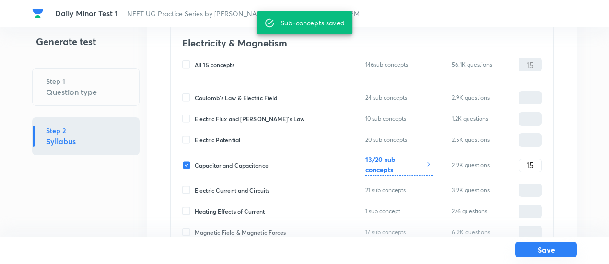
click at [554, 250] on button "Save" at bounding box center [545, 249] width 61 height 15
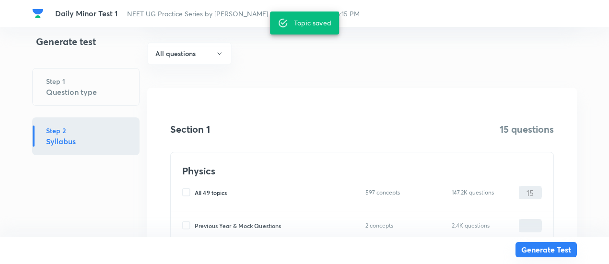
click at [554, 250] on button "Generate Test" at bounding box center [545, 249] width 61 height 15
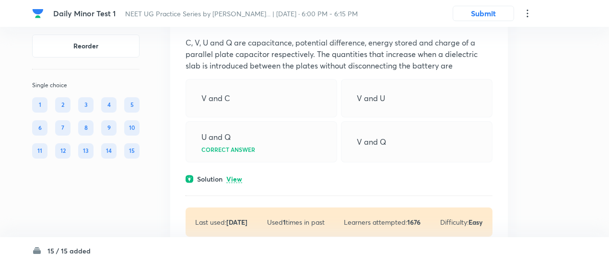
scroll to position [111, 0]
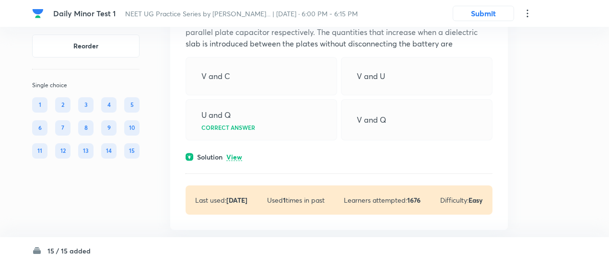
click at [235, 158] on p "View" at bounding box center [234, 157] width 16 height 7
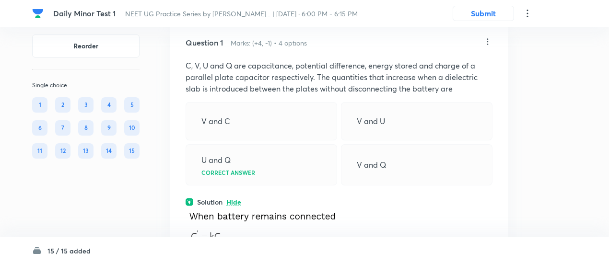
scroll to position [41, 0]
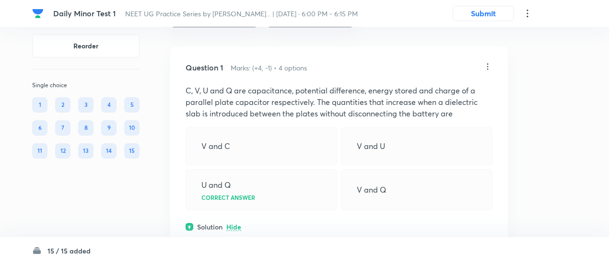
click at [488, 67] on icon at bounding box center [487, 66] width 1 height 6
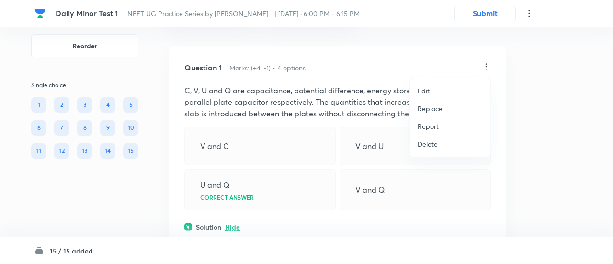
click at [434, 108] on p "Replace" at bounding box center [430, 109] width 25 height 10
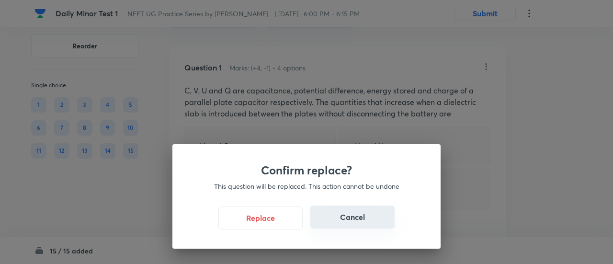
click at [334, 217] on button "Cancel" at bounding box center [353, 217] width 84 height 23
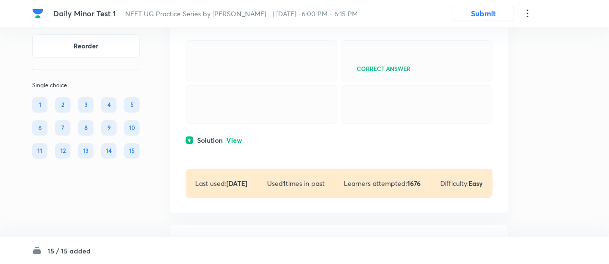
scroll to position [653, 0]
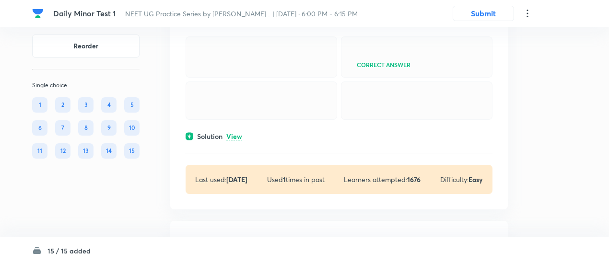
click at [233, 140] on p "View" at bounding box center [234, 136] width 16 height 7
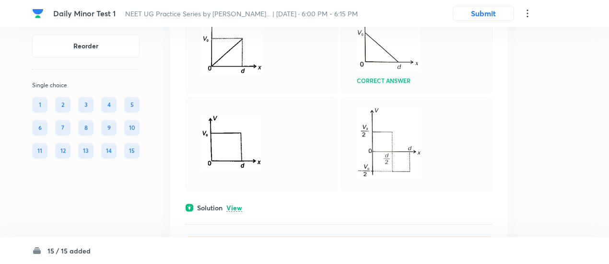
scroll to position [1176, 0]
click at [239, 210] on p "View" at bounding box center [234, 206] width 16 height 7
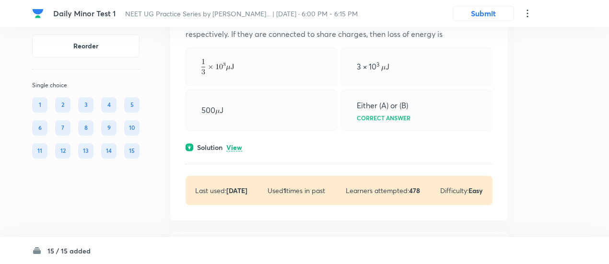
scroll to position [1547, 0]
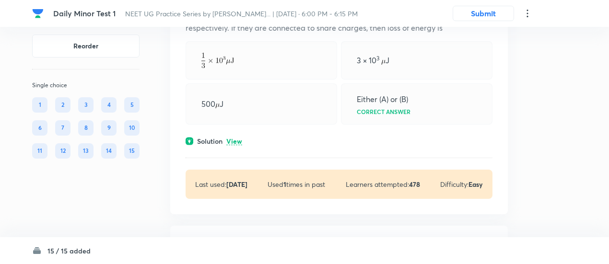
click at [237, 145] on p "View" at bounding box center [234, 141] width 16 height 7
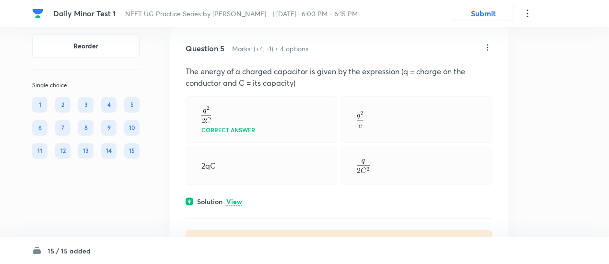
scroll to position [1879, 0]
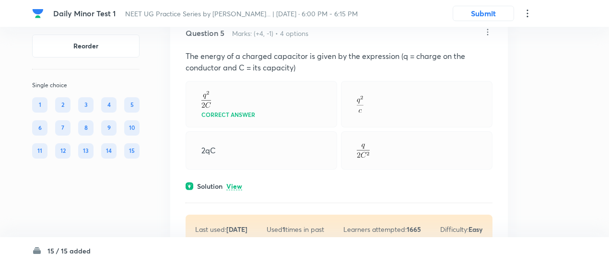
click at [233, 190] on p "View" at bounding box center [234, 186] width 16 height 7
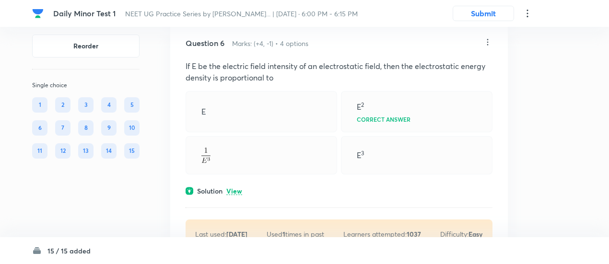
scroll to position [2192, 0]
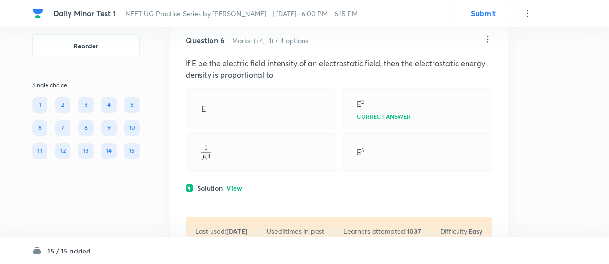
click at [233, 192] on p "View" at bounding box center [234, 188] width 16 height 7
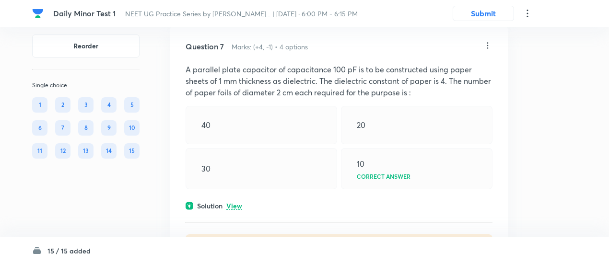
scroll to position [2557, 0]
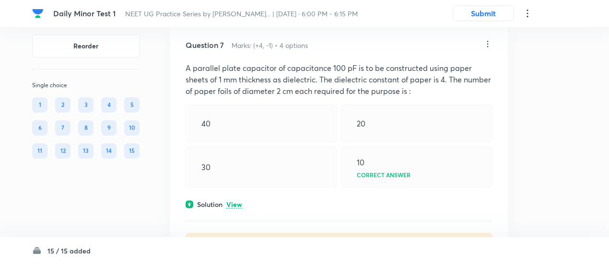
click at [236, 214] on div "Question 7 Marks: (+4, -1) • 4 options A parallel plate capacitor of capacitanc…" at bounding box center [338, 151] width 337 height 254
click at [239, 208] on p "View" at bounding box center [234, 204] width 16 height 7
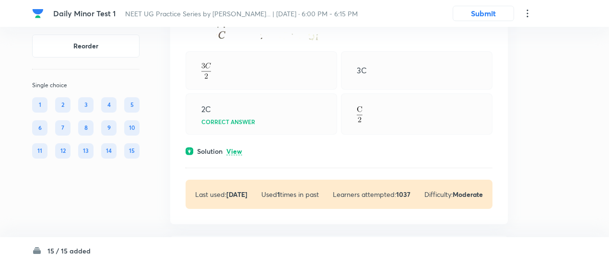
scroll to position [3093, 0]
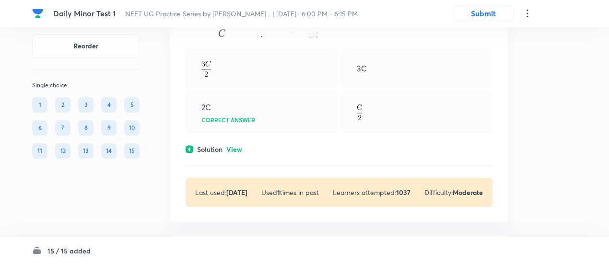
click at [238, 153] on p "View" at bounding box center [234, 149] width 16 height 7
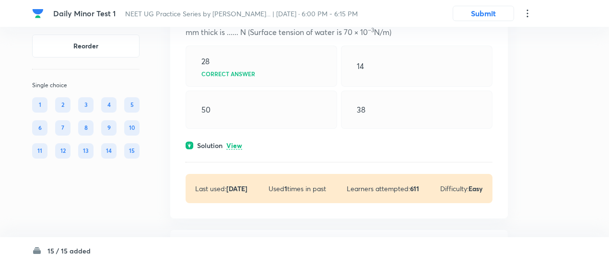
scroll to position [3516, 0]
click at [238, 148] on p "View" at bounding box center [234, 145] width 16 height 7
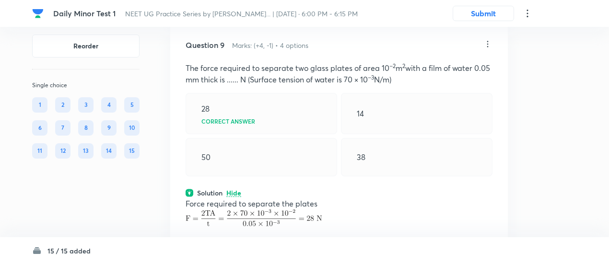
scroll to position [3467, 0]
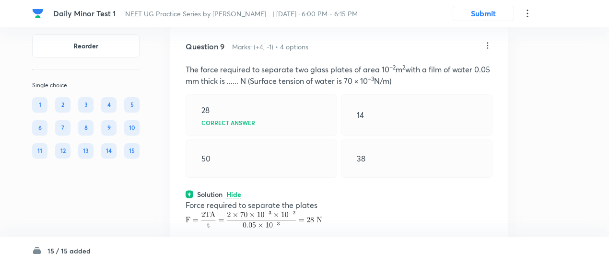
click at [488, 50] on icon at bounding box center [488, 46] width 10 height 10
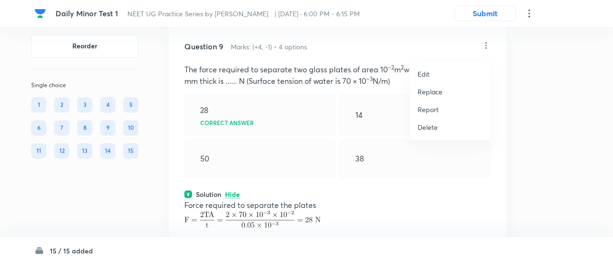
click at [442, 92] on p "Replace" at bounding box center [430, 92] width 25 height 10
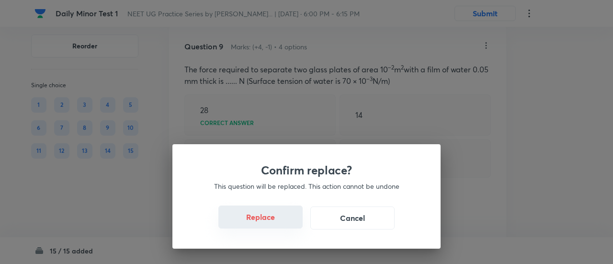
click at [274, 222] on button "Replace" at bounding box center [261, 217] width 84 height 23
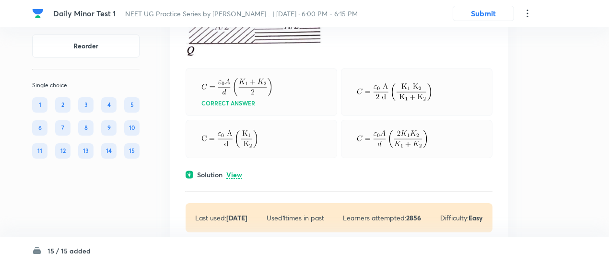
scroll to position [3860, 0]
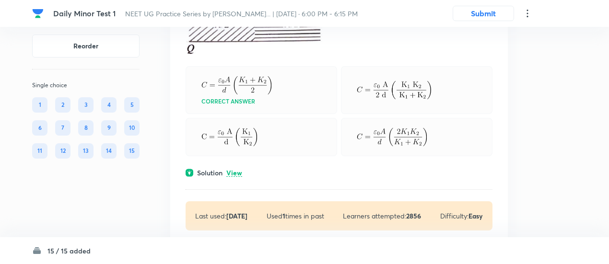
click at [237, 175] on p "View" at bounding box center [234, 173] width 16 height 7
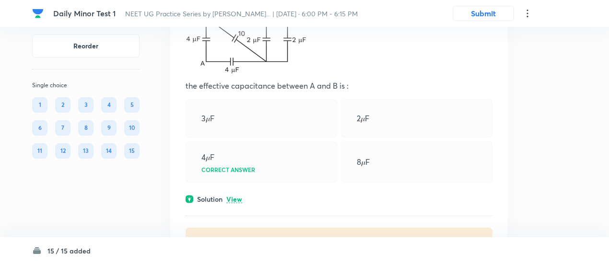
scroll to position [4225, 0]
click at [239, 201] on p "View" at bounding box center [234, 199] width 16 height 7
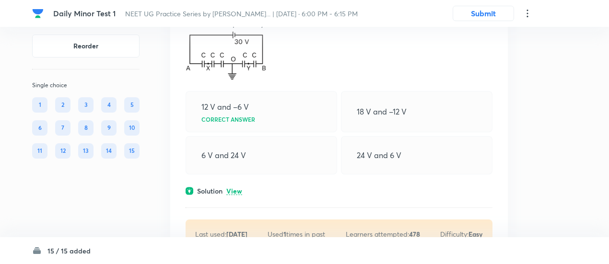
click at [239, 194] on p "View" at bounding box center [234, 191] width 16 height 7
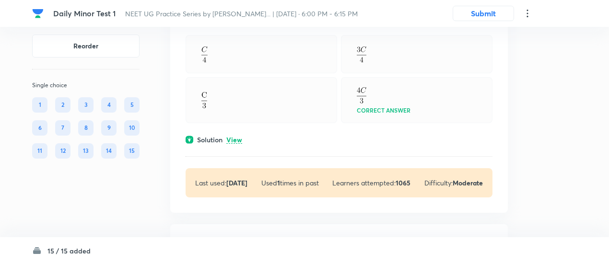
scroll to position [5058, 0]
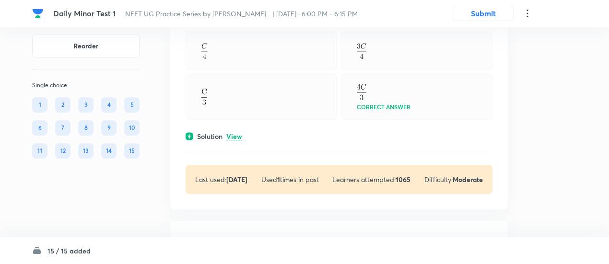
click at [235, 137] on p "View" at bounding box center [234, 136] width 16 height 7
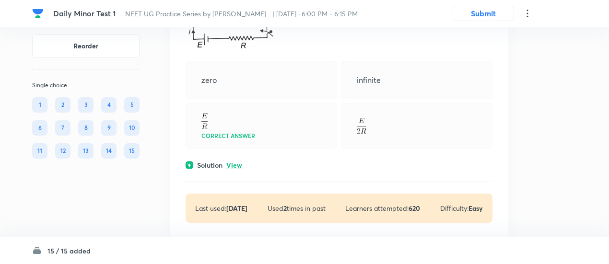
scroll to position [5420, 0]
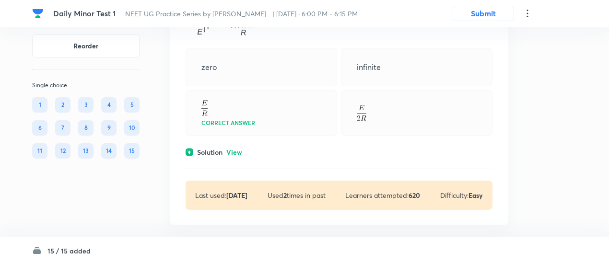
click at [235, 151] on p "View" at bounding box center [234, 152] width 16 height 7
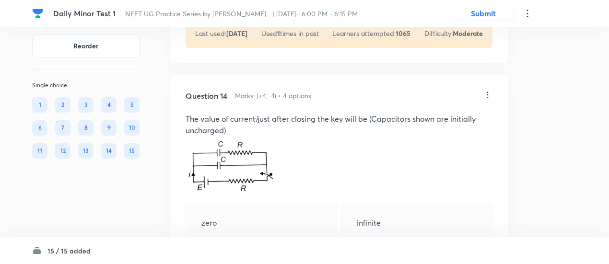
scroll to position [5263, 0]
click at [487, 99] on icon at bounding box center [487, 95] width 1 height 6
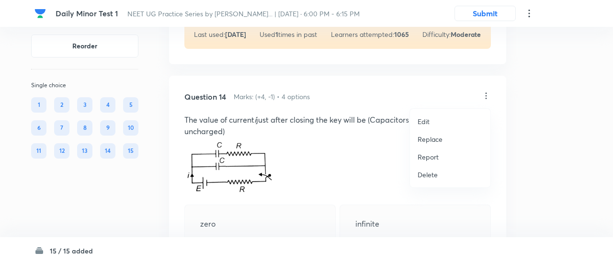
click at [433, 139] on p "Replace" at bounding box center [430, 139] width 25 height 10
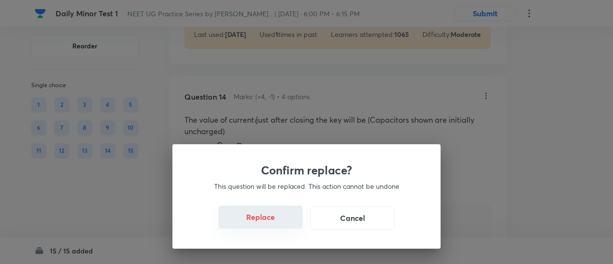
click at [270, 222] on button "Replace" at bounding box center [261, 217] width 84 height 23
click at [270, 222] on div "Confirm replace? This question will be replaced. This action cannot be undone R…" at bounding box center [307, 196] width 268 height 104
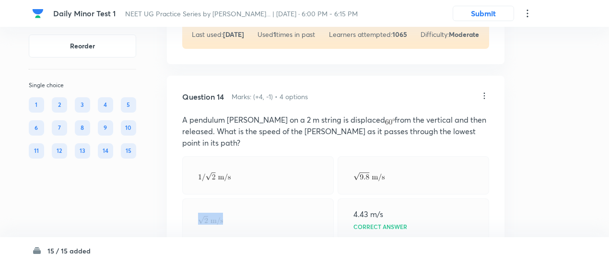
click at [270, 222] on div at bounding box center [257, 218] width 151 height 41
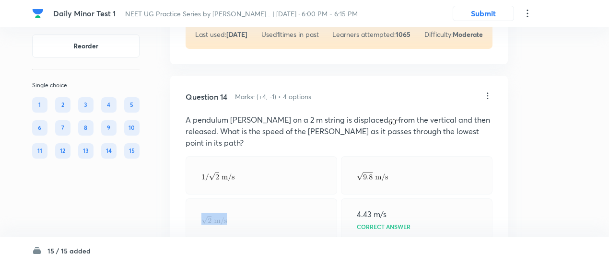
click at [270, 222] on div at bounding box center [260, 218] width 151 height 41
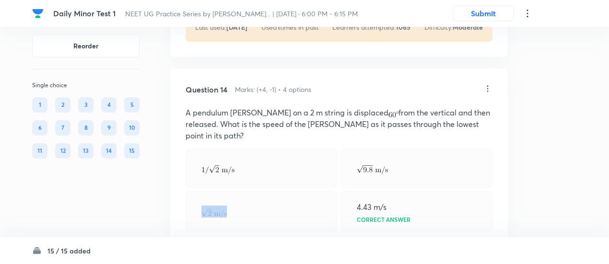
scroll to position [5269, 0]
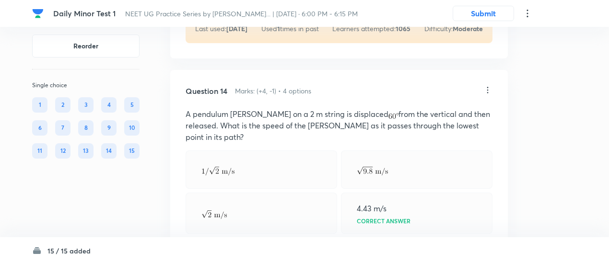
click at [487, 89] on icon at bounding box center [488, 90] width 10 height 10
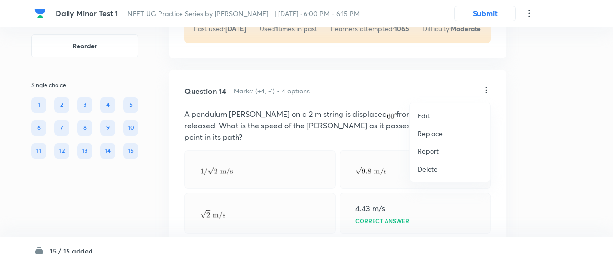
click at [436, 135] on p "Replace" at bounding box center [430, 133] width 25 height 10
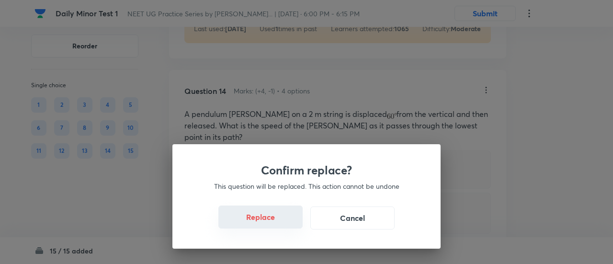
click at [278, 220] on button "Replace" at bounding box center [261, 217] width 84 height 23
click at [278, 220] on button "Replace" at bounding box center [261, 218] width 84 height 23
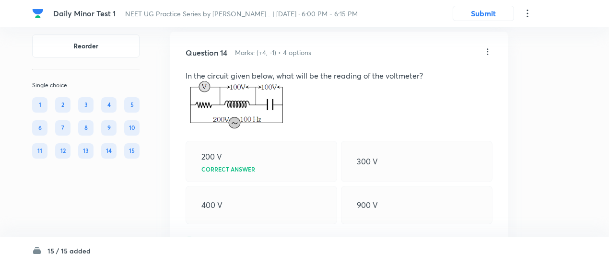
scroll to position [5309, 0]
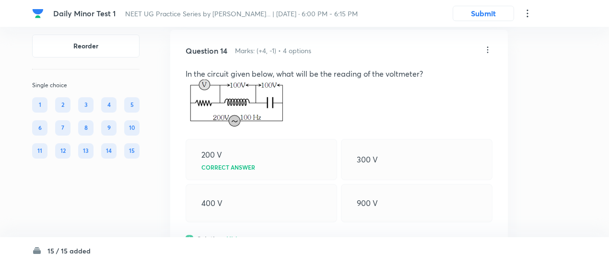
click at [488, 50] on icon at bounding box center [488, 50] width 10 height 10
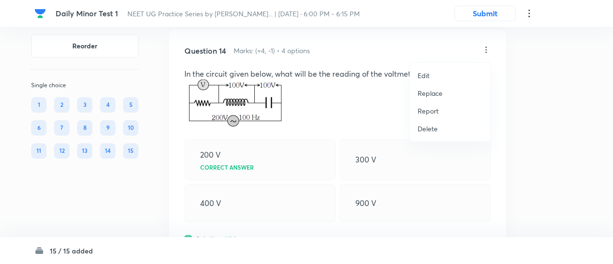
click at [438, 93] on p "Replace" at bounding box center [430, 93] width 25 height 10
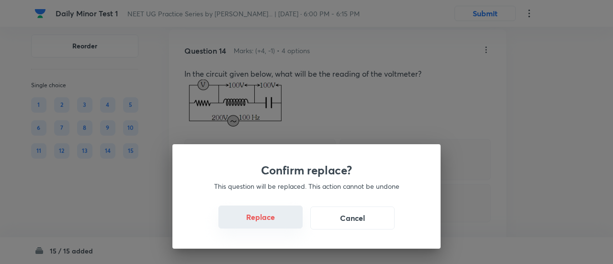
click at [276, 222] on button "Replace" at bounding box center [261, 217] width 84 height 23
click at [276, 222] on button "Replace" at bounding box center [261, 218] width 84 height 23
click at [276, 222] on button "Replace" at bounding box center [261, 217] width 84 height 23
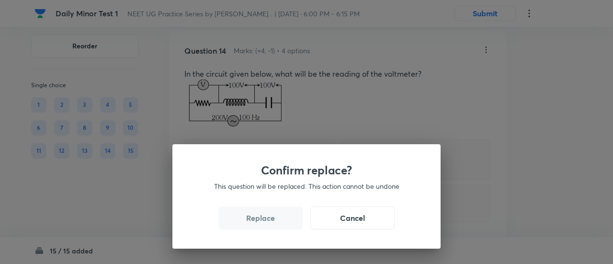
click at [276, 222] on button "Replace" at bounding box center [261, 218] width 84 height 23
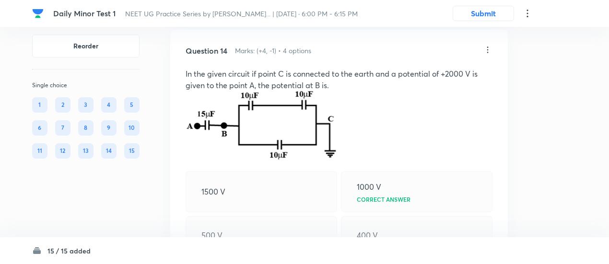
click at [276, 222] on div "500 V" at bounding box center [260, 235] width 151 height 38
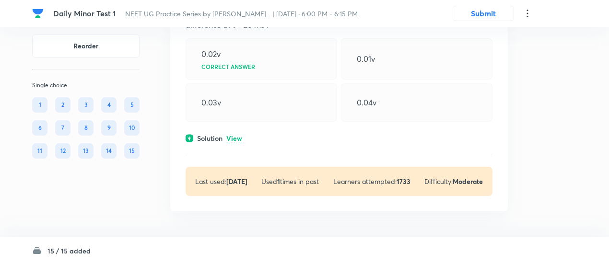
scroll to position [6003, 0]
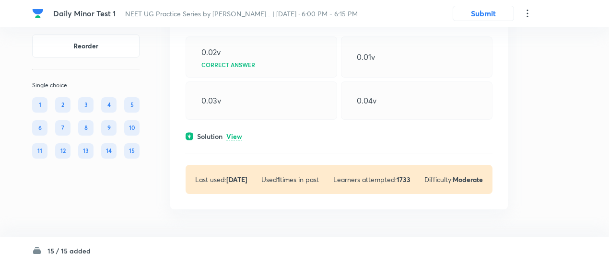
click at [238, 135] on p "View" at bounding box center [234, 136] width 16 height 7
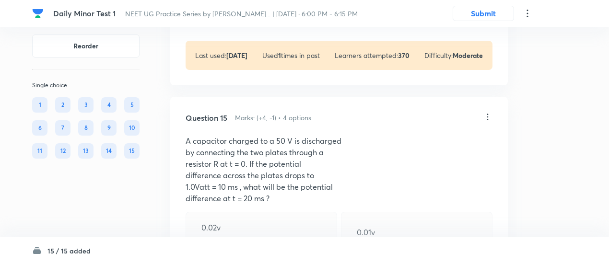
scroll to position [5827, 0]
click at [490, 118] on icon at bounding box center [488, 118] width 10 height 10
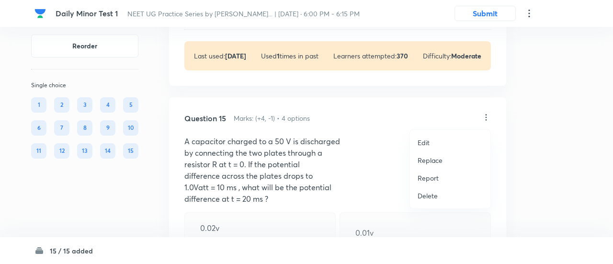
click at [437, 161] on p "Replace" at bounding box center [430, 160] width 25 height 10
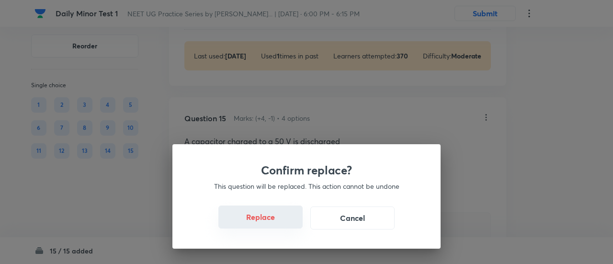
click at [279, 220] on button "Replace" at bounding box center [261, 217] width 84 height 23
click at [280, 223] on button "Replace" at bounding box center [261, 217] width 84 height 23
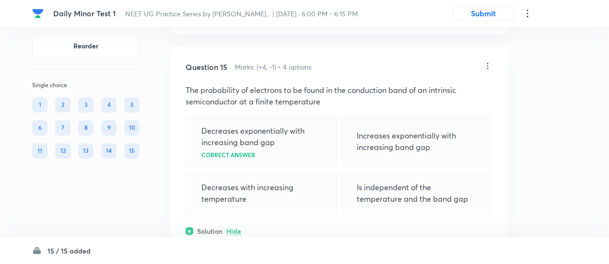
scroll to position [5879, 0]
click at [488, 66] on icon at bounding box center [487, 65] width 1 height 6
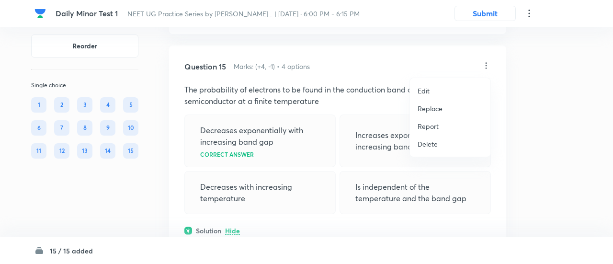
click at [438, 110] on p "Replace" at bounding box center [430, 109] width 25 height 10
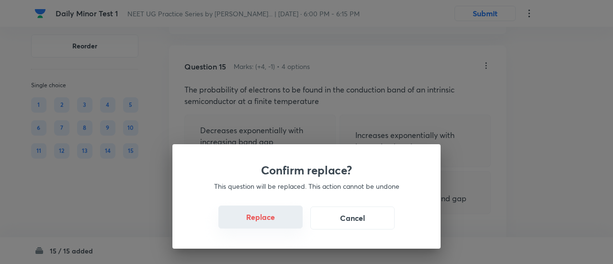
click at [268, 219] on button "Replace" at bounding box center [261, 217] width 84 height 23
click at [272, 225] on button "Replace" at bounding box center [261, 217] width 84 height 23
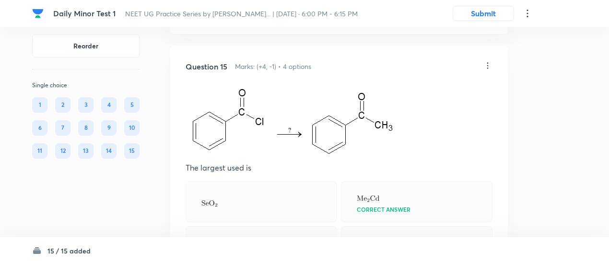
click at [488, 67] on icon at bounding box center [488, 66] width 10 height 10
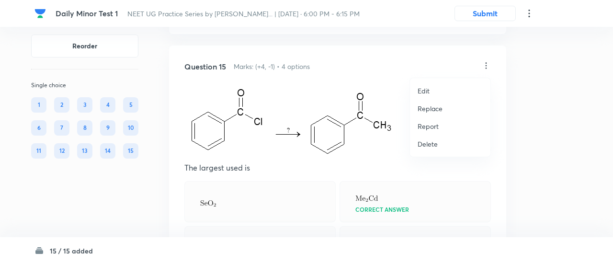
click at [439, 108] on p "Replace" at bounding box center [430, 109] width 25 height 10
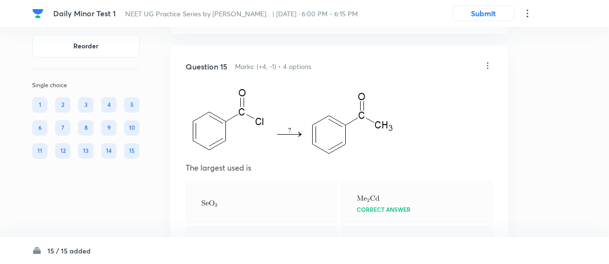
click at [488, 65] on icon at bounding box center [488, 66] width 10 height 10
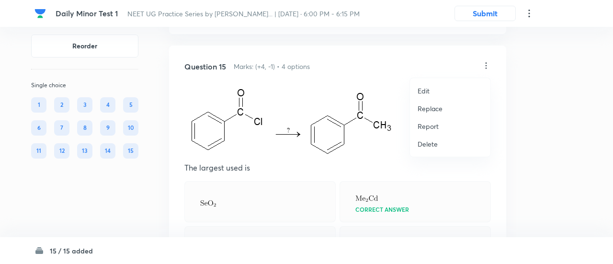
click at [433, 111] on p "Replace" at bounding box center [430, 109] width 25 height 10
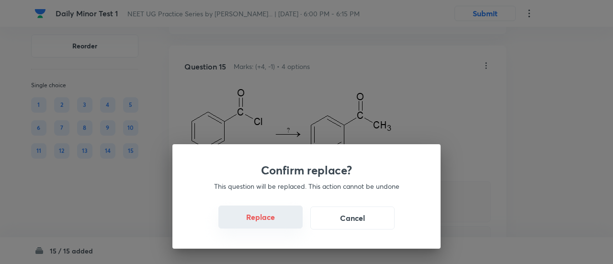
click at [256, 222] on button "Replace" at bounding box center [261, 217] width 84 height 23
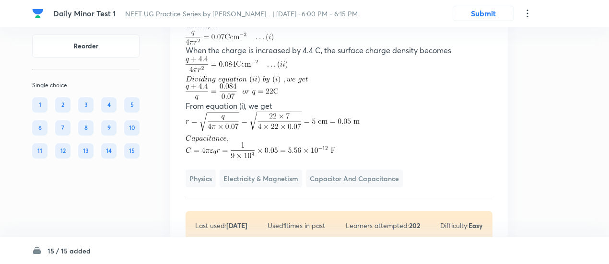
scroll to position [6151, 0]
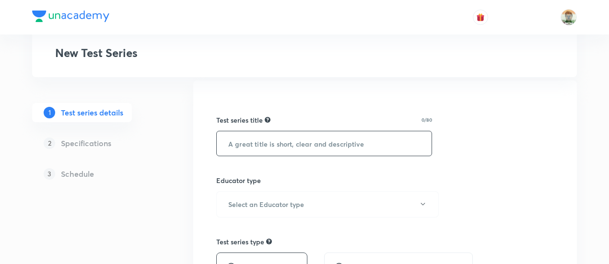
click at [351, 140] on input "text" at bounding box center [324, 143] width 215 height 24
paste input "NEET UG Practice Series by [PERSON_NAME]"
type input "NEET UG Practice Series by [PERSON_NAME]"
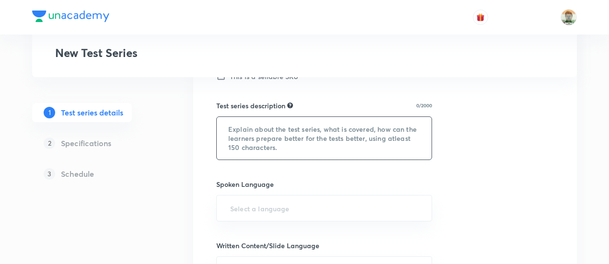
scroll to position [357, 0]
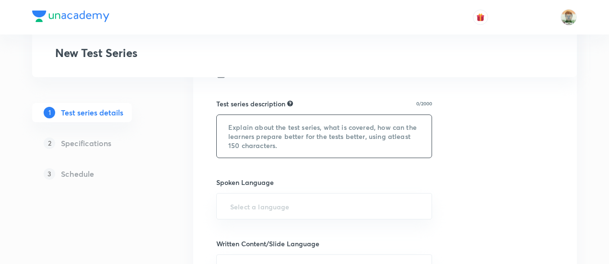
click at [322, 148] on textarea at bounding box center [324, 136] width 215 height 43
paste textarea "NEET UG Practice Series by [PERSON_NAME] — a topic-wise test series meticulousl…"
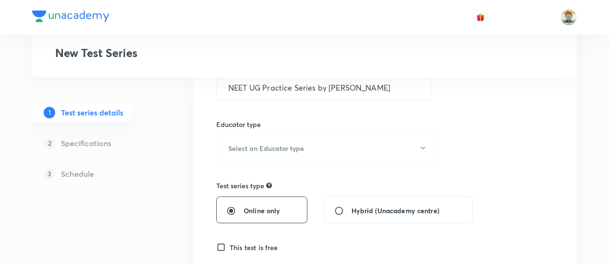
scroll to position [124, 0]
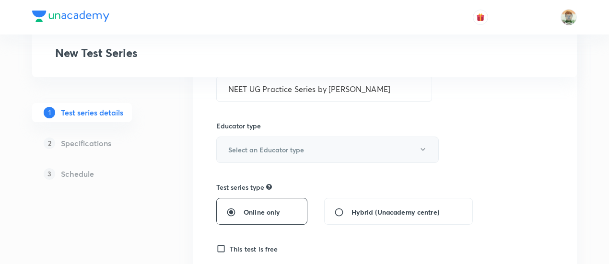
type textarea "NEET UG Practice Series by [PERSON_NAME] — a topic-wise test series meticulousl…"
click at [291, 150] on h6 "Select an Educator type" at bounding box center [266, 150] width 76 height 10
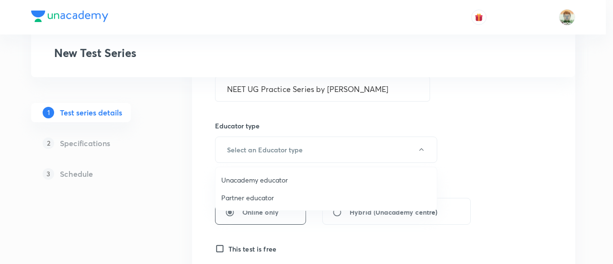
click at [259, 178] on span "Unacademy educator" at bounding box center [326, 180] width 210 height 10
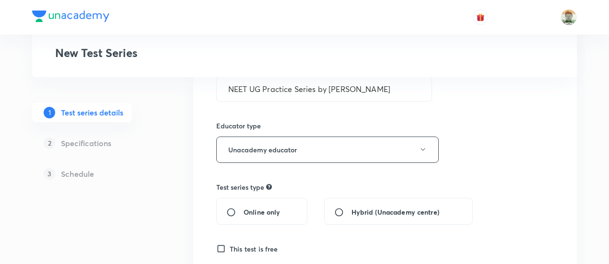
click at [265, 209] on span "Online only" at bounding box center [261, 212] width 36 height 10
click at [243, 209] on input "Online only" at bounding box center [234, 213] width 17 height 10
radio input "true"
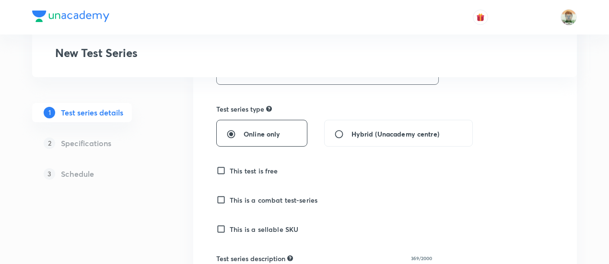
scroll to position [204, 0]
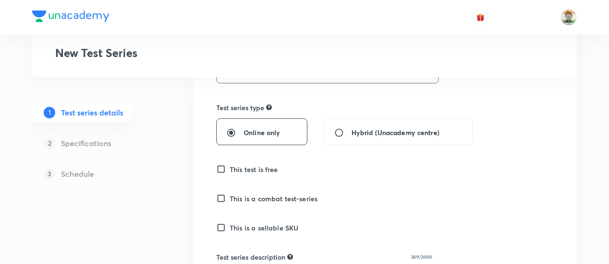
click at [260, 170] on h6 "This test is free" at bounding box center [254, 169] width 48 height 10
click at [230, 170] on input "This test is free" at bounding box center [222, 169] width 13 height 10
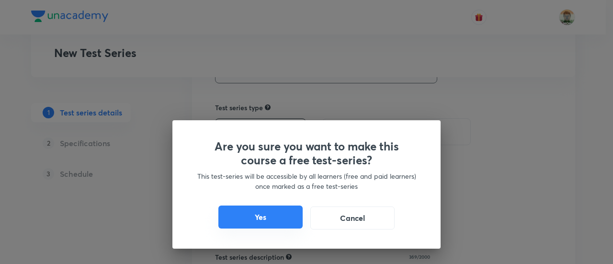
click at [264, 215] on button "Yes" at bounding box center [261, 217] width 84 height 23
checkbox input "true"
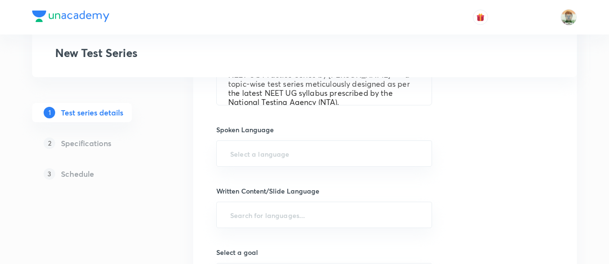
scroll to position [411, 0]
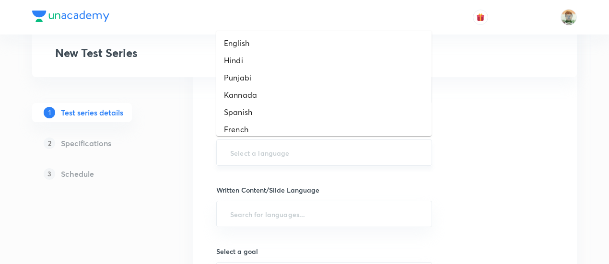
click at [266, 151] on input "text" at bounding box center [324, 153] width 192 height 18
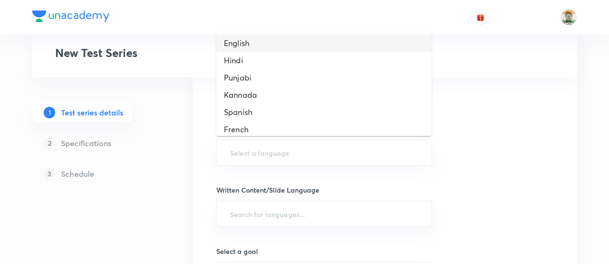
click at [253, 35] on li "English" at bounding box center [323, 43] width 215 height 17
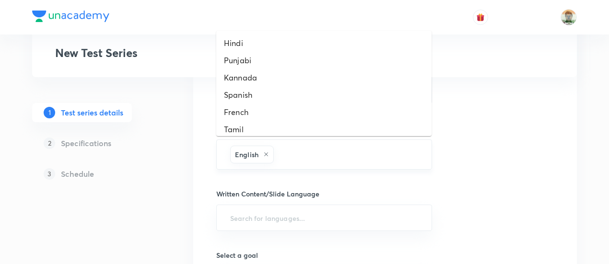
click at [321, 153] on input "text" at bounding box center [348, 155] width 144 height 18
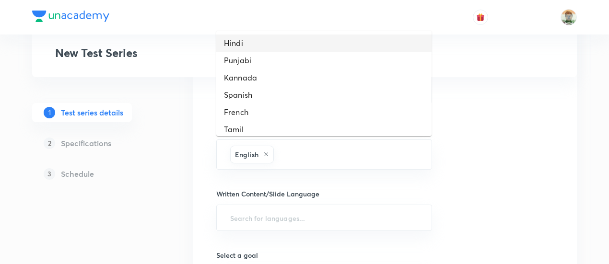
click at [253, 47] on li "Hindi" at bounding box center [323, 43] width 215 height 17
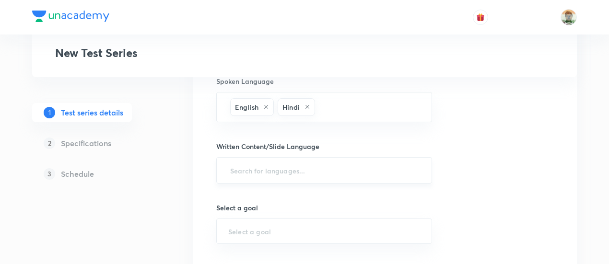
scroll to position [459, 0]
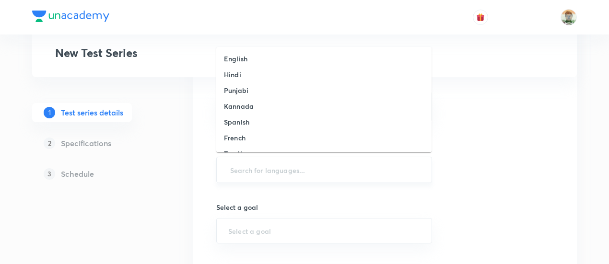
click at [266, 166] on input "text" at bounding box center [324, 170] width 192 height 18
click at [246, 56] on h6 "English" at bounding box center [235, 59] width 23 height 10
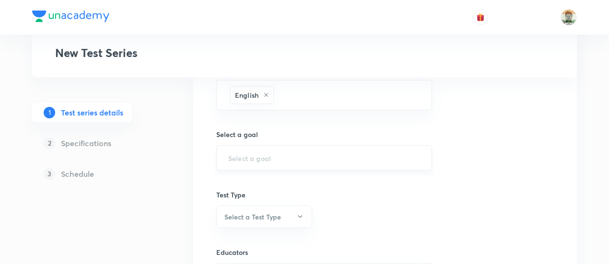
scroll to position [537, 0]
click at [266, 151] on input "text" at bounding box center [324, 155] width 192 height 9
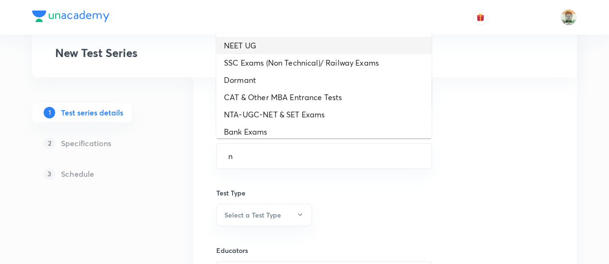
click at [261, 47] on li "NEET UG" at bounding box center [323, 45] width 215 height 17
type input "NEET UG"
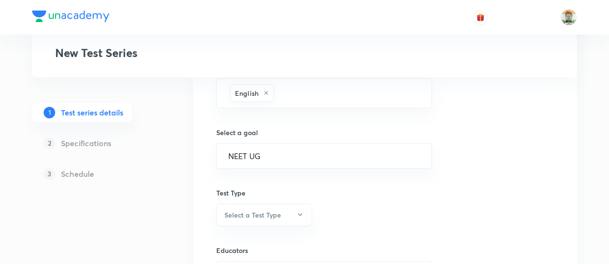
scroll to position [645, 0]
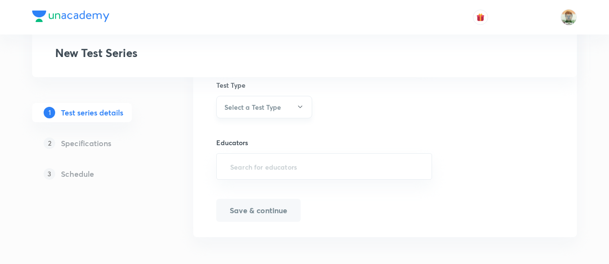
click at [260, 98] on button "Select a Test Type" at bounding box center [264, 107] width 96 height 23
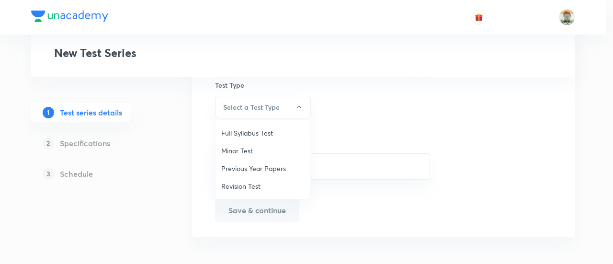
click at [247, 149] on span "Minor Test" at bounding box center [262, 151] width 83 height 10
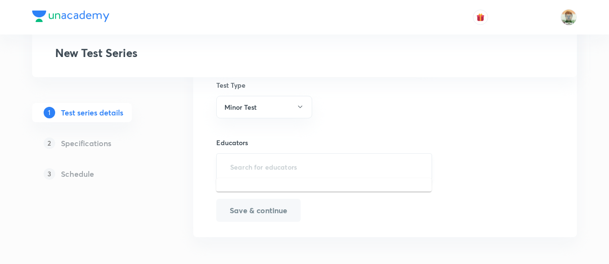
click at [247, 169] on input "text" at bounding box center [324, 167] width 192 height 18
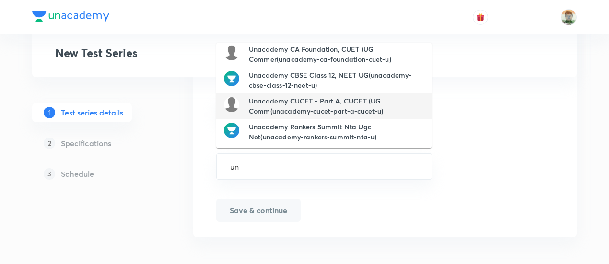
scroll to position [0, 0]
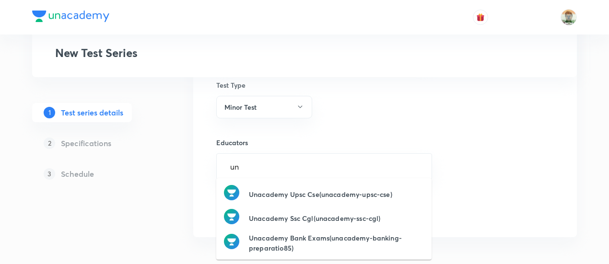
type input "u"
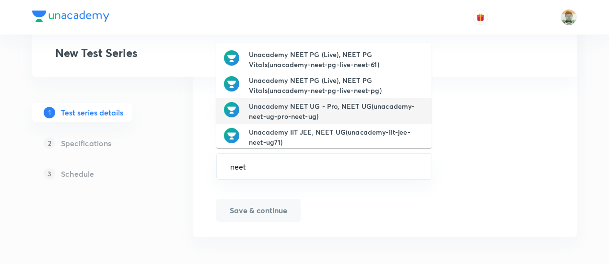
type input "neet"
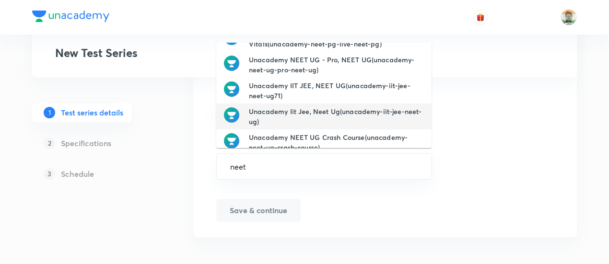
scroll to position [47, 0]
click at [283, 108] on h6 "Unacademy Iit Jee, Neet Ug(unacademy-iit-jee-neet-ug)" at bounding box center [336, 116] width 175 height 20
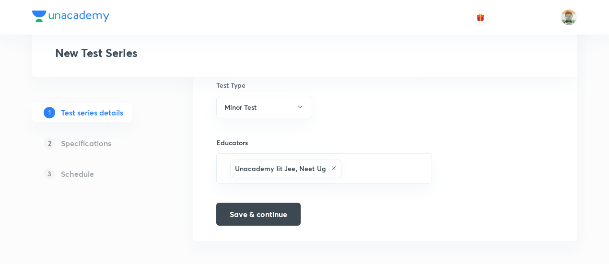
scroll to position [649, 0]
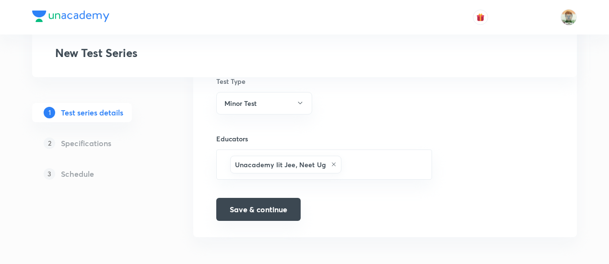
click at [285, 206] on button "Save & continue" at bounding box center [258, 209] width 84 height 23
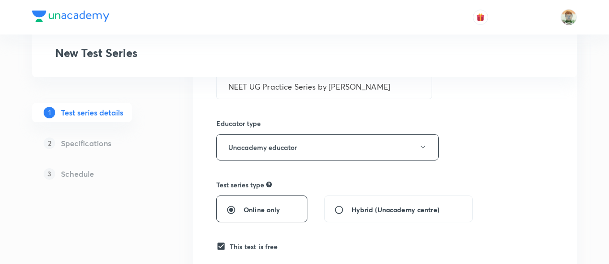
scroll to position [0, 0]
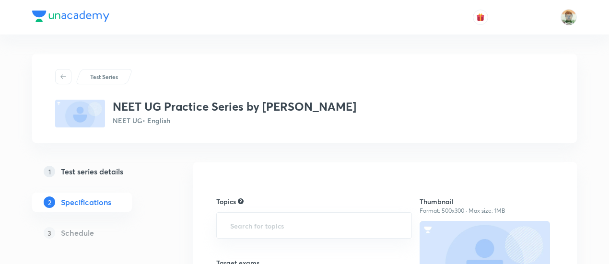
click at [285, 206] on div "Topics" at bounding box center [314, 201] width 196 height 10
click at [285, 220] on input "text" at bounding box center [314, 226] width 172 height 18
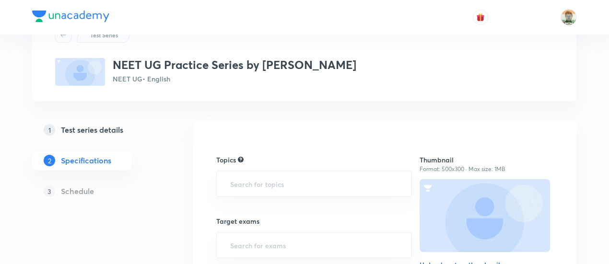
scroll to position [42, 0]
click at [293, 176] on input "text" at bounding box center [314, 183] width 172 height 18
type input "modern"
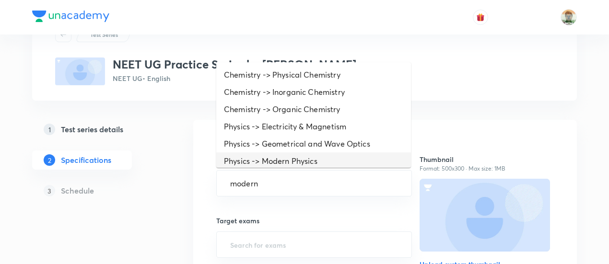
click at [292, 164] on li "Physics -> Modern Physics" at bounding box center [313, 160] width 195 height 17
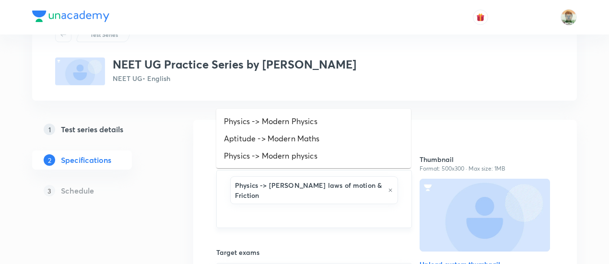
click at [341, 206] on input "text" at bounding box center [314, 215] width 172 height 18
click at [312, 119] on li "Physics -> Modern Physics" at bounding box center [313, 121] width 195 height 17
click at [363, 208] on input "text" at bounding box center [367, 217] width 64 height 18
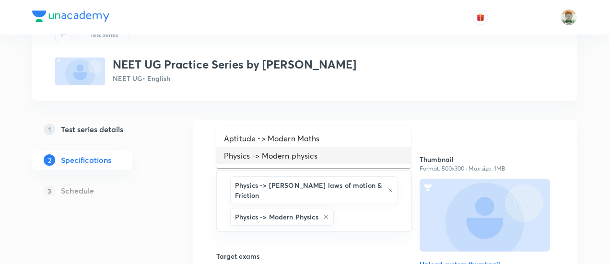
click at [321, 155] on li "Physics -> Modern physics" at bounding box center [313, 155] width 195 height 17
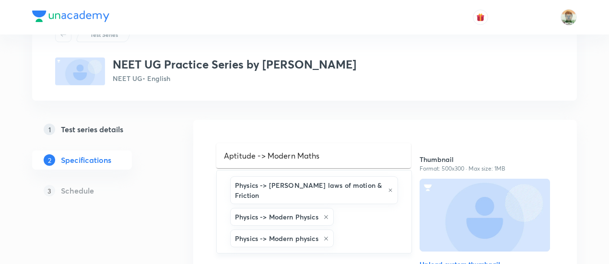
click at [361, 230] on input "text" at bounding box center [367, 239] width 64 height 18
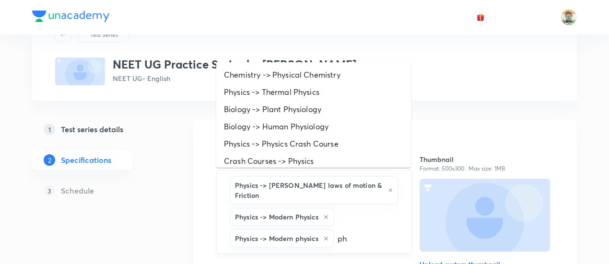
type input "p"
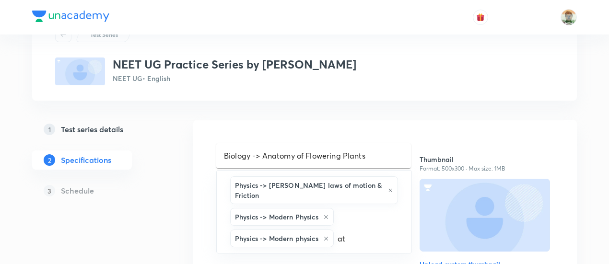
type input "a"
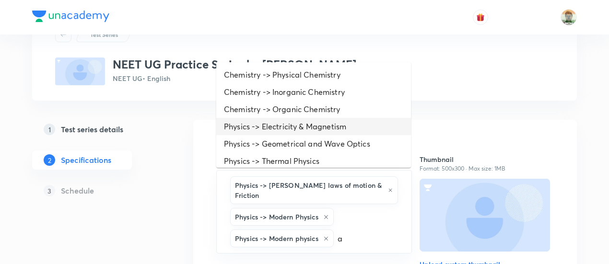
click at [303, 123] on li "Physics -> Electricity & Magnetism" at bounding box center [313, 126] width 195 height 17
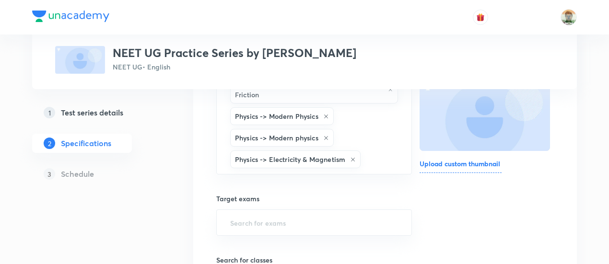
scroll to position [146, 0]
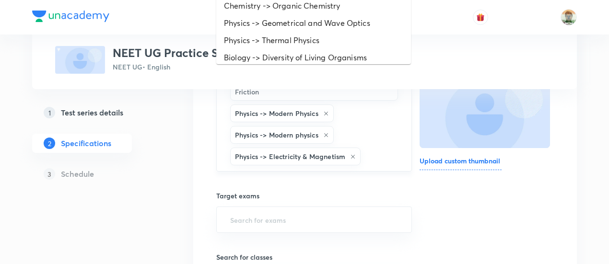
click at [371, 148] on input "text" at bounding box center [380, 157] width 37 height 18
click at [325, 39] on li "Physics -> Thermal Physics" at bounding box center [313, 40] width 195 height 17
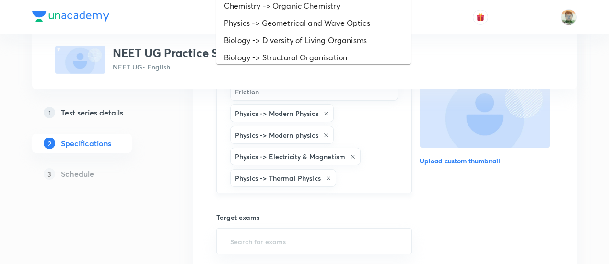
click at [356, 169] on input "text" at bounding box center [369, 178] width 62 height 18
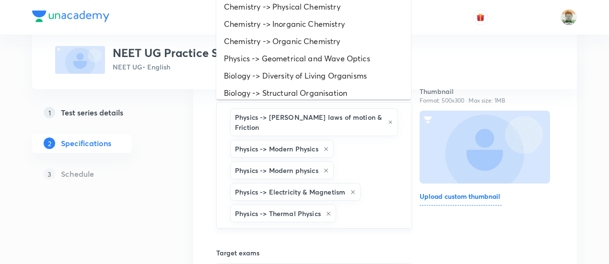
scroll to position [108, 0]
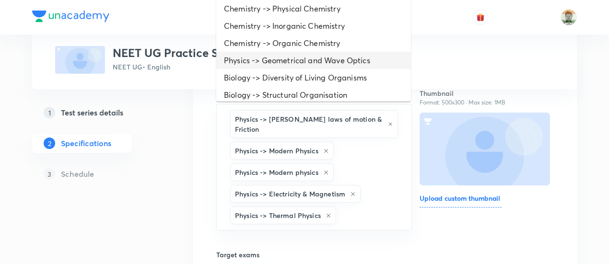
click at [336, 63] on li "Physics -> Geometrical and Wave Optics" at bounding box center [313, 60] width 195 height 17
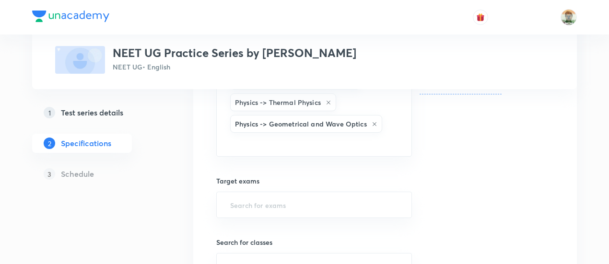
scroll to position [223, 0]
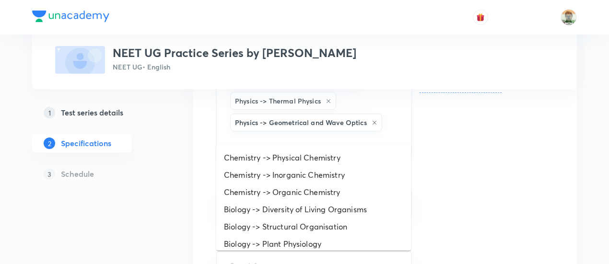
click at [304, 133] on input "text" at bounding box center [314, 142] width 172 height 18
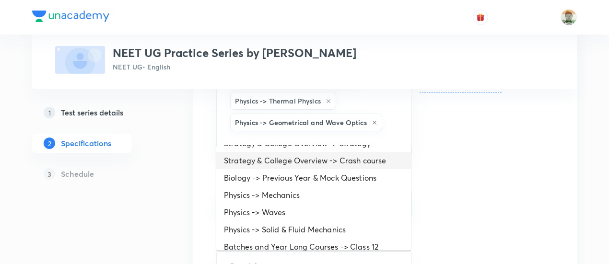
scroll to position [170, 0]
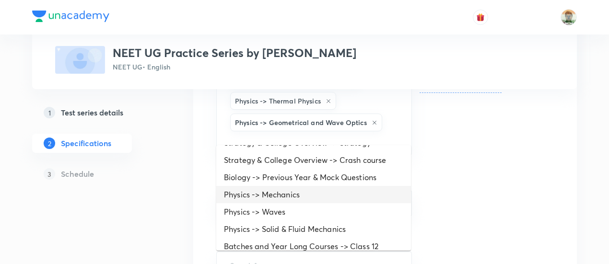
click at [307, 199] on li "Physics -> Mechanics" at bounding box center [313, 194] width 195 height 17
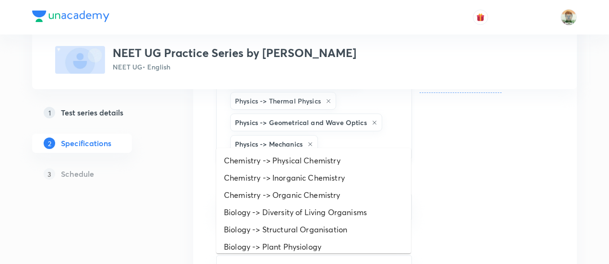
click at [346, 135] on input "text" at bounding box center [360, 144] width 80 height 18
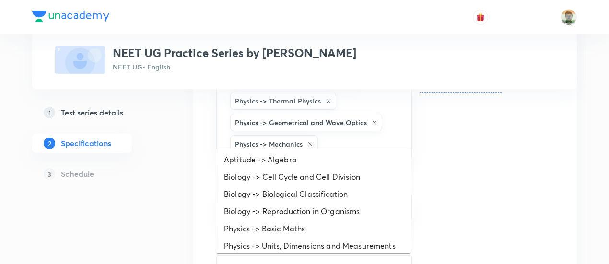
scroll to position [506, 0]
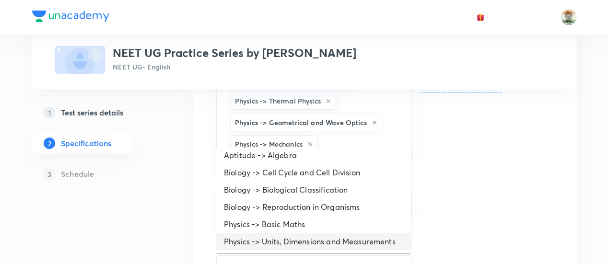
click at [324, 242] on li "Physics -> Units, Dimensions and Measurements" at bounding box center [313, 241] width 195 height 17
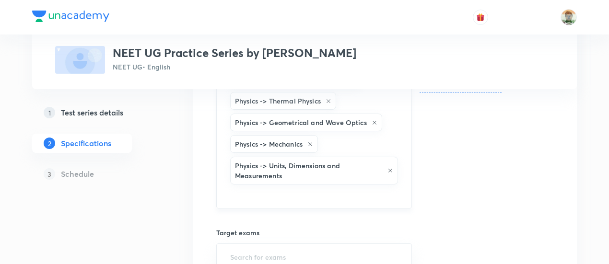
click at [341, 186] on input "text" at bounding box center [314, 195] width 172 height 18
click at [335, 186] on input "text" at bounding box center [314, 195] width 172 height 18
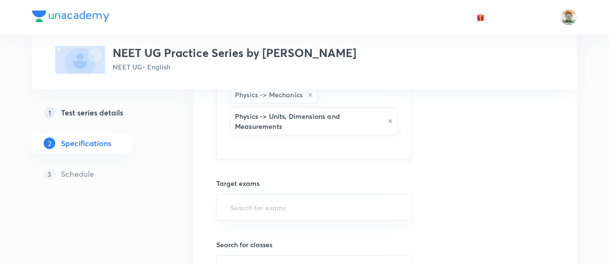
scroll to position [275, 0]
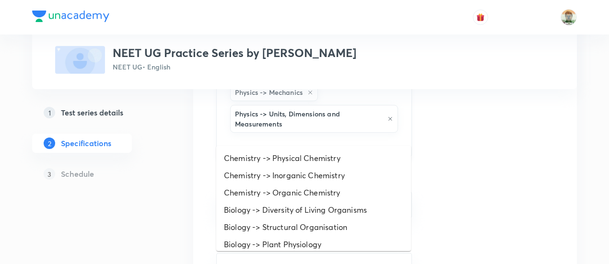
click at [296, 136] on input "text" at bounding box center [314, 144] width 172 height 18
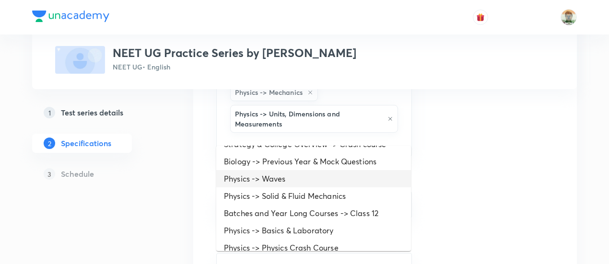
scroll to position [187, 0]
click at [300, 181] on li "Physics -> Waves" at bounding box center [313, 178] width 195 height 17
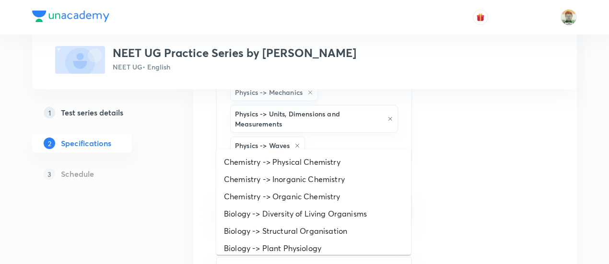
click at [344, 137] on input "text" at bounding box center [353, 146] width 92 height 18
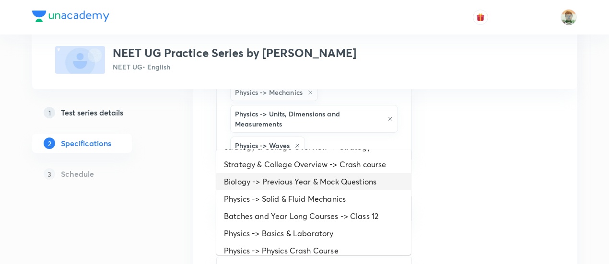
scroll to position [171, 0]
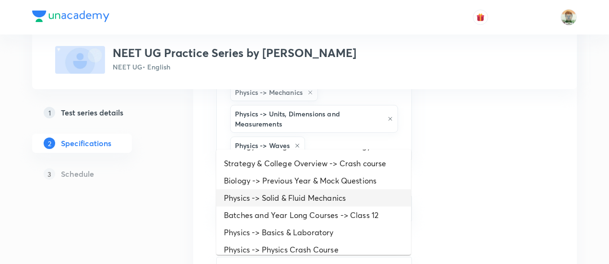
click at [325, 203] on li "Physics -> Solid & Fluid Mechanics" at bounding box center [313, 197] width 195 height 17
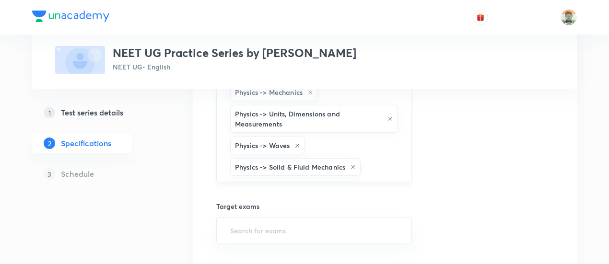
click at [387, 158] on input "text" at bounding box center [380, 167] width 37 height 18
click at [370, 158] on input "text" at bounding box center [380, 167] width 37 height 18
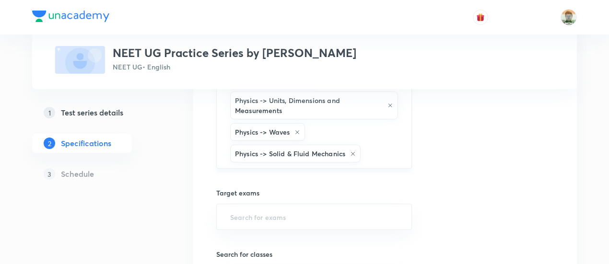
scroll to position [289, 0]
click at [373, 144] on input "text" at bounding box center [380, 153] width 37 height 18
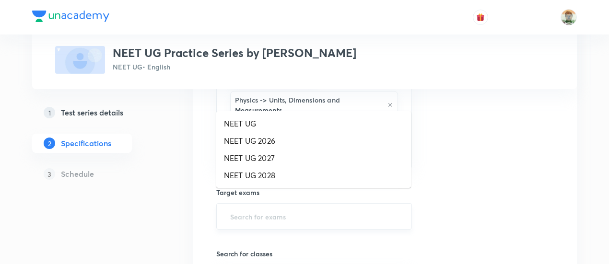
click at [326, 208] on input "text" at bounding box center [314, 217] width 172 height 18
click at [272, 123] on li "NEET UG" at bounding box center [313, 123] width 195 height 17
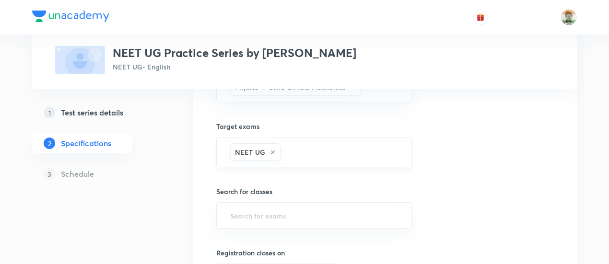
scroll to position [358, 0]
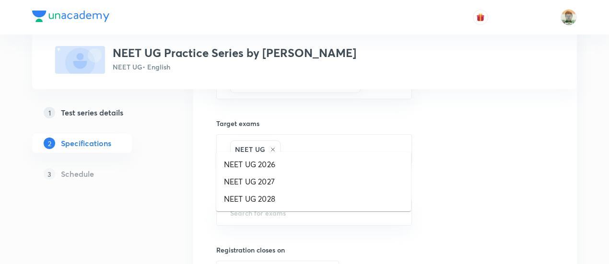
click at [319, 140] on input "text" at bounding box center [340, 149] width 117 height 18
click at [309, 160] on li "NEET UG 2026" at bounding box center [313, 164] width 195 height 17
click at [368, 140] on input "text" at bounding box center [377, 149] width 46 height 18
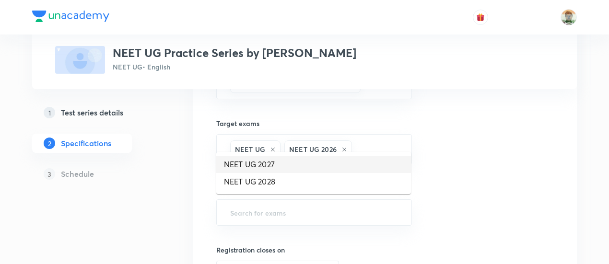
click at [341, 160] on li "NEET UG 2027" at bounding box center [313, 164] width 195 height 17
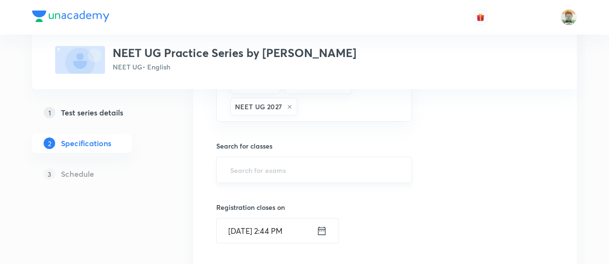
scroll to position [423, 0]
click at [321, 160] on input "text" at bounding box center [314, 169] width 172 height 18
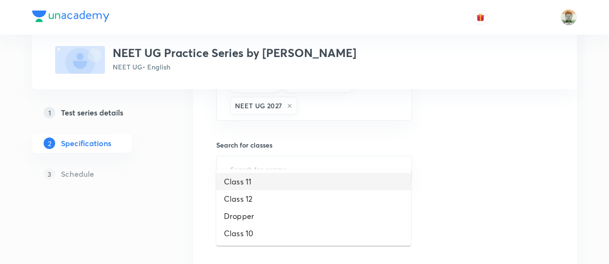
click at [254, 178] on li "Class 11" at bounding box center [313, 181] width 195 height 17
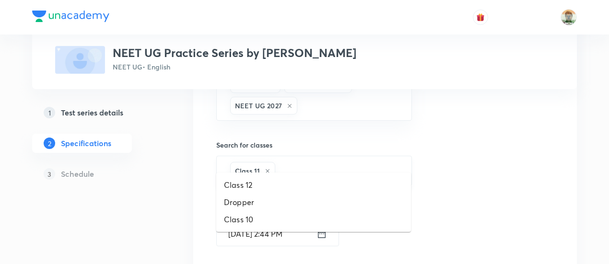
click at [320, 162] on input "text" at bounding box center [338, 171] width 122 height 18
click at [297, 183] on li "Class 12" at bounding box center [313, 184] width 195 height 17
click at [356, 162] on input "text" at bounding box center [362, 171] width 73 height 18
click at [330, 182] on li "Dropper" at bounding box center [313, 184] width 195 height 17
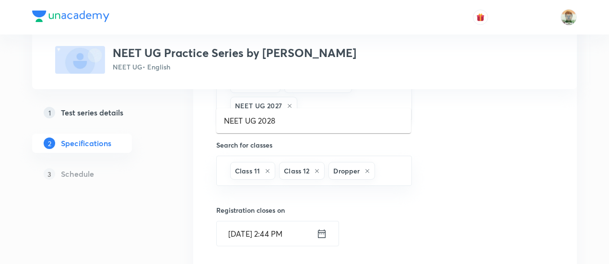
click at [343, 97] on input "text" at bounding box center [349, 106] width 101 height 18
click at [323, 120] on li "NEET UG 2028" at bounding box center [313, 120] width 195 height 17
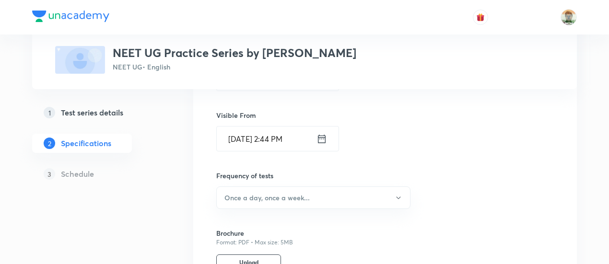
scroll to position [582, 0]
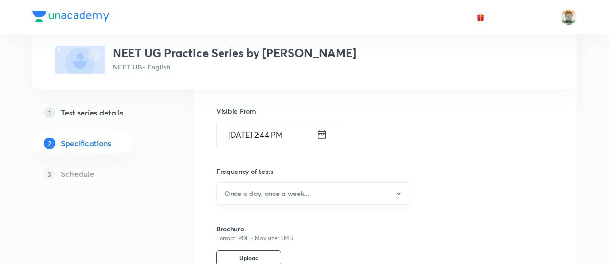
click at [257, 184] on button "Once a day, once a week..." at bounding box center [313, 193] width 194 height 23
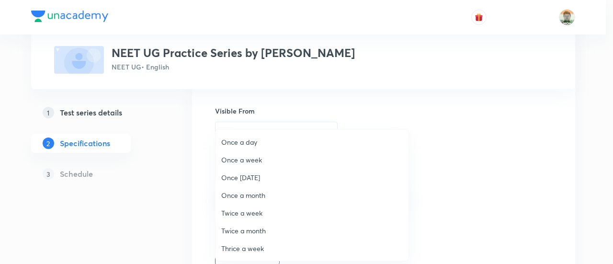
click at [245, 142] on span "Once a day" at bounding box center [312, 142] width 182 height 10
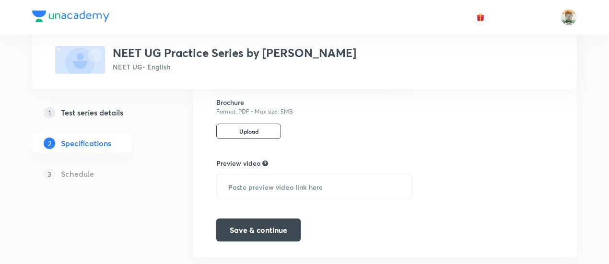
scroll to position [710, 0]
click at [255, 217] on button "Save & continue" at bounding box center [258, 228] width 84 height 23
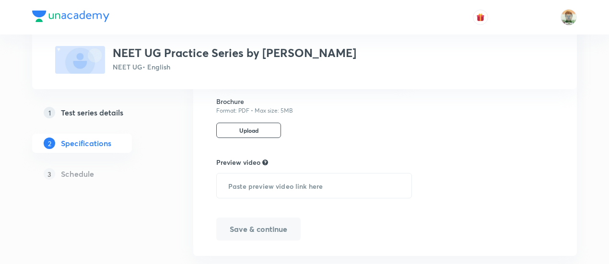
scroll to position [705, 0]
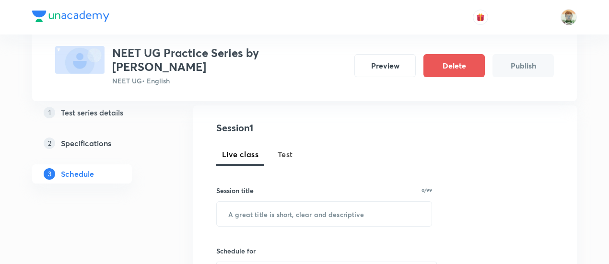
scroll to position [101, 0]
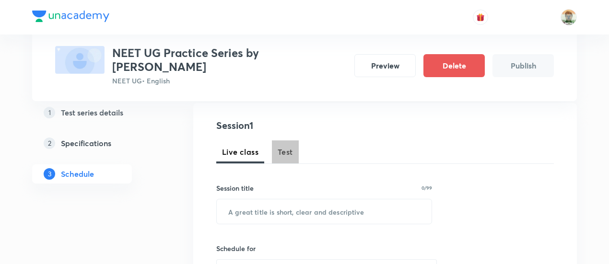
click at [294, 156] on button "Test" at bounding box center [285, 151] width 27 height 23
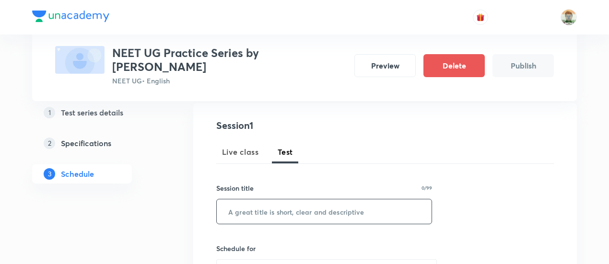
click at [282, 199] on input "text" at bounding box center [324, 211] width 215 height 24
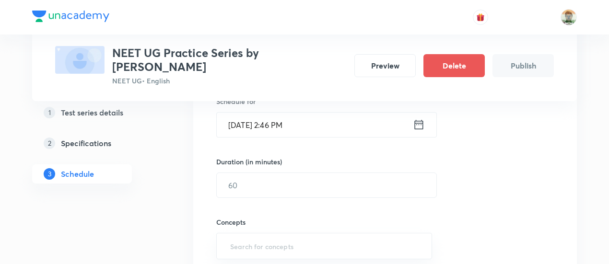
scroll to position [250, 0]
type input "Daily Minor Test 1"
click at [415, 121] on icon at bounding box center [419, 123] width 9 height 10
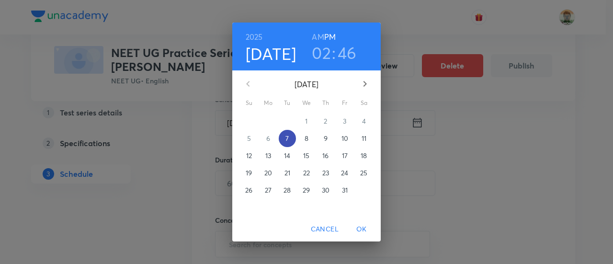
click at [288, 136] on p "7" at bounding box center [287, 139] width 3 height 10
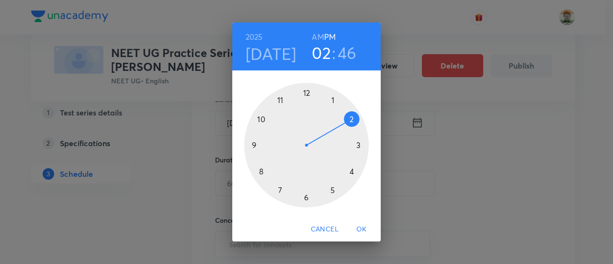
click at [308, 199] on div at bounding box center [306, 145] width 125 height 125
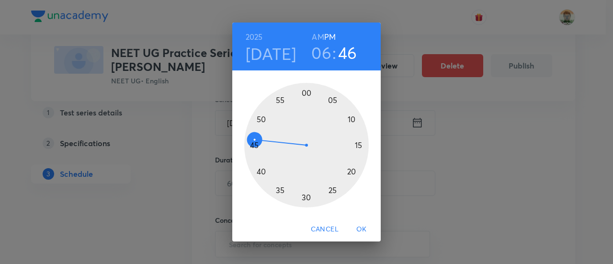
click at [312, 92] on div at bounding box center [306, 145] width 125 height 125
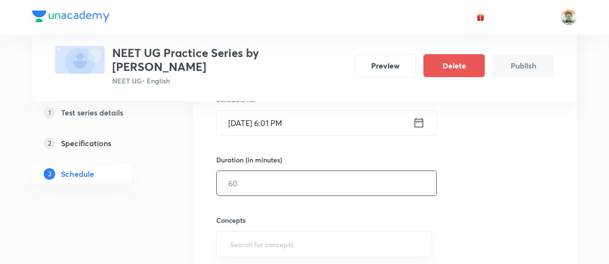
click at [300, 171] on input "text" at bounding box center [327, 183] width 220 height 24
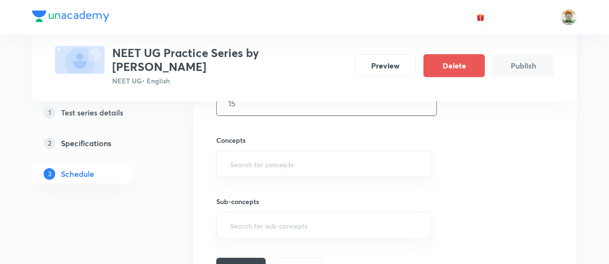
scroll to position [334, 0]
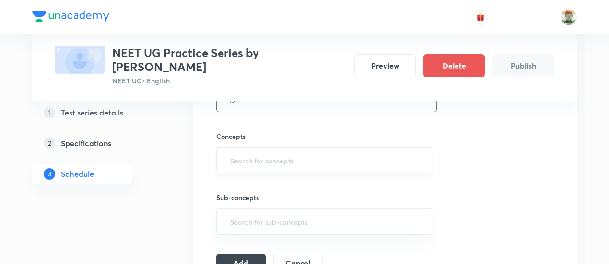
type input "15"
click at [300, 167] on input "text" at bounding box center [324, 160] width 192 height 18
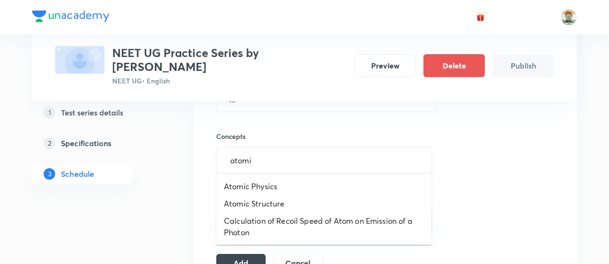
type input "atomic"
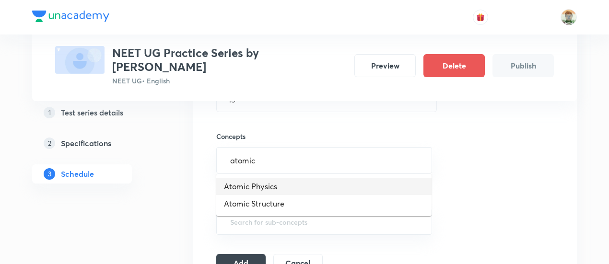
click at [286, 184] on li "Atomic Physics" at bounding box center [323, 186] width 215 height 17
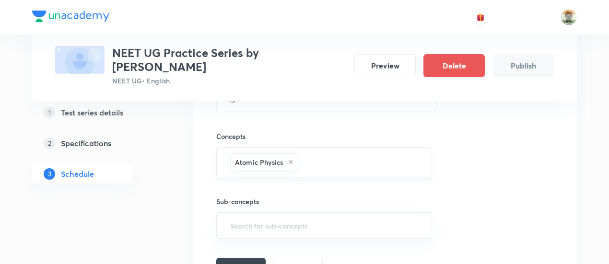
click at [347, 160] on input "text" at bounding box center [360, 162] width 120 height 18
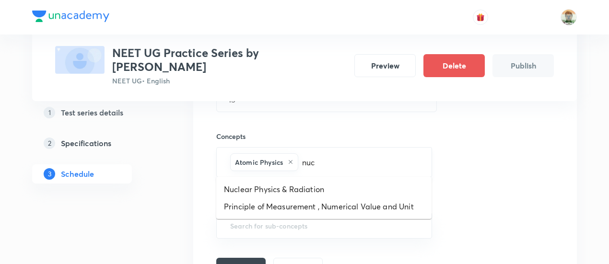
type input "nucl"
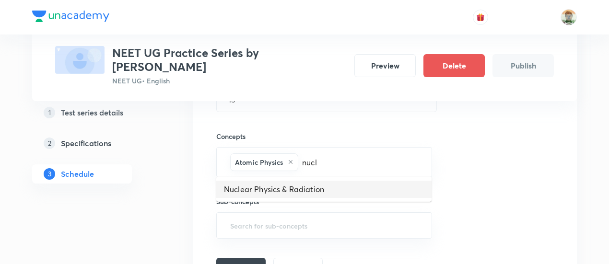
click at [340, 196] on li "Nuclear Physics & Radiation" at bounding box center [323, 189] width 215 height 17
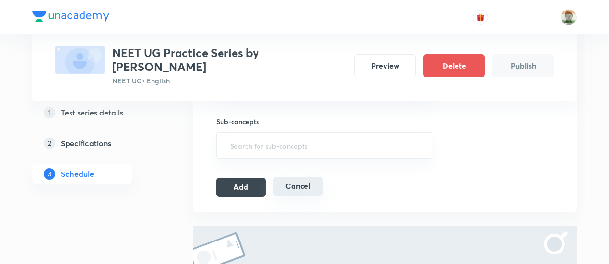
scroll to position [434, 0]
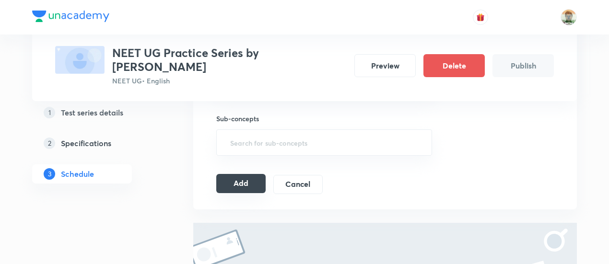
click at [237, 175] on button "Add" at bounding box center [240, 183] width 49 height 19
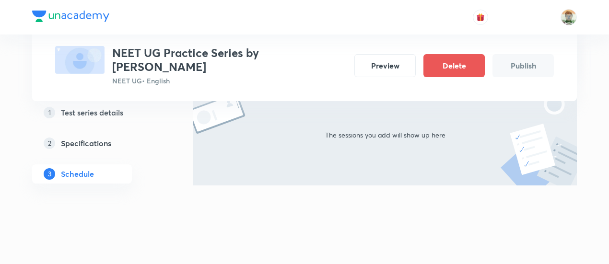
scroll to position [171, 0]
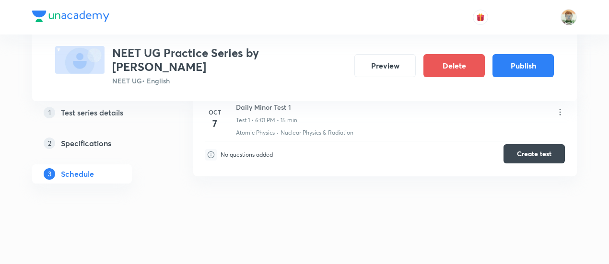
click at [520, 156] on button "Create test" at bounding box center [533, 153] width 61 height 19
click at [526, 65] on button "Publish" at bounding box center [522, 64] width 61 height 23
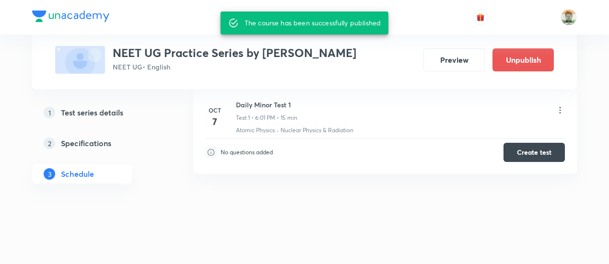
scroll to position [159, 0]
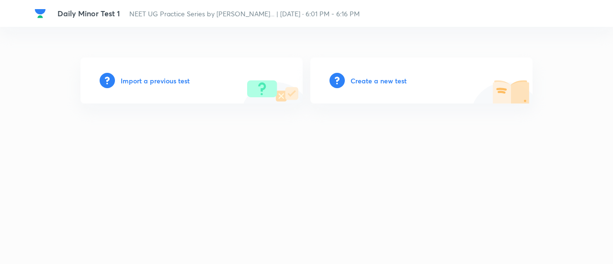
click at [368, 79] on h6 "Create a new test" at bounding box center [379, 81] width 56 height 10
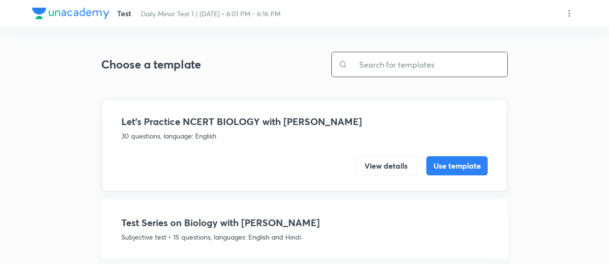
click at [379, 73] on input "text" at bounding box center [427, 64] width 160 height 24
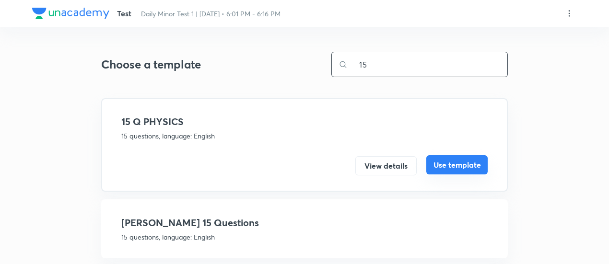
type input "15"
click at [456, 164] on button "Use template" at bounding box center [456, 164] width 61 height 19
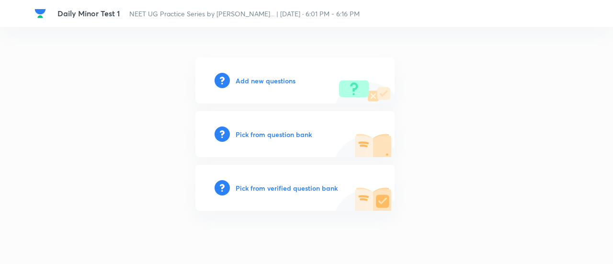
click at [313, 188] on h6 "Pick from verified question bank" at bounding box center [287, 188] width 102 height 10
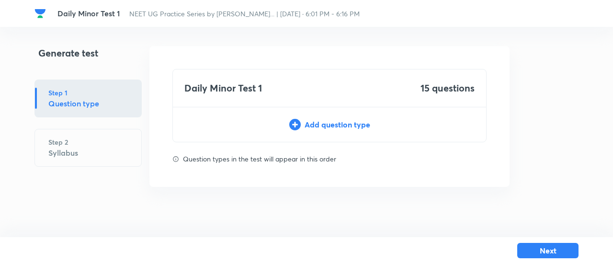
click at [343, 128] on div "Add question type" at bounding box center [329, 125] width 313 height 12
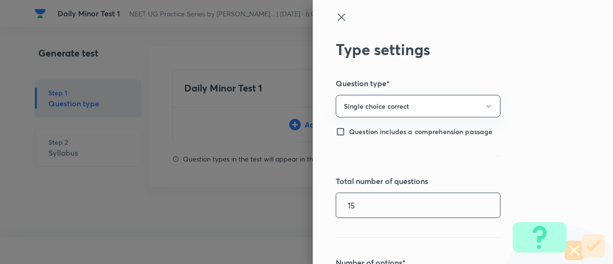
type input "15"
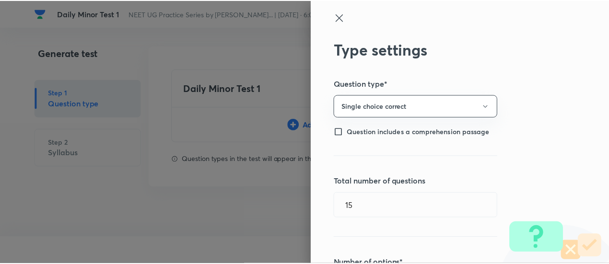
scroll to position [230, 0]
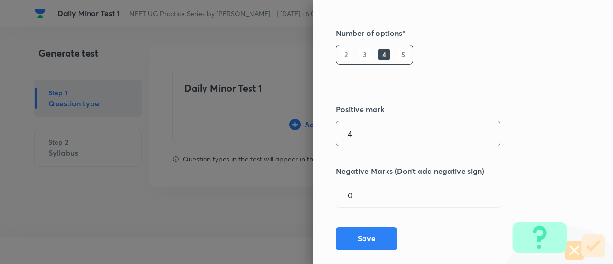
type input "4"
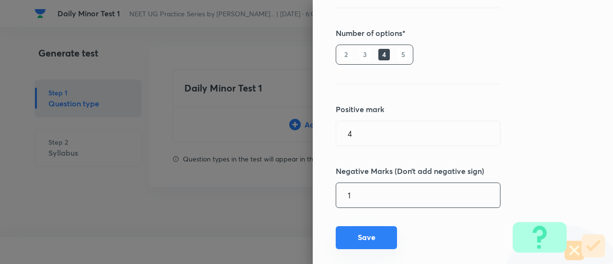
type input "1"
click at [360, 239] on button "Save" at bounding box center [366, 237] width 61 height 23
type input "1"
type input "0"
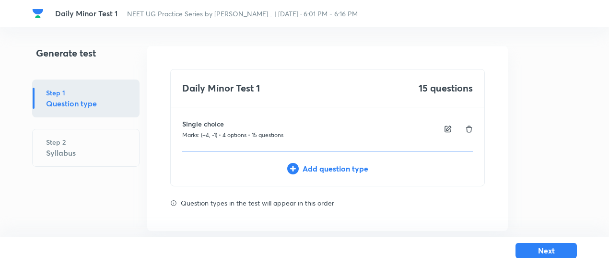
scroll to position [12, 0]
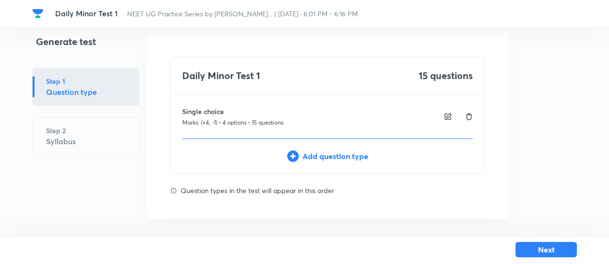
click at [549, 249] on button "Next" at bounding box center [545, 249] width 61 height 15
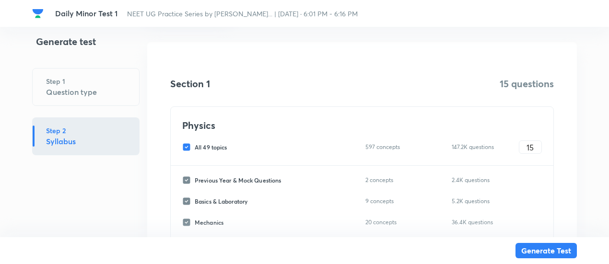
scroll to position [124, 0]
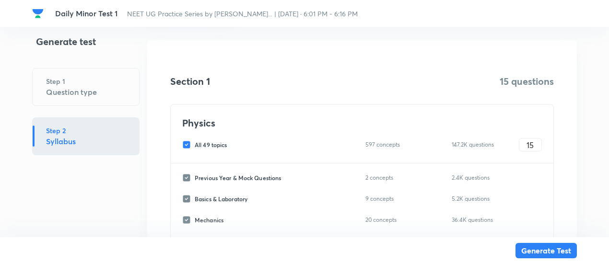
click at [224, 145] on span "All 49 topics" at bounding box center [211, 144] width 32 height 9
click at [195, 145] on input "All 49 topics" at bounding box center [188, 144] width 12 height 9
checkbox input "false"
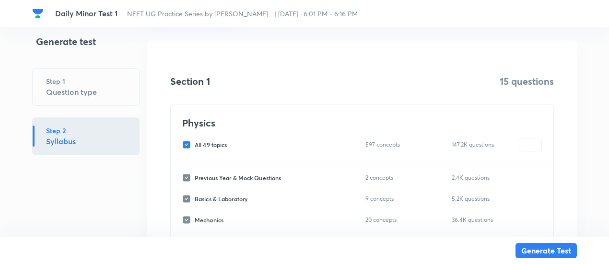
checkbox input "false"
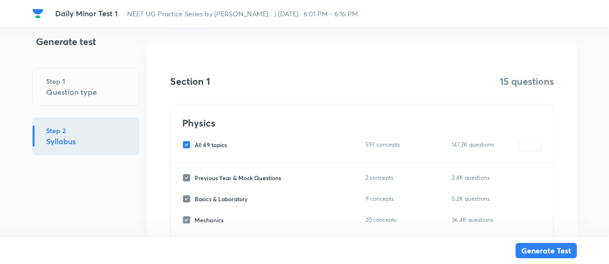
checkbox input "false"
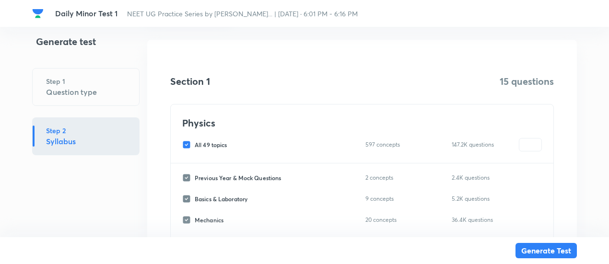
checkbox input "false"
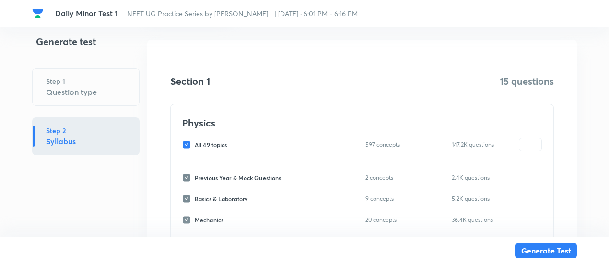
checkbox input "false"
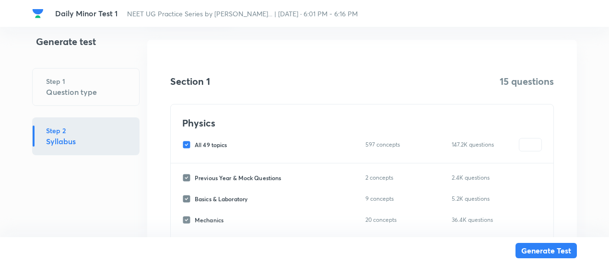
checkbox input "false"
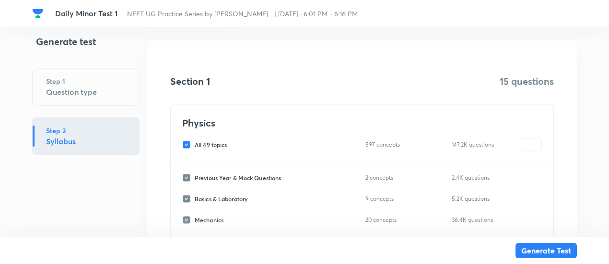
checkbox input "false"
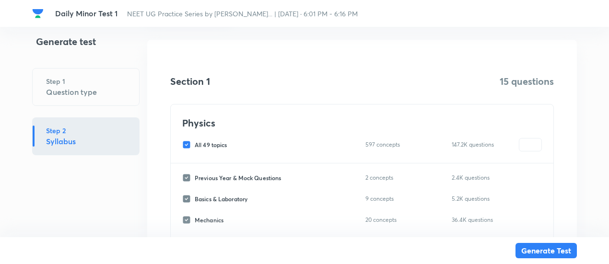
checkbox input "false"
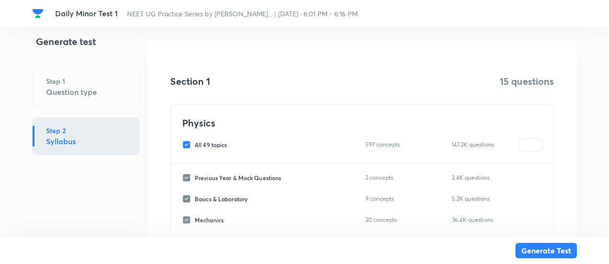
checkbox input "false"
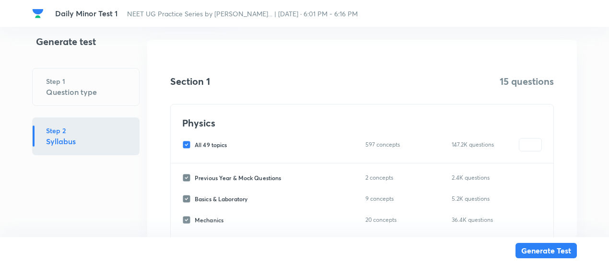
checkbox input "false"
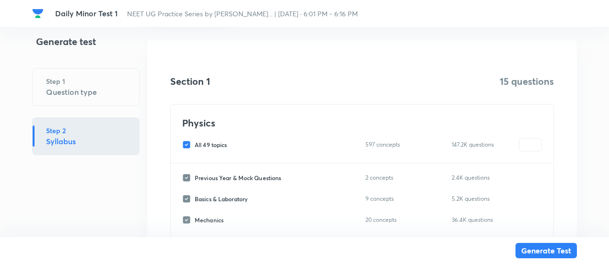
checkbox input "false"
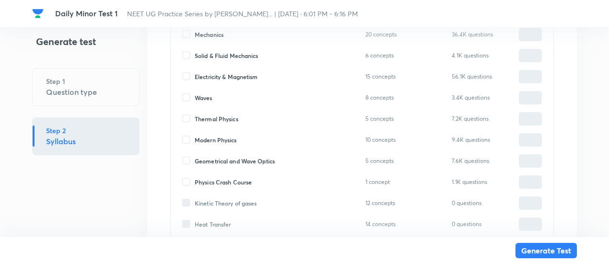
scroll to position [310, 0]
click at [225, 139] on span "Modern Physics" at bounding box center [216, 139] width 42 height 9
click at [195, 139] on input "Modern Physics" at bounding box center [188, 139] width 12 height 9
checkbox input "true"
type input "0"
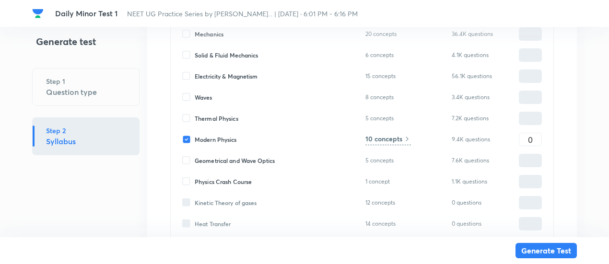
type input "0"
click at [537, 140] on input "0" at bounding box center [530, 139] width 22 height 17
type input "1"
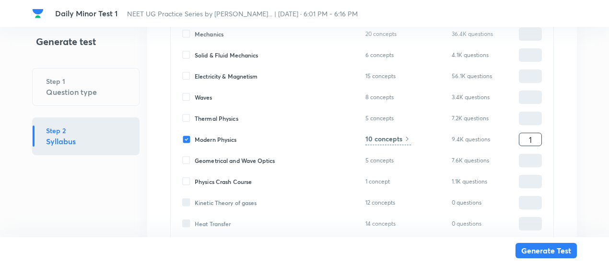
type input "1"
type input "15"
click at [378, 139] on h6 "10 concepts" at bounding box center [383, 139] width 37 height 10
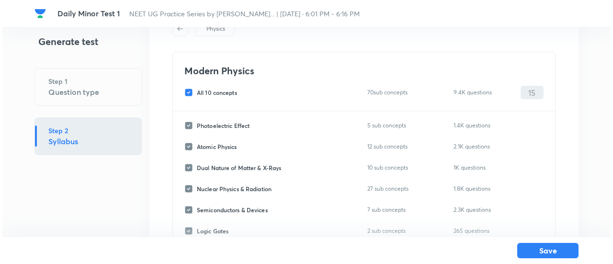
scroll to position [43, 0]
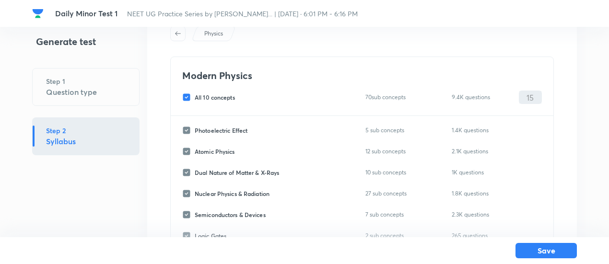
click at [222, 98] on span "All 10 concepts" at bounding box center [215, 97] width 40 height 9
click at [195, 98] on input "All 10 concepts" at bounding box center [188, 97] width 12 height 9
checkbox input "false"
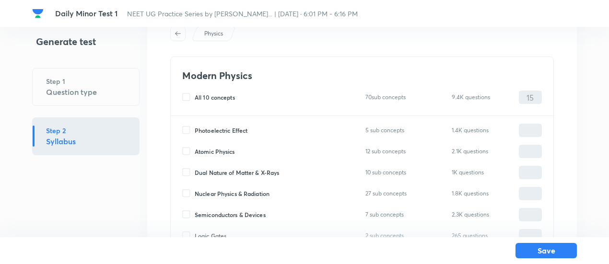
checkbox input "false"
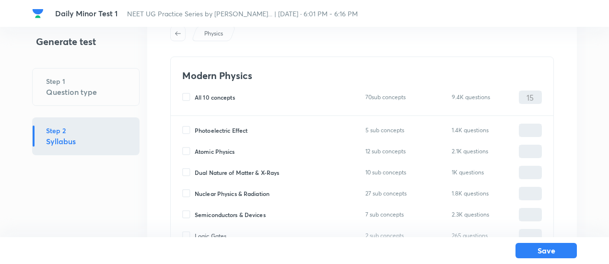
checkbox input "false"
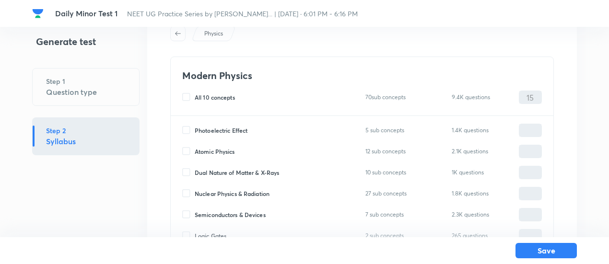
click at [224, 151] on span "Atomic Physics" at bounding box center [215, 151] width 40 height 9
click at [195, 151] on input "Atomic Physics" at bounding box center [188, 151] width 12 height 9
checkbox input "true"
type input "0"
click at [236, 196] on span "Nuclear Physics & Radiation" at bounding box center [232, 193] width 75 height 9
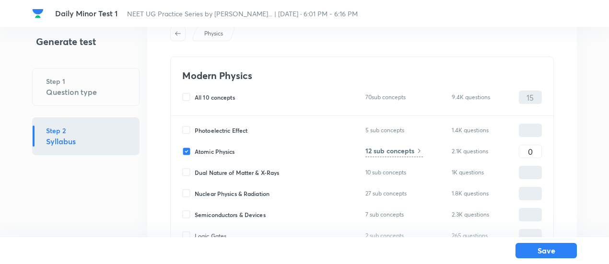
click at [195, 196] on input "Nuclear Physics & Radiation" at bounding box center [188, 193] width 12 height 9
checkbox input "true"
type input "0"
click at [534, 149] on input "0" at bounding box center [530, 151] width 22 height 17
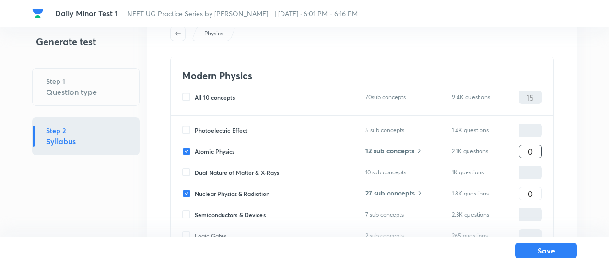
click at [534, 149] on input "0" at bounding box center [530, 151] width 22 height 17
type input "9"
type input "6"
click at [395, 150] on h6 "12 sub concepts" at bounding box center [389, 151] width 49 height 10
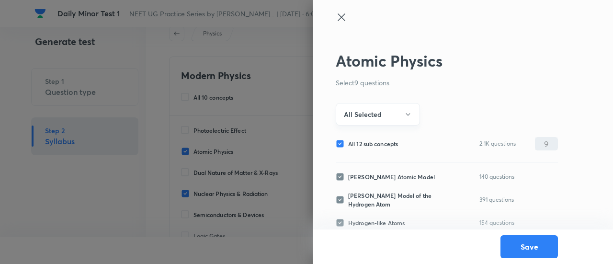
click at [376, 116] on h6 "All Selected" at bounding box center [363, 114] width 38 height 10
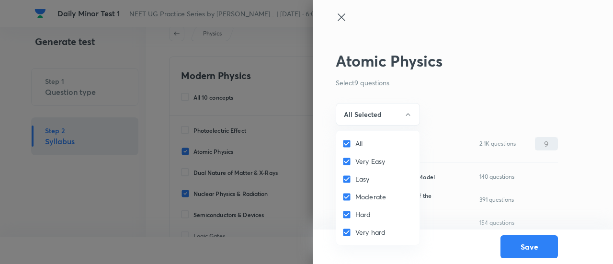
click at [349, 142] on input "All" at bounding box center [348, 144] width 13 height 10
checkbox input "false"
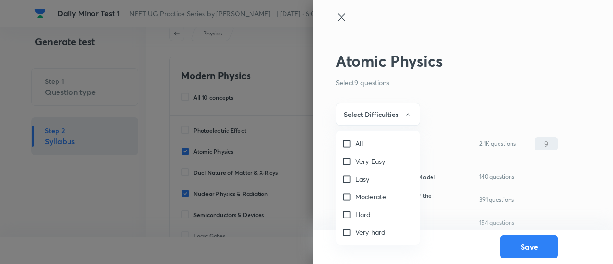
checkbox input "false"
click at [349, 177] on input "Easy" at bounding box center [348, 179] width 13 height 10
checkbox input "true"
click at [351, 193] on input "Moderate" at bounding box center [348, 197] width 13 height 10
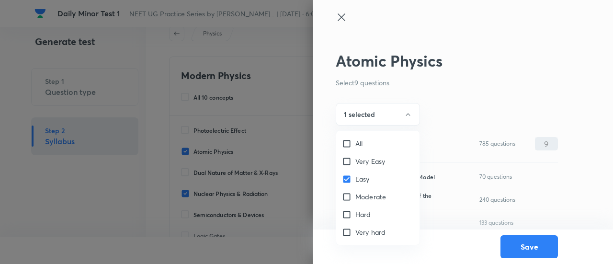
checkbox input "true"
click at [376, 112] on div at bounding box center [306, 132] width 613 height 264
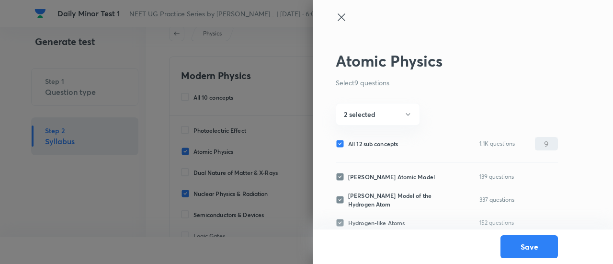
click at [383, 141] on span "All 12 sub concepts" at bounding box center [373, 143] width 50 height 9
click at [348, 141] on input "All 12 sub concepts" at bounding box center [342, 143] width 12 height 9
checkbox input "false"
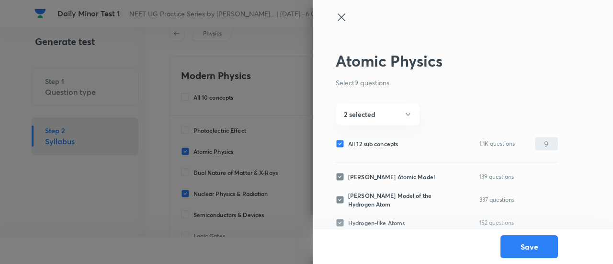
checkbox input "false"
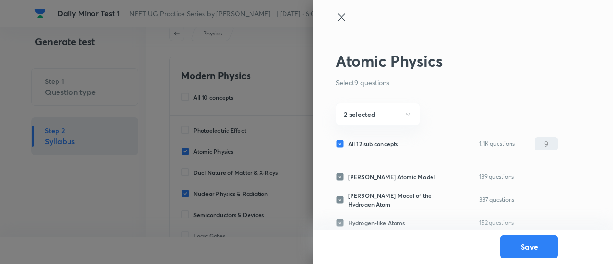
checkbox input "false"
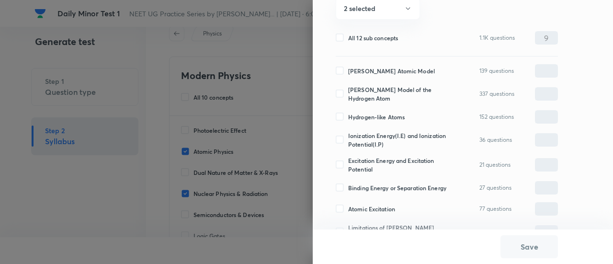
scroll to position [107, 0]
click at [371, 88] on span "Bohr Model of the Hydrogen Atom" at bounding box center [400, 92] width 104 height 17
click at [348, 89] on input "Bohr Model of the Hydrogen Atom" at bounding box center [342, 93] width 12 height 9
checkbox input "true"
type input "0"
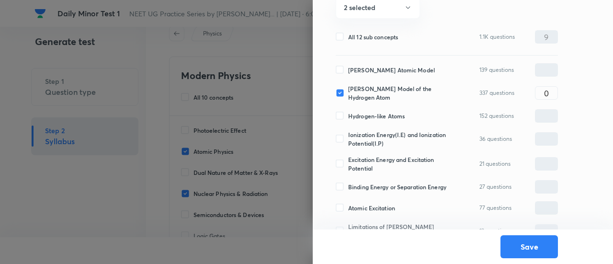
click at [371, 112] on span "Hydrogen-like Atoms" at bounding box center [376, 116] width 57 height 9
click at [348, 112] on input "Hydrogen-like Atoms" at bounding box center [342, 116] width 12 height 9
checkbox input "true"
type input "0"
click at [371, 136] on span "Ionization Energy(I.E) and Ionization Potential(I.P)" at bounding box center [400, 138] width 104 height 17
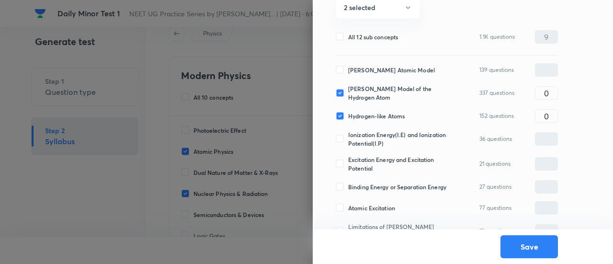
click at [348, 136] on input "Ionization Energy(I.E) and Ionization Potential(I.P)" at bounding box center [342, 139] width 12 height 9
checkbox input "true"
type input "0"
click at [370, 158] on span "Excitation Energy and Excitation Potential" at bounding box center [400, 163] width 104 height 17
click at [348, 160] on input "Excitation Energy and Excitation Potential" at bounding box center [342, 164] width 12 height 9
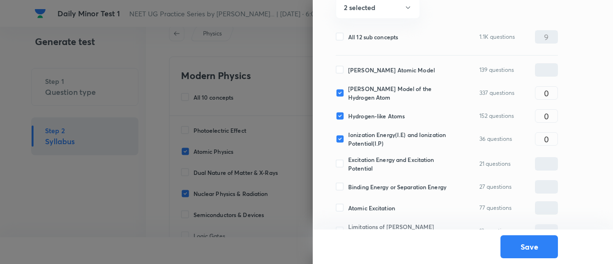
checkbox input "true"
type input "0"
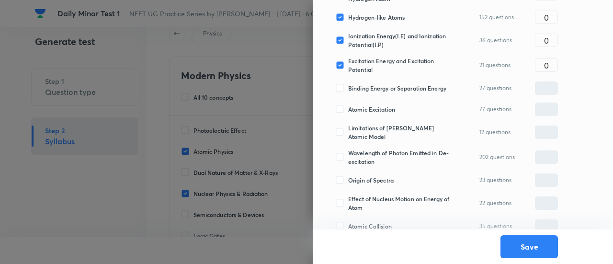
scroll to position [208, 0]
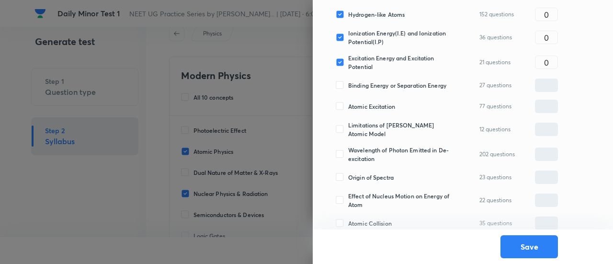
click at [369, 173] on span "Origin of Spectra" at bounding box center [371, 177] width 46 height 9
click at [348, 173] on input "Origin of Spectra" at bounding box center [342, 177] width 12 height 9
checkbox input "true"
type input "0"
click at [366, 122] on span "Limitations of Bohr's Atomic Model" at bounding box center [400, 129] width 104 height 17
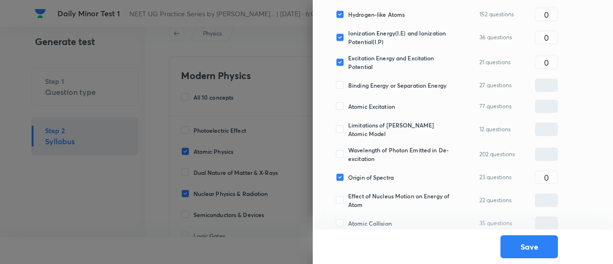
click at [348, 125] on input "Limitations of Bohr's Atomic Model" at bounding box center [342, 129] width 12 height 9
checkbox input "true"
type input "0"
click at [367, 82] on span "Binding Energy or Separation Energy" at bounding box center [397, 85] width 98 height 9
click at [348, 82] on input "Binding Energy or Separation Energy" at bounding box center [342, 85] width 12 height 9
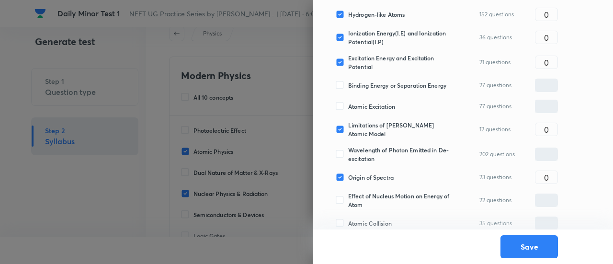
checkbox input "true"
type input "0"
click at [366, 102] on span "Atomic Excitation" at bounding box center [371, 106] width 47 height 9
click at [348, 102] on input "Atomic Excitation" at bounding box center [342, 106] width 12 height 9
checkbox input "true"
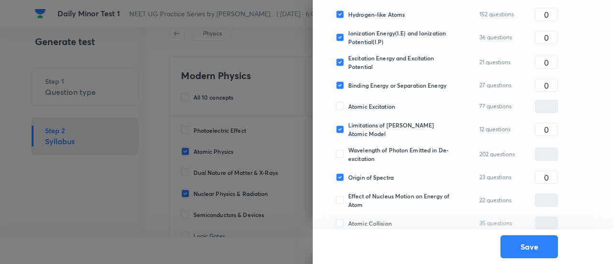
type input "0"
click at [449, 146] on span "Wavelength of Photon Emitted in De-excitation" at bounding box center [400, 154] width 104 height 17
click at [348, 150] on input "Wavelength of Photon Emitted in De-excitation" at bounding box center [342, 154] width 12 height 9
checkbox input "true"
click at [555, 148] on input "0" at bounding box center [547, 154] width 22 height 17
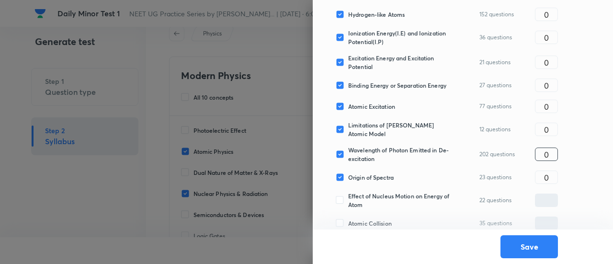
click at [555, 148] on input "0" at bounding box center [547, 154] width 22 height 17
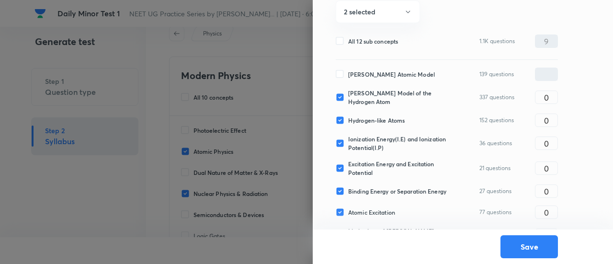
scroll to position [102, 0]
type input "2"
click at [553, 98] on input "0" at bounding box center [547, 98] width 22 height 17
type input "2"
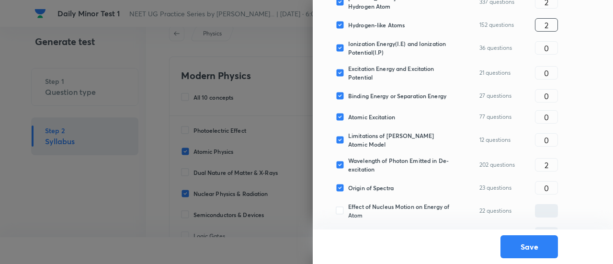
scroll to position [199, 0]
type input "2"
click at [548, 132] on input "0" at bounding box center [547, 139] width 22 height 17
type input "1"
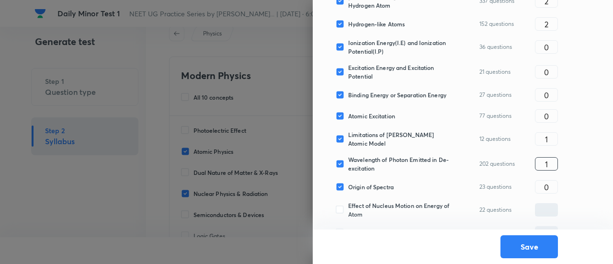
click at [551, 156] on input "1" at bounding box center [547, 164] width 22 height 17
type input "2"
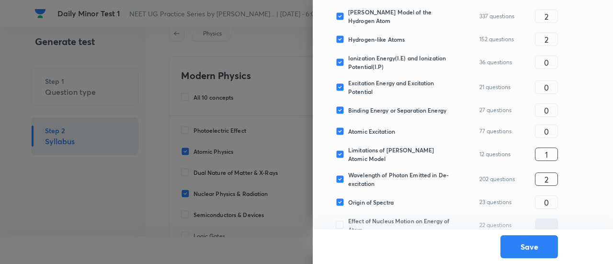
scroll to position [183, 0]
click at [552, 130] on input "0" at bounding box center [547, 132] width 22 height 17
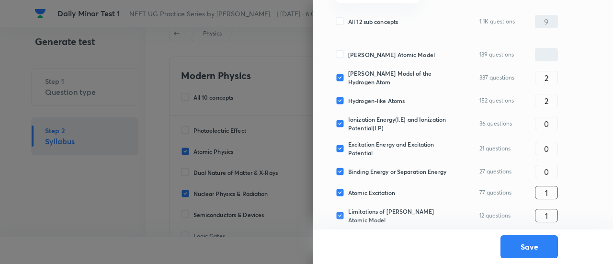
scroll to position [126, 0]
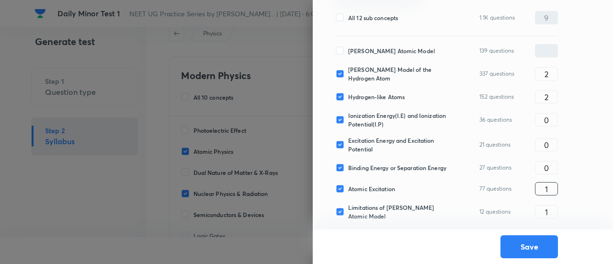
type input "1"
click at [403, 54] on span "Thomson's Atomic Model" at bounding box center [391, 50] width 87 height 9
click at [348, 54] on input "Thomson's Atomic Model" at bounding box center [342, 50] width 12 height 9
checkbox input "true"
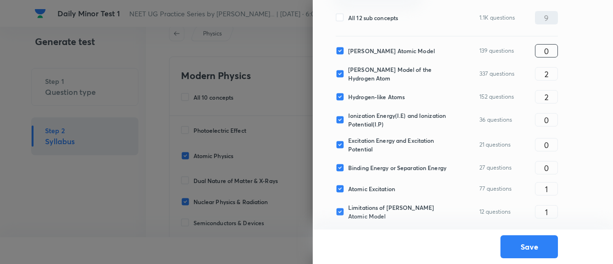
click at [548, 47] on input "0" at bounding box center [547, 51] width 22 height 17
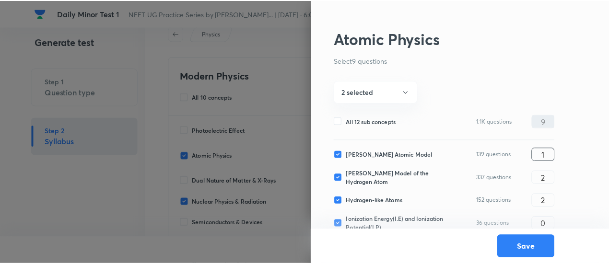
scroll to position [22, 0]
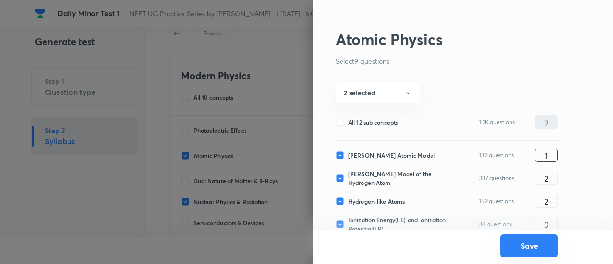
type input "1"
click at [537, 246] on button "Save" at bounding box center [530, 245] width 58 height 23
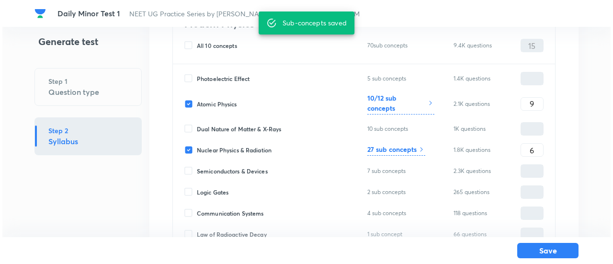
scroll to position [97, 0]
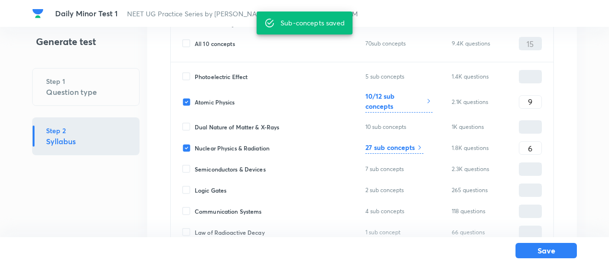
click at [401, 145] on h6 "27 sub concepts" at bounding box center [389, 147] width 49 height 10
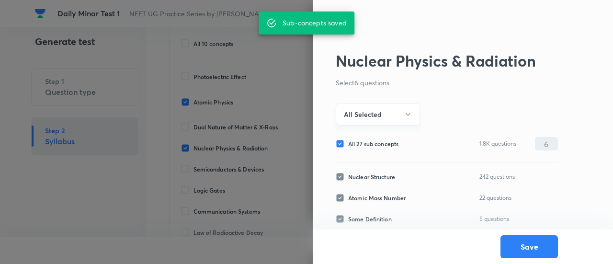
click at [378, 111] on h6 "All Selected" at bounding box center [363, 114] width 38 height 10
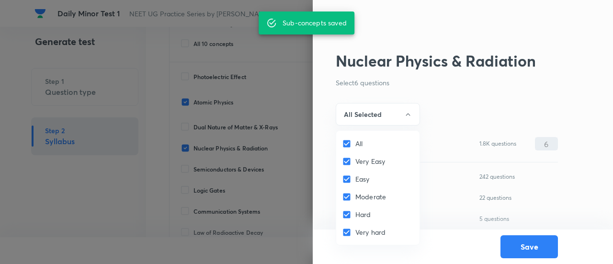
click at [356, 142] on span "All" at bounding box center [359, 144] width 7 height 10
click at [356, 142] on input "All" at bounding box center [348, 144] width 13 height 10
checkbox input "false"
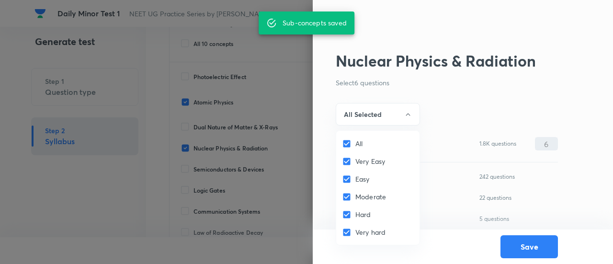
checkbox input "false"
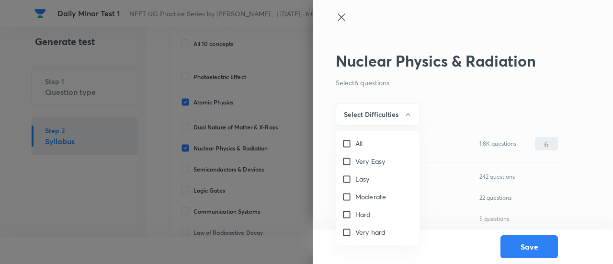
click at [358, 177] on span "Easy" at bounding box center [363, 179] width 14 height 10
click at [356, 177] on input "Easy" at bounding box center [348, 179] width 13 height 10
checkbox input "true"
click at [358, 193] on span "Moderate" at bounding box center [371, 197] width 31 height 10
click at [356, 193] on input "Moderate" at bounding box center [348, 197] width 13 height 10
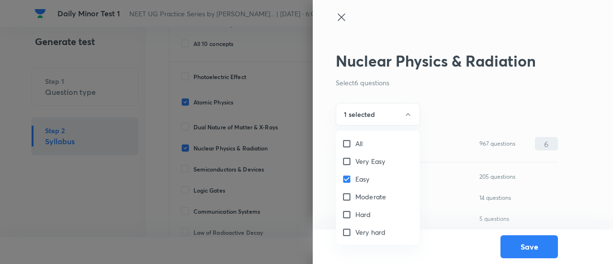
checkbox input "true"
click at [378, 116] on div at bounding box center [306, 132] width 613 height 264
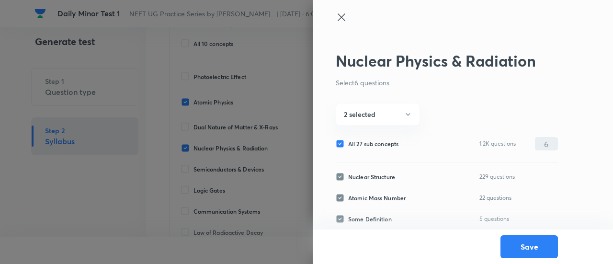
click at [382, 143] on span "All 27 sub concepts" at bounding box center [373, 143] width 50 height 9
click at [348, 143] on input "All 27 sub concepts" at bounding box center [342, 143] width 12 height 9
checkbox input "false"
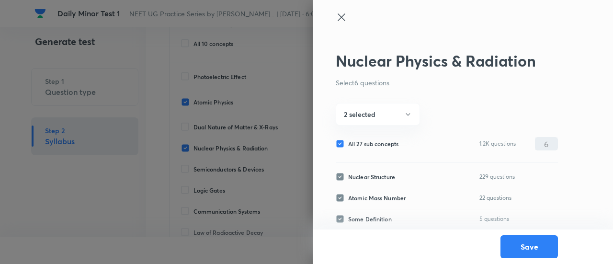
checkbox input "false"
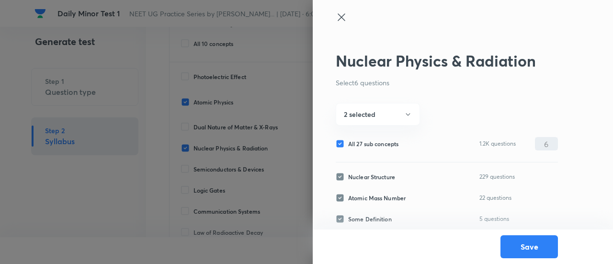
checkbox input "false"
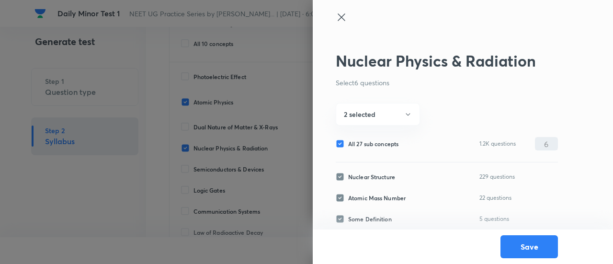
checkbox input "false"
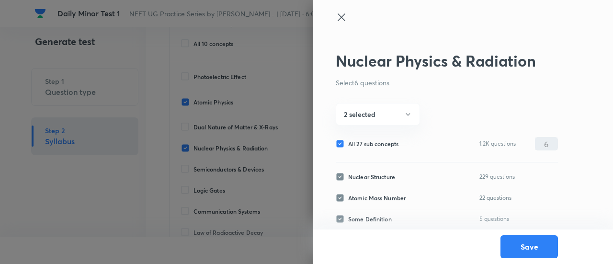
checkbox input "false"
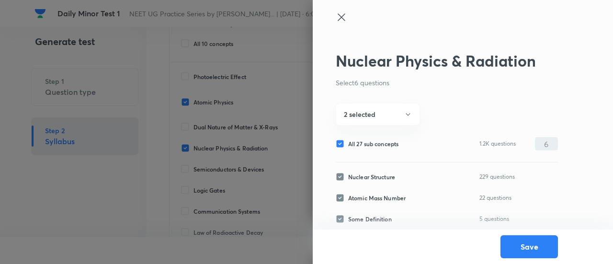
checkbox input "false"
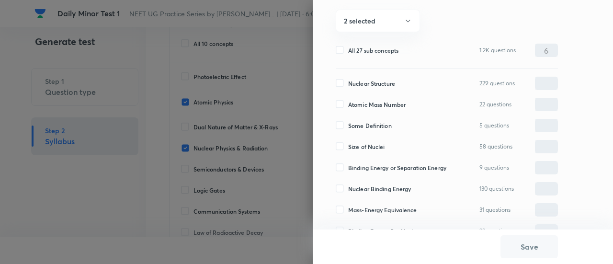
scroll to position [94, 0]
click at [368, 149] on span "Size of Nuclei" at bounding box center [366, 146] width 37 height 9
click at [348, 149] on input "Size of Nuclei" at bounding box center [342, 146] width 12 height 9
checkbox input "true"
type input "0"
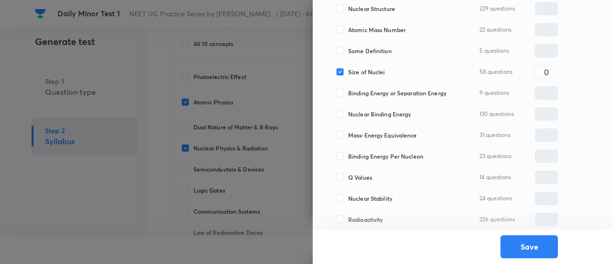
scroll to position [169, 0]
click at [368, 109] on span "Nuclear Binding Energy" at bounding box center [379, 113] width 63 height 9
click at [348, 109] on input "Nuclear Binding Energy" at bounding box center [342, 113] width 12 height 9
checkbox input "true"
type input "0"
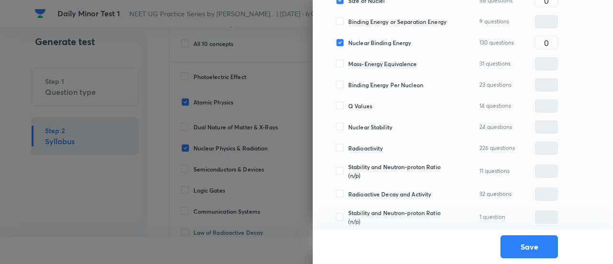
scroll to position [246, 0]
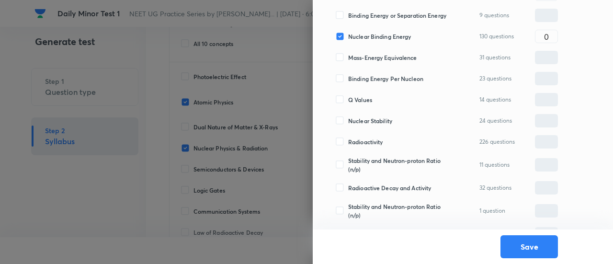
click at [370, 142] on span "Radioactivity" at bounding box center [365, 142] width 35 height 9
click at [348, 142] on input "Radioactivity" at bounding box center [342, 142] width 12 height 9
checkbox input "true"
type input "0"
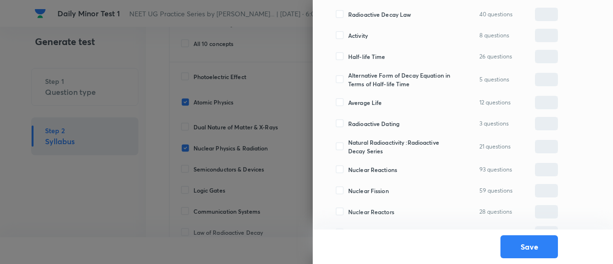
scroll to position [488, 0]
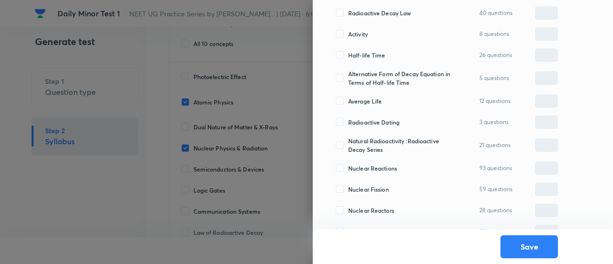
click at [381, 167] on span "Nuclear Reactions" at bounding box center [372, 168] width 49 height 9
click at [348, 167] on input "Nuclear Reactions" at bounding box center [342, 168] width 12 height 9
checkbox input "true"
type input "0"
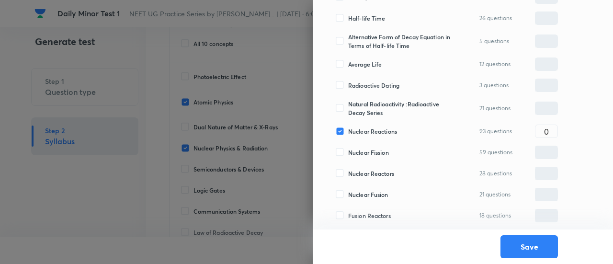
click at [378, 154] on span "Nuclear Fission" at bounding box center [368, 152] width 41 height 9
click at [348, 154] on input "Nuclear Fission" at bounding box center [342, 152] width 12 height 9
checkbox input "true"
type input "0"
click at [377, 173] on span "Nuclear Reactors" at bounding box center [371, 173] width 46 height 9
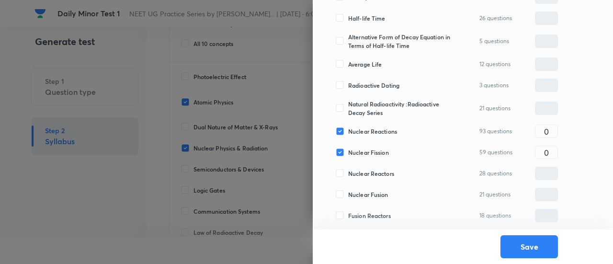
click at [348, 173] on input "Nuclear Reactors" at bounding box center [342, 173] width 12 height 9
checkbox input "true"
type input "0"
click at [549, 132] on input "0" at bounding box center [547, 131] width 22 height 17
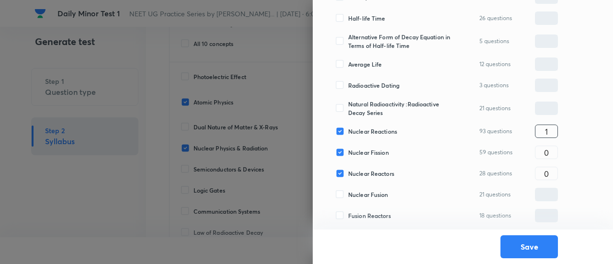
type input "1"
click at [379, 212] on span "Fusion Reactors" at bounding box center [369, 215] width 43 height 9
click at [348, 212] on input "Fusion Reactors" at bounding box center [342, 215] width 12 height 9
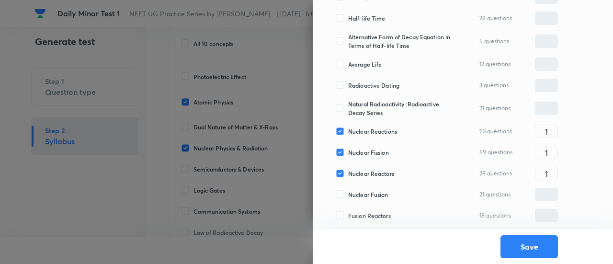
checkbox input "true"
type input "0"
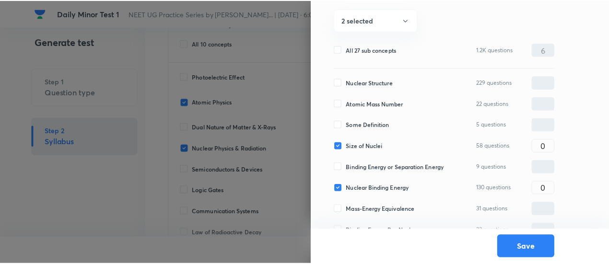
scroll to position [97, 0]
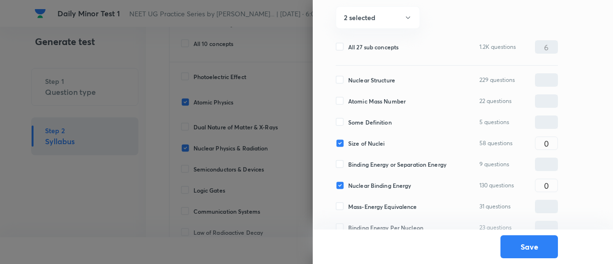
click at [379, 79] on span "Nuclear Structure" at bounding box center [371, 80] width 47 height 9
click at [348, 79] on input "Nuclear Structure" at bounding box center [342, 80] width 12 height 9
checkbox input "true"
click at [550, 78] on input "0" at bounding box center [547, 80] width 22 height 17
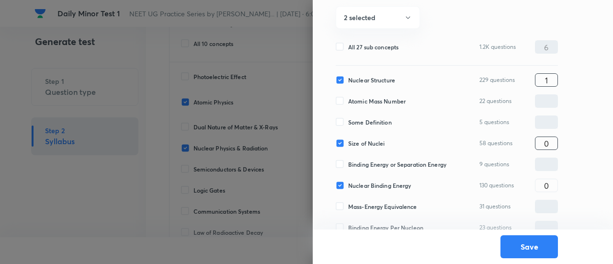
type input "1"
click at [553, 141] on input "0" at bounding box center [547, 143] width 22 height 17
type input "1"
click at [553, 187] on input "0" at bounding box center [547, 185] width 22 height 17
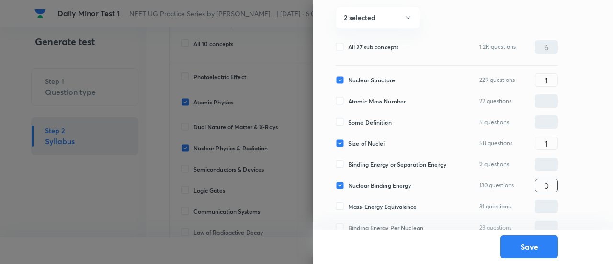
click at [553, 187] on input "0" at bounding box center [547, 185] width 22 height 17
type input "1"
click at [523, 252] on button "Save" at bounding box center [530, 245] width 58 height 23
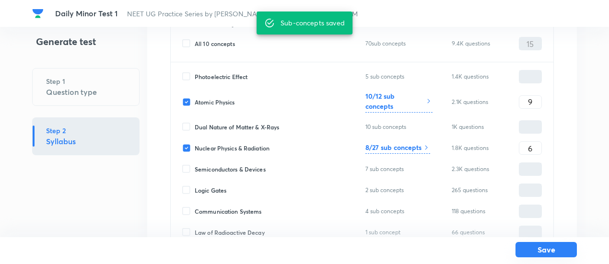
click at [533, 251] on button "Save" at bounding box center [545, 249] width 61 height 15
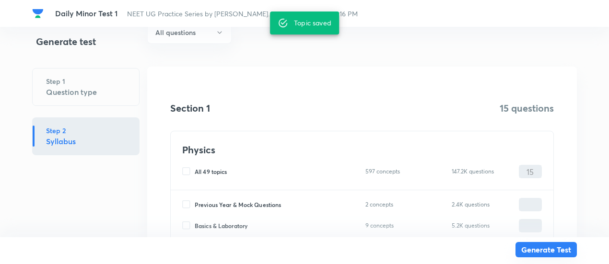
click at [533, 251] on button "Generate Test" at bounding box center [545, 249] width 61 height 15
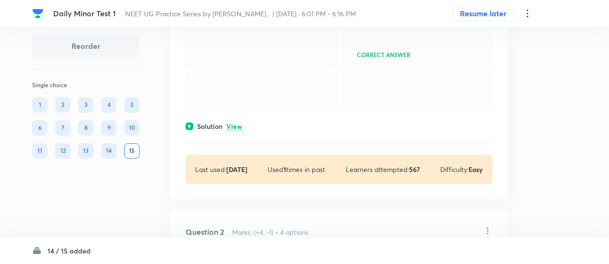
scroll to position [133, 0]
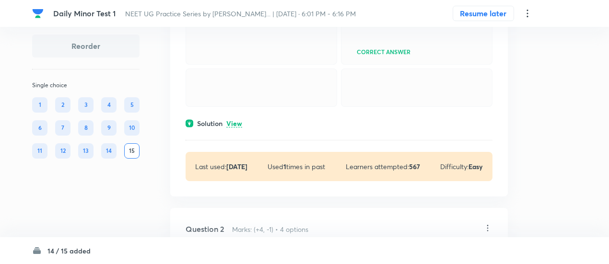
click at [235, 127] on p "View" at bounding box center [234, 123] width 16 height 7
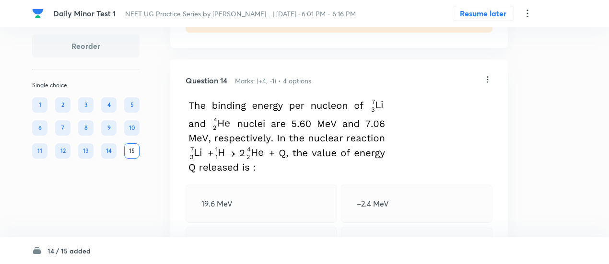
scroll to position [3866, 0]
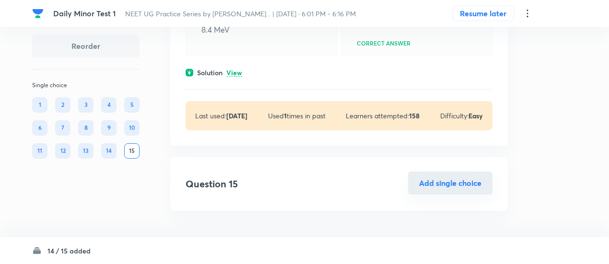
click at [424, 181] on button "Add single choice" at bounding box center [450, 183] width 84 height 23
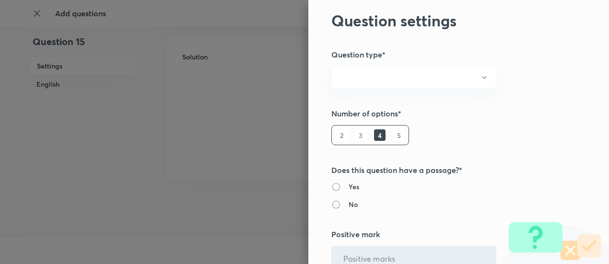
radio input "true"
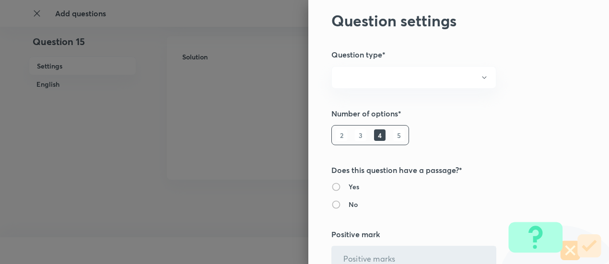
radio input "true"
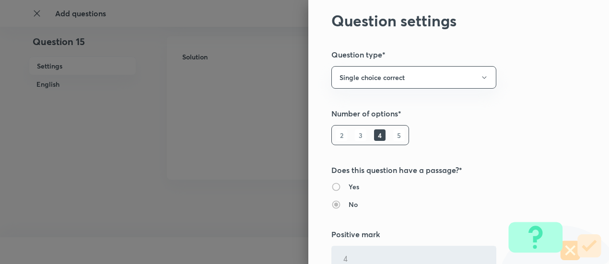
type input "4"
type input "1"
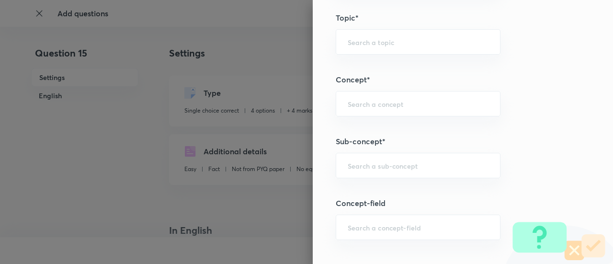
scroll to position [457, 0]
click at [397, 169] on div "​" at bounding box center [418, 162] width 165 height 25
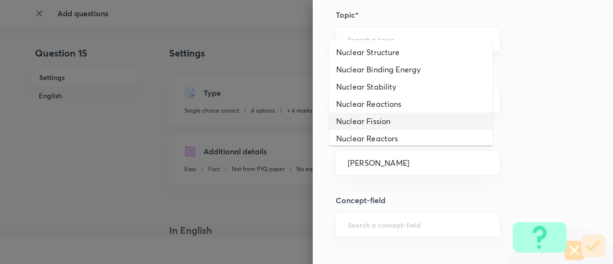
scroll to position [0, 0]
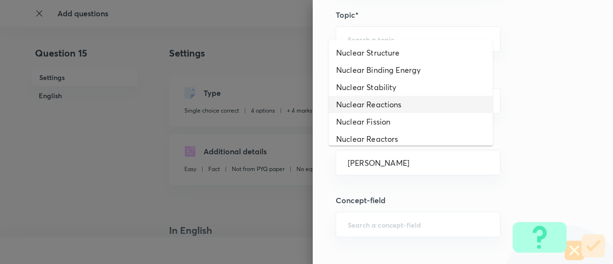
click at [393, 98] on li "Nuclear Reactions" at bounding box center [411, 104] width 164 height 17
type input "Nuclear Reactions"
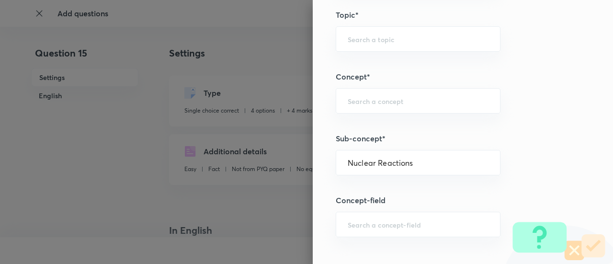
type input "Physics"
type input "Modern Physics"
type input "Nuclear Physics & Radiation"
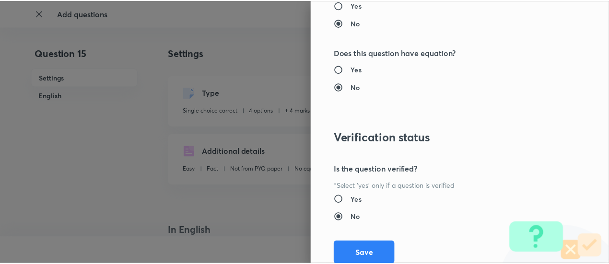
scroll to position [1011, 0]
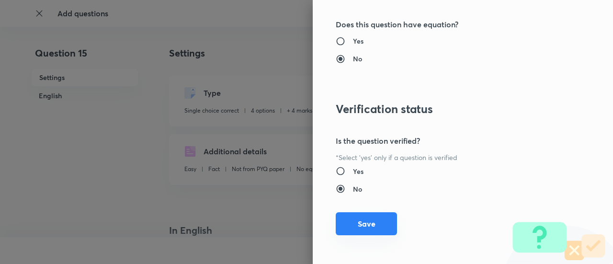
click at [363, 223] on button "Save" at bounding box center [366, 223] width 61 height 23
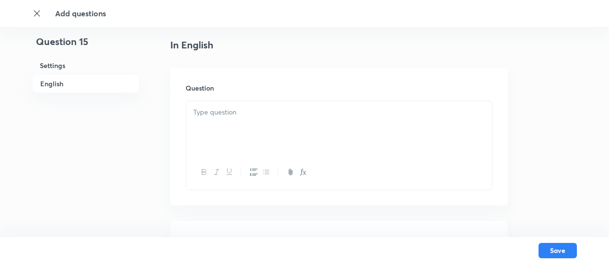
scroll to position [248, 0]
click at [277, 99] on div at bounding box center [339, 124] width 306 height 54
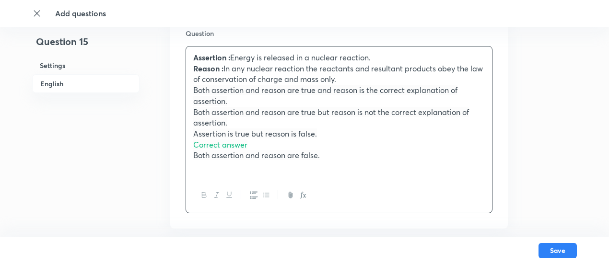
scroll to position [301, 0]
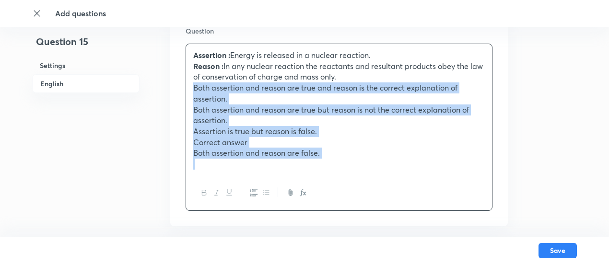
drag, startPoint x: 190, startPoint y: 89, endPoint x: 335, endPoint y: 161, distance: 161.6
click at [335, 161] on div "Assertion : Energy is released in a nuclear reaction. Reason : In any nuclear r…" at bounding box center [339, 109] width 306 height 131
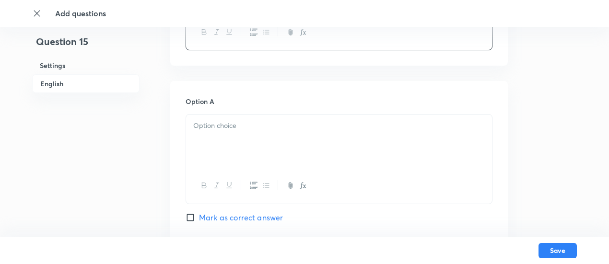
scroll to position [404, 0]
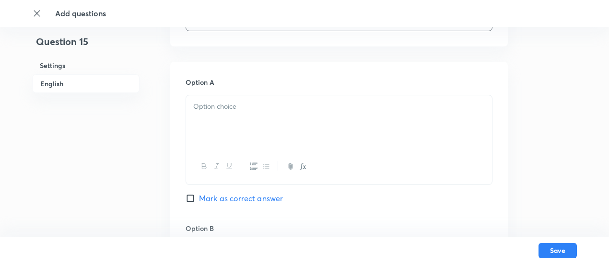
click at [283, 132] on div at bounding box center [339, 122] width 306 height 54
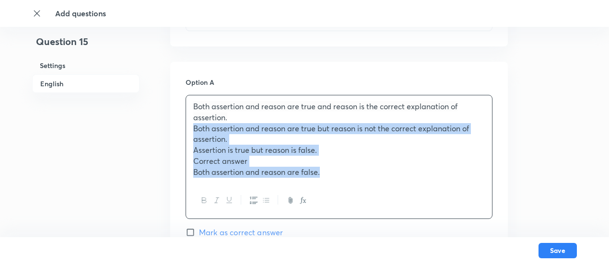
drag, startPoint x: 188, startPoint y: 128, endPoint x: 354, endPoint y: 187, distance: 176.4
click at [354, 187] on div "Both assertion and reason are true and reason is the correct explanation of ass…" at bounding box center [338, 157] width 307 height 124
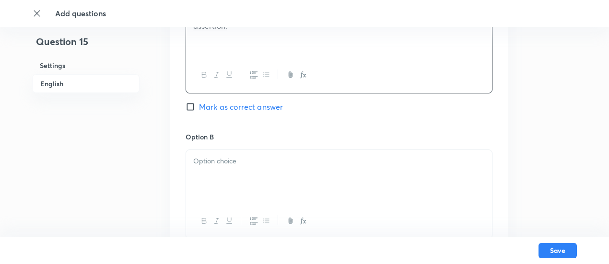
scroll to position [501, 0]
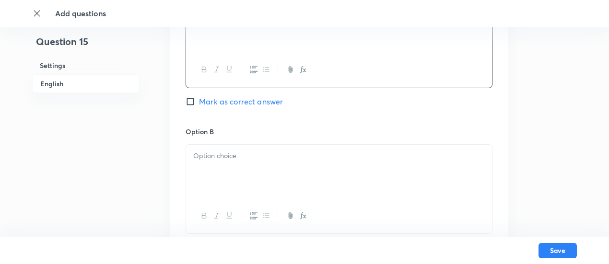
click at [284, 157] on p at bounding box center [338, 155] width 291 height 11
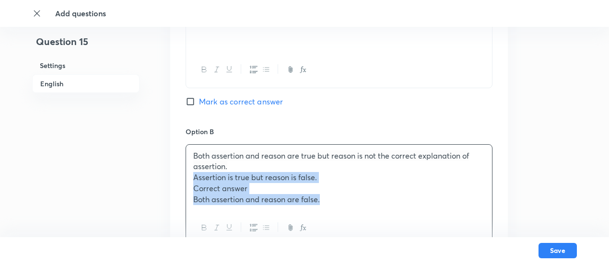
drag, startPoint x: 192, startPoint y: 175, endPoint x: 405, endPoint y: 213, distance: 217.1
click at [405, 213] on div "Both assertion and reason are true but reason is not the correct explanation of…" at bounding box center [338, 195] width 307 height 102
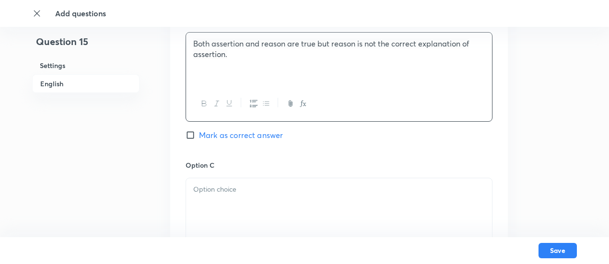
scroll to position [677, 0]
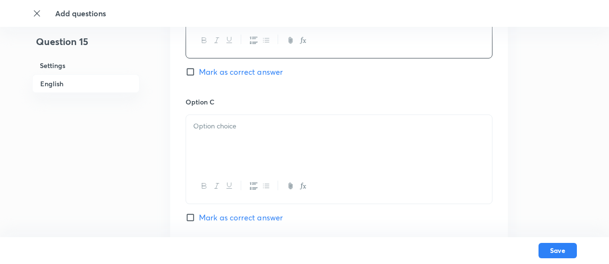
click at [282, 140] on div at bounding box center [339, 142] width 306 height 54
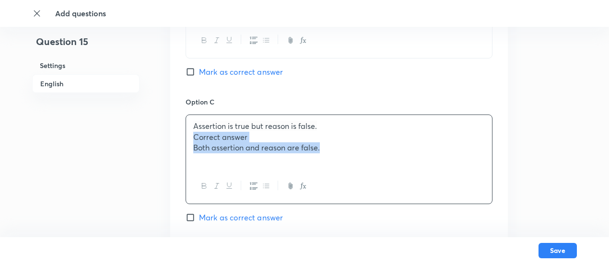
drag, startPoint x: 192, startPoint y: 137, endPoint x: 405, endPoint y: 169, distance: 215.3
click at [405, 169] on div "Assertion is true but reason is false. Correct answer Both assertion and reason…" at bounding box center [338, 160] width 307 height 90
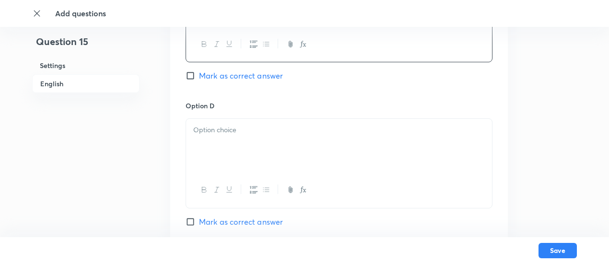
scroll to position [835, 0]
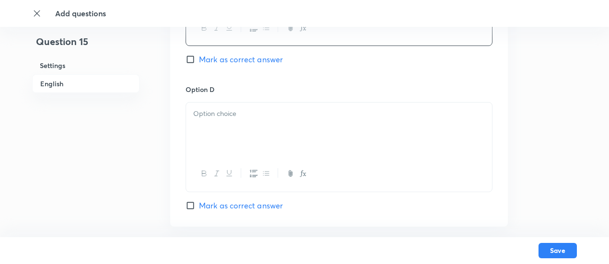
click at [286, 124] on div at bounding box center [339, 130] width 306 height 54
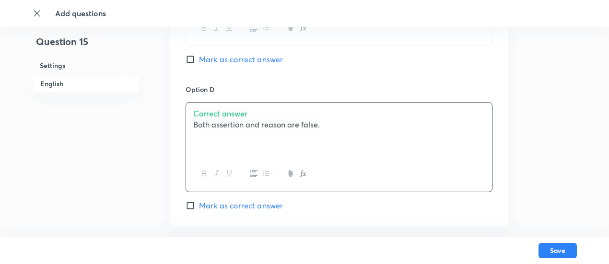
click at [222, 114] on span "Correct answer" at bounding box center [220, 113] width 54 height 10
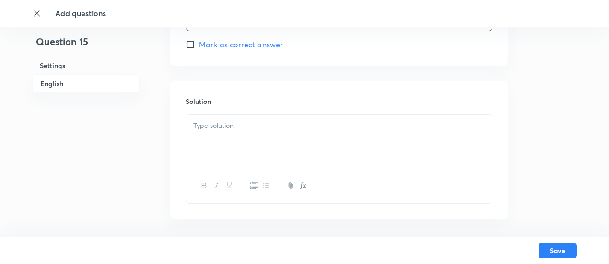
scroll to position [1034, 0]
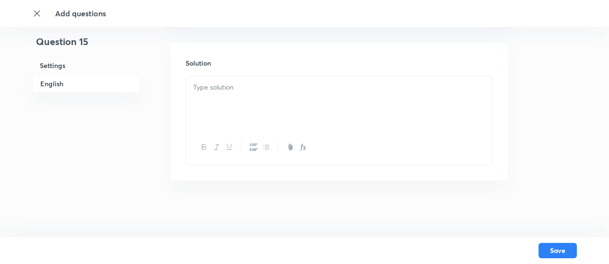
click at [317, 121] on div at bounding box center [339, 103] width 306 height 54
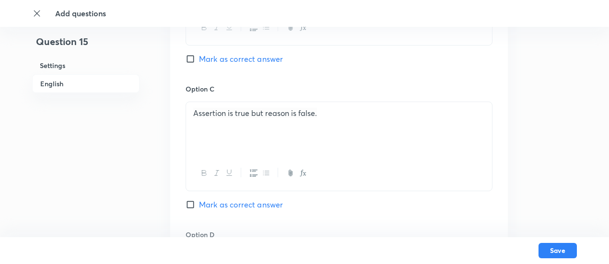
scroll to position [688, 0]
click at [276, 208] on span "Mark as correct answer" at bounding box center [241, 206] width 84 height 12
click at [199, 208] on input "Mark as correct answer" at bounding box center [191, 206] width 13 height 10
checkbox input "true"
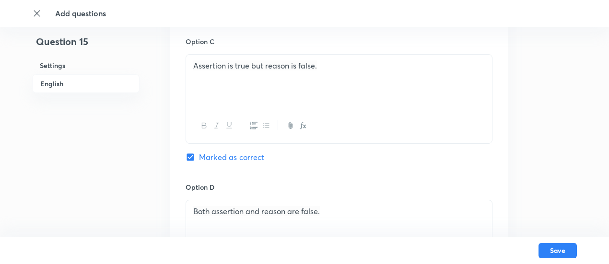
scroll to position [1057, 0]
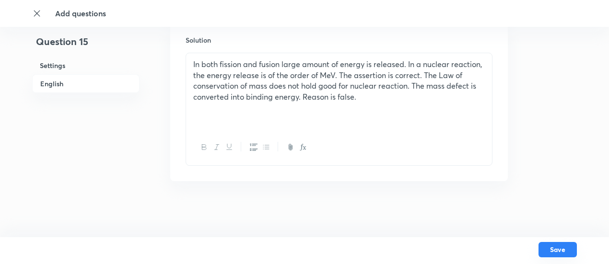
click at [556, 247] on button "Save" at bounding box center [557, 249] width 38 height 15
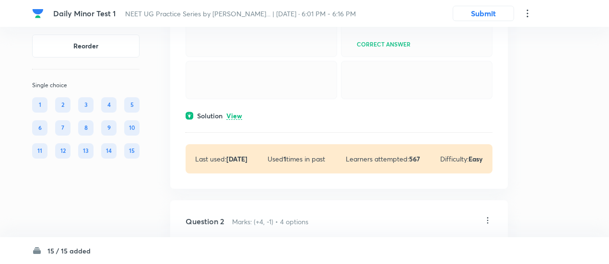
scroll to position [142, 0]
click at [241, 119] on p "View" at bounding box center [234, 115] width 16 height 7
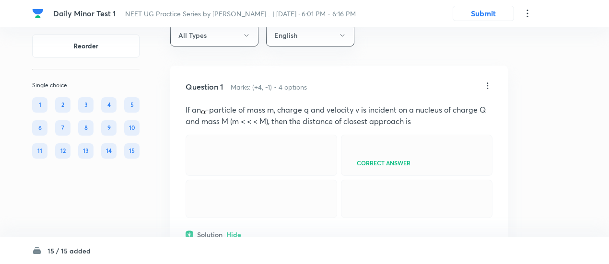
scroll to position [22, 0]
click at [486, 83] on icon at bounding box center [488, 86] width 10 height 10
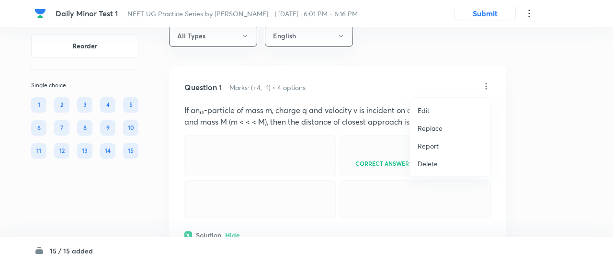
click at [435, 131] on p "Replace" at bounding box center [430, 128] width 25 height 10
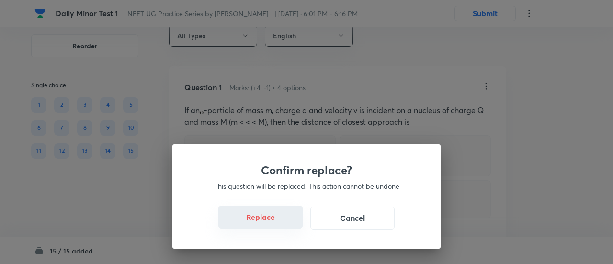
click at [267, 219] on button "Replace" at bounding box center [261, 217] width 84 height 23
click at [271, 221] on button "Replace" at bounding box center [261, 217] width 84 height 23
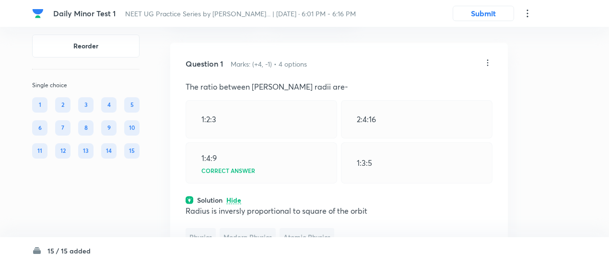
scroll to position [43, 0]
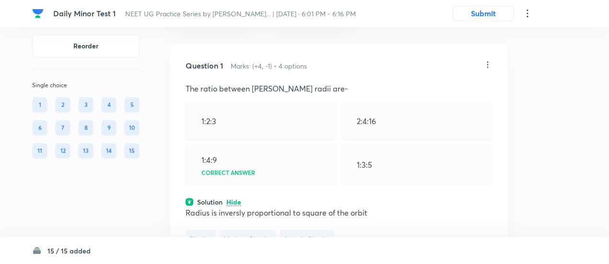
click at [485, 62] on icon at bounding box center [488, 65] width 10 height 10
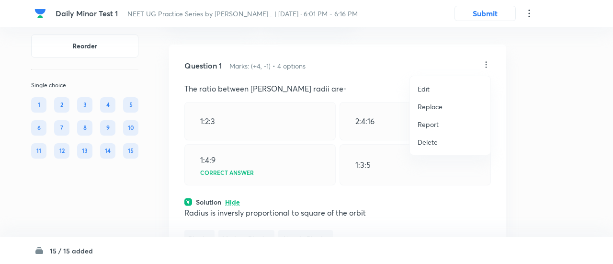
click at [431, 102] on p "Replace" at bounding box center [430, 107] width 25 height 10
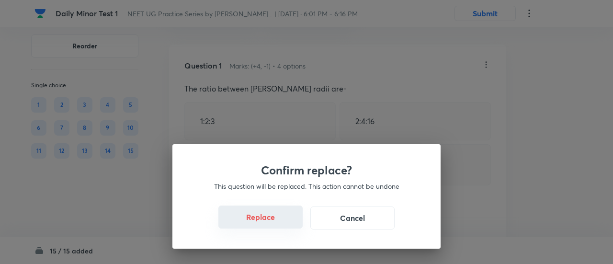
click at [274, 221] on button "Replace" at bounding box center [261, 217] width 84 height 23
click at [274, 221] on button "Replace" at bounding box center [261, 218] width 84 height 23
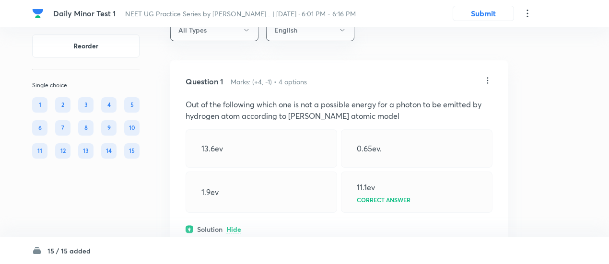
scroll to position [26, 0]
click at [486, 81] on icon at bounding box center [488, 82] width 10 height 10
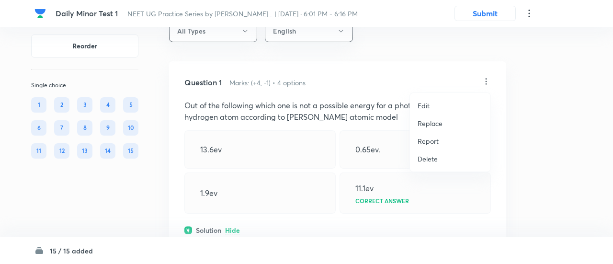
click at [430, 127] on p "Replace" at bounding box center [430, 123] width 25 height 10
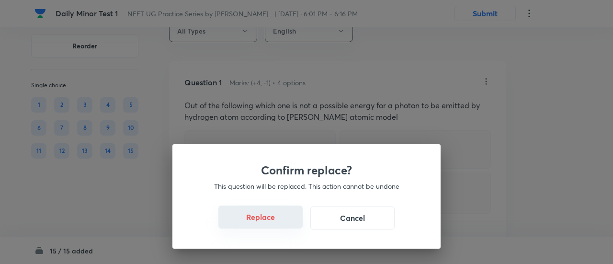
click at [267, 217] on button "Replace" at bounding box center [261, 217] width 84 height 23
click at [269, 221] on button "Replace" at bounding box center [261, 217] width 84 height 23
click at [269, 221] on div "Confirm replace? This question will be replaced. This action cannot be undone R…" at bounding box center [307, 196] width 268 height 104
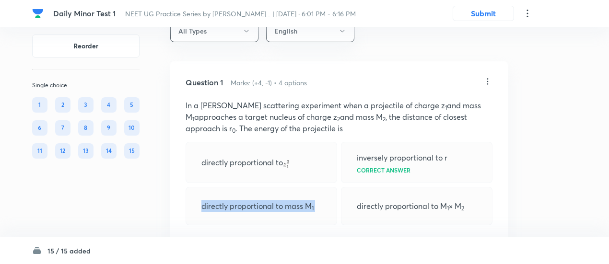
click at [269, 221] on div "directly proportional to mass M 1" at bounding box center [260, 206] width 151 height 38
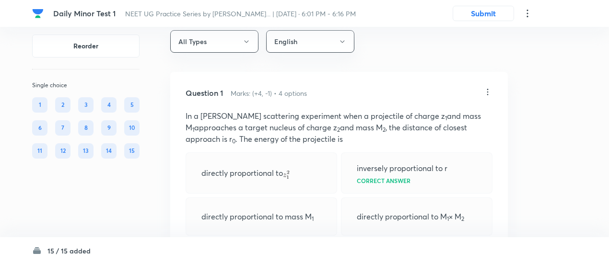
scroll to position [14, 0]
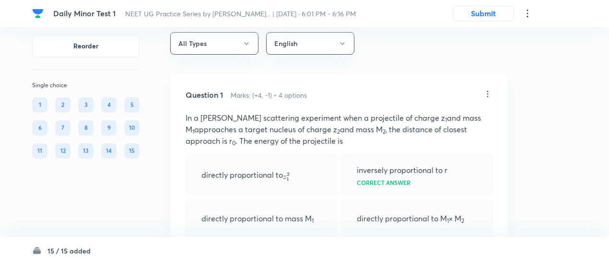
click at [493, 95] on div "Question 1 Marks: (+4, -1) • 4 options In a Rutherford scattering experiment wh…" at bounding box center [338, 224] width 337 height 300
click at [489, 95] on icon at bounding box center [488, 94] width 10 height 10
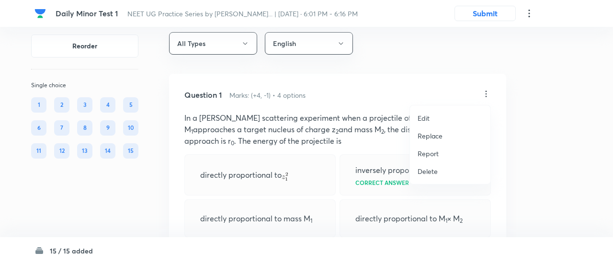
click at [441, 137] on p "Replace" at bounding box center [430, 136] width 25 height 10
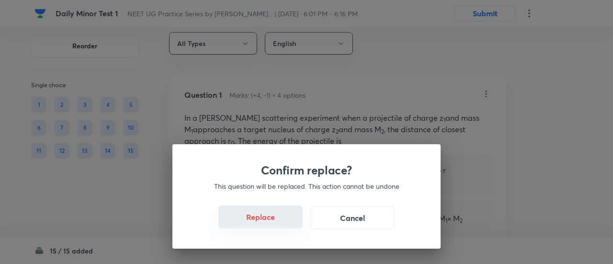
click at [270, 218] on button "Replace" at bounding box center [261, 217] width 84 height 23
click at [271, 225] on button "Replace" at bounding box center [261, 217] width 84 height 23
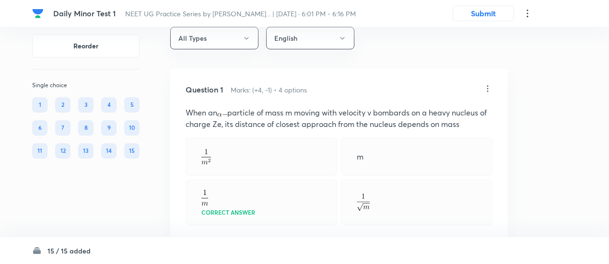
scroll to position [17, 0]
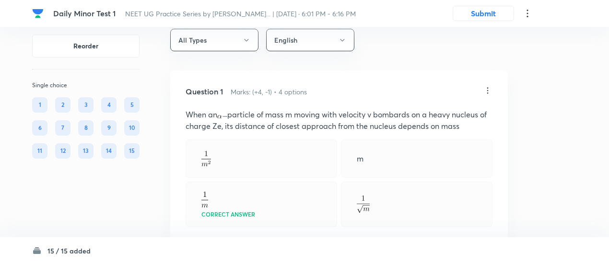
click at [485, 90] on icon at bounding box center [488, 91] width 10 height 10
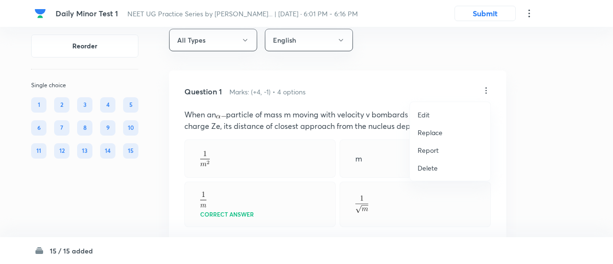
click at [430, 134] on p "Replace" at bounding box center [430, 132] width 25 height 10
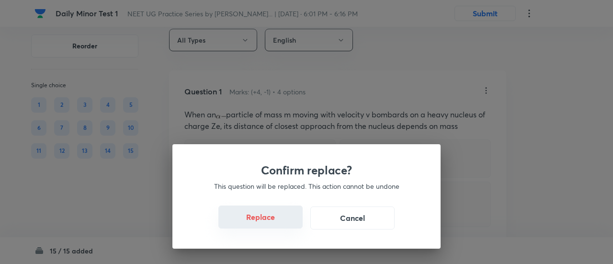
click at [261, 219] on button "Replace" at bounding box center [261, 217] width 84 height 23
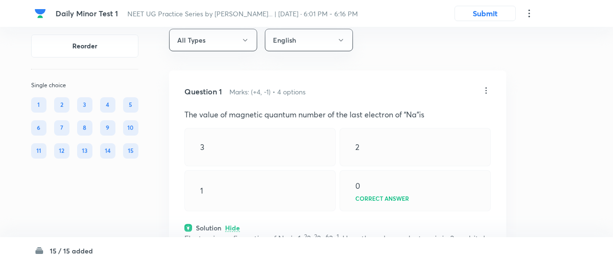
click at [266, 220] on div "Confirm replace? This question will be replaced. This action cannot be undone R…" at bounding box center [306, 132] width 613 height 264
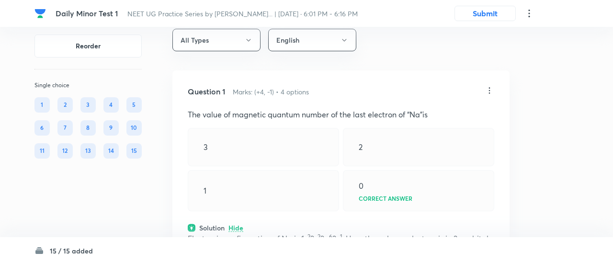
click at [266, 220] on div "Question 1 Marks: (+4, -1) • 4 options The value of magnetic quantum number of …" at bounding box center [341, 217] width 337 height 294
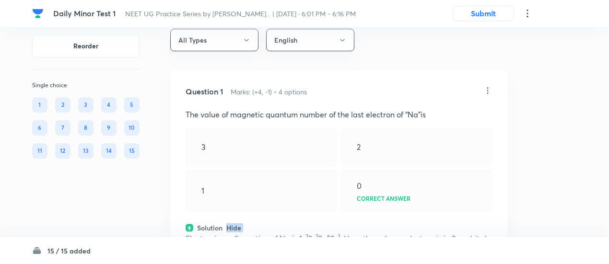
click at [266, 220] on div "Question 1 Marks: (+4, -1) • 4 options The value of magnetic quantum number of …" at bounding box center [338, 217] width 337 height 294
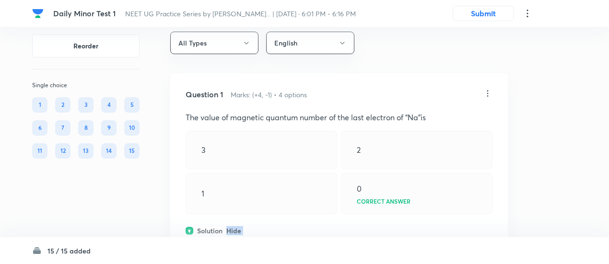
scroll to position [14, 0]
click at [485, 91] on icon at bounding box center [488, 94] width 10 height 10
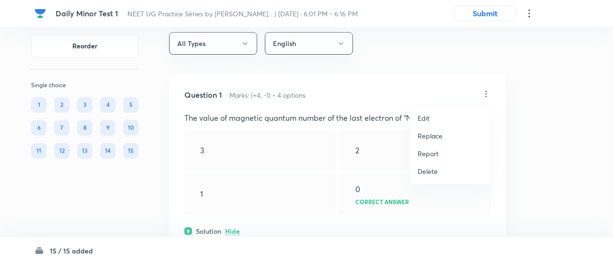
click at [437, 138] on p "Replace" at bounding box center [430, 136] width 25 height 10
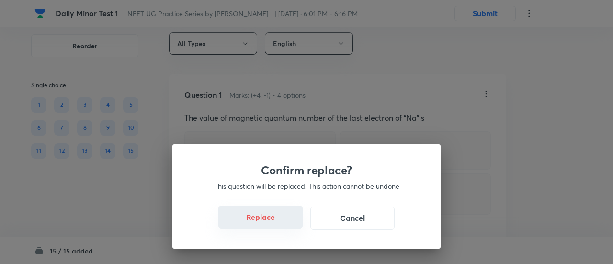
click at [262, 219] on button "Replace" at bounding box center [261, 217] width 84 height 23
click at [266, 222] on button "Replace" at bounding box center [261, 217] width 84 height 23
click at [266, 222] on button "Replace" at bounding box center [261, 218] width 84 height 23
click at [266, 222] on div "Confirm replace? This question will be replaced. This action cannot be undone R…" at bounding box center [307, 196] width 268 height 104
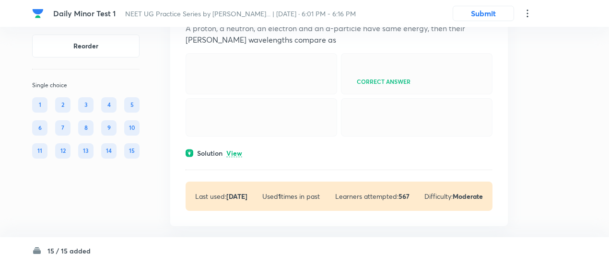
scroll to position [424, 0]
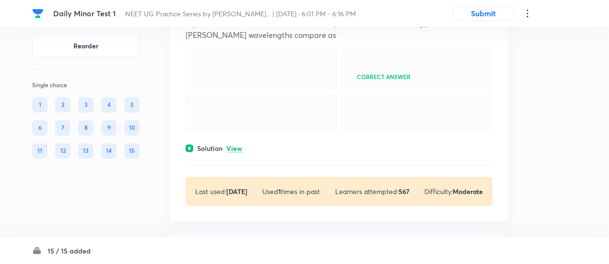
click at [232, 152] on p "View" at bounding box center [234, 148] width 16 height 7
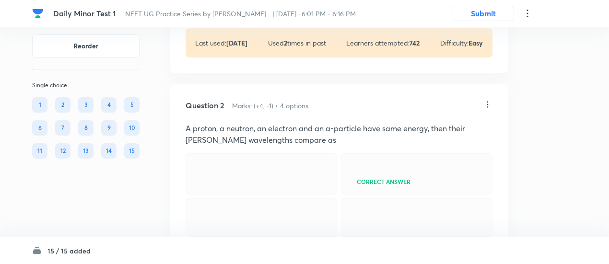
scroll to position [318, 0]
click at [487, 103] on icon at bounding box center [488, 106] width 10 height 10
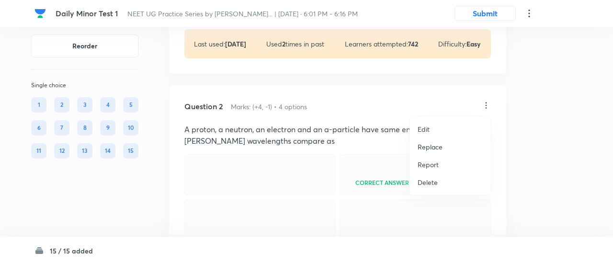
click at [423, 146] on p "Replace" at bounding box center [430, 147] width 25 height 10
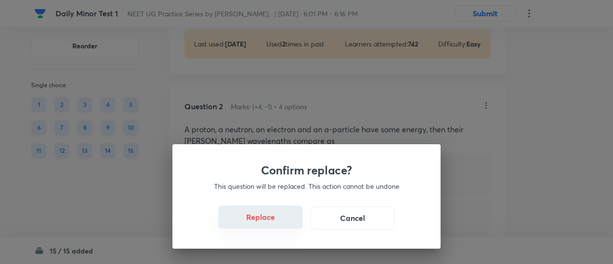
click at [279, 221] on button "Replace" at bounding box center [261, 217] width 84 height 23
click at [282, 223] on button "Replace" at bounding box center [261, 218] width 84 height 23
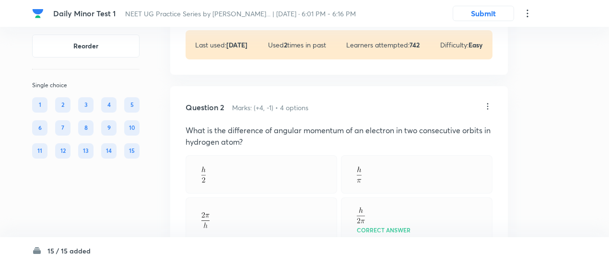
scroll to position [315, 0]
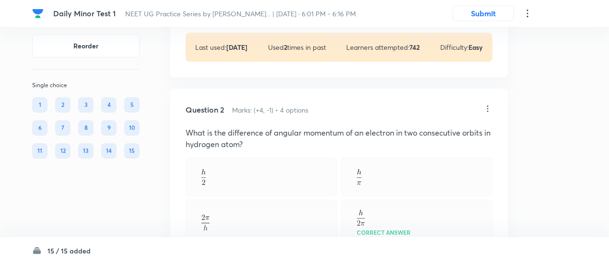
click at [488, 107] on icon at bounding box center [488, 109] width 10 height 10
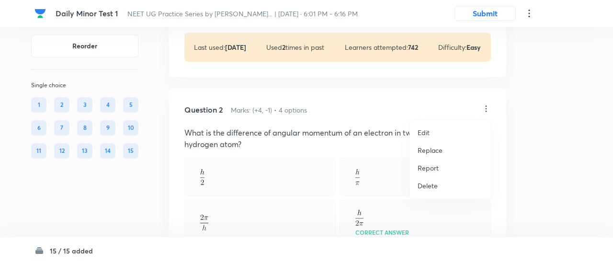
click at [431, 150] on p "Replace" at bounding box center [430, 150] width 25 height 10
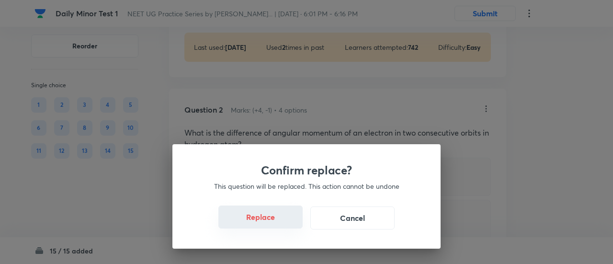
click at [281, 220] on button "Replace" at bounding box center [261, 217] width 84 height 23
click at [284, 225] on div "Confirm replace? This question will be replaced. This action cannot be undone R…" at bounding box center [306, 132] width 613 height 264
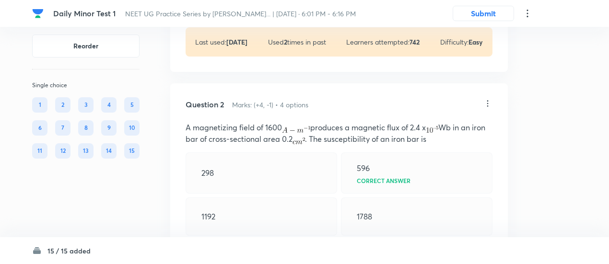
scroll to position [306, 0]
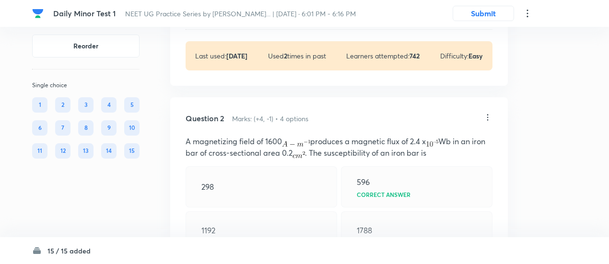
click at [486, 115] on icon at bounding box center [488, 118] width 10 height 10
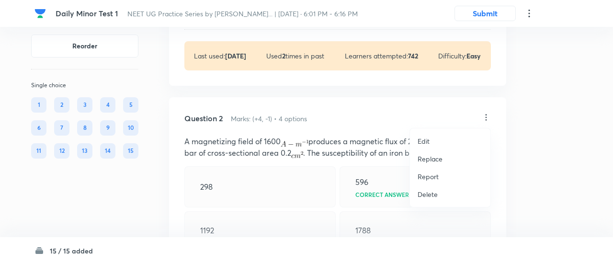
click at [432, 163] on li "Replace" at bounding box center [450, 159] width 81 height 18
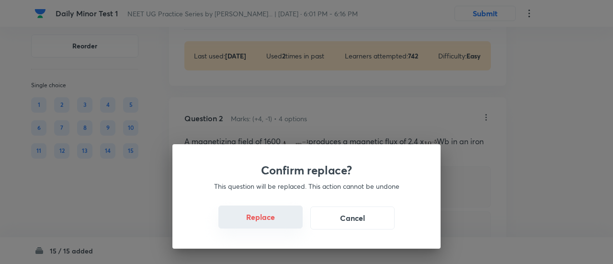
click at [262, 217] on button "Replace" at bounding box center [261, 217] width 84 height 23
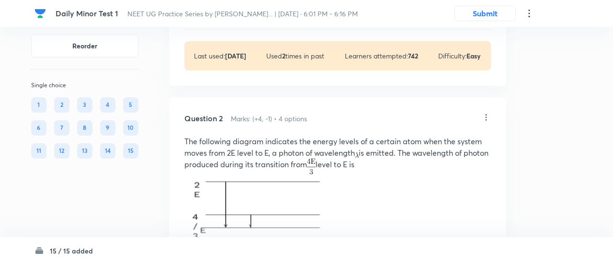
click at [266, 220] on div "Confirm replace? This question will be replaced. This action cannot be undone R…" at bounding box center [306, 132] width 613 height 264
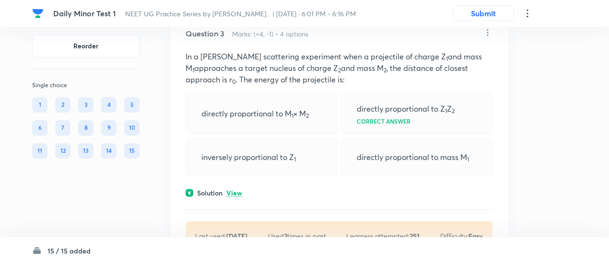
scroll to position [812, 0]
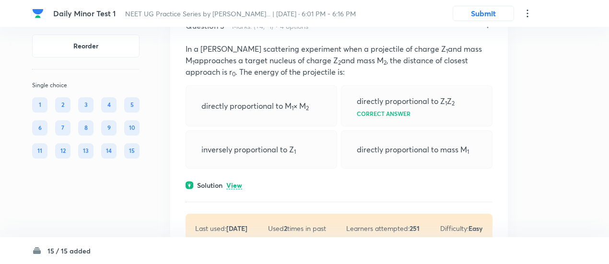
click at [238, 184] on p "View" at bounding box center [234, 185] width 16 height 7
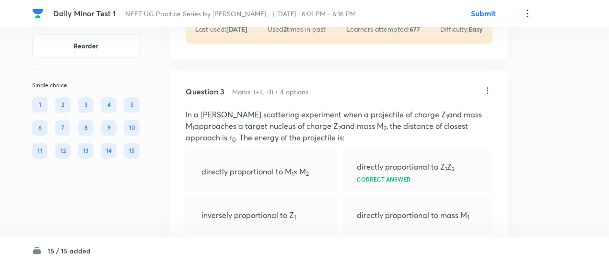
scroll to position [742, 0]
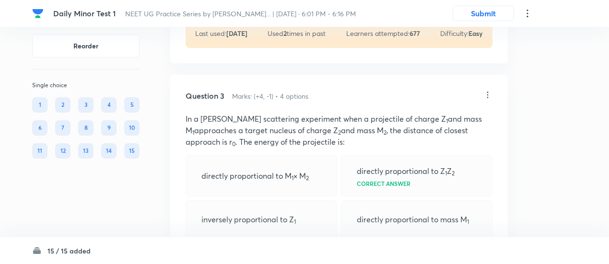
click at [486, 93] on icon at bounding box center [488, 95] width 10 height 10
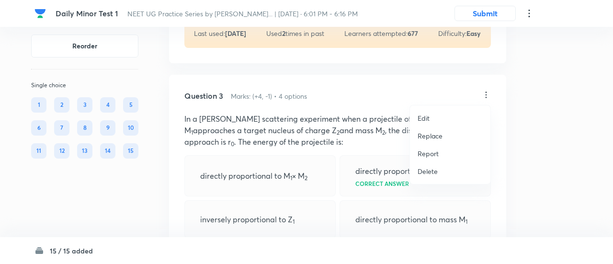
click at [426, 134] on p "Replace" at bounding box center [430, 136] width 25 height 10
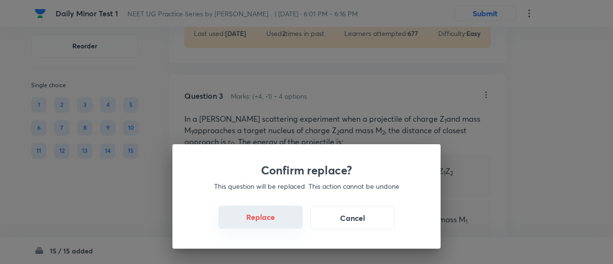
click at [273, 219] on button "Replace" at bounding box center [261, 217] width 84 height 23
click at [275, 221] on button "Replace" at bounding box center [261, 217] width 84 height 23
click at [275, 221] on div "Confirm replace? This question will be replaced. This action cannot be undone R…" at bounding box center [307, 196] width 268 height 104
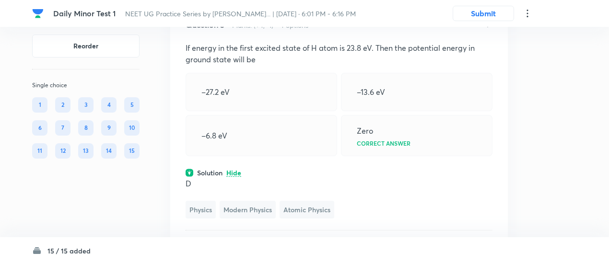
scroll to position [767, 0]
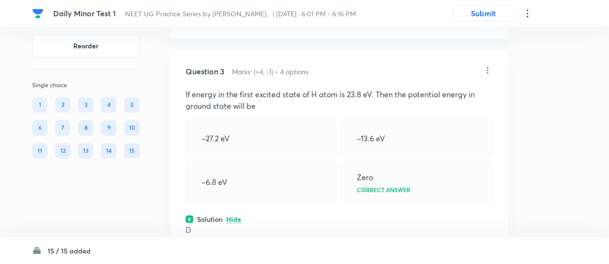
click at [487, 70] on icon at bounding box center [488, 71] width 10 height 10
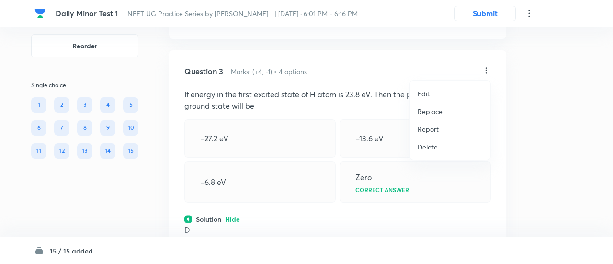
click at [435, 113] on p "Replace" at bounding box center [430, 111] width 25 height 10
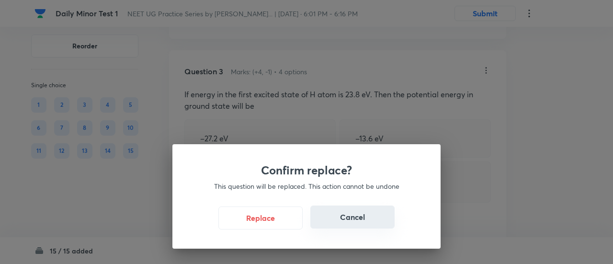
click at [337, 210] on button "Cancel" at bounding box center [353, 217] width 84 height 23
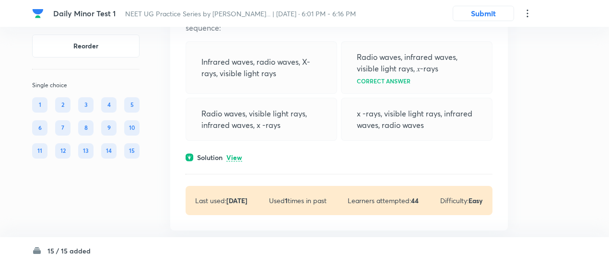
scroll to position [1144, 0]
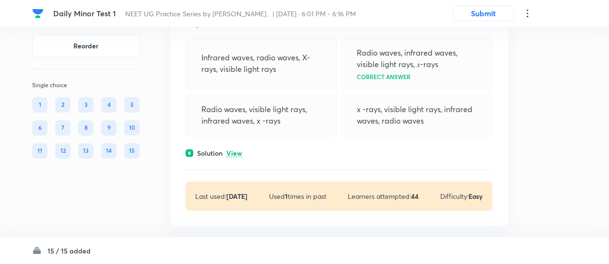
click at [242, 148] on div "Solution View" at bounding box center [338, 153] width 307 height 10
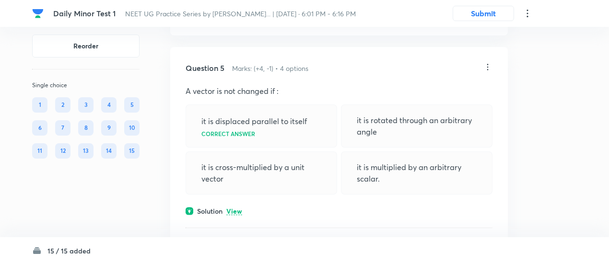
scroll to position [1423, 0]
click at [241, 207] on p "View" at bounding box center [234, 210] width 16 height 7
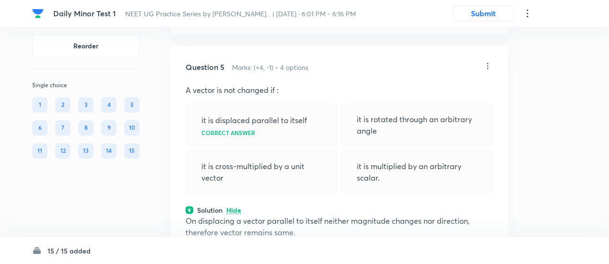
click at [487, 62] on icon at bounding box center [488, 66] width 10 height 10
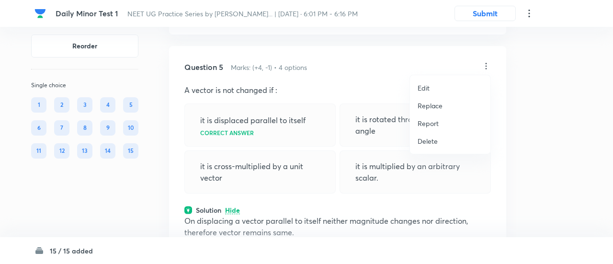
click at [441, 107] on p "Replace" at bounding box center [430, 106] width 25 height 10
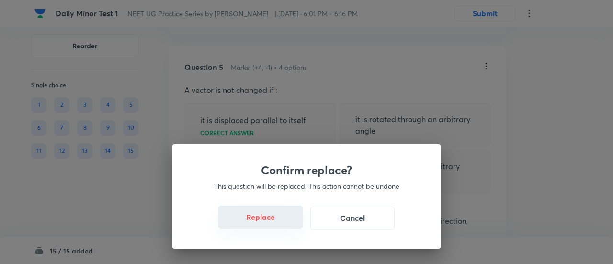
click at [279, 219] on button "Replace" at bounding box center [261, 217] width 84 height 23
click at [279, 219] on button "Replace" at bounding box center [261, 218] width 84 height 23
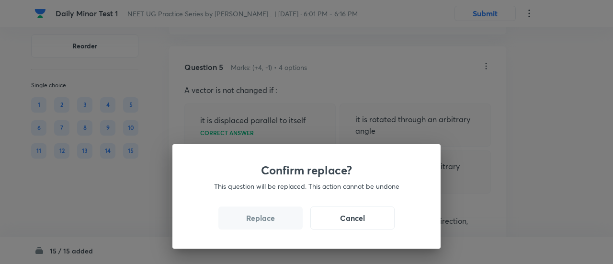
click at [279, 219] on button "Replace" at bounding box center [261, 218] width 84 height 23
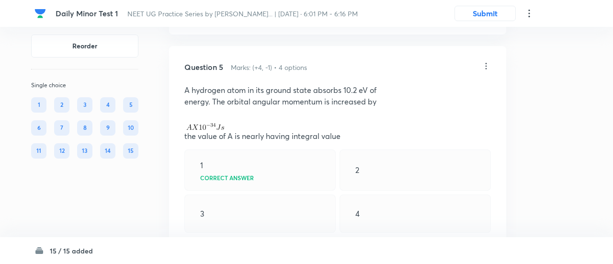
click at [279, 223] on div "Confirm replace? This question will be replaced. This action cannot be undone R…" at bounding box center [306, 132] width 613 height 264
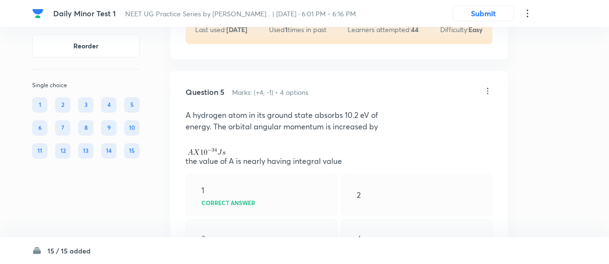
scroll to position [1397, 0]
click at [490, 88] on icon at bounding box center [488, 93] width 10 height 10
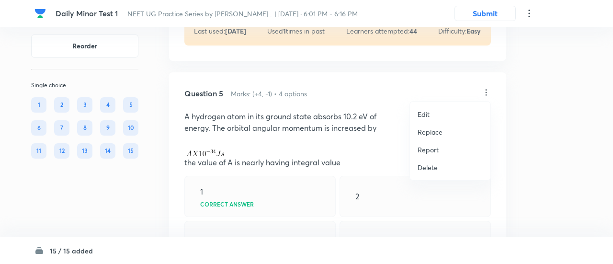
click at [432, 130] on p "Replace" at bounding box center [430, 132] width 25 height 10
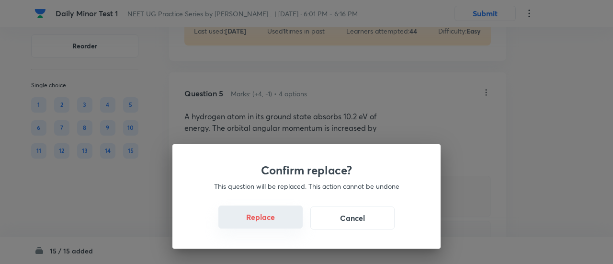
click at [265, 221] on button "Replace" at bounding box center [261, 217] width 84 height 23
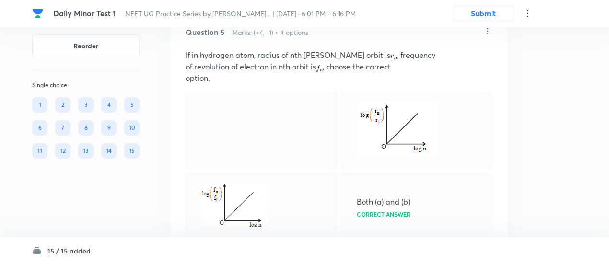
scroll to position [1455, 0]
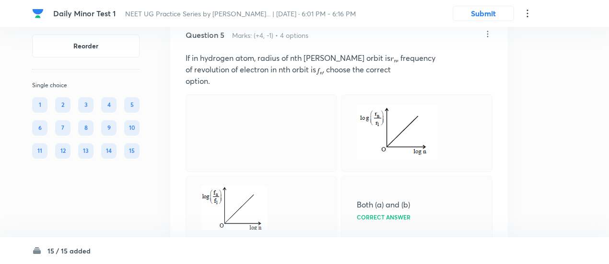
click at [486, 36] on icon at bounding box center [488, 34] width 10 height 10
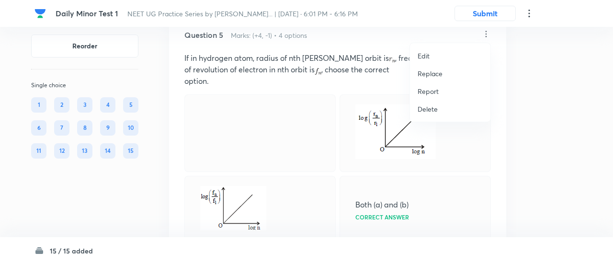
click at [429, 75] on p "Replace" at bounding box center [430, 74] width 25 height 10
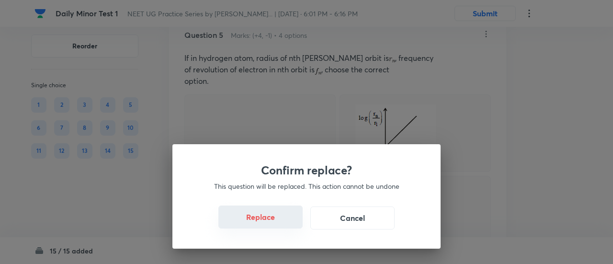
click at [272, 226] on button "Replace" at bounding box center [261, 217] width 84 height 23
click at [276, 225] on button "Replace" at bounding box center [261, 217] width 84 height 23
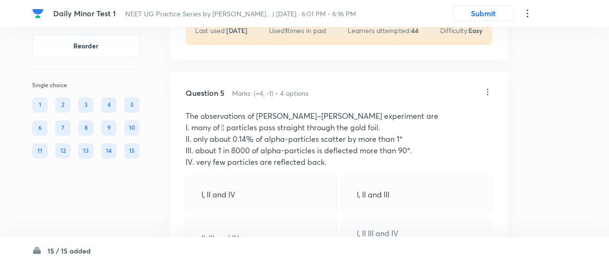
scroll to position [1396, 0]
click at [489, 93] on icon at bounding box center [488, 93] width 10 height 10
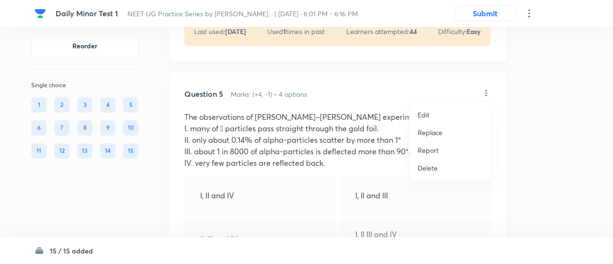
click at [434, 135] on p "Replace" at bounding box center [430, 132] width 25 height 10
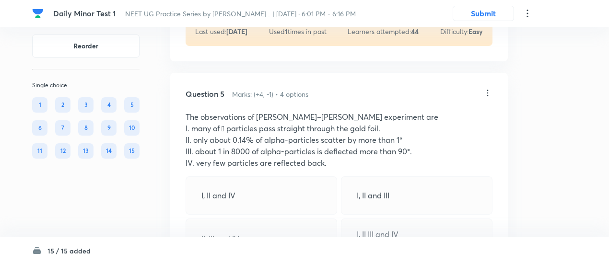
click at [487, 92] on icon at bounding box center [488, 93] width 10 height 10
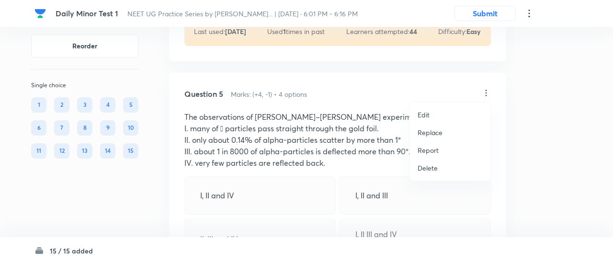
click at [431, 134] on p "Replace" at bounding box center [430, 132] width 25 height 10
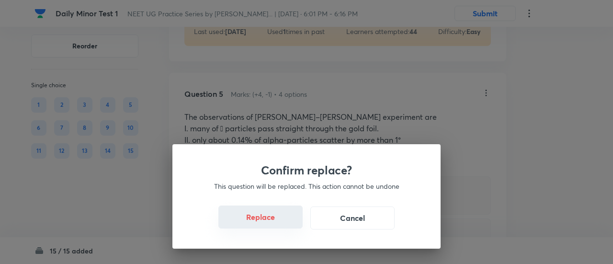
click at [256, 213] on button "Replace" at bounding box center [261, 217] width 84 height 23
click at [261, 220] on button "Replace" at bounding box center [261, 217] width 84 height 23
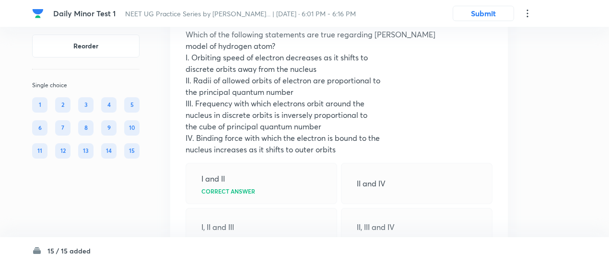
scroll to position [1478, 0]
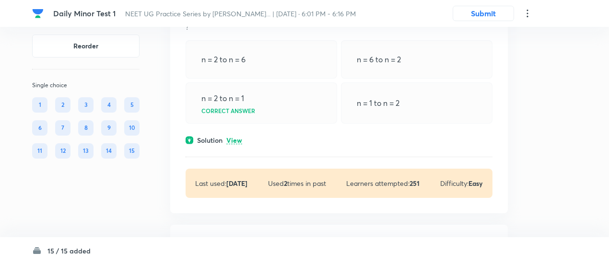
click at [234, 139] on p "View" at bounding box center [234, 140] width 16 height 7
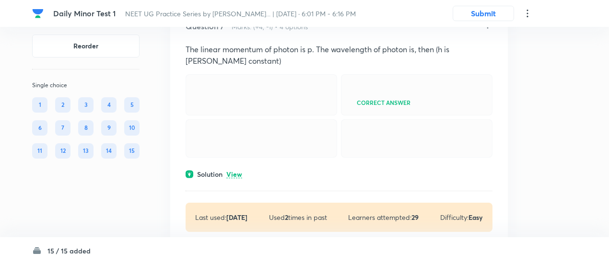
scroll to position [2186, 0]
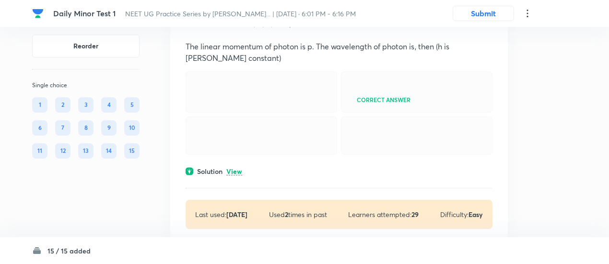
click at [235, 175] on p "View" at bounding box center [234, 171] width 16 height 7
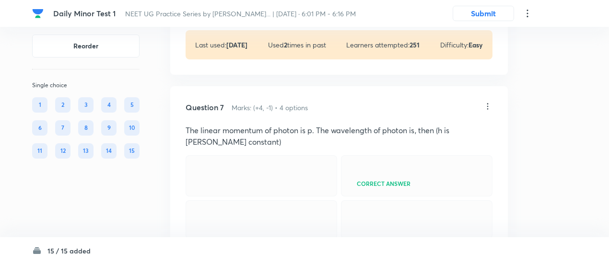
scroll to position [2101, 0]
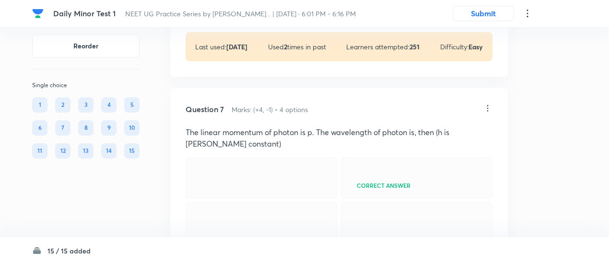
click at [489, 104] on icon at bounding box center [488, 109] width 10 height 10
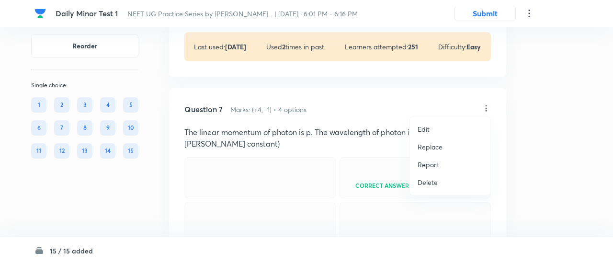
click at [440, 147] on p "Replace" at bounding box center [430, 147] width 25 height 10
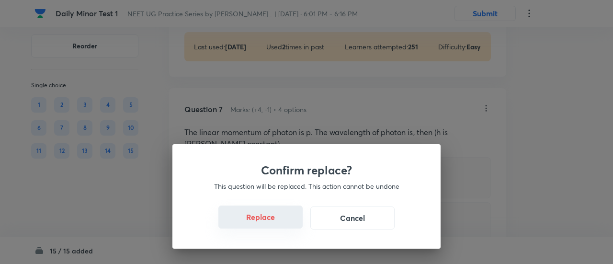
click at [265, 213] on button "Replace" at bounding box center [261, 217] width 84 height 23
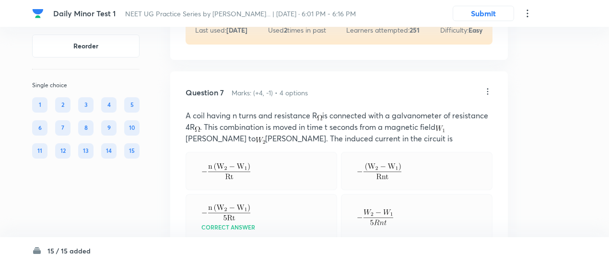
scroll to position [2111, 0]
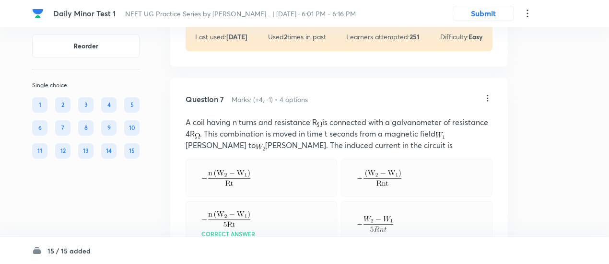
click at [485, 93] on icon at bounding box center [488, 98] width 10 height 10
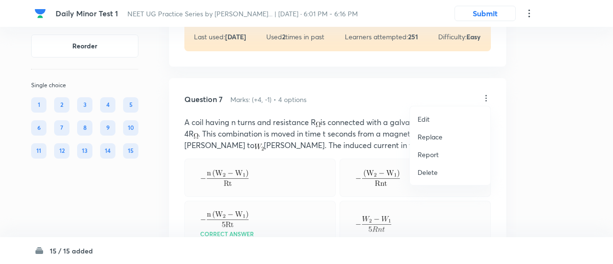
click at [436, 141] on li "Replace" at bounding box center [450, 137] width 81 height 18
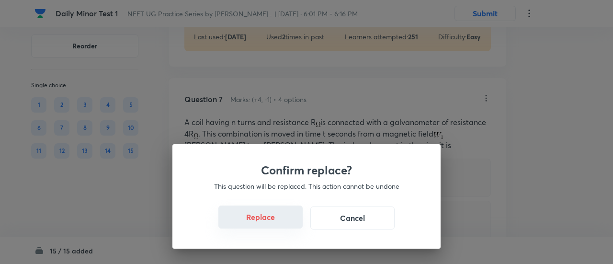
click at [263, 221] on button "Replace" at bounding box center [261, 217] width 84 height 23
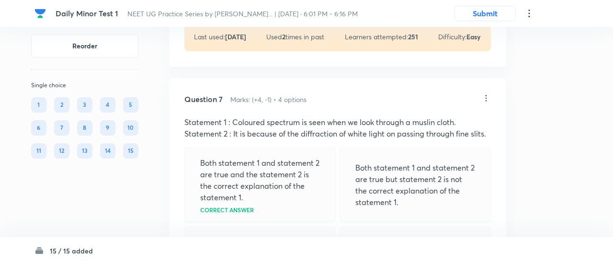
click at [263, 221] on div "Both statement 1 and statement 2 are true and the statement 2 is the correct ex…" at bounding box center [338, 208] width 307 height 123
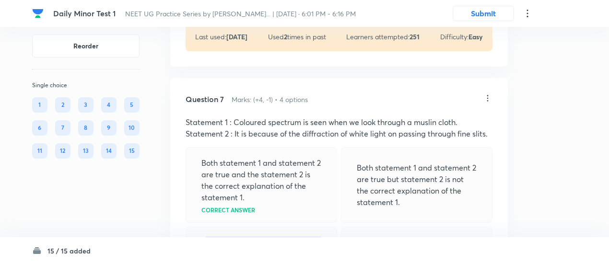
click at [263, 221] on div "Both statement 1 and statement 2 are true and the statement 2 is the correct ex…" at bounding box center [338, 208] width 307 height 123
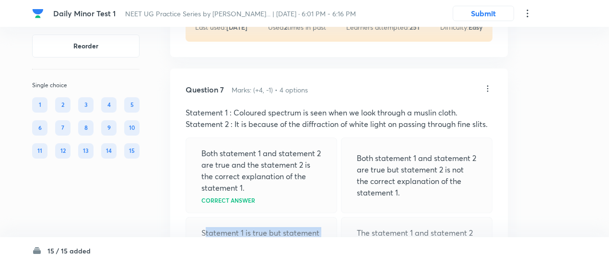
scroll to position [2119, 0]
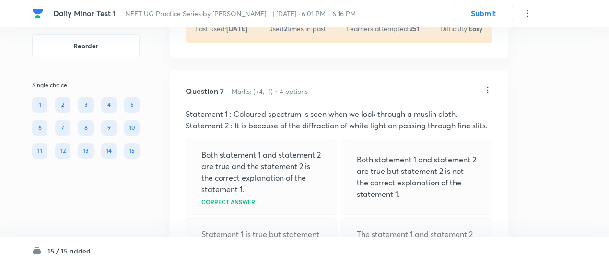
click at [489, 85] on icon at bounding box center [488, 90] width 10 height 10
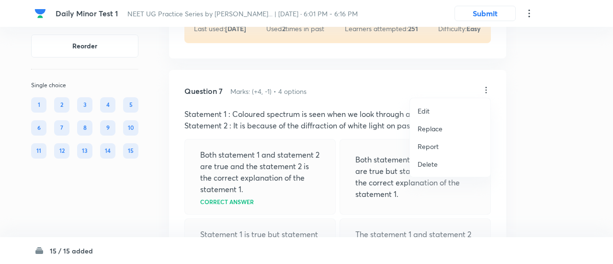
click at [439, 128] on p "Replace" at bounding box center [430, 129] width 25 height 10
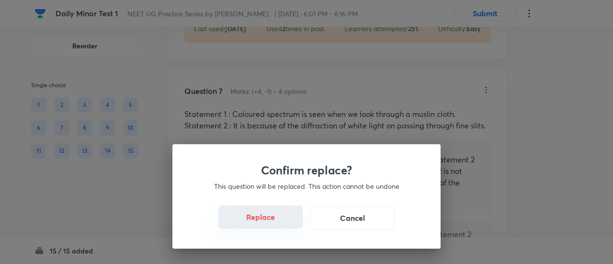
click at [293, 222] on button "Replace" at bounding box center [261, 217] width 84 height 23
click at [293, 222] on div "Confirm replace? This question will be replaced. This action cannot be undone R…" at bounding box center [307, 196] width 268 height 104
click at [293, 222] on div "Confirm replace? This question will be replaced. This action cannot be undone R…" at bounding box center [306, 132] width 613 height 264
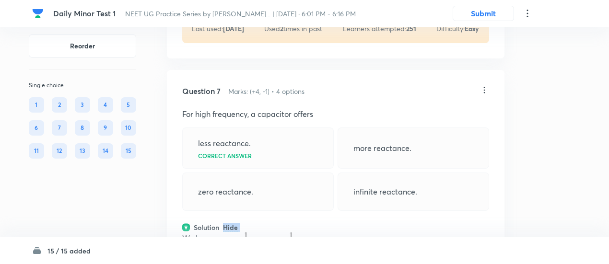
click at [293, 222] on div "Solution Hide" at bounding box center [335, 227] width 307 height 10
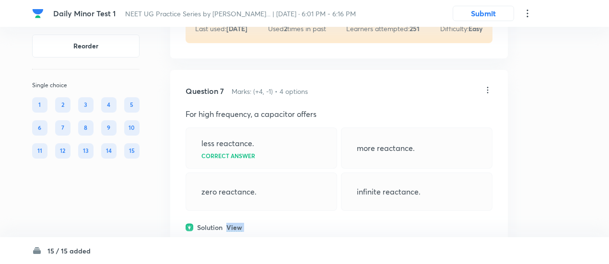
click at [293, 222] on div "Solution View" at bounding box center [338, 227] width 307 height 10
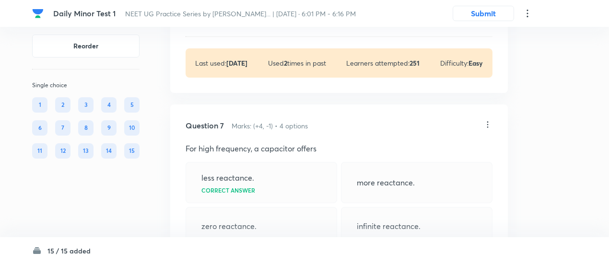
scroll to position [2083, 0]
click at [490, 126] on icon at bounding box center [488, 126] width 10 height 10
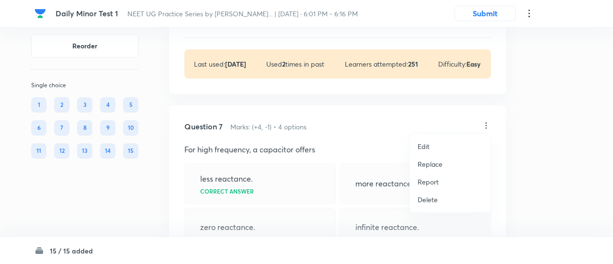
click at [426, 165] on p "Replace" at bounding box center [430, 164] width 25 height 10
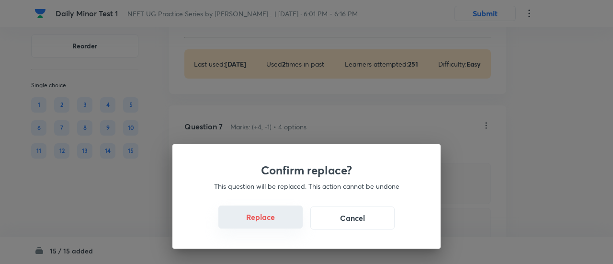
click at [261, 227] on button "Replace" at bounding box center [261, 217] width 84 height 23
click at [266, 221] on button "Replace" at bounding box center [261, 218] width 84 height 23
click at [270, 221] on button "Replace" at bounding box center [261, 217] width 84 height 23
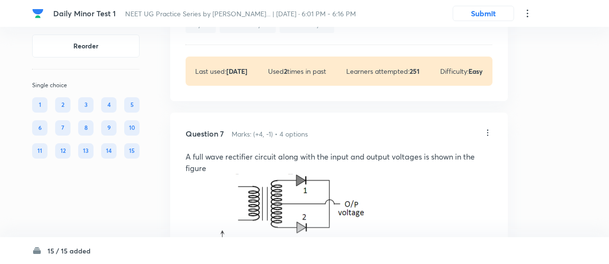
scroll to position [2075, 0]
click at [489, 129] on icon at bounding box center [488, 134] width 10 height 10
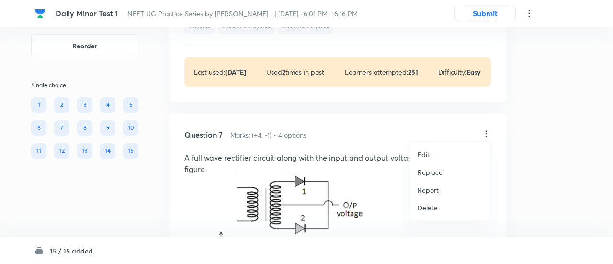
click at [443, 171] on li "Replace" at bounding box center [450, 172] width 81 height 18
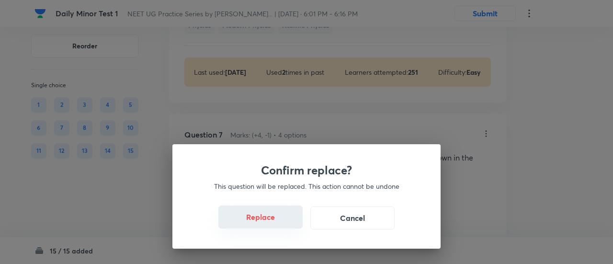
click at [274, 218] on button "Replace" at bounding box center [261, 217] width 84 height 23
click at [274, 218] on div "Confirm replace? This question will be replaced. This action cannot be undone R…" at bounding box center [306, 132] width 613 height 264
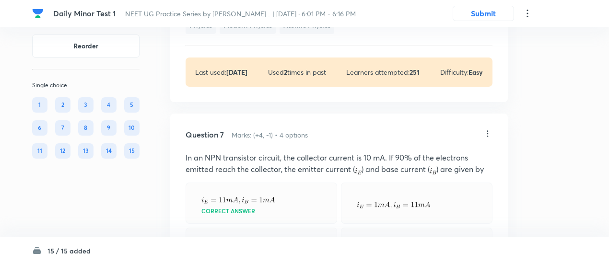
click at [274, 218] on div "Correct answer" at bounding box center [260, 203] width 151 height 41
click at [488, 129] on icon at bounding box center [488, 134] width 10 height 10
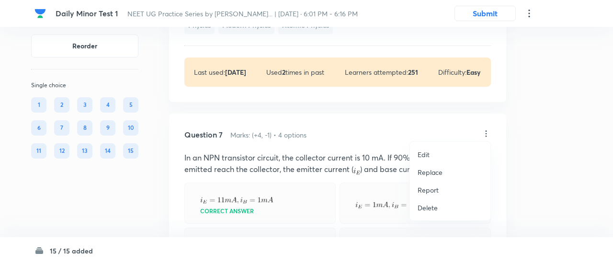
click at [427, 174] on p "Replace" at bounding box center [430, 172] width 25 height 10
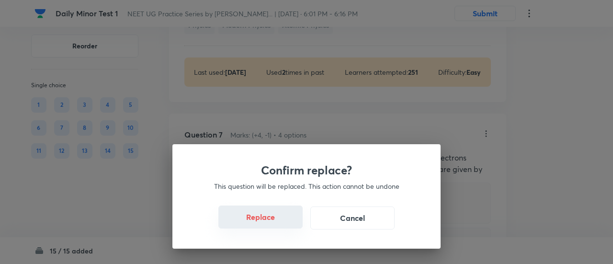
click at [264, 224] on button "Replace" at bounding box center [261, 217] width 84 height 23
click at [264, 224] on button "Replace" at bounding box center [261, 218] width 84 height 23
click at [264, 224] on button "Replace" at bounding box center [261, 217] width 84 height 23
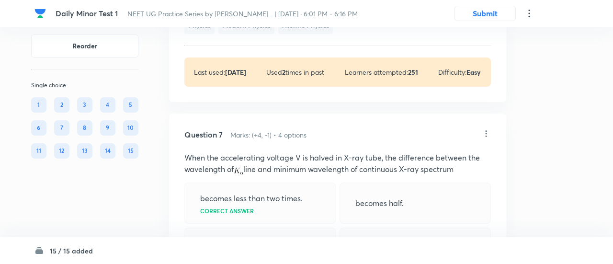
click at [264, 228] on div "becomes more than two times." at bounding box center [260, 247] width 151 height 38
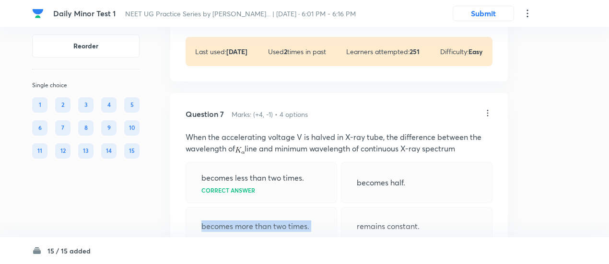
scroll to position [2095, 0]
click at [484, 110] on icon at bounding box center [488, 114] width 10 height 10
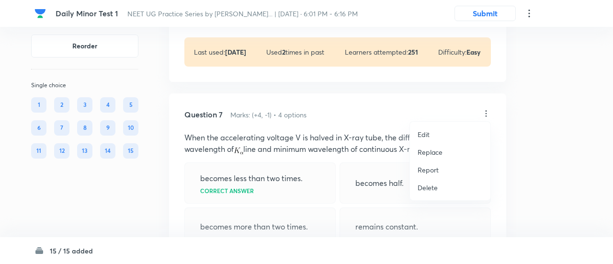
click at [436, 152] on p "Replace" at bounding box center [430, 152] width 25 height 10
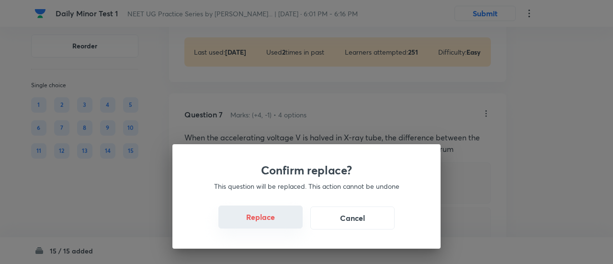
click at [264, 223] on button "Replace" at bounding box center [261, 217] width 84 height 23
click at [264, 223] on button "Replace" at bounding box center [261, 218] width 84 height 23
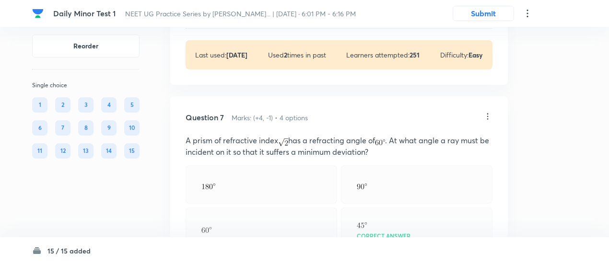
scroll to position [2082, 0]
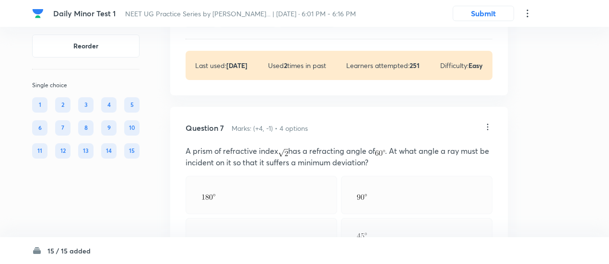
click at [484, 122] on icon at bounding box center [488, 127] width 10 height 10
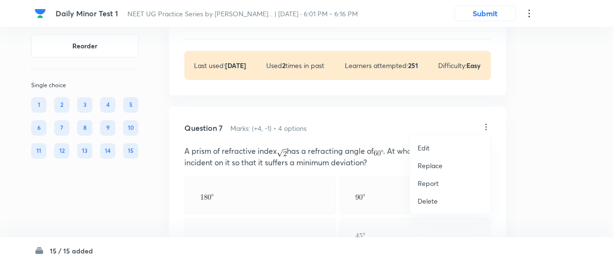
click at [436, 164] on p "Replace" at bounding box center [430, 166] width 25 height 10
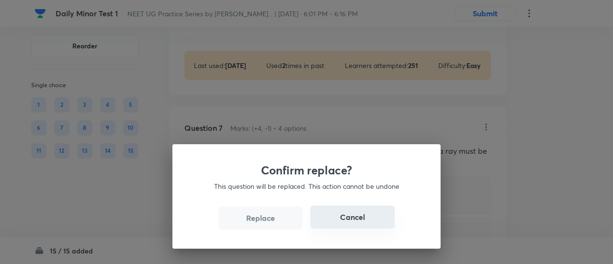
click at [381, 230] on div "Replace Cancel" at bounding box center [307, 218] width 222 height 23
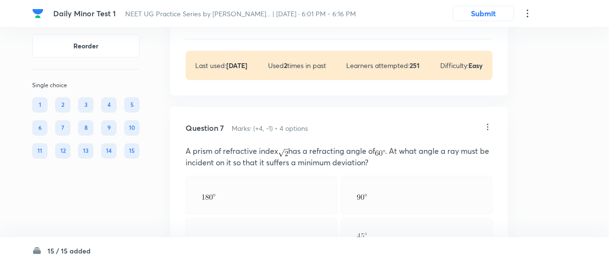
click at [485, 126] on icon at bounding box center [488, 127] width 10 height 10
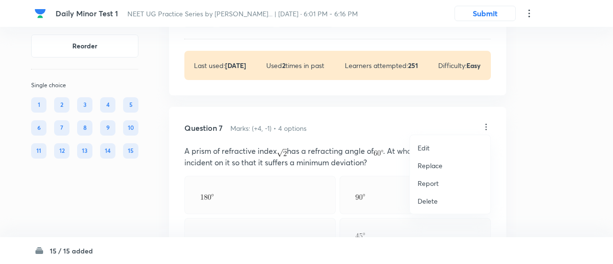
click at [428, 173] on li "Replace" at bounding box center [450, 166] width 81 height 18
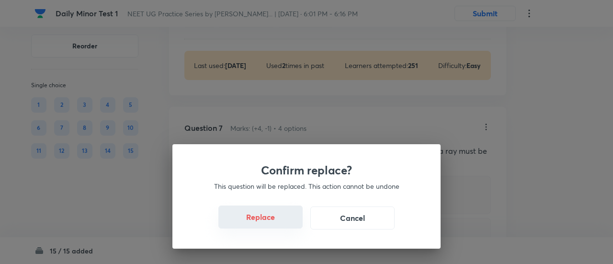
click at [269, 224] on button "Replace" at bounding box center [261, 217] width 84 height 23
click at [269, 224] on button "Replace" at bounding box center [261, 218] width 84 height 23
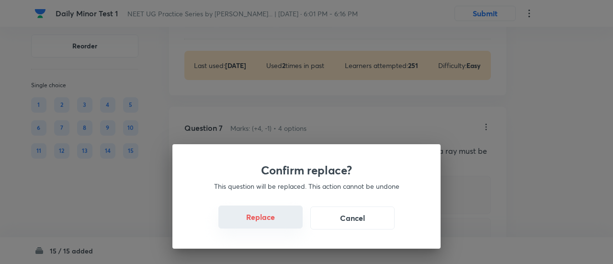
click at [269, 224] on button "Replace" at bounding box center [261, 217] width 84 height 23
click at [269, 224] on button "Replace" at bounding box center [261, 218] width 84 height 23
click at [269, 224] on div "Confirm replace? This question will be replaced. This action cannot be undone R…" at bounding box center [306, 132] width 613 height 264
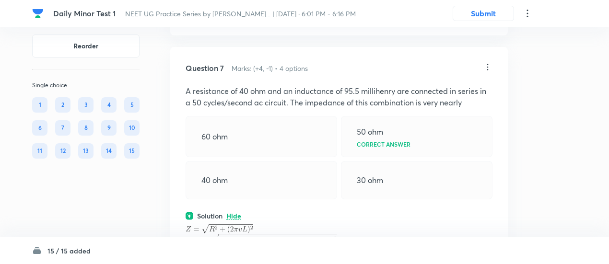
scroll to position [2140, 0]
click at [488, 67] on icon at bounding box center [488, 69] width 10 height 10
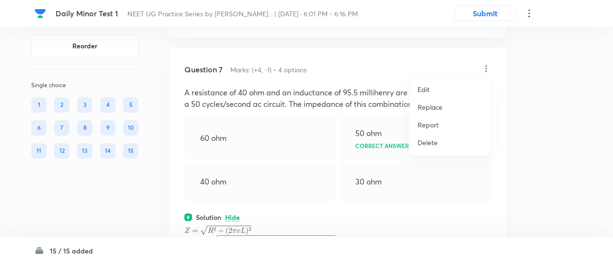
click at [432, 106] on p "Replace" at bounding box center [430, 107] width 25 height 10
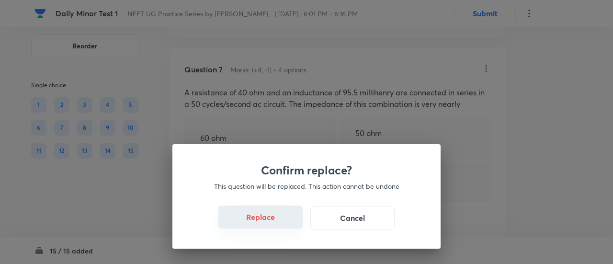
click at [257, 221] on button "Replace" at bounding box center [261, 217] width 84 height 23
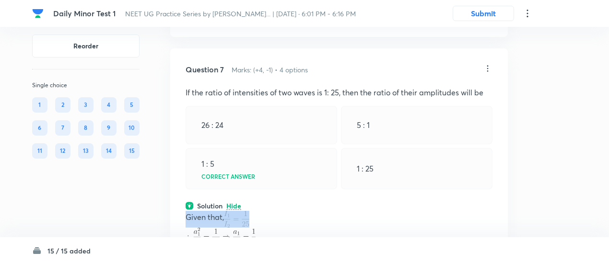
click at [257, 221] on p "Given that," at bounding box center [338, 219] width 307 height 17
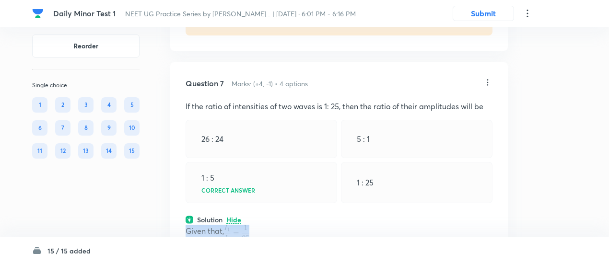
scroll to position [2126, 0]
click at [487, 79] on icon at bounding box center [488, 83] width 10 height 10
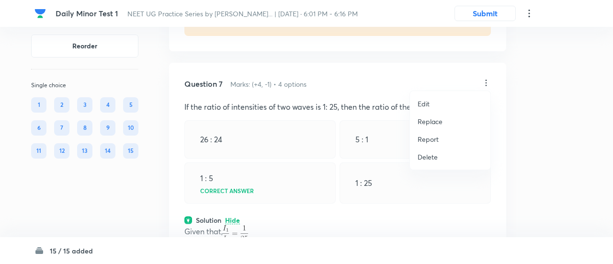
click at [428, 126] on p "Replace" at bounding box center [430, 121] width 25 height 10
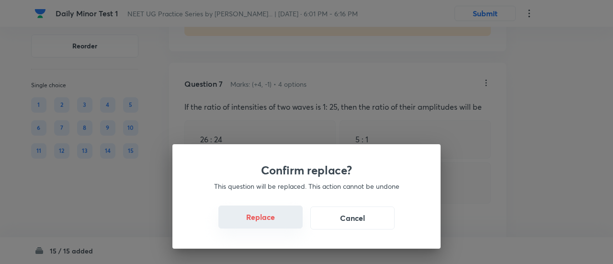
click at [274, 224] on button "Replace" at bounding box center [261, 217] width 84 height 23
click at [274, 224] on button "Replace" at bounding box center [261, 218] width 84 height 23
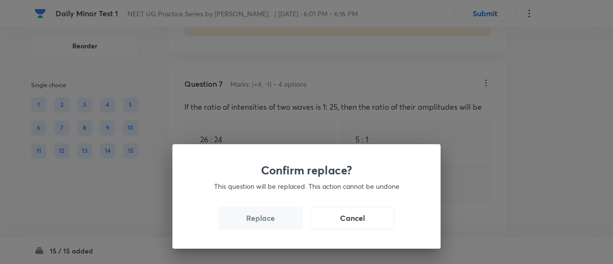
click at [274, 224] on button "Replace" at bounding box center [261, 218] width 84 height 23
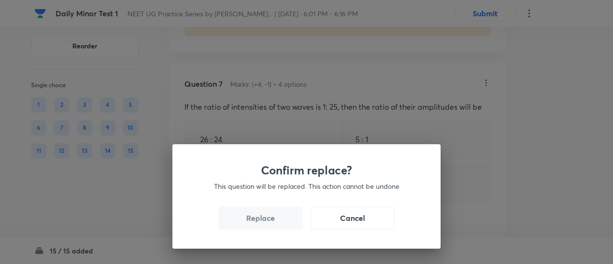
click at [274, 224] on button "Replace" at bounding box center [261, 218] width 84 height 23
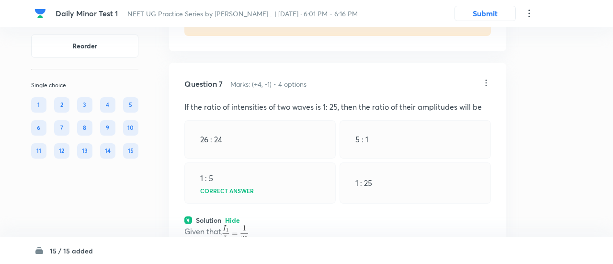
click at [274, 225] on p "Given that," at bounding box center [338, 233] width 307 height 17
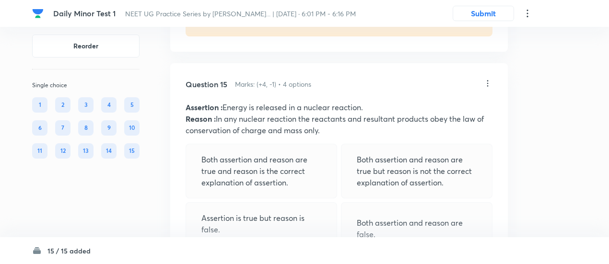
scroll to position [4592, 0]
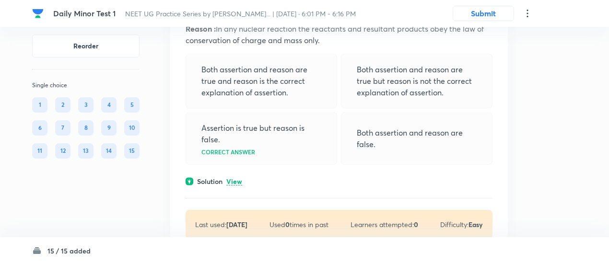
click at [236, 178] on p "View" at bounding box center [234, 181] width 16 height 7
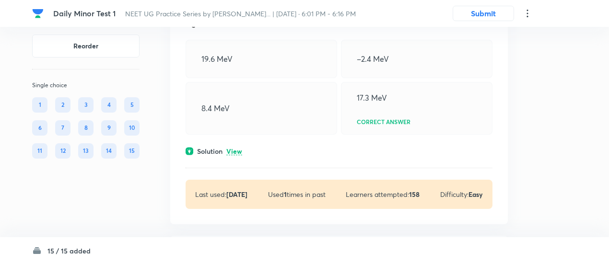
scroll to position [4329, 0]
click at [238, 149] on p "View" at bounding box center [234, 152] width 16 height 7
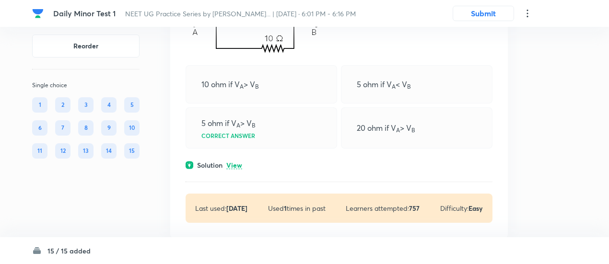
scroll to position [3993, 0]
click at [237, 161] on div "Solution View" at bounding box center [338, 166] width 307 height 10
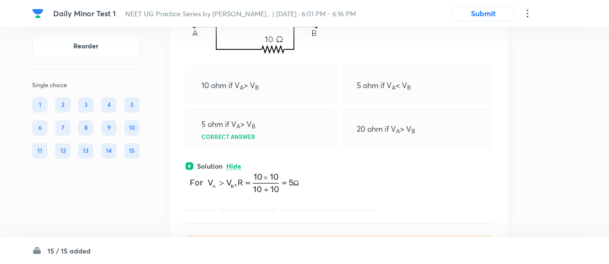
click at [237, 163] on p "Hide" at bounding box center [233, 166] width 15 height 7
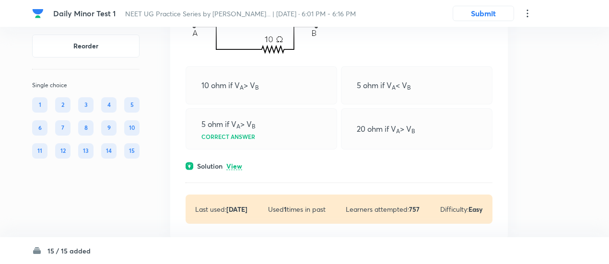
click at [237, 163] on p "View" at bounding box center [234, 166] width 16 height 7
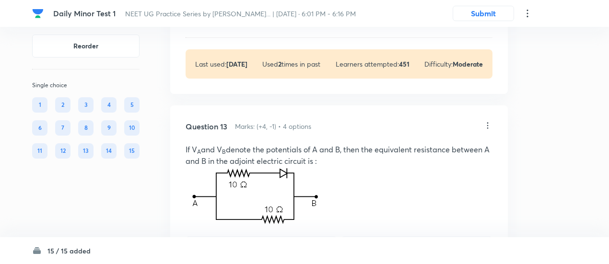
scroll to position [3822, 0]
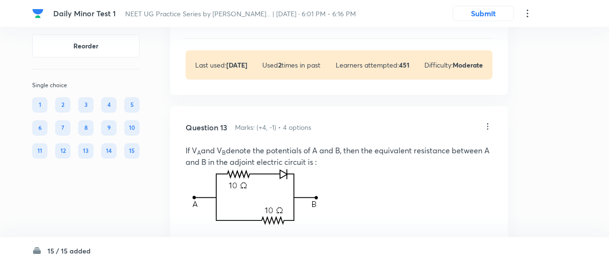
click at [488, 122] on icon at bounding box center [488, 127] width 10 height 10
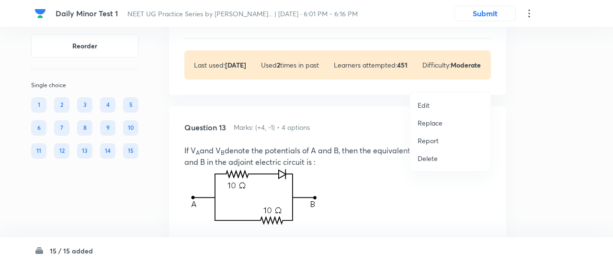
click at [428, 123] on p "Replace" at bounding box center [430, 123] width 25 height 10
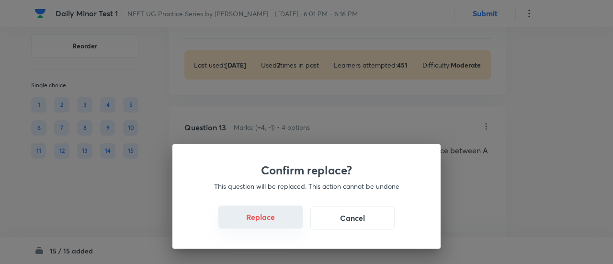
click at [274, 218] on button "Replace" at bounding box center [261, 217] width 84 height 23
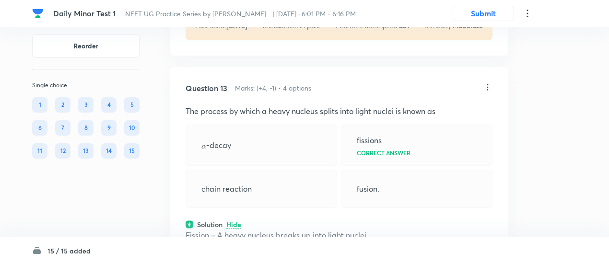
scroll to position [3819, 0]
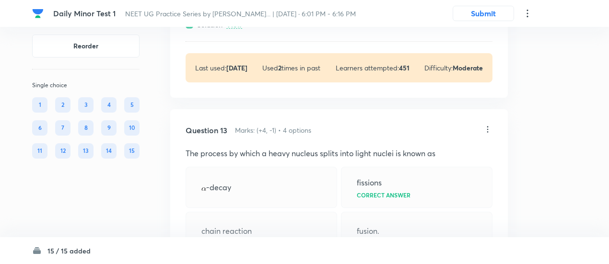
drag, startPoint x: 490, startPoint y: 75, endPoint x: 487, endPoint y: 81, distance: 6.4
click at [487, 109] on div "Question 13 Marks: (+4, -1) • 4 options The process by which a heavy nucleus sp…" at bounding box center [338, 244] width 337 height 271
click at [487, 126] on icon at bounding box center [487, 129] width 1 height 6
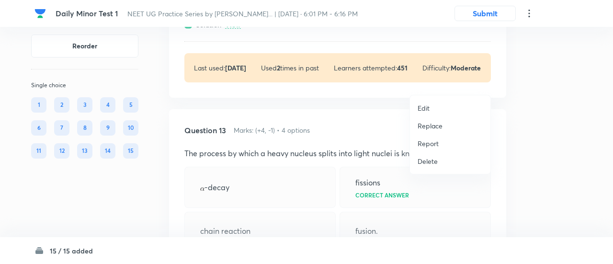
click at [430, 129] on p "Replace" at bounding box center [430, 126] width 25 height 10
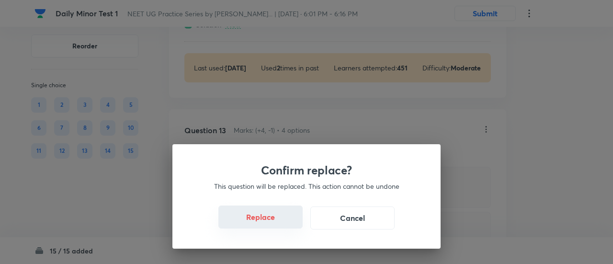
click at [261, 224] on button "Replace" at bounding box center [261, 217] width 84 height 23
click at [266, 224] on button "Replace" at bounding box center [261, 217] width 84 height 23
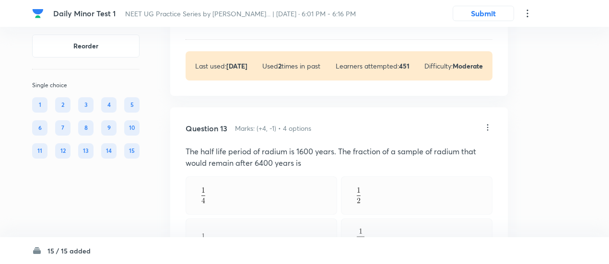
scroll to position [3820, 0]
click at [485, 124] on icon at bounding box center [488, 129] width 10 height 10
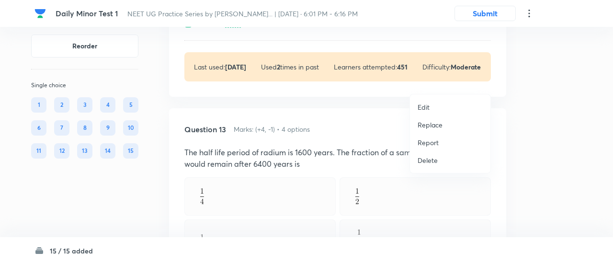
click at [433, 127] on p "Replace" at bounding box center [430, 125] width 25 height 10
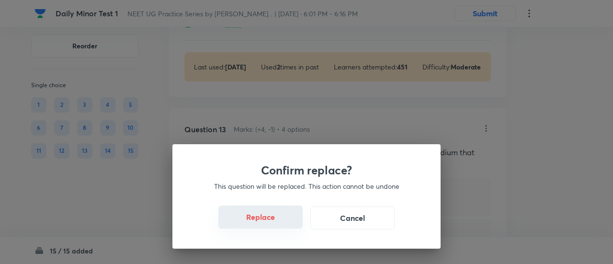
click at [271, 220] on button "Replace" at bounding box center [261, 217] width 84 height 23
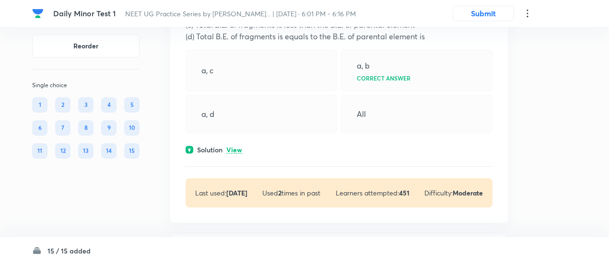
scroll to position [3691, 0]
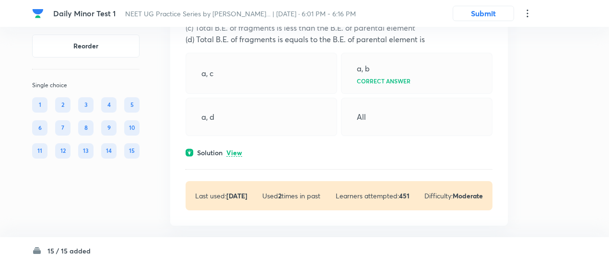
click at [235, 150] on p "View" at bounding box center [234, 153] width 16 height 7
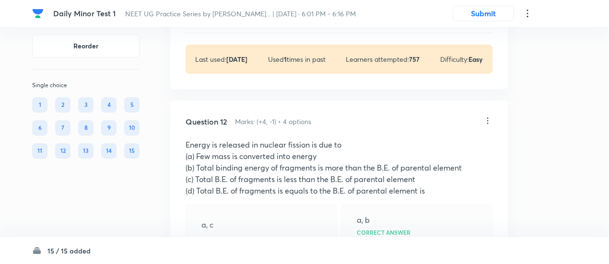
scroll to position [3539, 0]
click at [486, 117] on icon at bounding box center [488, 122] width 10 height 10
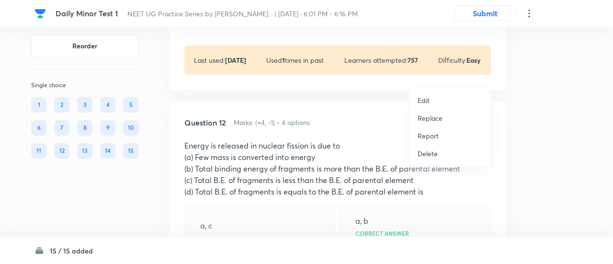
click at [439, 115] on p "Replace" at bounding box center [430, 118] width 25 height 10
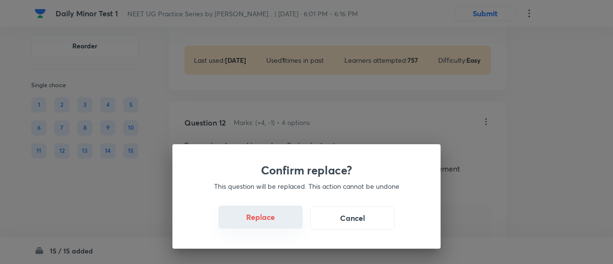
click at [277, 226] on button "Replace" at bounding box center [261, 217] width 84 height 23
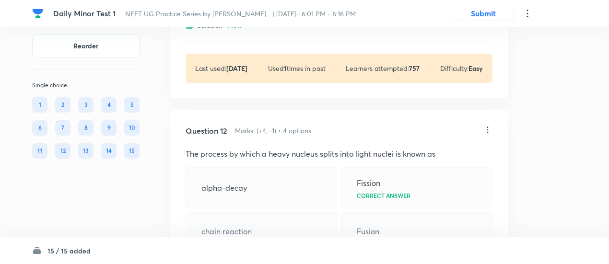
scroll to position [3530, 0]
click at [487, 126] on icon at bounding box center [488, 131] width 10 height 10
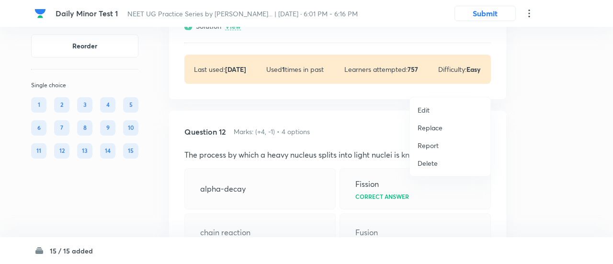
click at [429, 134] on li "Replace" at bounding box center [450, 128] width 81 height 18
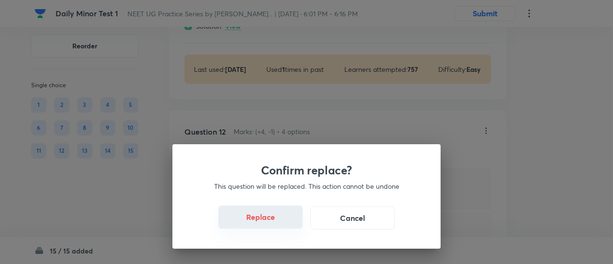
click at [267, 223] on button "Replace" at bounding box center [261, 217] width 84 height 23
click at [267, 223] on button "Replace" at bounding box center [261, 218] width 84 height 23
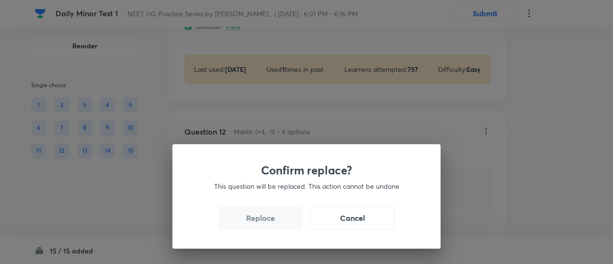
click at [267, 223] on button "Replace" at bounding box center [261, 218] width 84 height 23
click at [267, 223] on div "Confirm replace? This question will be replaced. This action cannot be undone R…" at bounding box center [307, 196] width 268 height 104
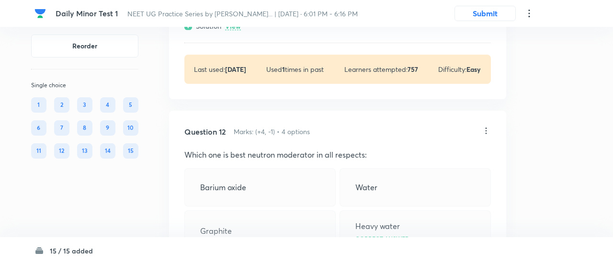
click at [267, 223] on div "Confirm replace? This question will be replaced. This action cannot be undone R…" at bounding box center [306, 132] width 613 height 264
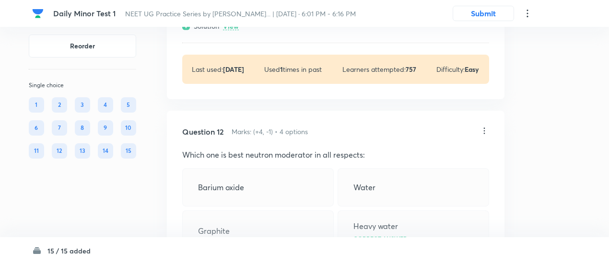
click at [267, 263] on div "Solution Hide" at bounding box center [335, 268] width 307 height 10
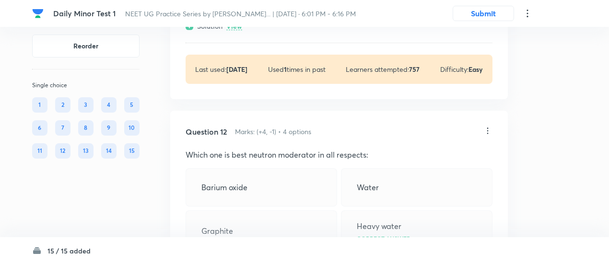
click at [267, 263] on div "Solution View" at bounding box center [338, 268] width 307 height 10
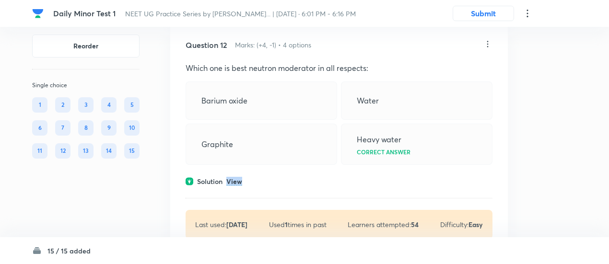
scroll to position [3617, 0]
click at [231, 178] on p "View" at bounding box center [234, 181] width 16 height 7
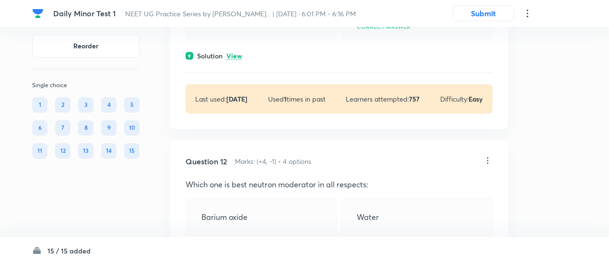
scroll to position [3498, 0]
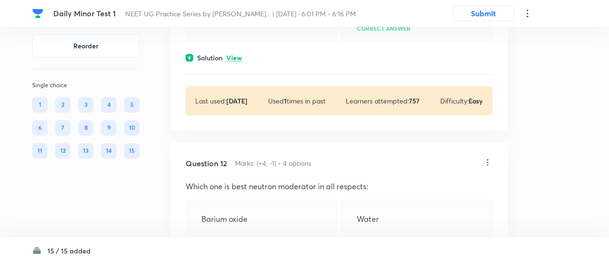
click at [489, 158] on icon at bounding box center [488, 163] width 10 height 10
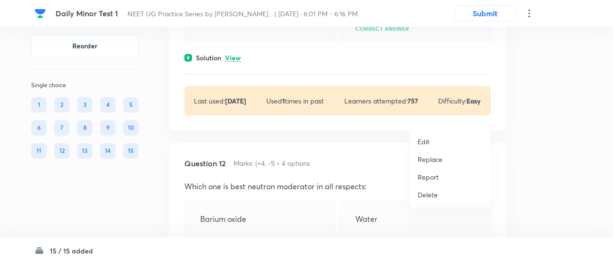
click at [429, 162] on p "Replace" at bounding box center [430, 159] width 25 height 10
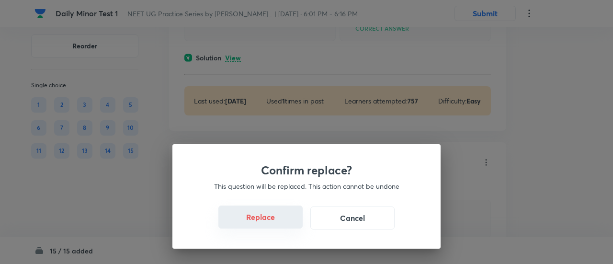
click at [263, 223] on button "Replace" at bounding box center [261, 217] width 84 height 23
click at [263, 223] on button "Replace" at bounding box center [261, 218] width 84 height 23
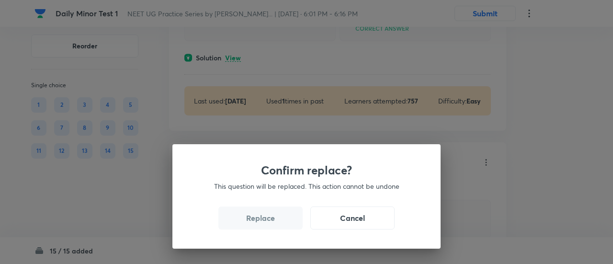
click at [263, 223] on button "Replace" at bounding box center [261, 218] width 84 height 23
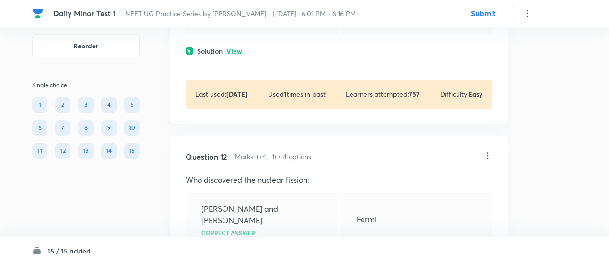
scroll to position [3497, 0]
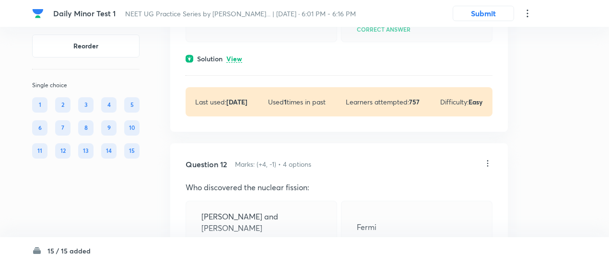
click at [489, 159] on icon at bounding box center [488, 164] width 10 height 10
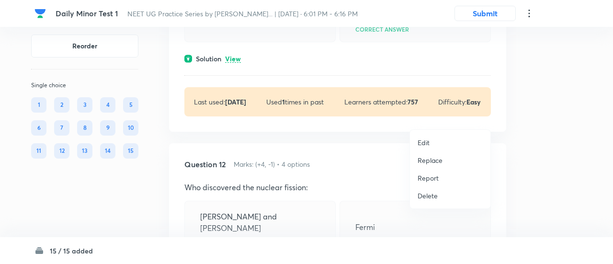
click at [431, 159] on p "Replace" at bounding box center [430, 160] width 25 height 10
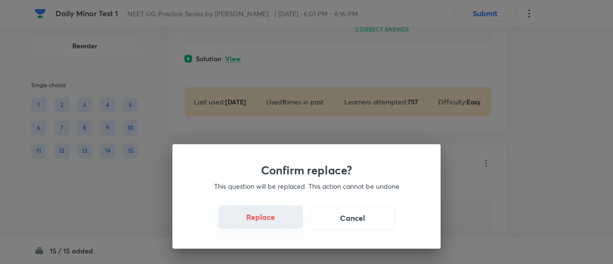
click at [262, 217] on button "Replace" at bounding box center [261, 217] width 84 height 23
click at [265, 220] on button "Replace" at bounding box center [261, 217] width 84 height 23
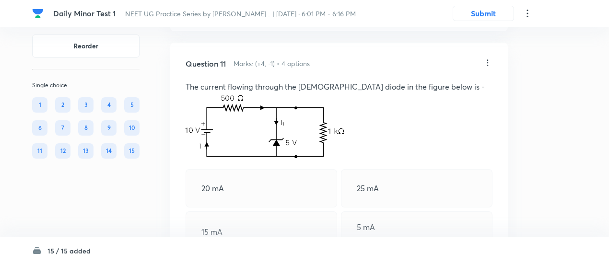
scroll to position [3286, 0]
click at [236, 219] on div "Question 11 Marks: (+4, -1) • 4 options The current flowing through the Zener d…" at bounding box center [338, 193] width 337 height 300
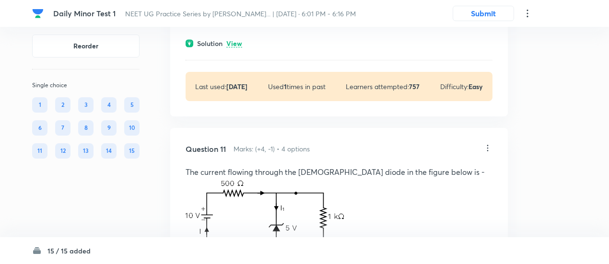
scroll to position [3193, 0]
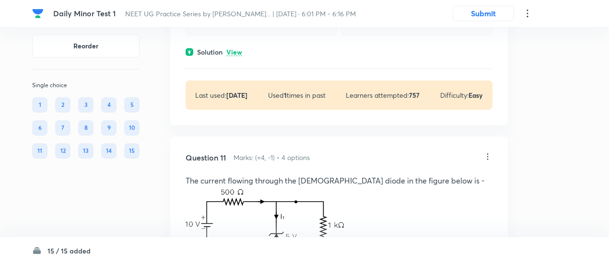
click at [490, 152] on icon at bounding box center [488, 157] width 10 height 10
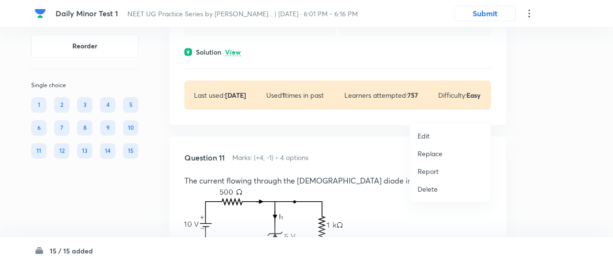
click at [428, 158] on p "Replace" at bounding box center [430, 154] width 25 height 10
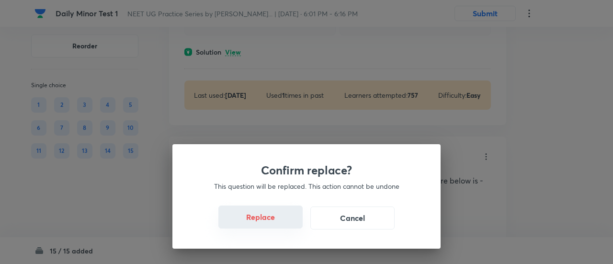
click at [269, 223] on button "Replace" at bounding box center [261, 217] width 84 height 23
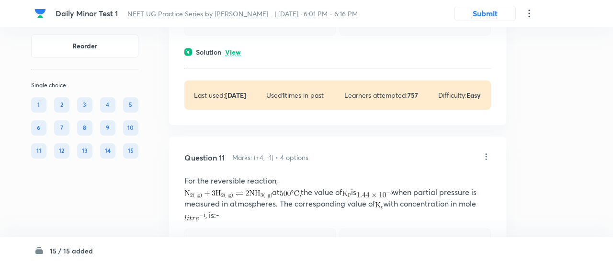
click at [269, 223] on div "Confirm replace? This question will be replaced. This action cannot be undone R…" at bounding box center [306, 132] width 613 height 264
click at [269, 229] on div "Correct answer" at bounding box center [260, 250] width 151 height 42
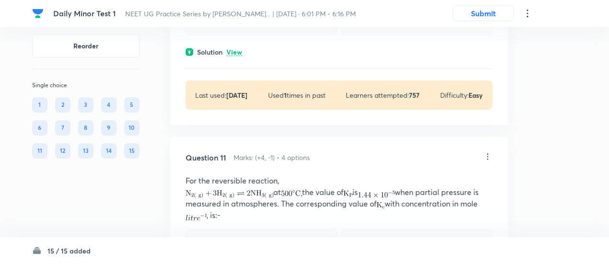
click at [269, 229] on div "Correct answer" at bounding box center [260, 250] width 151 height 42
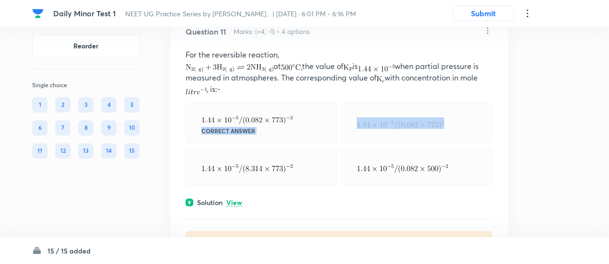
scroll to position [3293, 0]
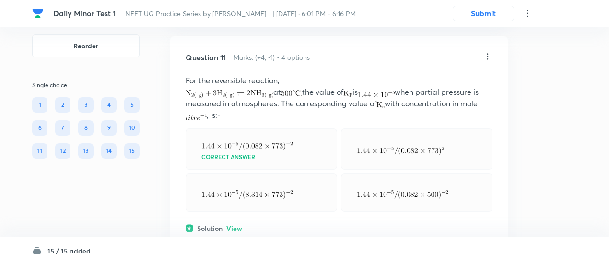
click at [237, 225] on p "View" at bounding box center [234, 228] width 16 height 7
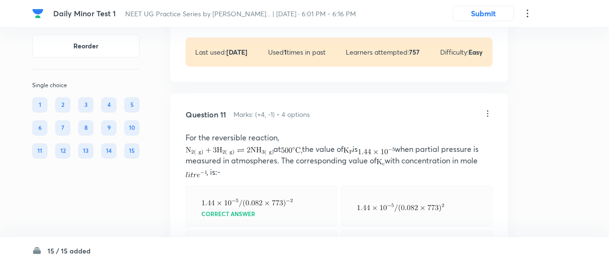
scroll to position [3236, 0]
click at [487, 109] on icon at bounding box center [488, 114] width 10 height 10
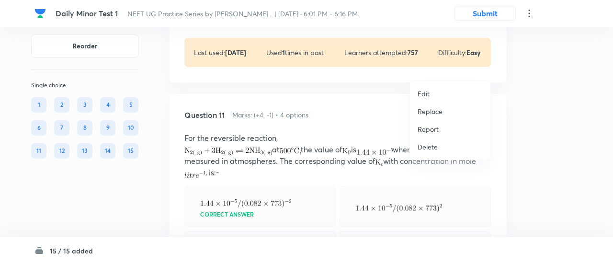
click at [429, 112] on p "Replace" at bounding box center [430, 111] width 25 height 10
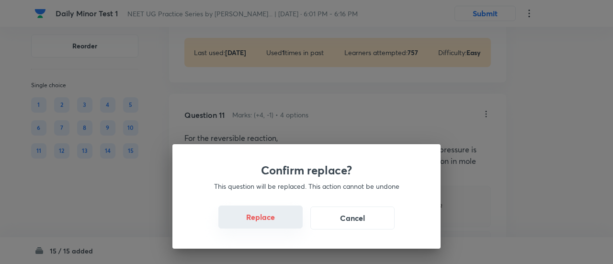
click at [268, 221] on button "Replace" at bounding box center [261, 217] width 84 height 23
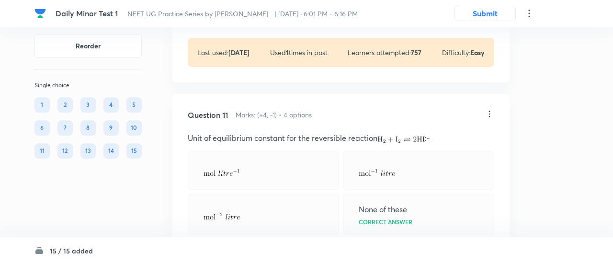
click at [268, 256] on p "Unit for" at bounding box center [341, 262] width 307 height 12
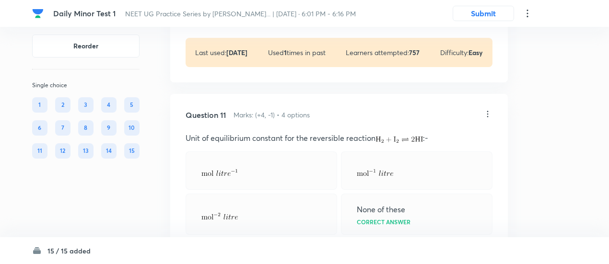
click at [268, 256] on p "Unit for" at bounding box center [338, 262] width 307 height 12
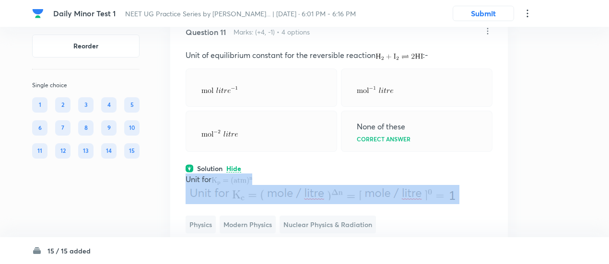
click at [370, 173] on p "Unit for" at bounding box center [338, 179] width 307 height 12
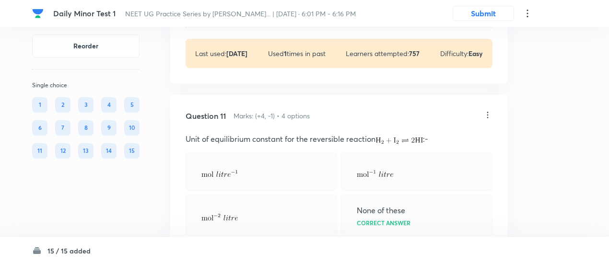
scroll to position [3217, 0]
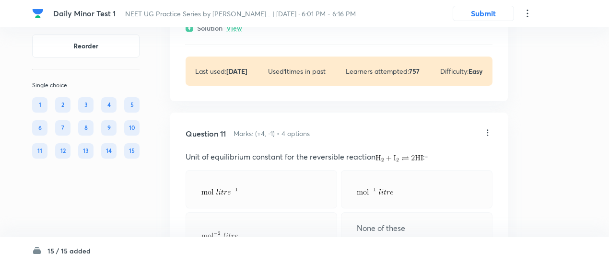
click at [488, 128] on icon at bounding box center [488, 133] width 10 height 10
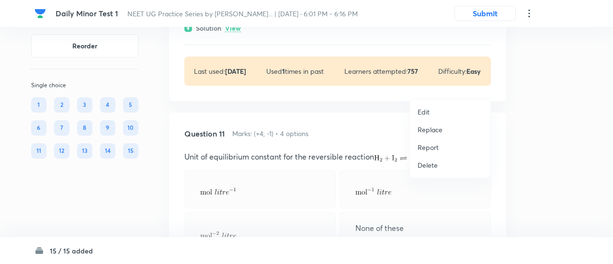
click at [428, 130] on p "Replace" at bounding box center [430, 130] width 25 height 10
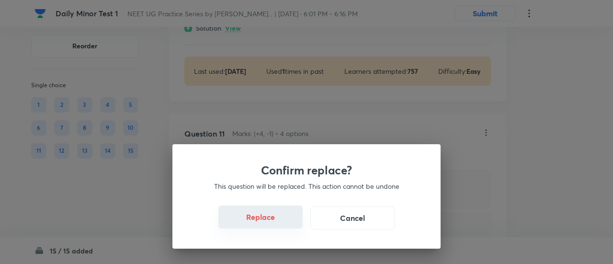
click at [268, 221] on button "Replace" at bounding box center [261, 217] width 84 height 23
click at [268, 221] on button "Replace" at bounding box center [261, 218] width 84 height 23
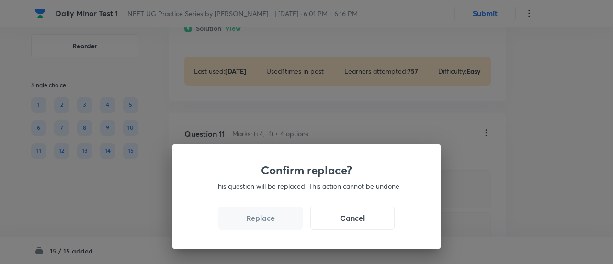
click at [268, 221] on button "Replace" at bounding box center [261, 218] width 84 height 23
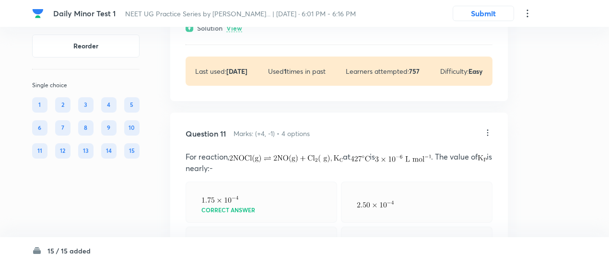
click at [268, 221] on div "Question 11 Marks: (+4, -1) • 4 options For reaction, at is . The value of is n…" at bounding box center [338, 264] width 337 height 303
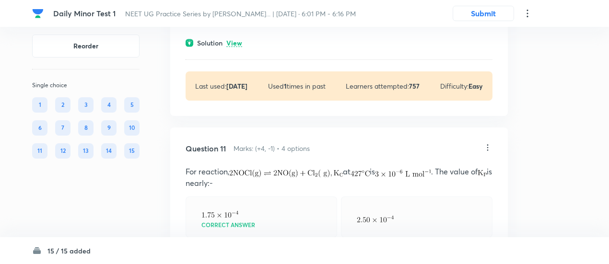
scroll to position [3201, 0]
click at [487, 145] on icon at bounding box center [487, 148] width 1 height 6
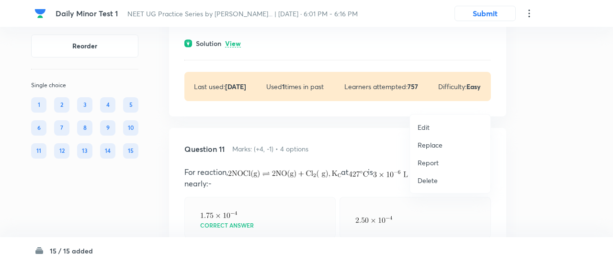
click at [432, 142] on p "Replace" at bounding box center [430, 145] width 25 height 10
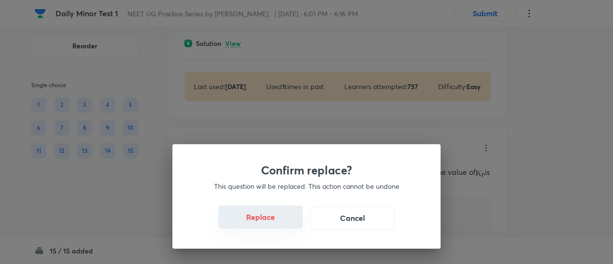
click at [266, 222] on button "Replace" at bounding box center [261, 217] width 84 height 23
click at [266, 222] on button "Replace" at bounding box center [261, 218] width 84 height 23
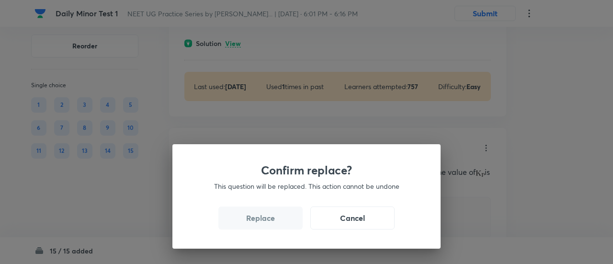
click at [266, 222] on button "Replace" at bounding box center [261, 218] width 84 height 23
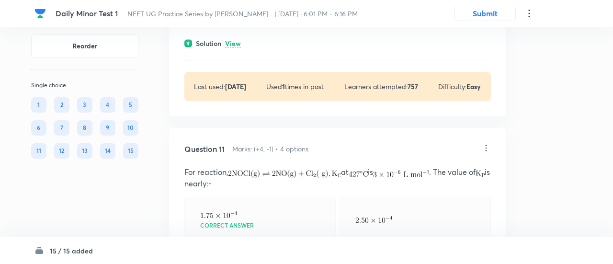
click at [266, 222] on div "Confirm replace? This question will be replaced. This action cannot be undone R…" at bounding box center [306, 132] width 613 height 264
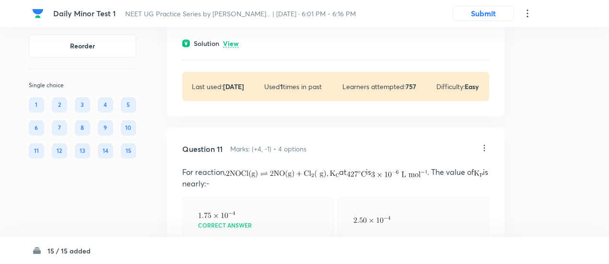
click at [266, 242] on div "﻿" at bounding box center [257, 261] width 151 height 38
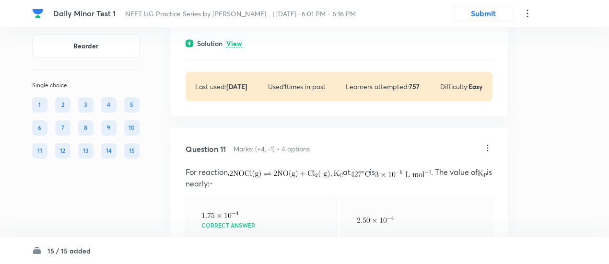
click at [266, 242] on div "﻿" at bounding box center [260, 261] width 151 height 38
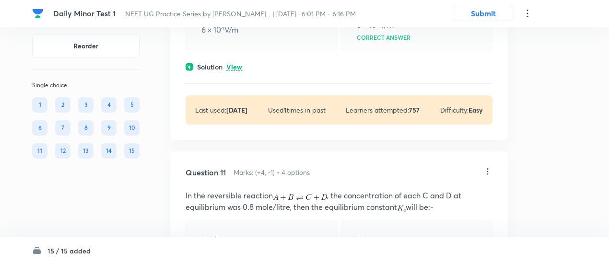
scroll to position [3174, 0]
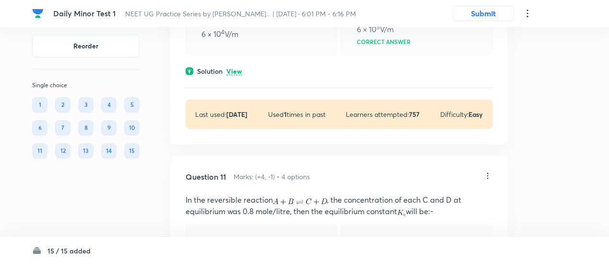
click at [489, 171] on icon at bounding box center [488, 176] width 10 height 10
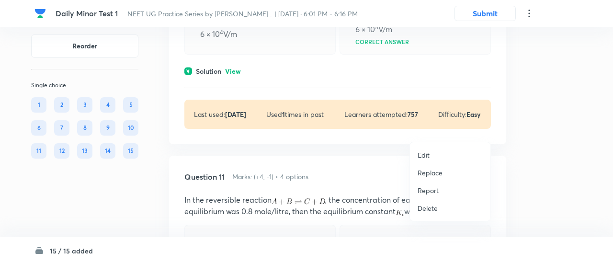
click at [439, 171] on p "Replace" at bounding box center [430, 173] width 25 height 10
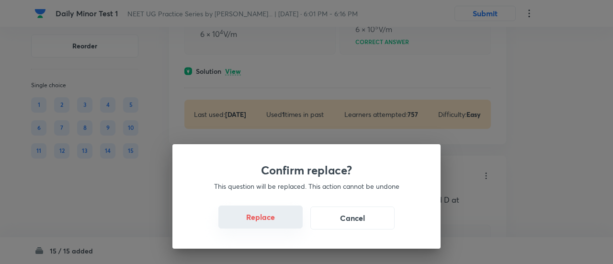
click at [261, 218] on button "Replace" at bounding box center [261, 217] width 84 height 23
click at [265, 226] on button "Replace" at bounding box center [261, 217] width 84 height 23
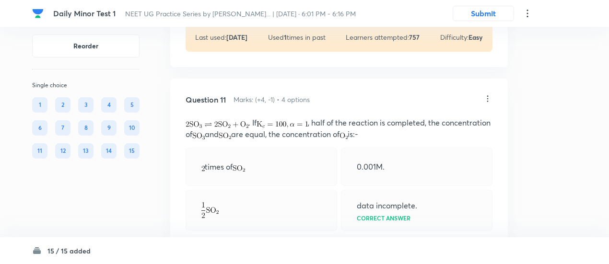
scroll to position [3251, 0]
click at [489, 93] on icon at bounding box center [488, 98] width 10 height 10
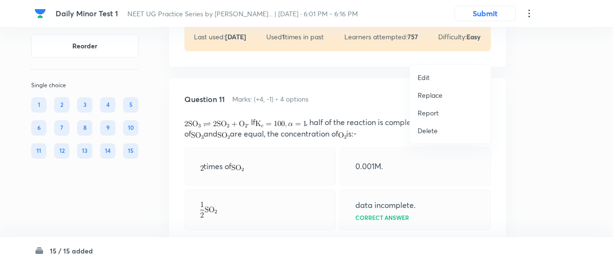
click at [442, 98] on p "Replace" at bounding box center [430, 95] width 25 height 10
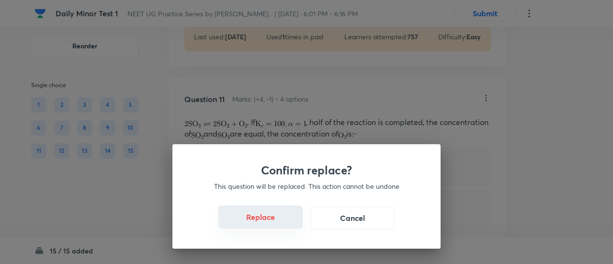
click at [274, 226] on button "Replace" at bounding box center [261, 217] width 84 height 23
click at [275, 225] on button "Replace" at bounding box center [261, 217] width 84 height 23
click at [275, 225] on div "Confirm replace? This question will be replaced. This action cannot be undone R…" at bounding box center [307, 196] width 268 height 104
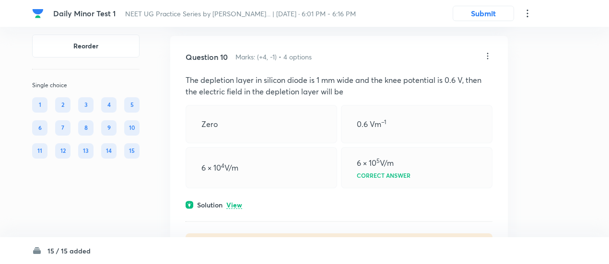
scroll to position [3039, 0]
click at [236, 202] on p "View" at bounding box center [234, 205] width 16 height 7
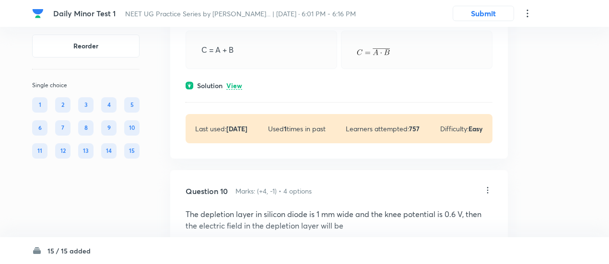
scroll to position [2906, 0]
click at [487, 186] on icon at bounding box center [487, 189] width 1 height 6
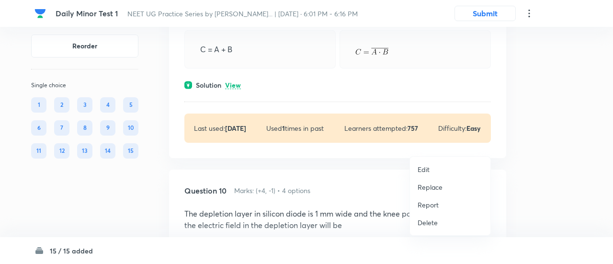
click at [435, 187] on p "Replace" at bounding box center [430, 187] width 25 height 10
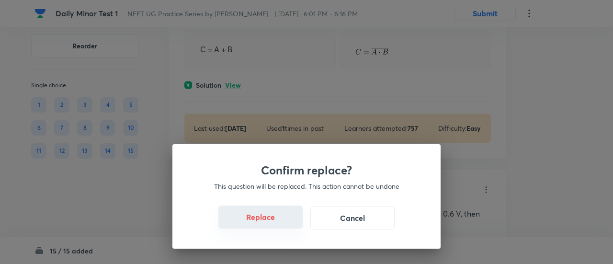
click at [265, 222] on button "Replace" at bounding box center [261, 217] width 84 height 23
click at [276, 223] on button "Replace" at bounding box center [261, 217] width 84 height 23
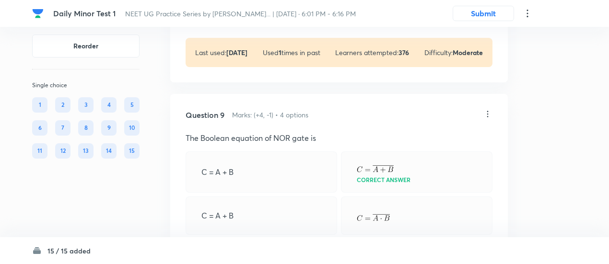
scroll to position [2753, 0]
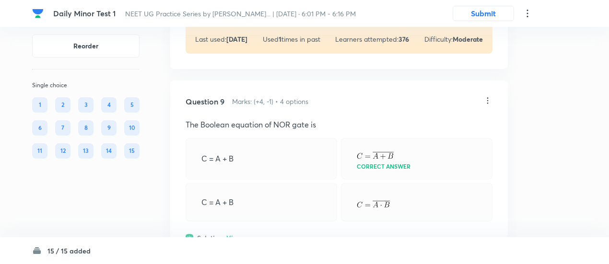
click at [486, 96] on icon at bounding box center [488, 101] width 10 height 10
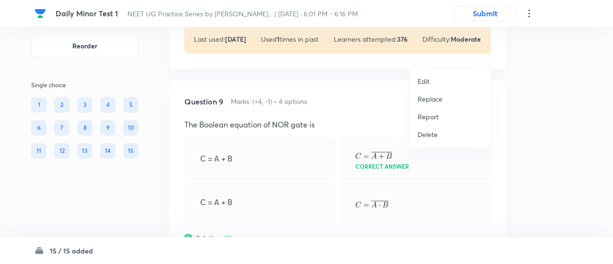
click at [434, 99] on p "Replace" at bounding box center [430, 99] width 25 height 10
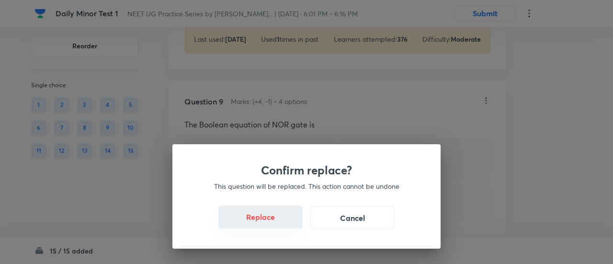
click at [263, 219] on button "Replace" at bounding box center [261, 217] width 84 height 23
click at [265, 220] on button "Replace" at bounding box center [261, 217] width 84 height 23
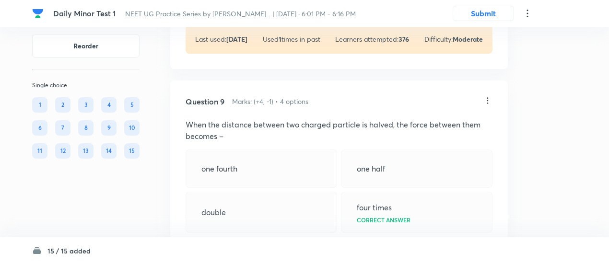
click at [239, 246] on p "View" at bounding box center [234, 249] width 16 height 7
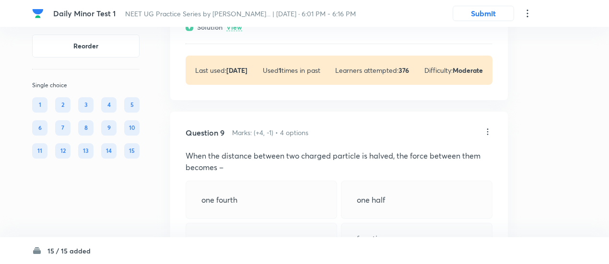
scroll to position [2722, 0]
click at [488, 127] on icon at bounding box center [488, 132] width 10 height 10
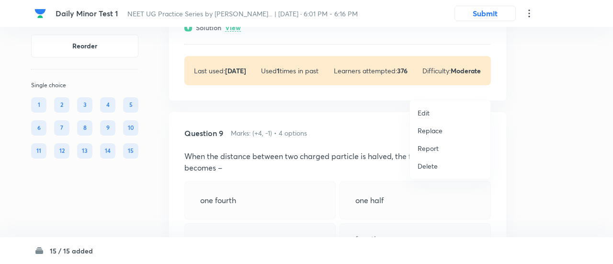
click at [435, 133] on p "Replace" at bounding box center [430, 131] width 25 height 10
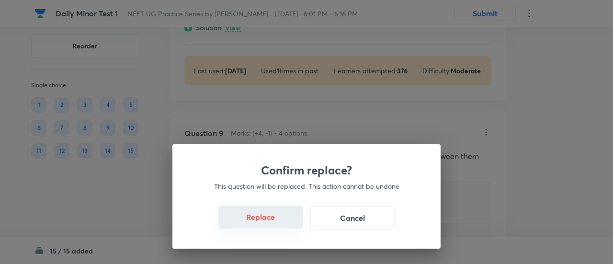
click at [268, 218] on button "Replace" at bounding box center [261, 217] width 84 height 23
click at [268, 223] on button "Replace" at bounding box center [261, 217] width 84 height 23
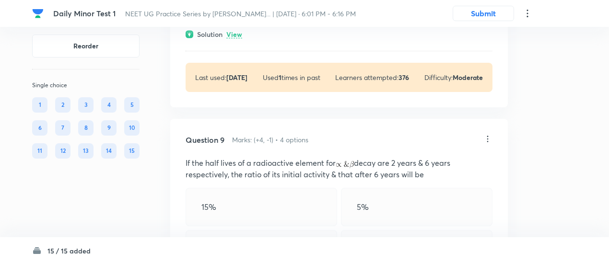
scroll to position [2713, 0]
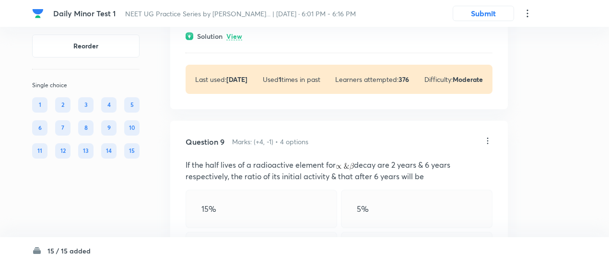
click at [487, 138] on icon at bounding box center [487, 141] width 1 height 6
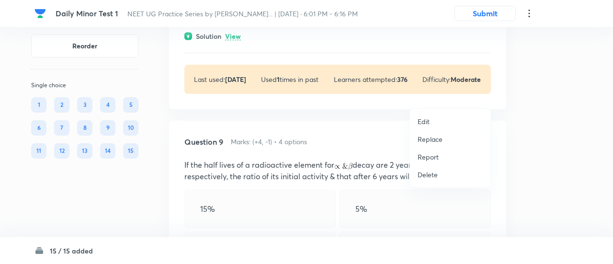
click at [437, 139] on p "Replace" at bounding box center [430, 139] width 25 height 10
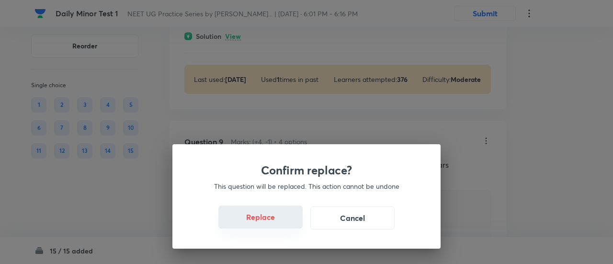
click at [274, 220] on button "Replace" at bounding box center [261, 217] width 84 height 23
click at [275, 226] on button "Replace" at bounding box center [261, 217] width 84 height 23
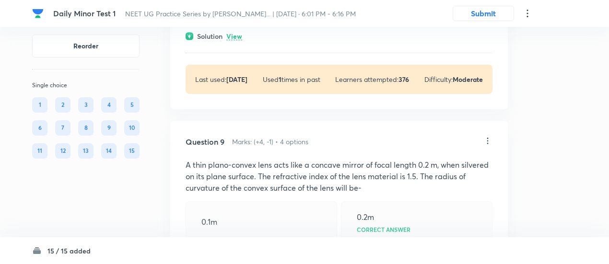
click at [490, 136] on icon at bounding box center [488, 141] width 10 height 10
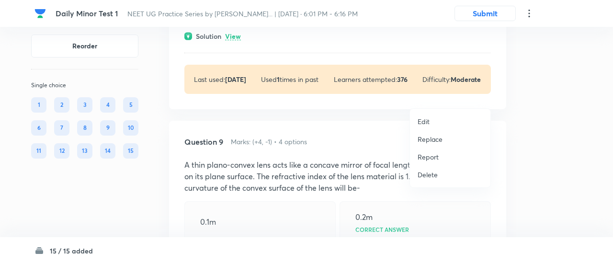
click at [427, 139] on p "Replace" at bounding box center [430, 139] width 25 height 10
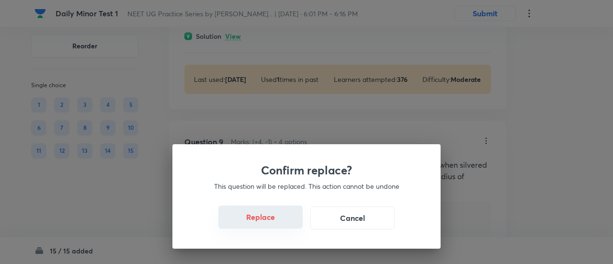
click at [256, 223] on button "Replace" at bounding box center [261, 217] width 84 height 23
click at [278, 224] on button "Replace" at bounding box center [261, 217] width 84 height 23
click at [278, 224] on button "Replace" at bounding box center [261, 218] width 84 height 23
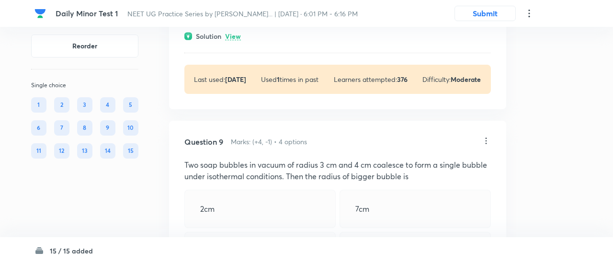
click at [278, 224] on div "Confirm replace? This question will be replaced. This action cannot be undone R…" at bounding box center [306, 132] width 613 height 264
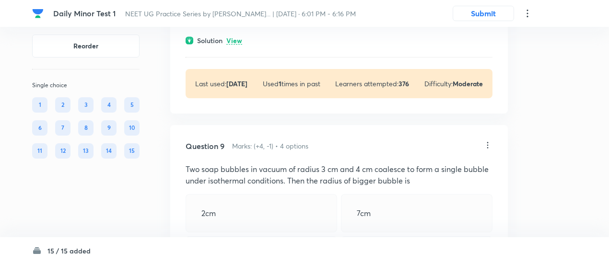
scroll to position [2708, 0]
click at [487, 142] on icon at bounding box center [487, 145] width 1 height 6
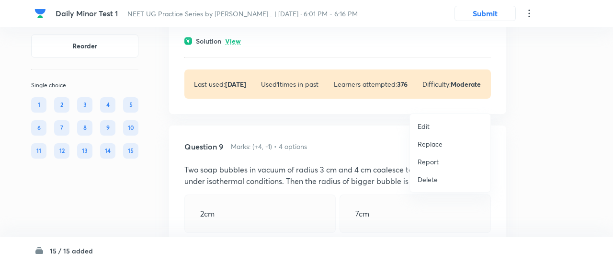
click at [423, 143] on p "Replace" at bounding box center [430, 144] width 25 height 10
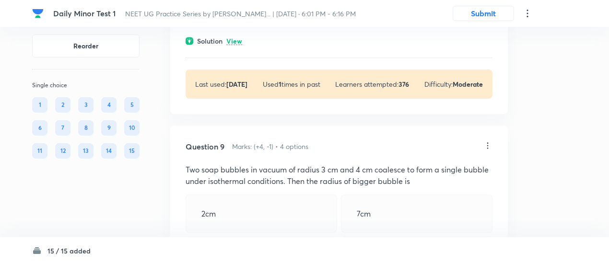
click at [489, 141] on icon at bounding box center [488, 146] width 10 height 10
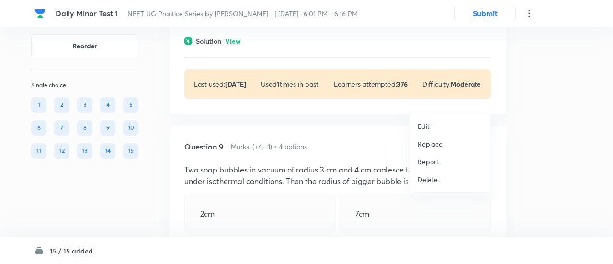
click at [433, 143] on p "Replace" at bounding box center [430, 144] width 25 height 10
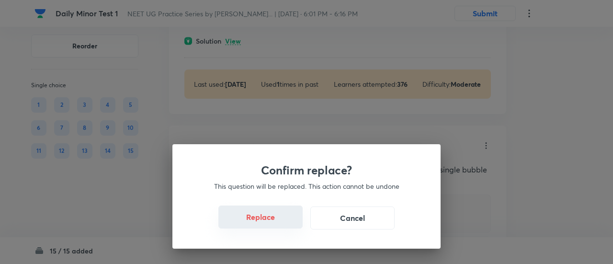
click at [266, 217] on button "Replace" at bounding box center [261, 217] width 84 height 23
click at [268, 223] on button "Replace" at bounding box center [261, 217] width 84 height 23
click at [268, 223] on button "Replace" at bounding box center [261, 218] width 84 height 23
click at [268, 223] on div "Confirm replace? This question will be replaced. This action cannot be undone R…" at bounding box center [307, 196] width 268 height 104
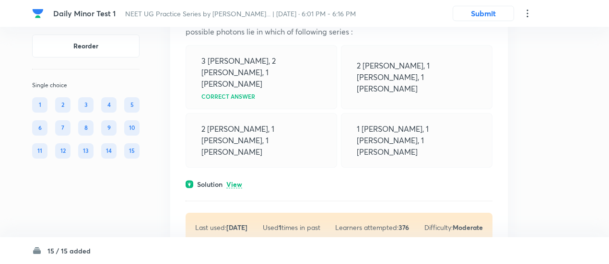
scroll to position [2562, 0]
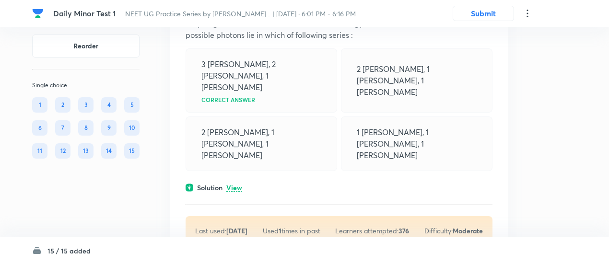
click at [235, 185] on p "View" at bounding box center [234, 188] width 16 height 7
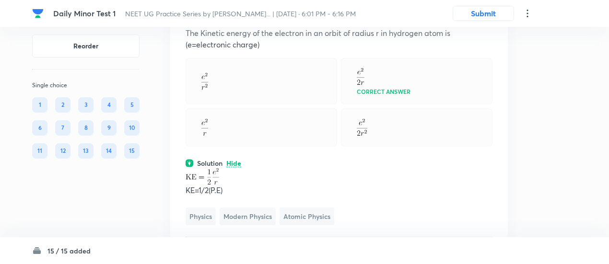
scroll to position [0, 0]
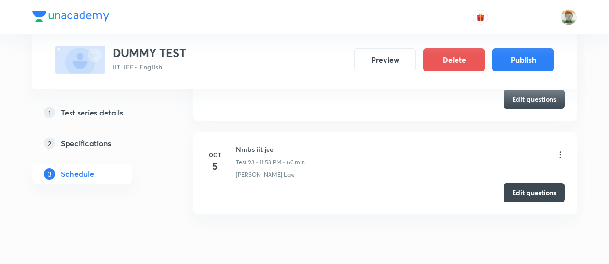
scroll to position [9151, 0]
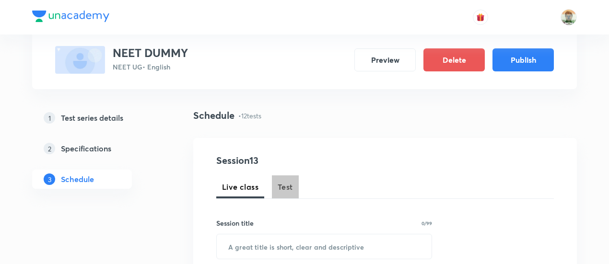
click at [288, 190] on span "Test" at bounding box center [284, 187] width 15 height 12
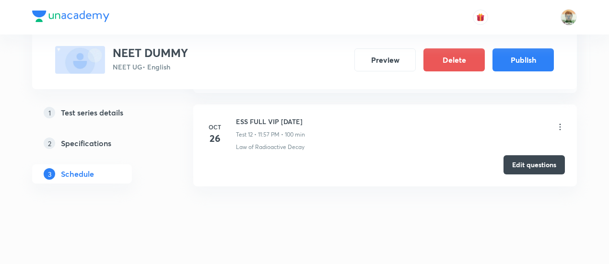
scroll to position [1593, 0]
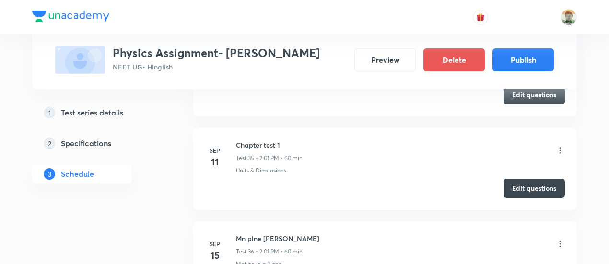
scroll to position [4628, 0]
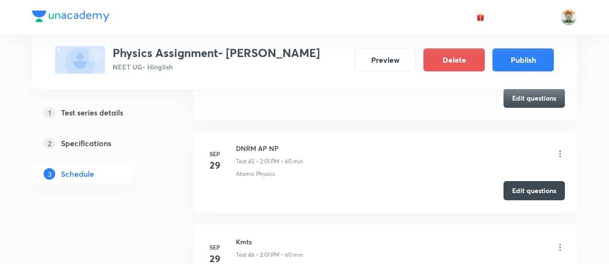
click at [515, 181] on button "Edit questions" at bounding box center [533, 190] width 61 height 19
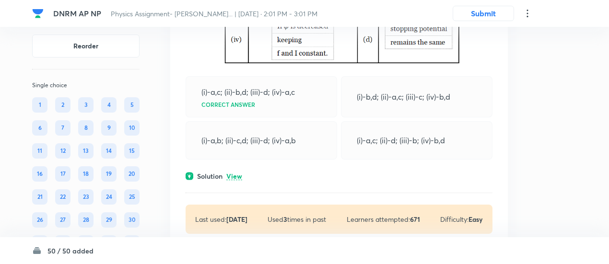
scroll to position [13634, 0]
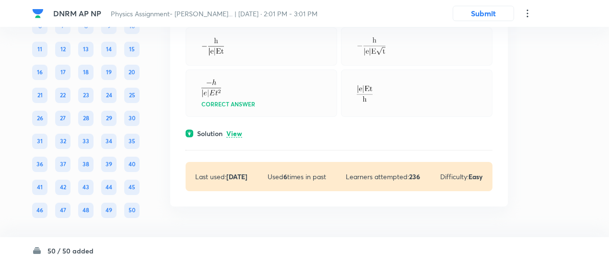
click at [237, 136] on p "View" at bounding box center [234, 133] width 16 height 7
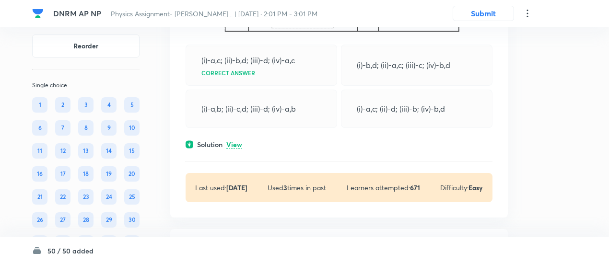
scroll to position [13322, 0]
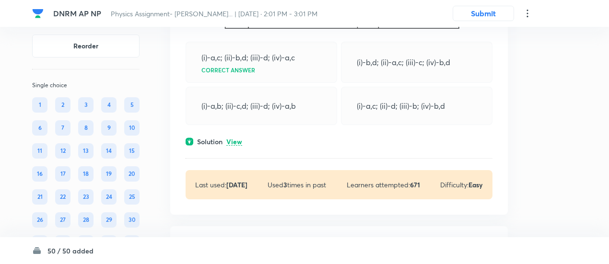
click at [243, 147] on div "Solution View" at bounding box center [338, 142] width 307 height 10
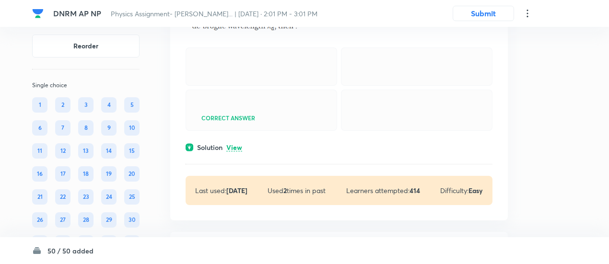
scroll to position [12796, 0]
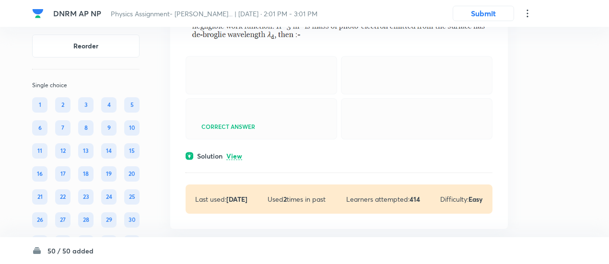
click at [241, 160] on p "View" at bounding box center [234, 156] width 16 height 7
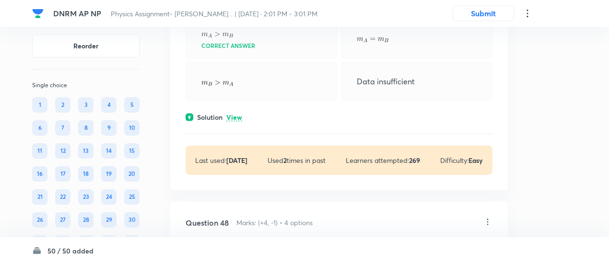
scroll to position [12565, 0]
click at [235, 122] on p "View" at bounding box center [234, 118] width 16 height 7
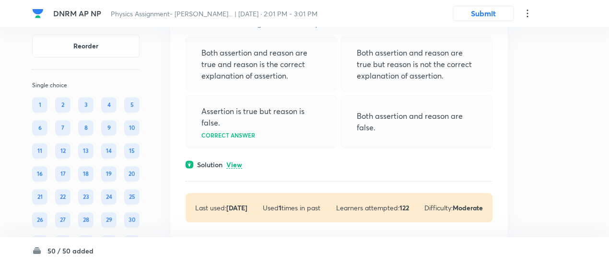
scroll to position [11914, 0]
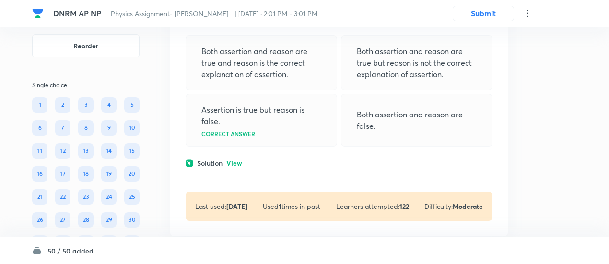
click at [240, 167] on p "View" at bounding box center [234, 163] width 16 height 7
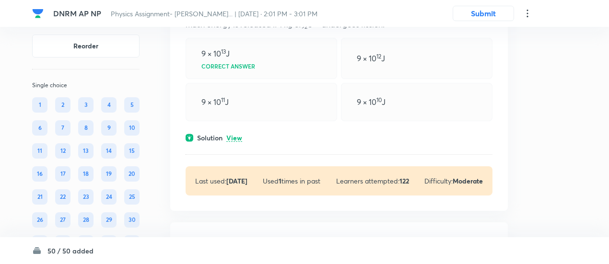
scroll to position [11646, 0]
click at [238, 143] on p "View" at bounding box center [234, 139] width 16 height 7
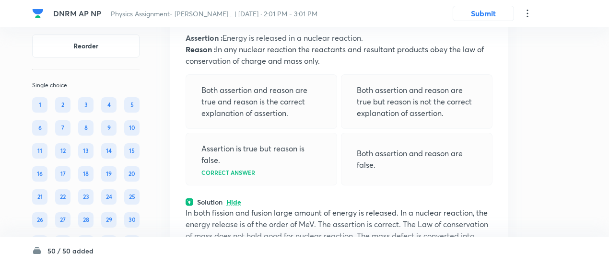
scroll to position [11953, 0]
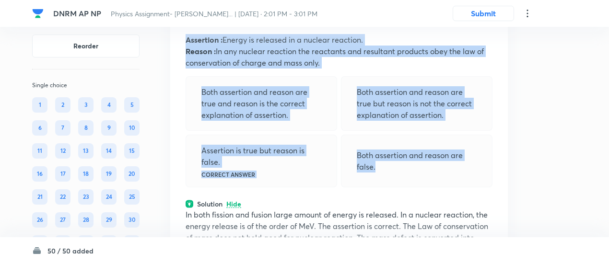
drag, startPoint x: 186, startPoint y: 53, endPoint x: 379, endPoint y: 180, distance: 230.4
click at [379, 180] on div "Question 45 Marks: (+4, -1) • 4 options Assertion : Energy is released in a nuc…" at bounding box center [338, 174] width 337 height 357
copy div "Assertion : Energy is released in a nuclear reaction. Reason : In any nuclear r…"
click at [279, 97] on div "Both assertion and reason are true and reason is the correct explanation of ass…" at bounding box center [260, 103] width 151 height 55
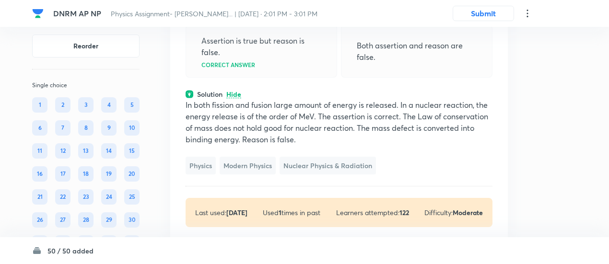
scroll to position [12064, 0]
click at [285, 130] on p "In both fission and fusion large amount of energy is released. In a nuclear rea…" at bounding box center [338, 121] width 307 height 46
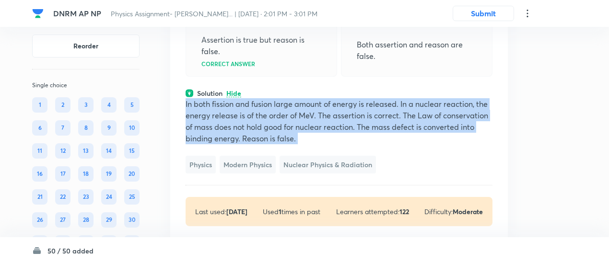
click at [285, 130] on p "In both fission and fusion large amount of energy is released. In a nuclear rea…" at bounding box center [338, 121] width 307 height 46
copy p "In both fission and fusion large amount of energy is released. In a nuclear rea…"
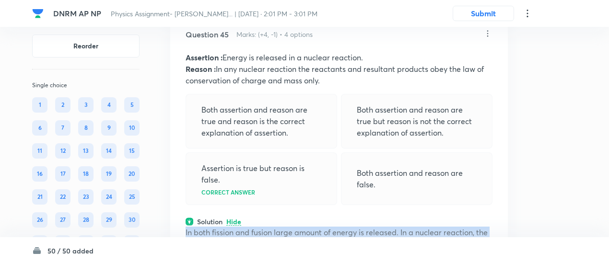
scroll to position [11935, 0]
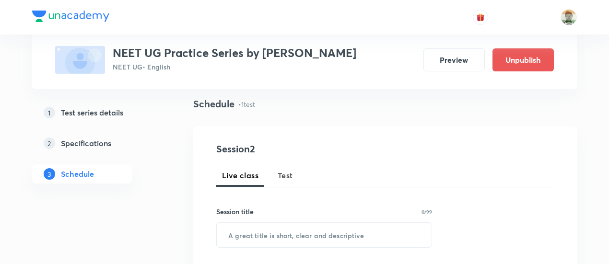
scroll to position [65, 0]
click at [283, 171] on span "Test" at bounding box center [284, 176] width 15 height 12
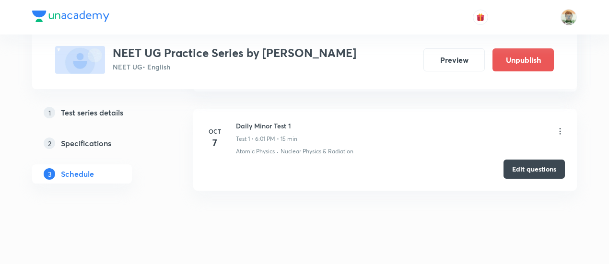
scroll to position [533, 0]
